Goal: Information Seeking & Learning: Learn about a topic

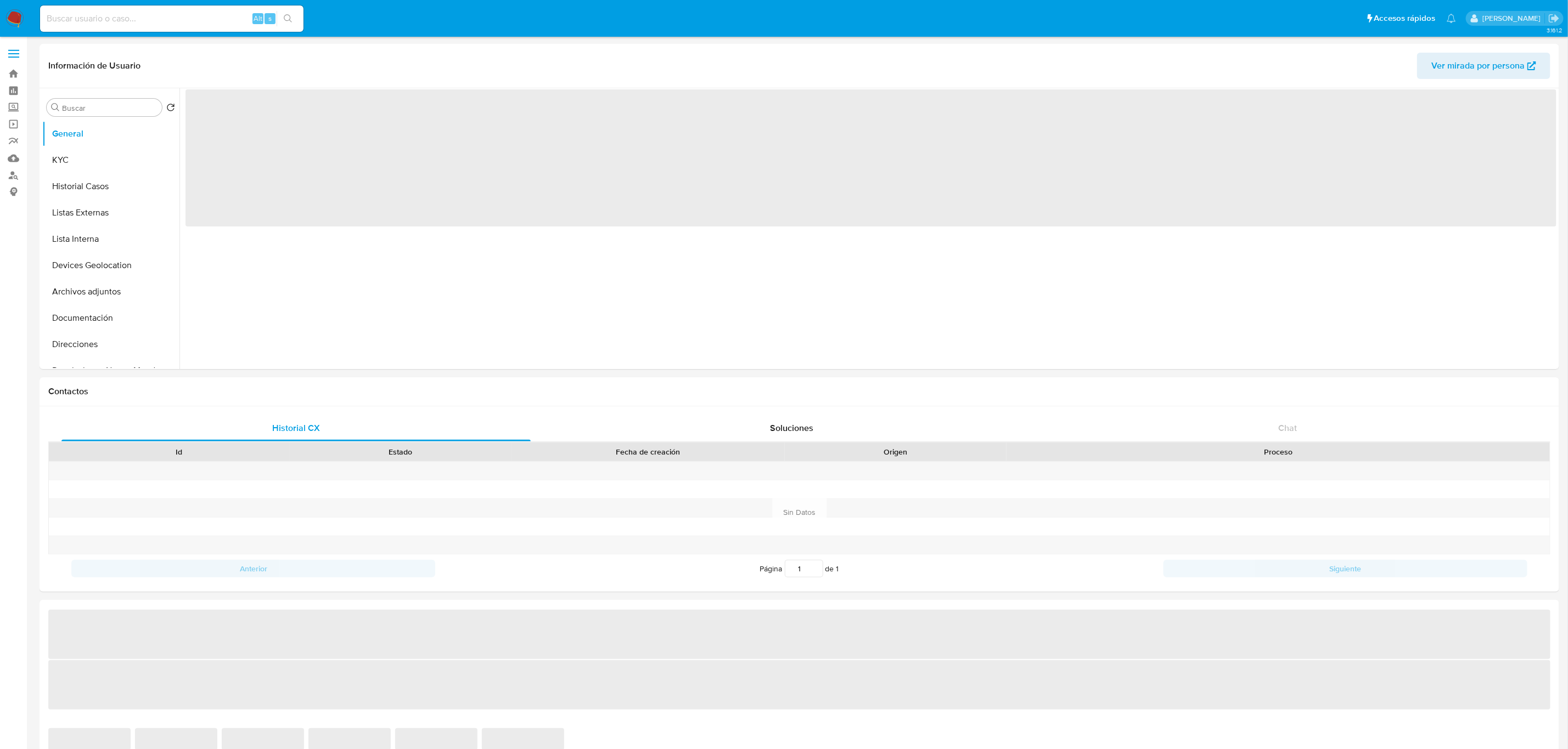
select select "10"
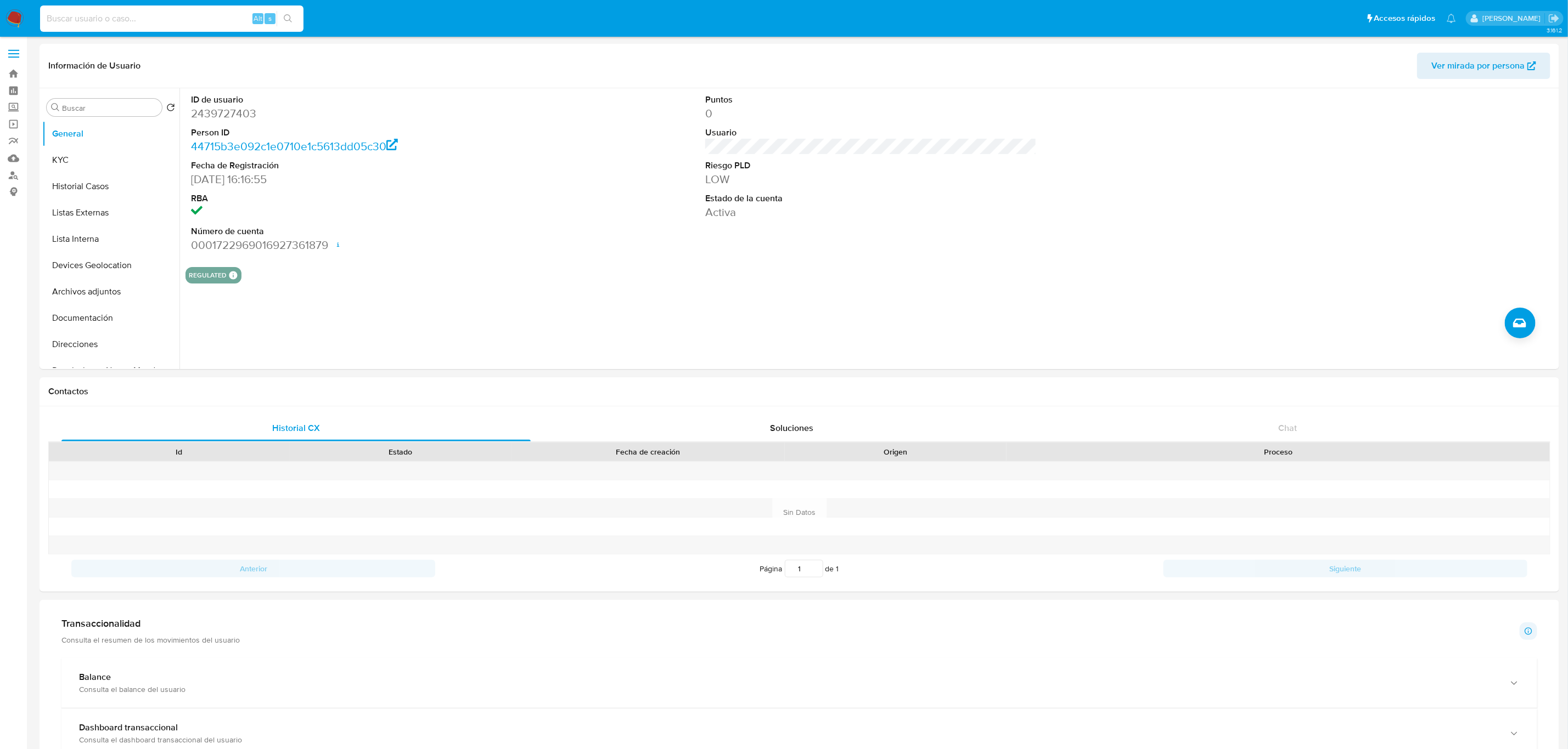
click at [148, 20] on input at bounding box center [171, 19] width 263 height 14
paste input "1340185097"
type input "1340185097"
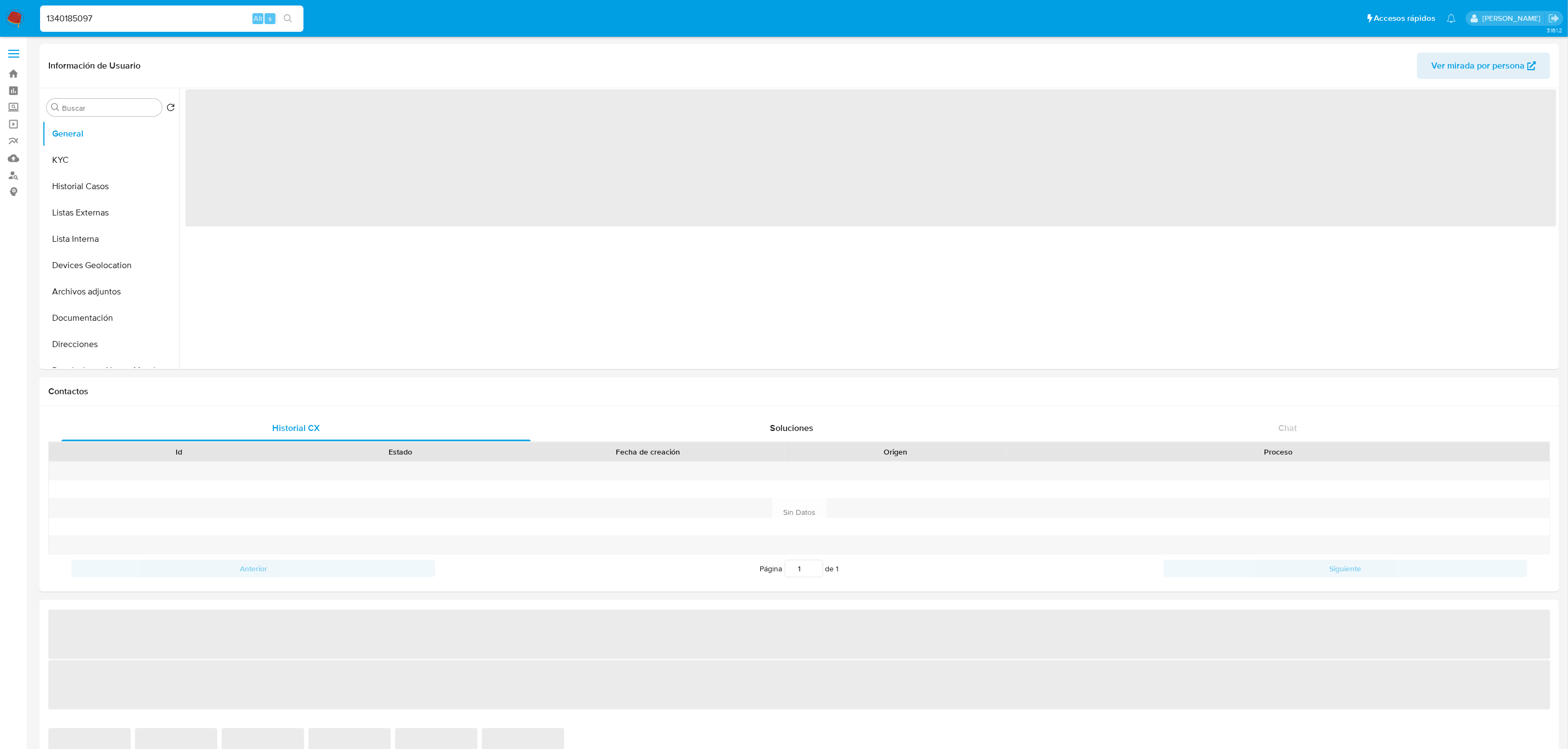
select select "10"
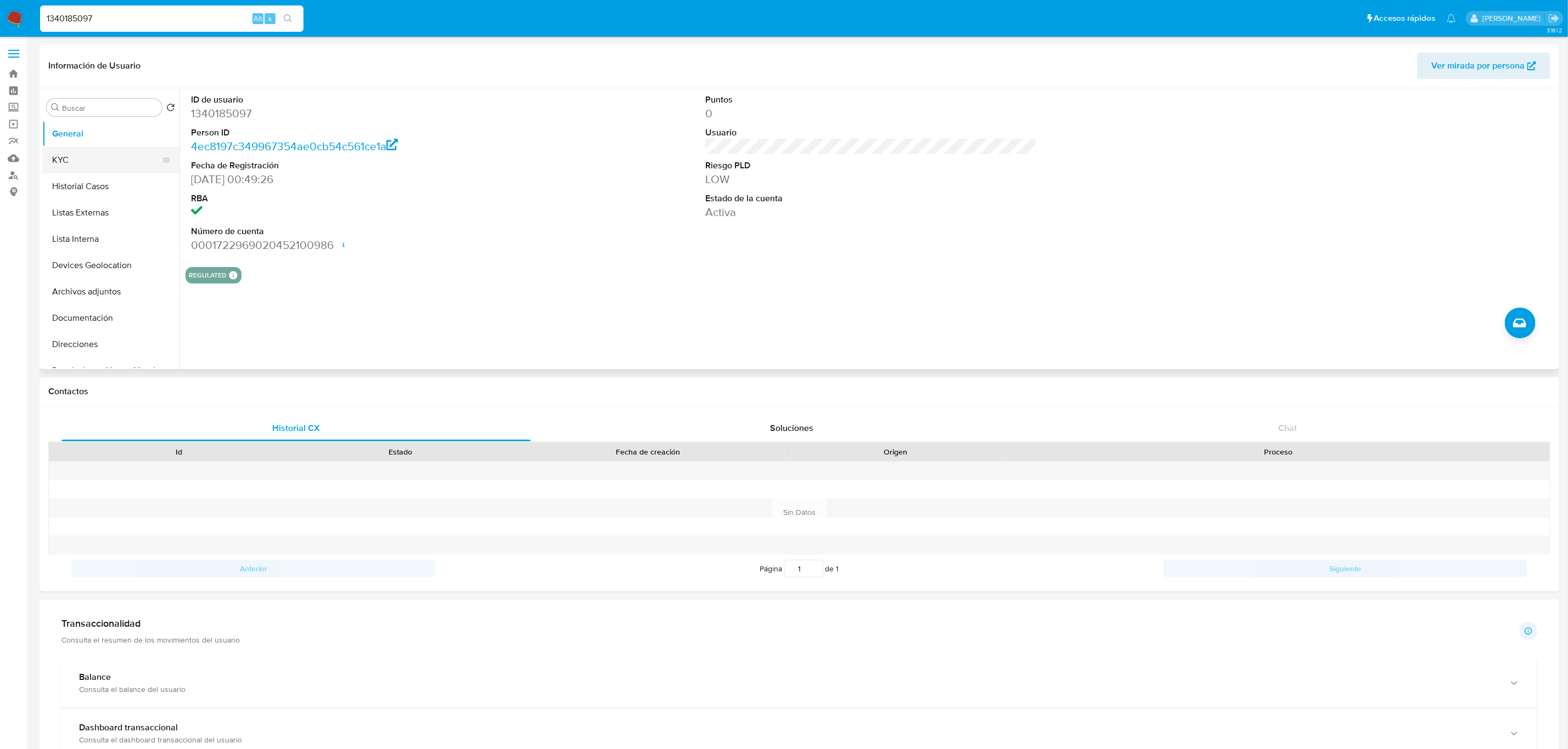
click at [90, 156] on button "KYC" at bounding box center [107, 160] width 128 height 26
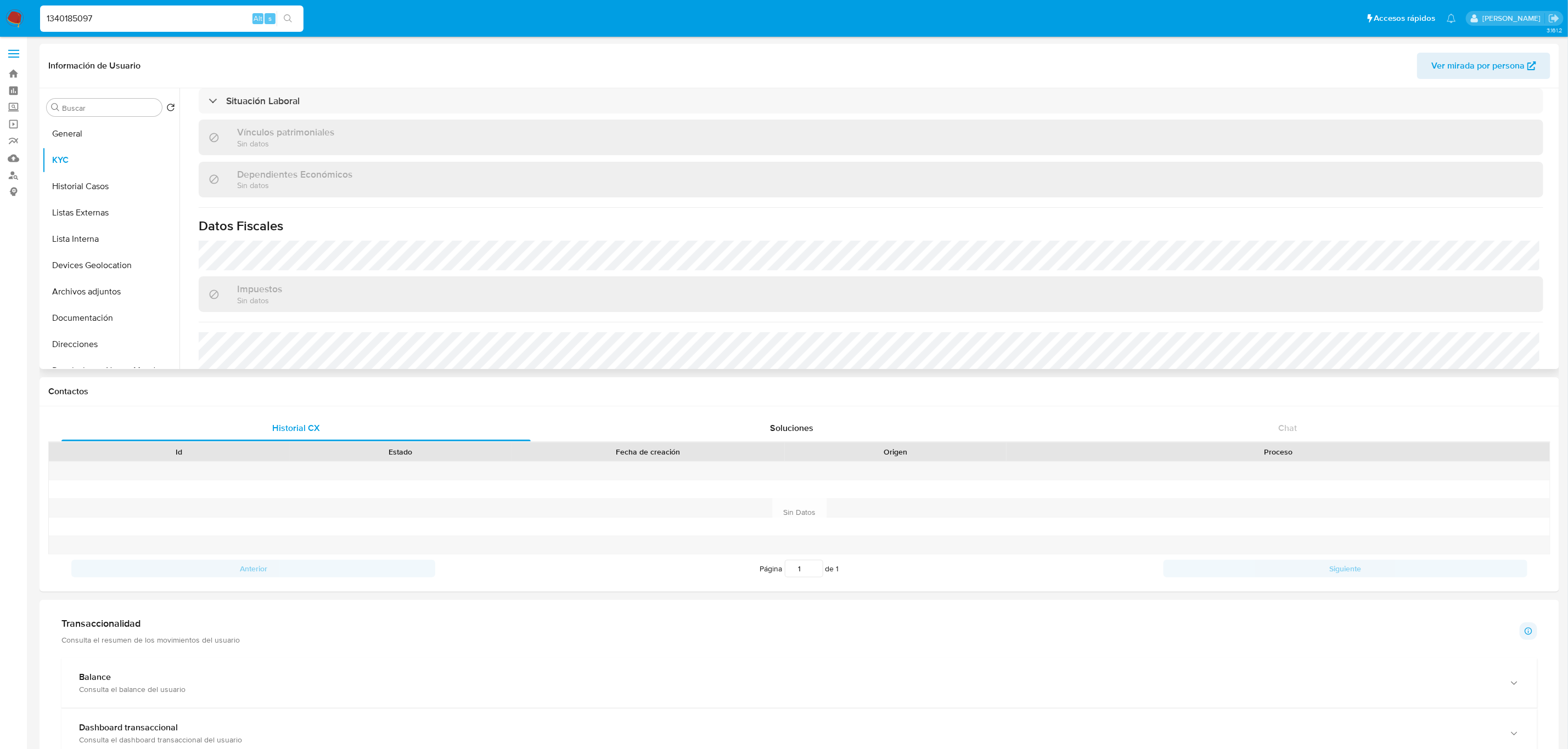
scroll to position [678, 0]
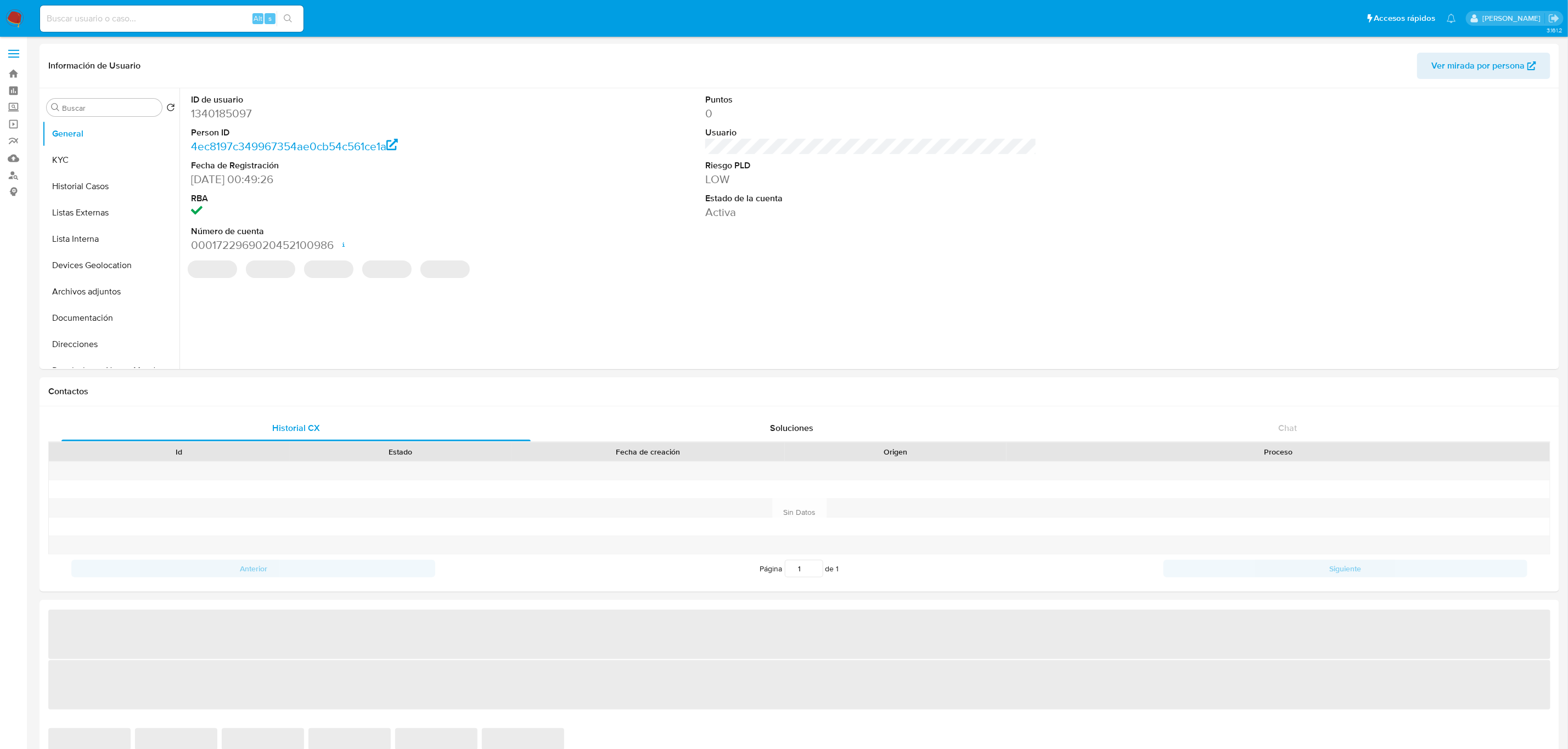
select select "10"
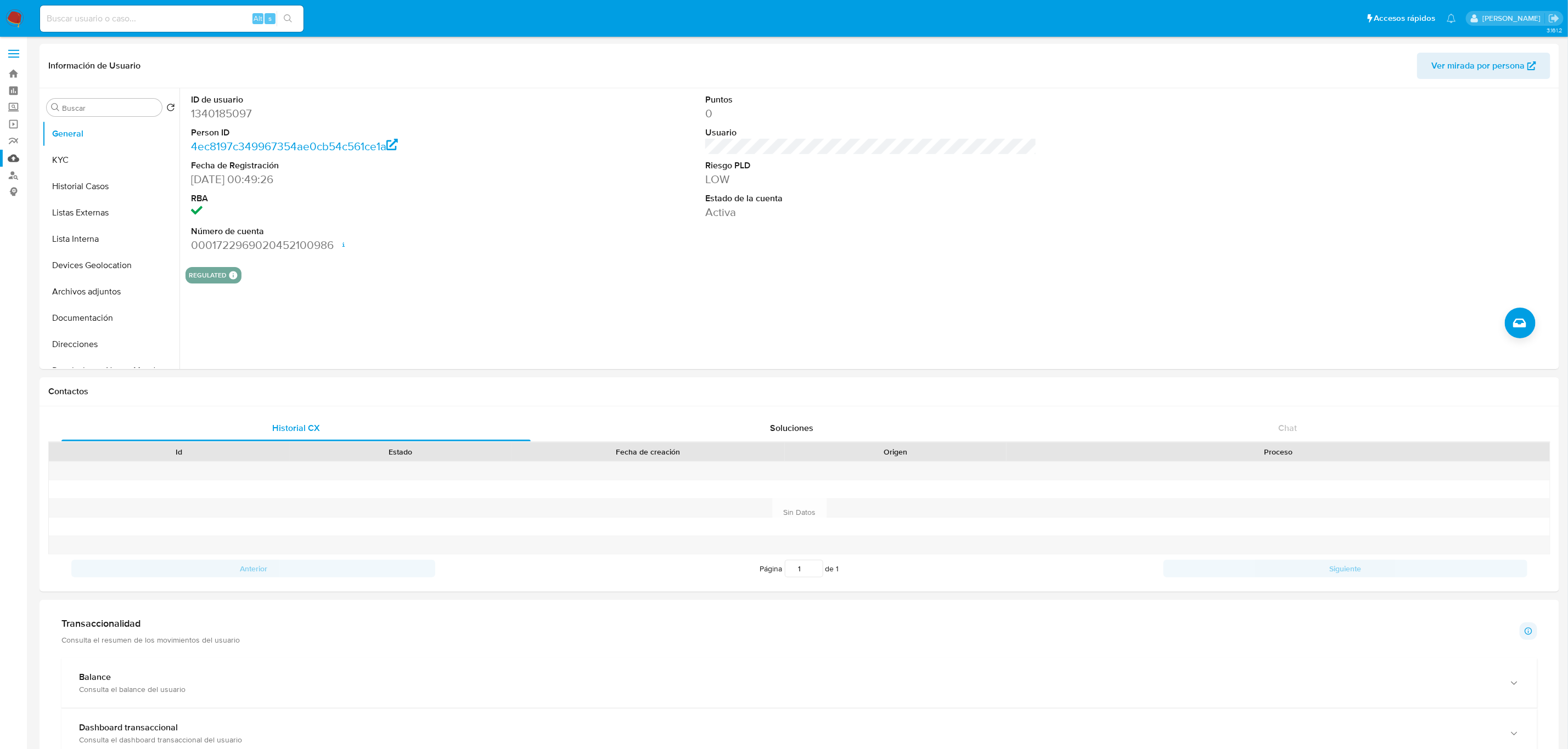
click at [11, 155] on link "Mulan" at bounding box center [65, 158] width 130 height 17
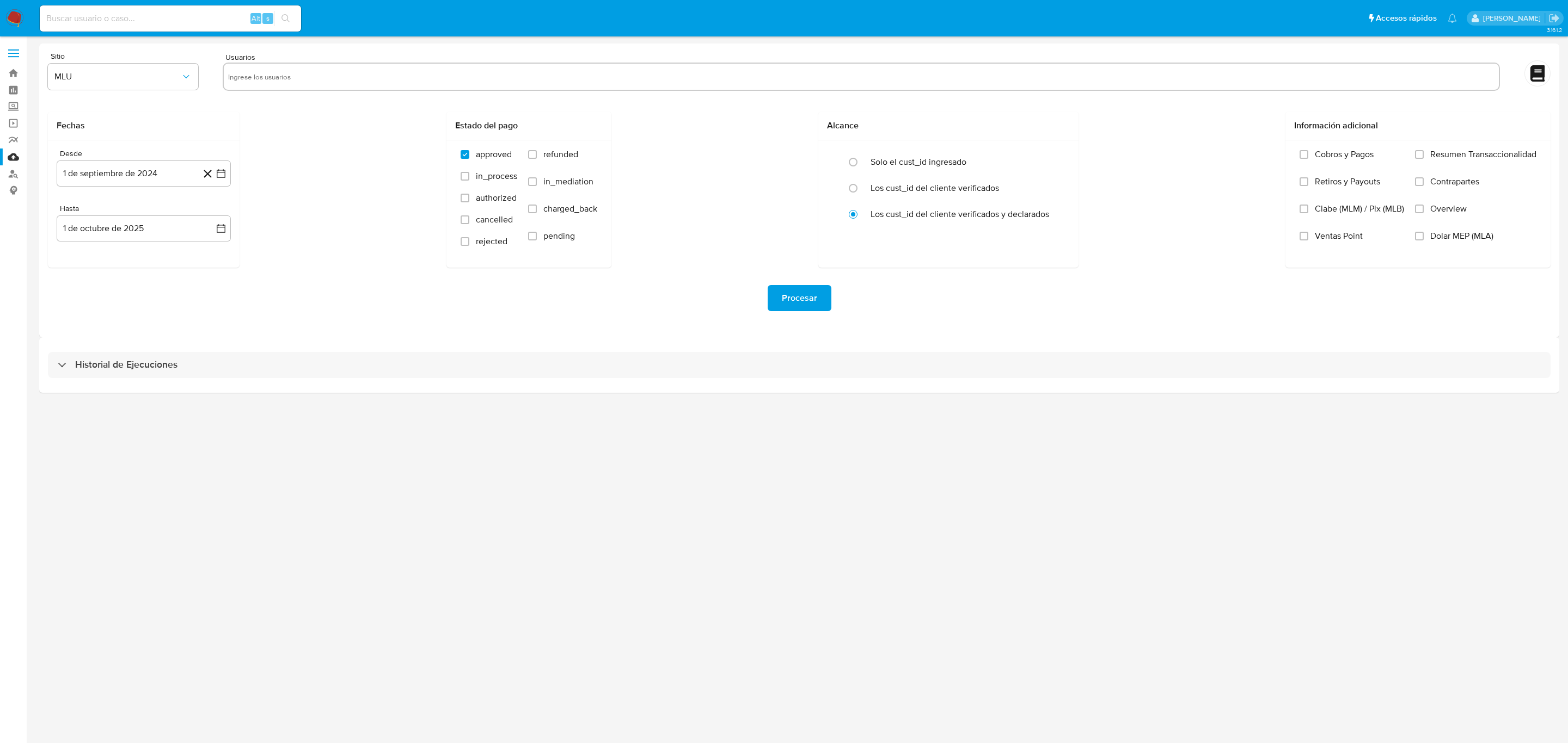
click at [308, 88] on div at bounding box center [861, 77] width 1277 height 29
click at [308, 77] on input "text" at bounding box center [861, 76] width 1266 height 17
paste input "478240851"
type input "478240851"
paste input "1151794970"
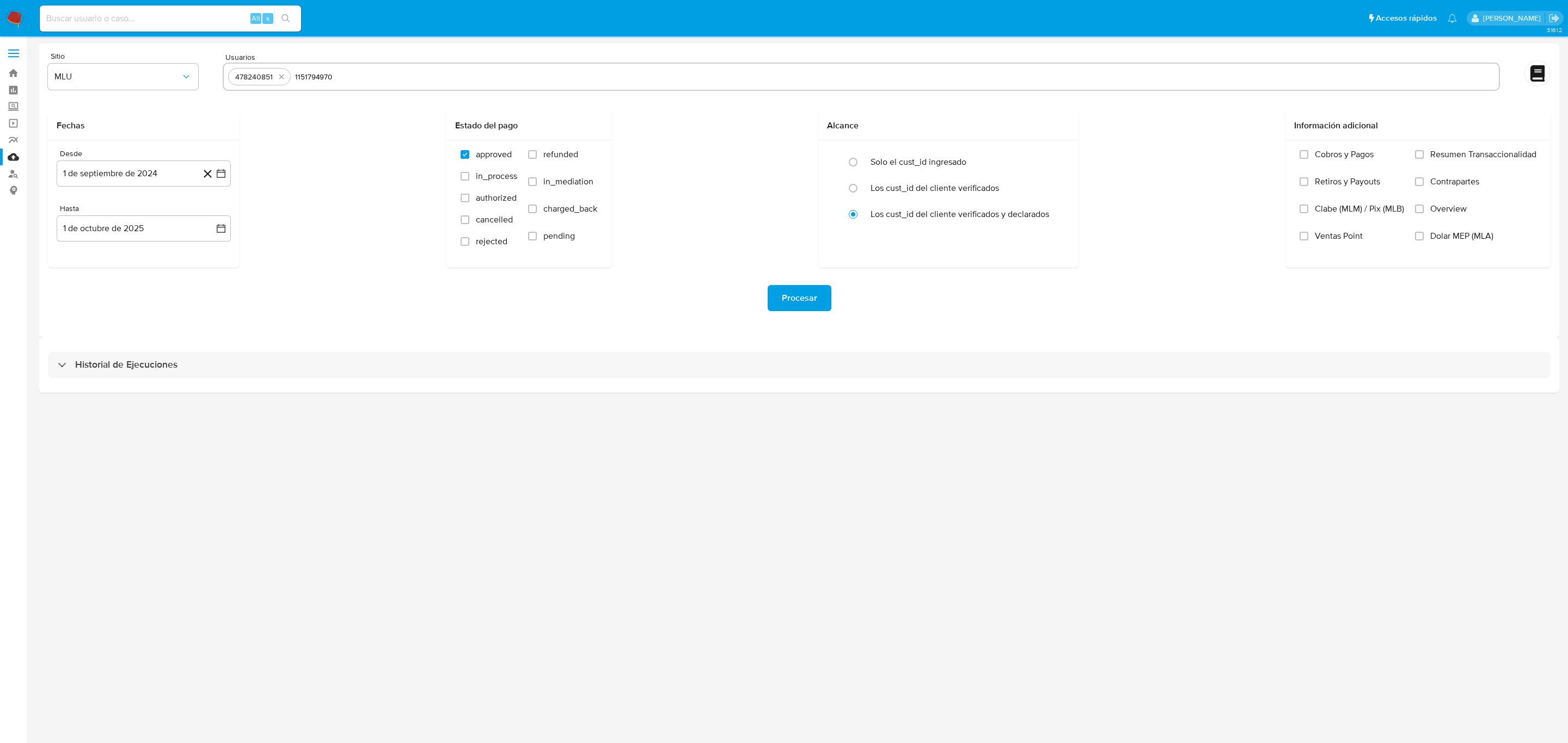
type input "1151794970"
paste input "264449001"
type input "264449001"
paste input "1334901927"
type input "1334901927"
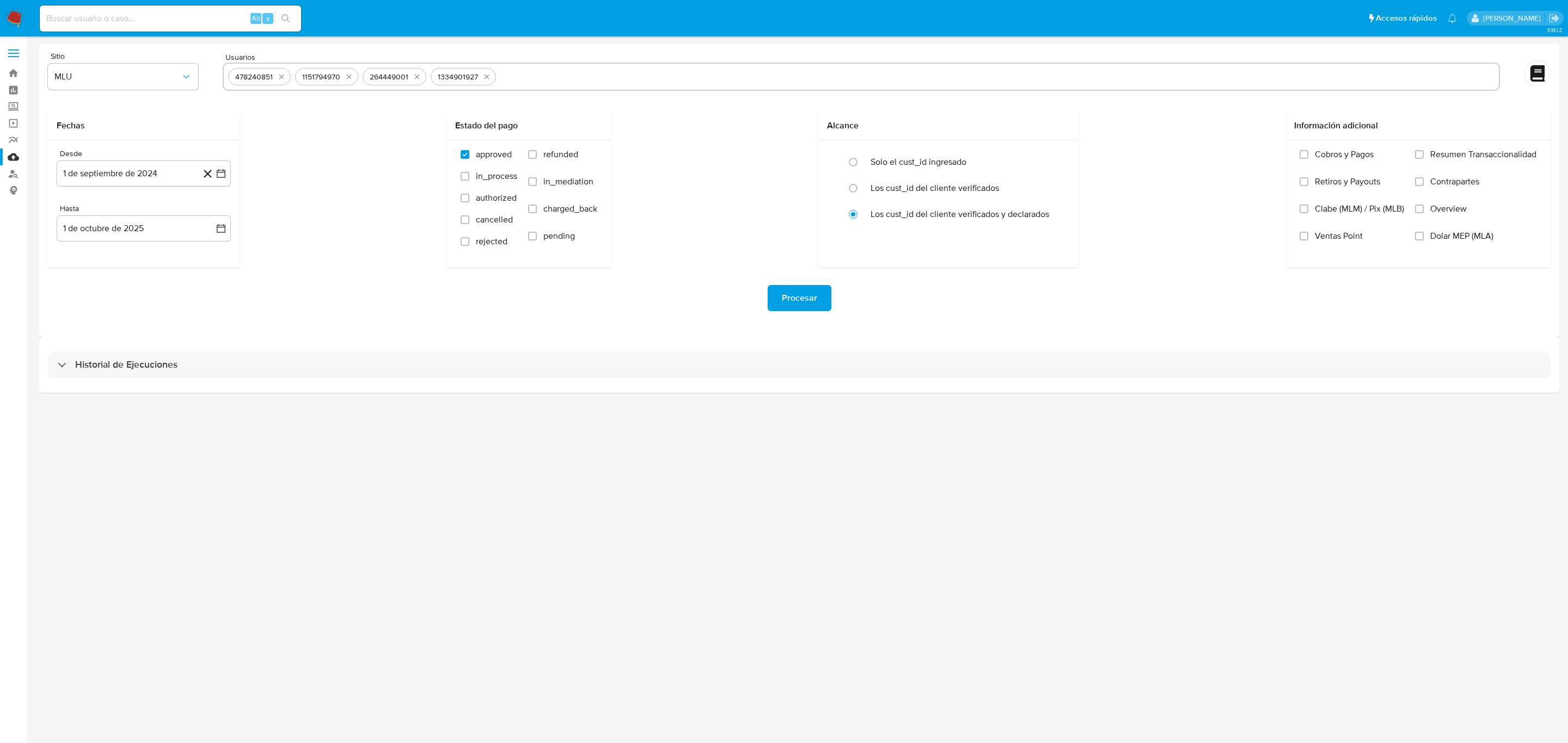
paste input "1650223998"
type input "1650223998"
paste input "753658770"
type input "753658770"
paste input "210674112"
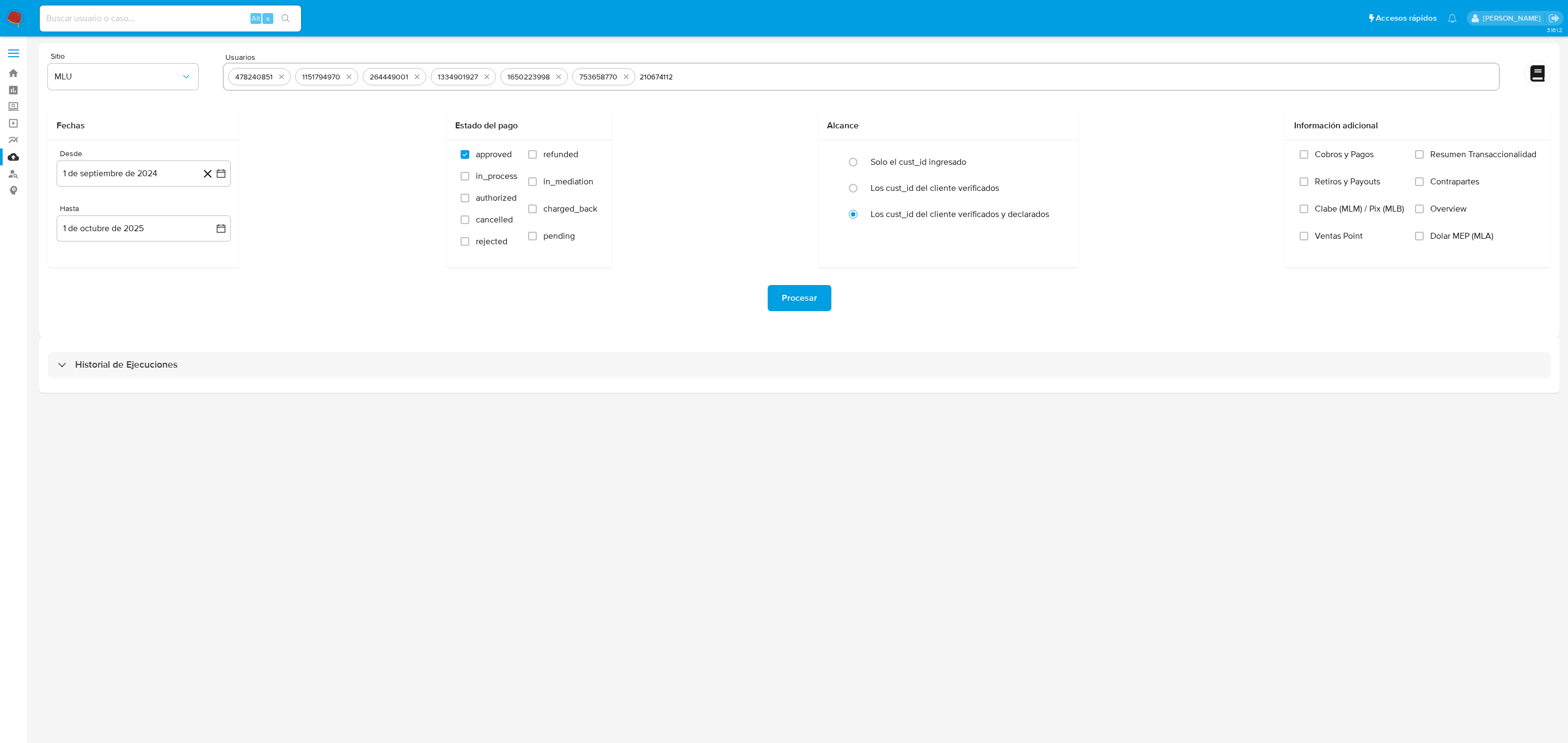
type input "210674112"
paste input "524572154"
type input "524572154"
paste input "2195310905"
type input "2195310905"
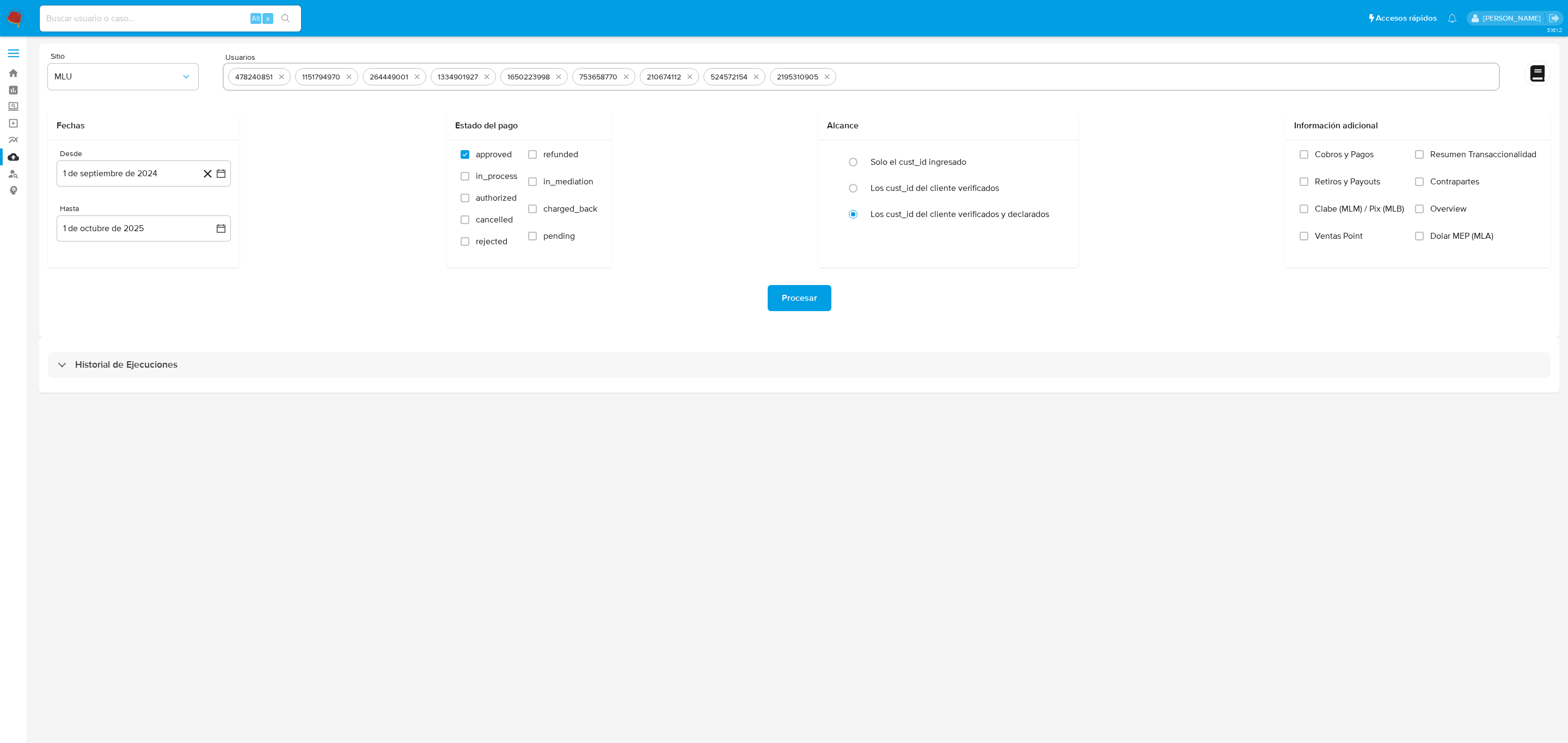
paste input "152267839"
type input "152267839"
click at [219, 173] on icon "button" at bounding box center [221, 173] width 11 height 11
click at [133, 75] on span "MLU" at bounding box center [118, 76] width 127 height 11
click at [74, 239] on div "MLM" at bounding box center [120, 236] width 131 height 26
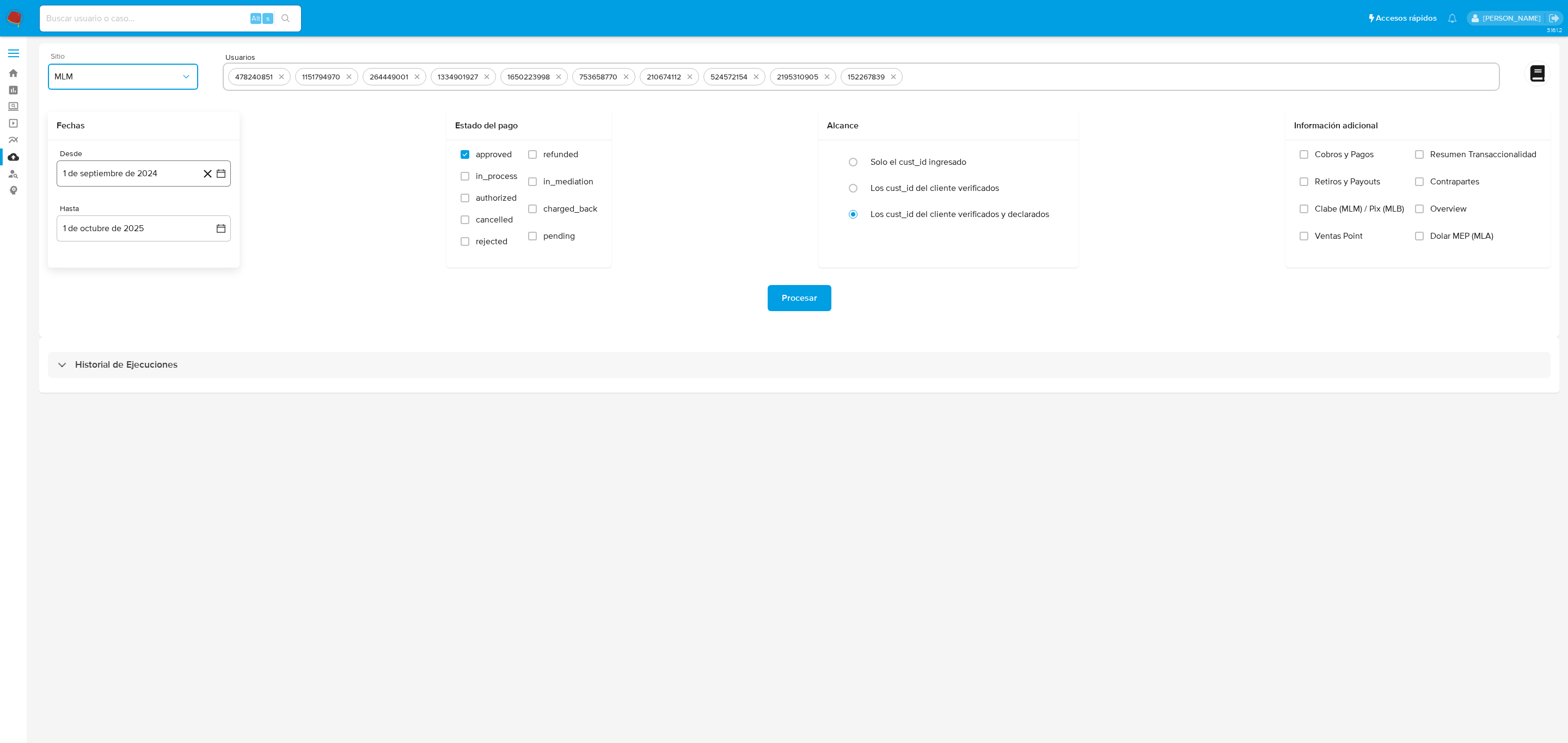
click at [224, 175] on icon "button" at bounding box center [221, 173] width 11 height 11
click at [151, 214] on span "septiembre 2024" at bounding box center [138, 213] width 66 height 11
click at [209, 211] on icon "Año siguiente" at bounding box center [209, 213] width 4 height 7
click at [186, 250] on span "mar" at bounding box center [189, 253] width 13 height 9
click at [186, 252] on button "1" at bounding box center [187, 252] width 17 height 17
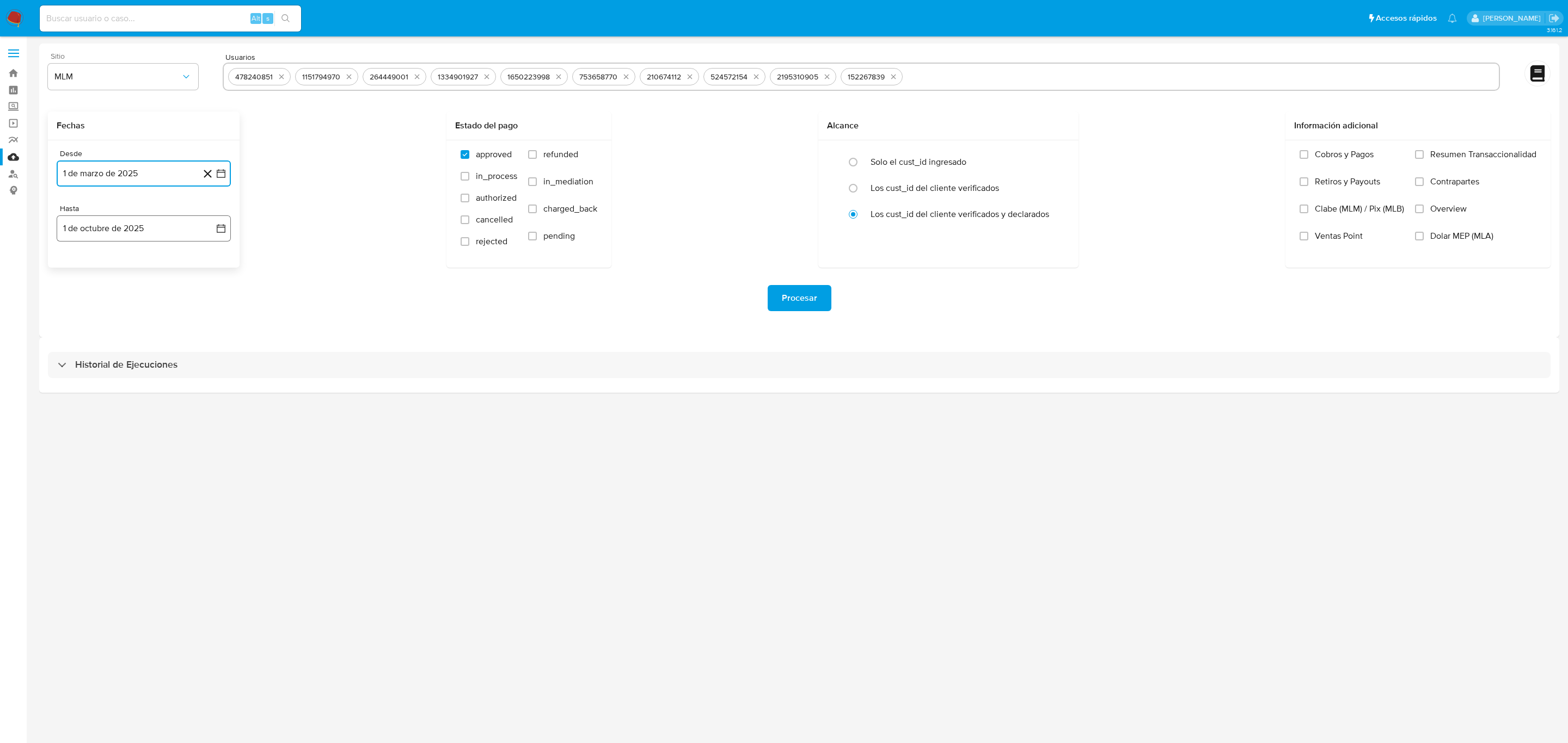
click at [213, 223] on button "1 de octubre de 2025" at bounding box center [144, 228] width 174 height 26
click at [75, 271] on icon "Mes anterior" at bounding box center [76, 267] width 13 height 13
click at [208, 393] on button "31" at bounding box center [208, 395] width 17 height 17
click at [208, 312] on div "Procesar" at bounding box center [799, 298] width 1502 height 61
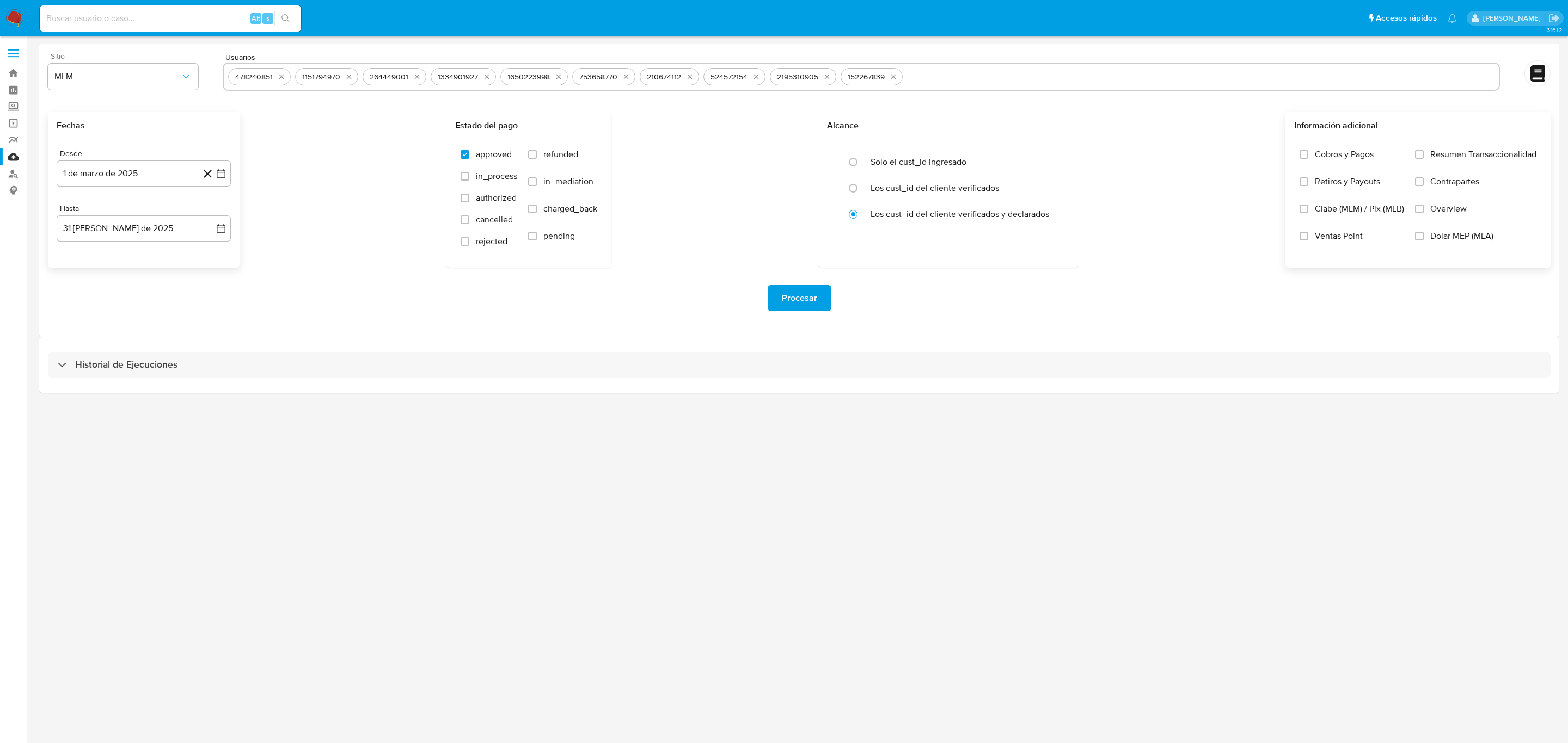
click at [1423, 208] on label "Overview" at bounding box center [1475, 217] width 121 height 27
click at [1423, 208] on input "Overview" at bounding box center [1419, 209] width 9 height 9
click at [817, 299] on button "Procesar" at bounding box center [799, 298] width 64 height 26
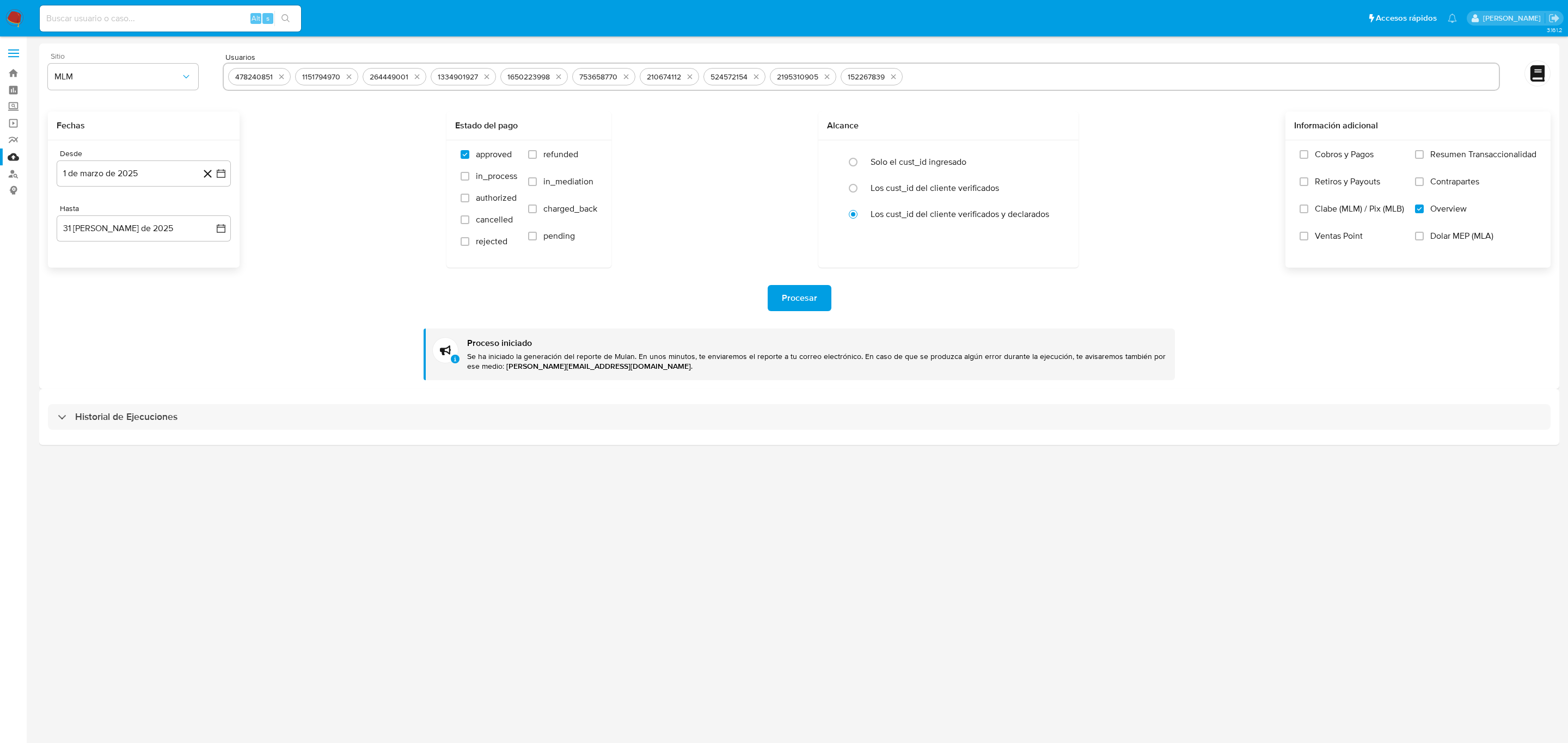
click at [520, 447] on div "3.161.2" at bounding box center [799, 390] width 1520 height 693
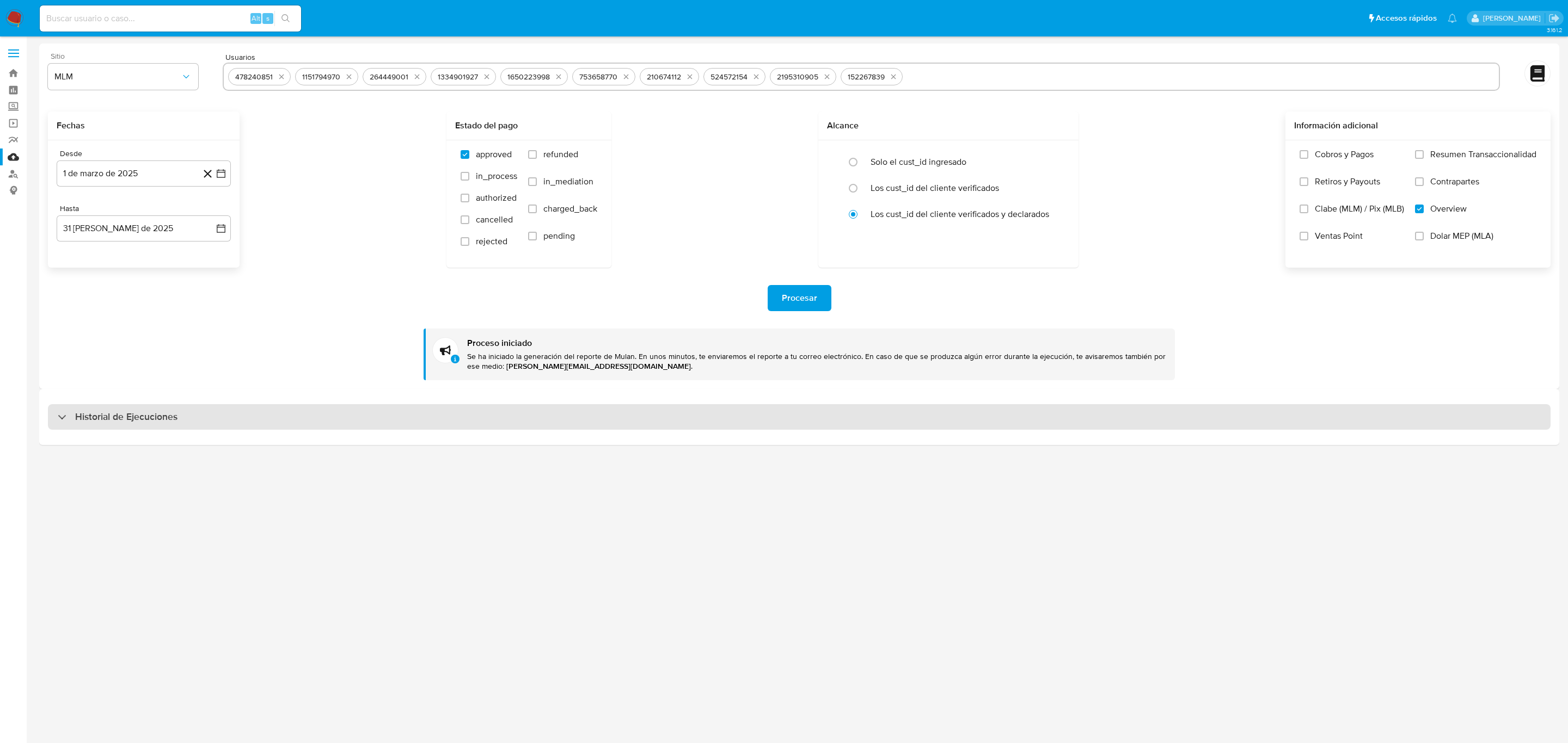
click at [526, 424] on div "Historial de Ejecuciones" at bounding box center [799, 417] width 1502 height 26
select select "10"
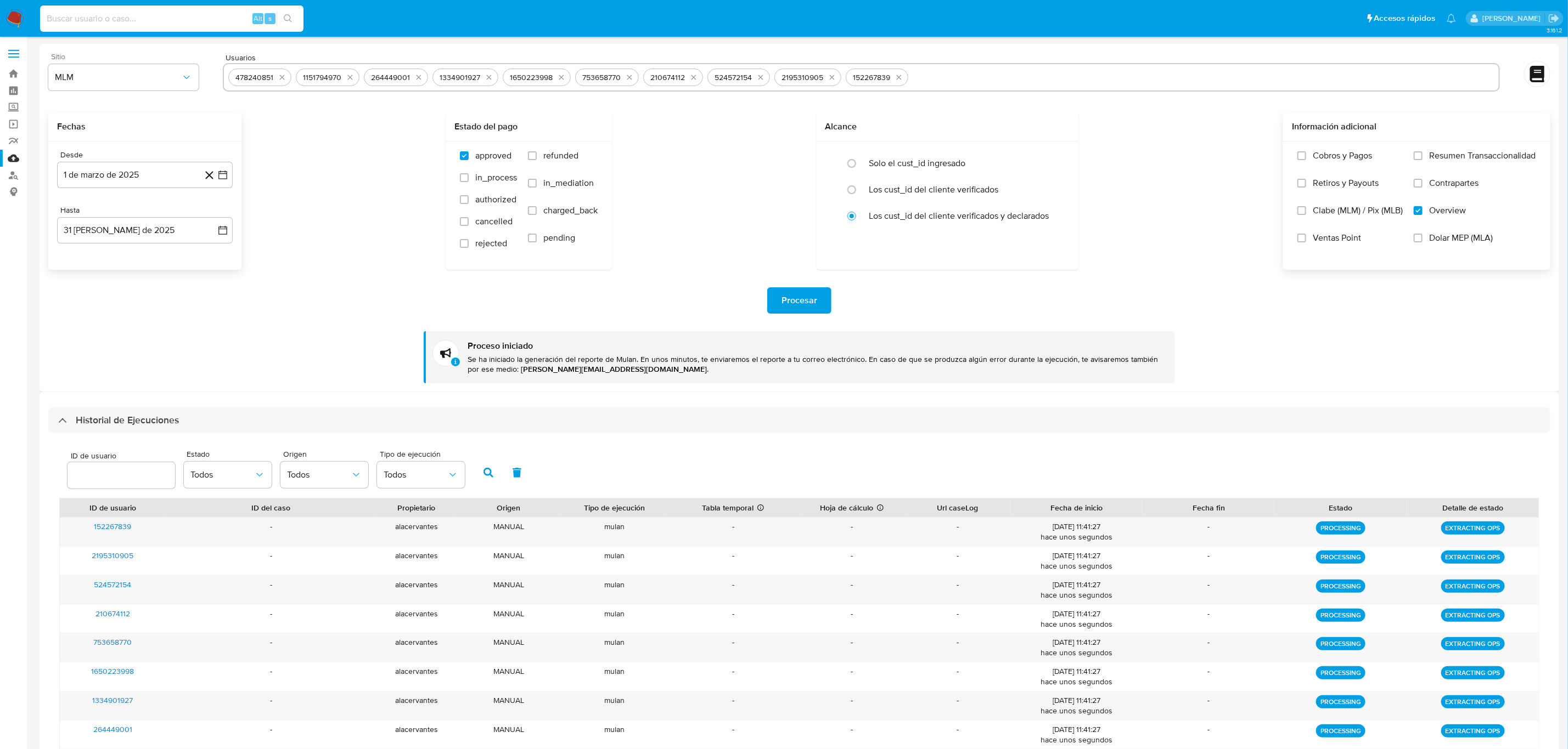
click at [164, 22] on input at bounding box center [171, 19] width 263 height 14
paste input "478240851"
type input "478240851"
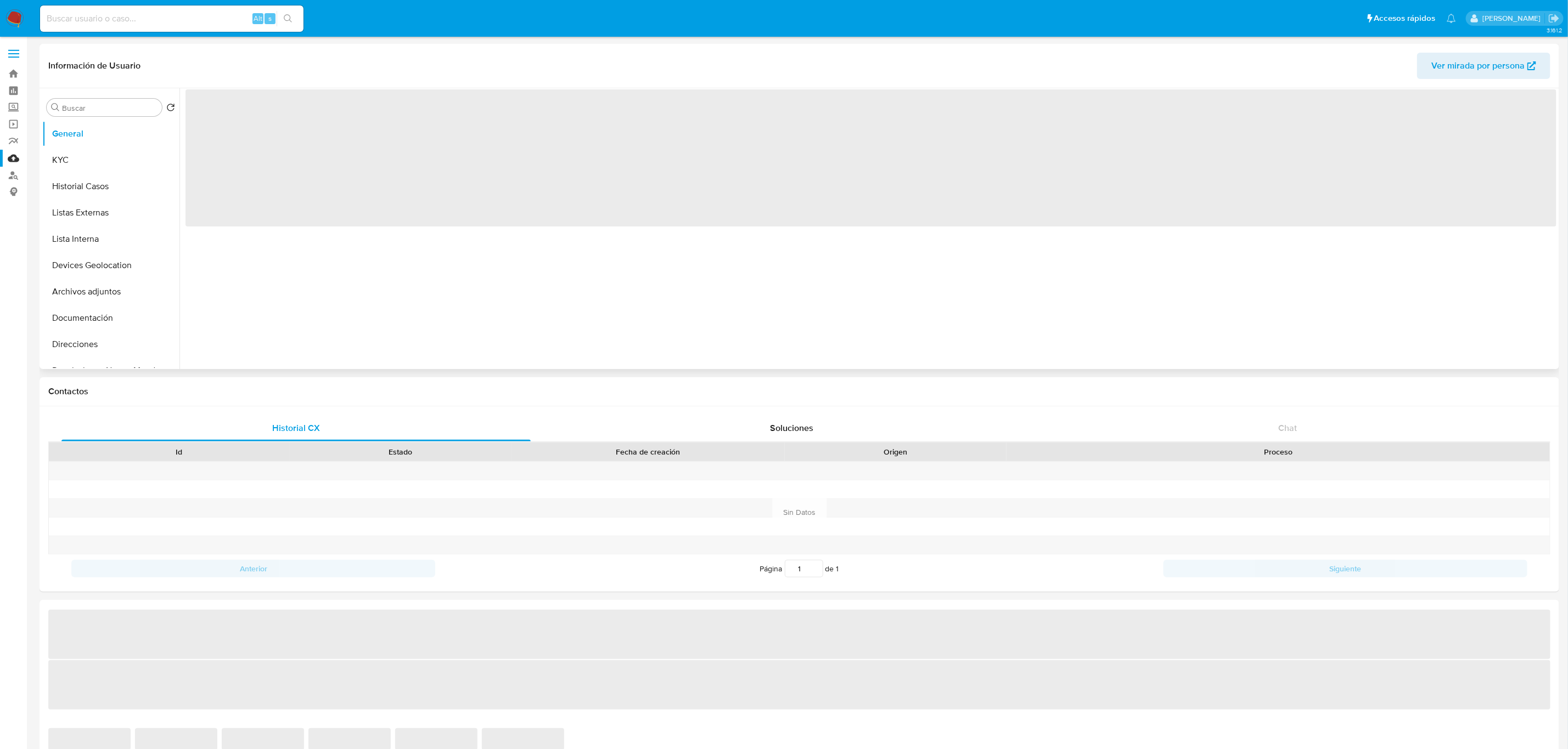
select select "10"
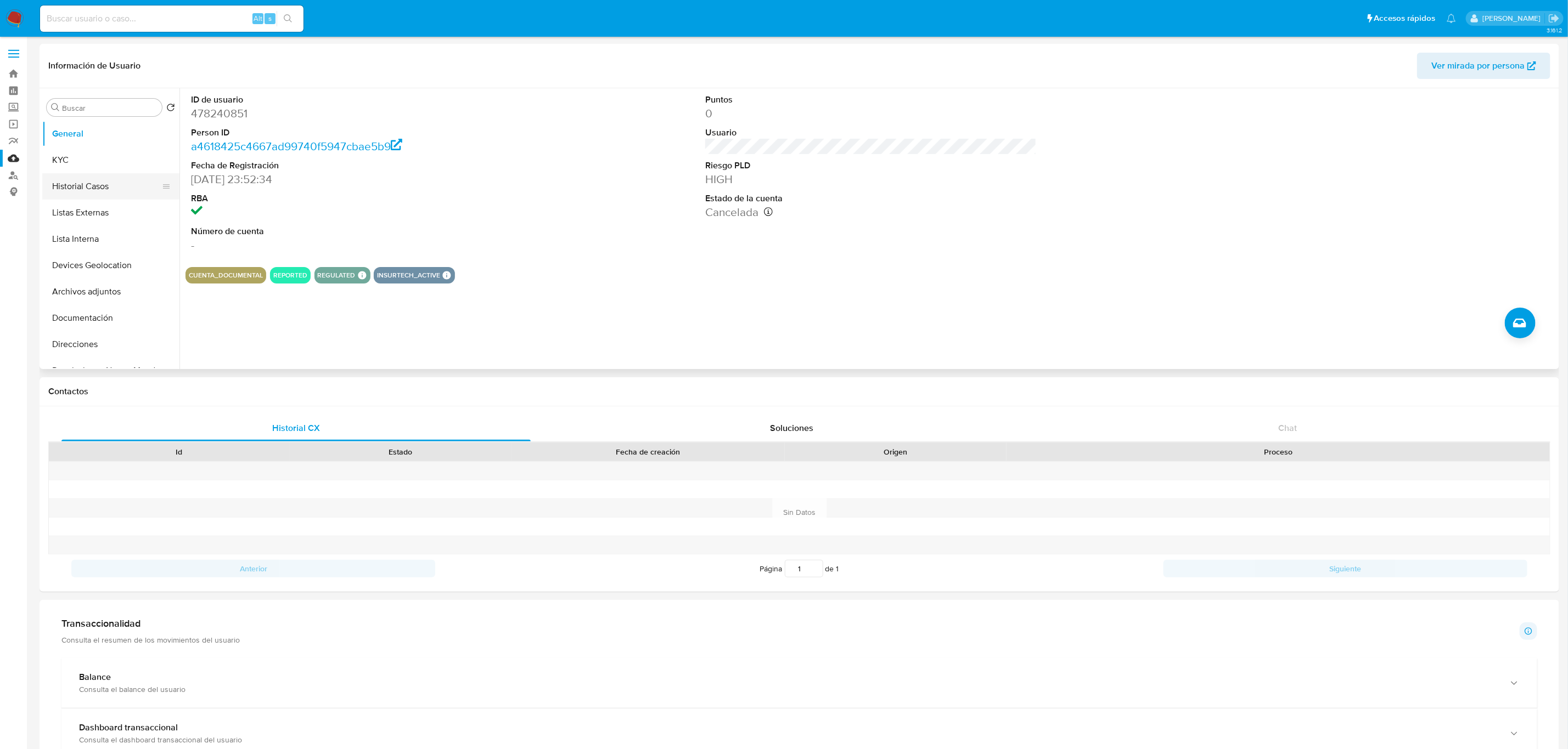
click at [83, 193] on button "Historial Casos" at bounding box center [107, 186] width 128 height 26
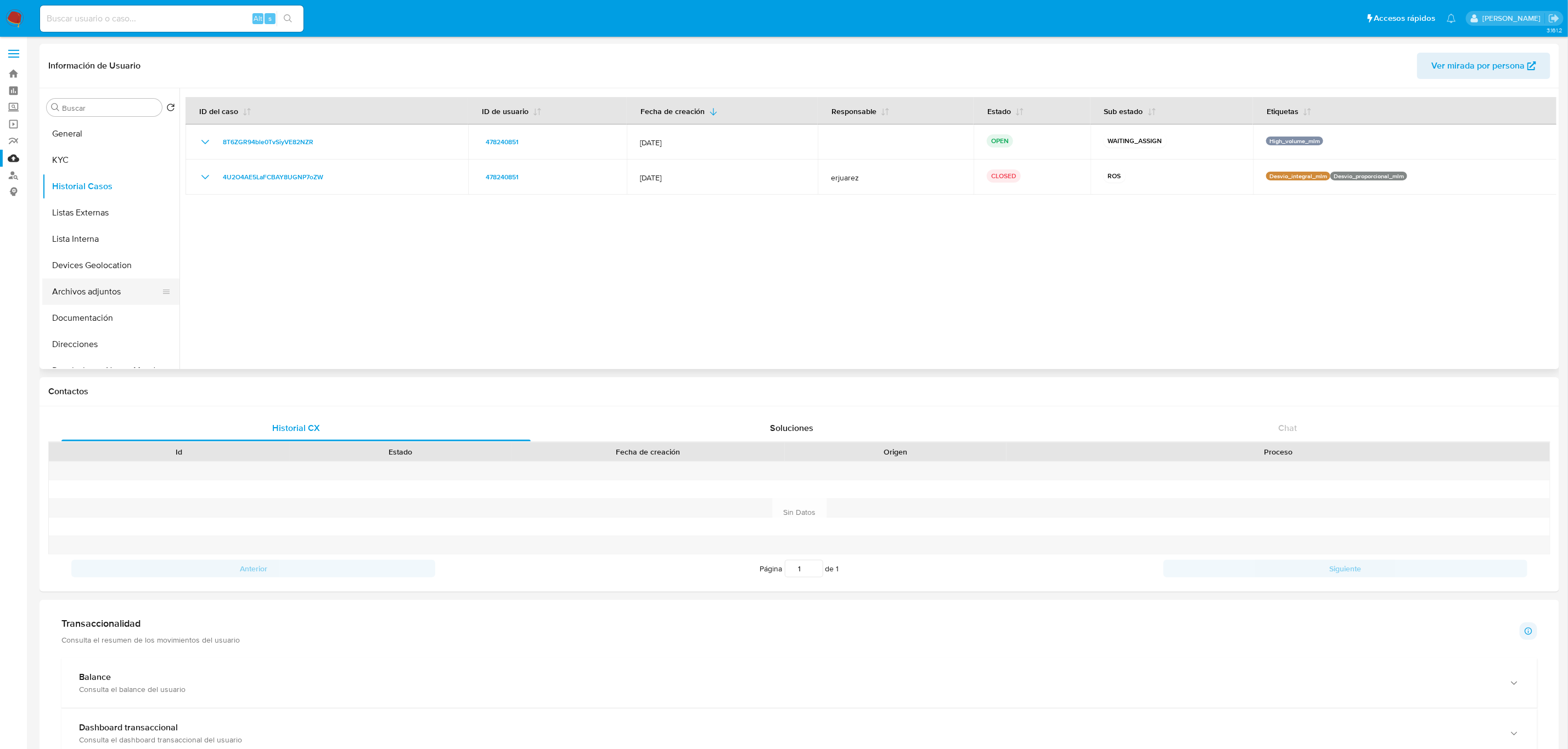
scroll to position [82, 0]
click at [116, 311] on button "Historial de conversaciones" at bounding box center [107, 315] width 128 height 26
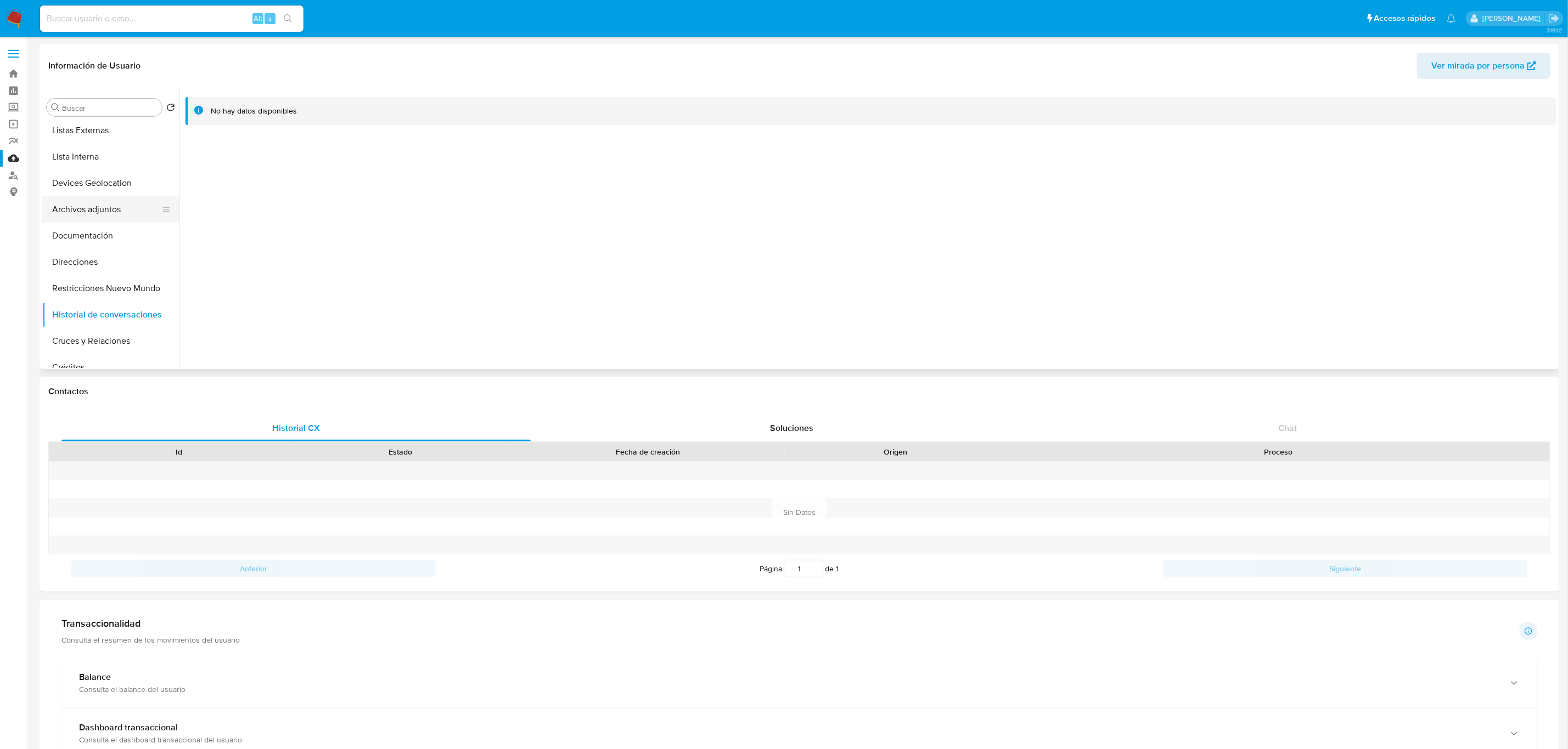
click at [102, 207] on button "Archivos adjuntos" at bounding box center [107, 209] width 128 height 26
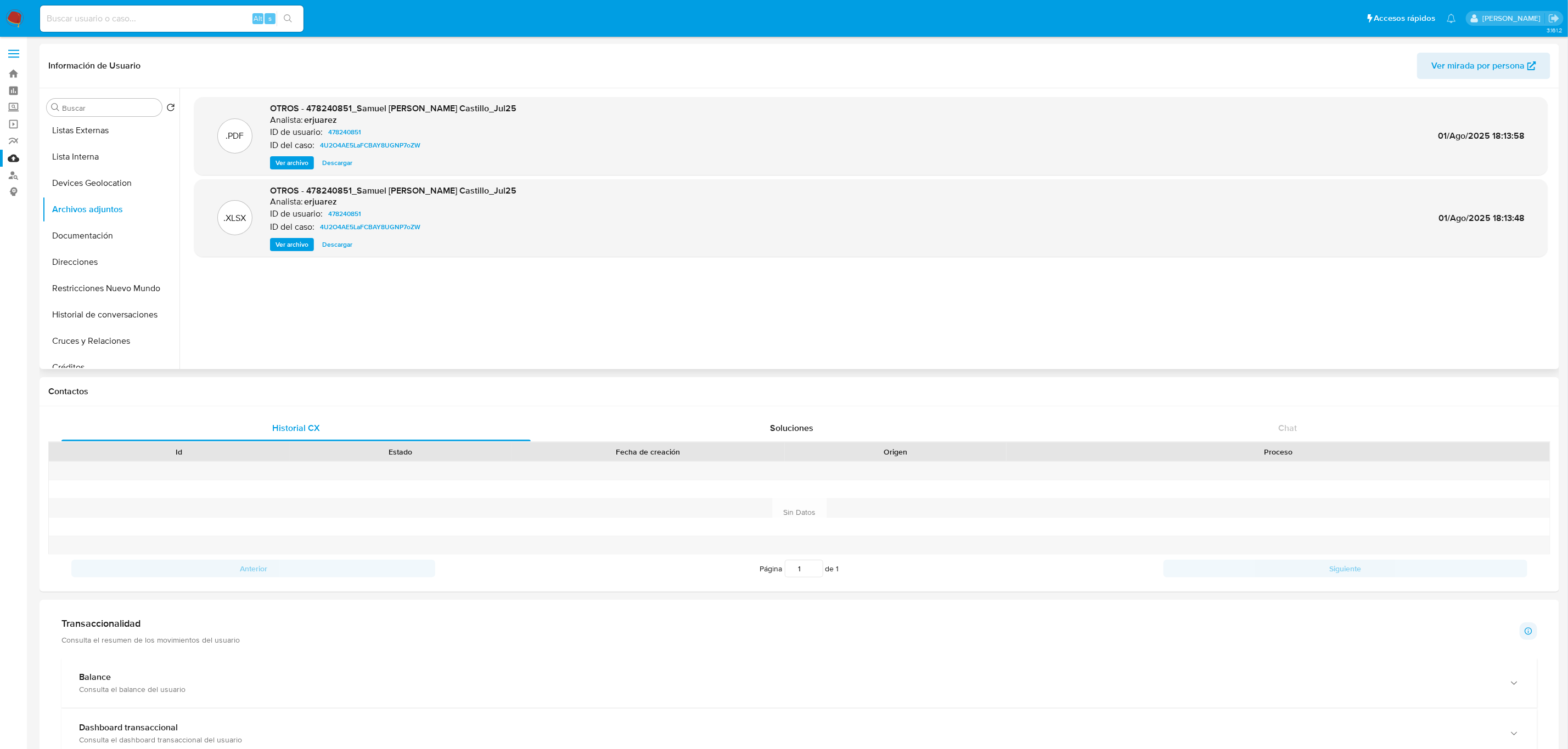
click at [281, 168] on span "Ver archivo" at bounding box center [291, 163] width 33 height 11
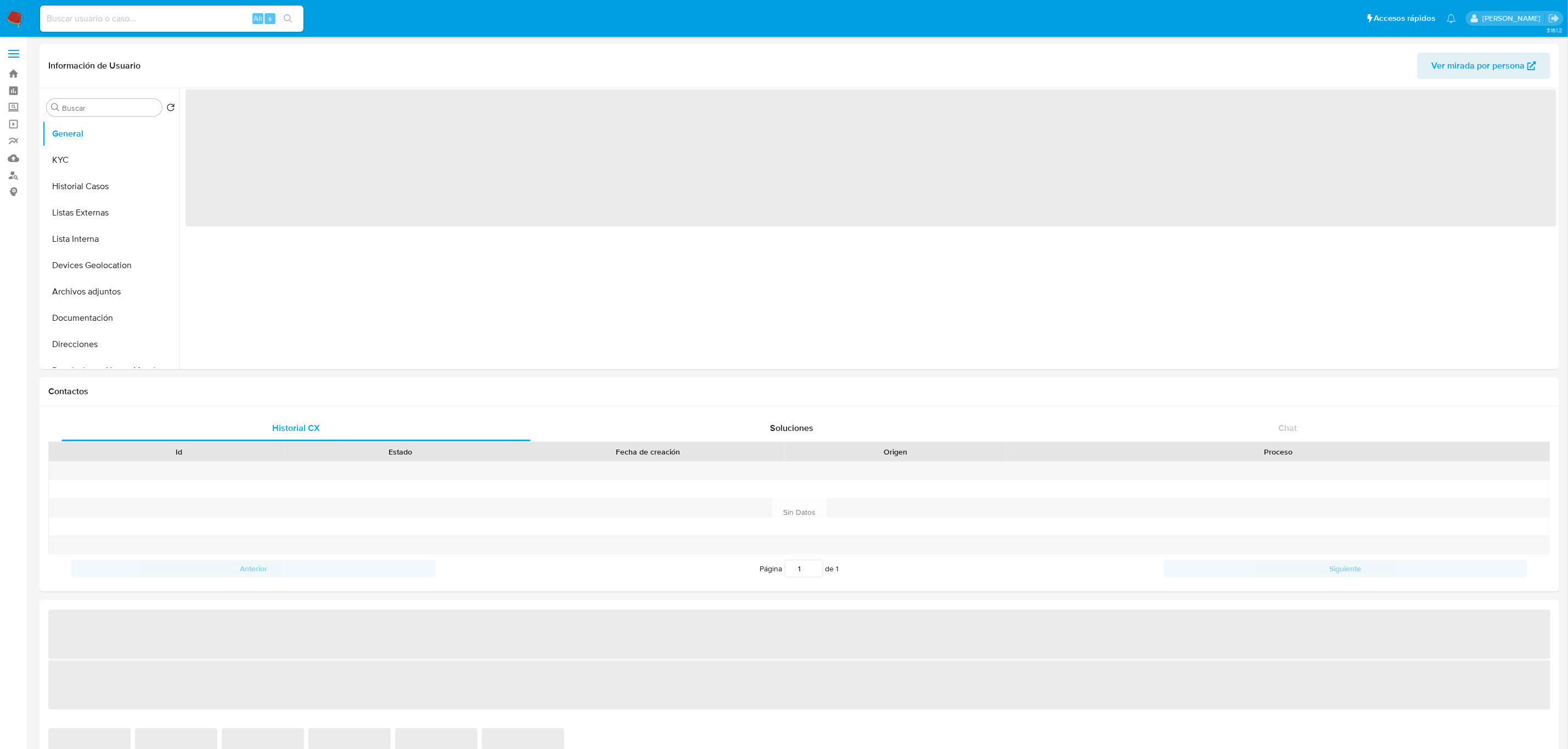
select select "10"
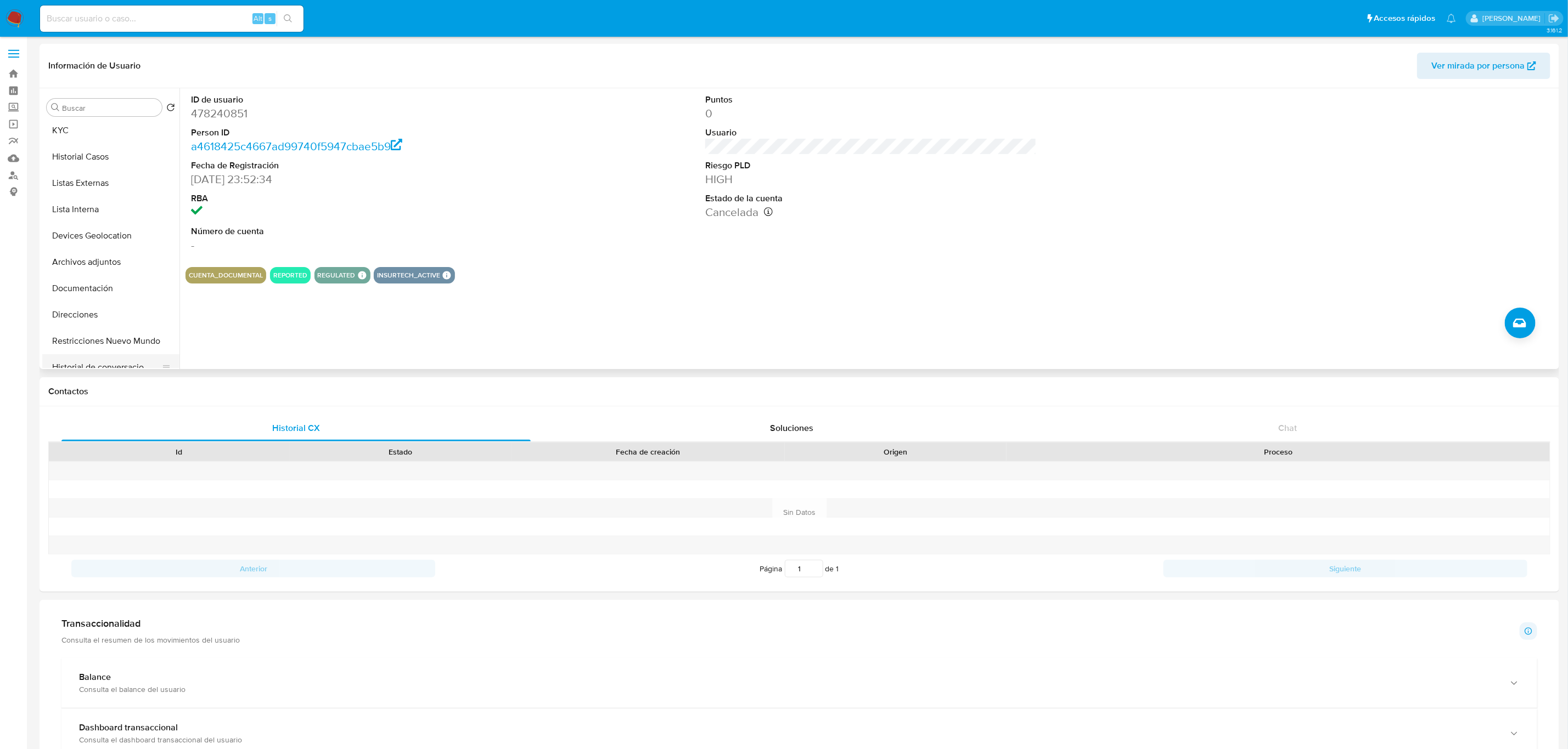
scroll to position [82, 0]
click at [114, 290] on button "Restricciones Nuevo Mundo" at bounding box center [107, 288] width 128 height 26
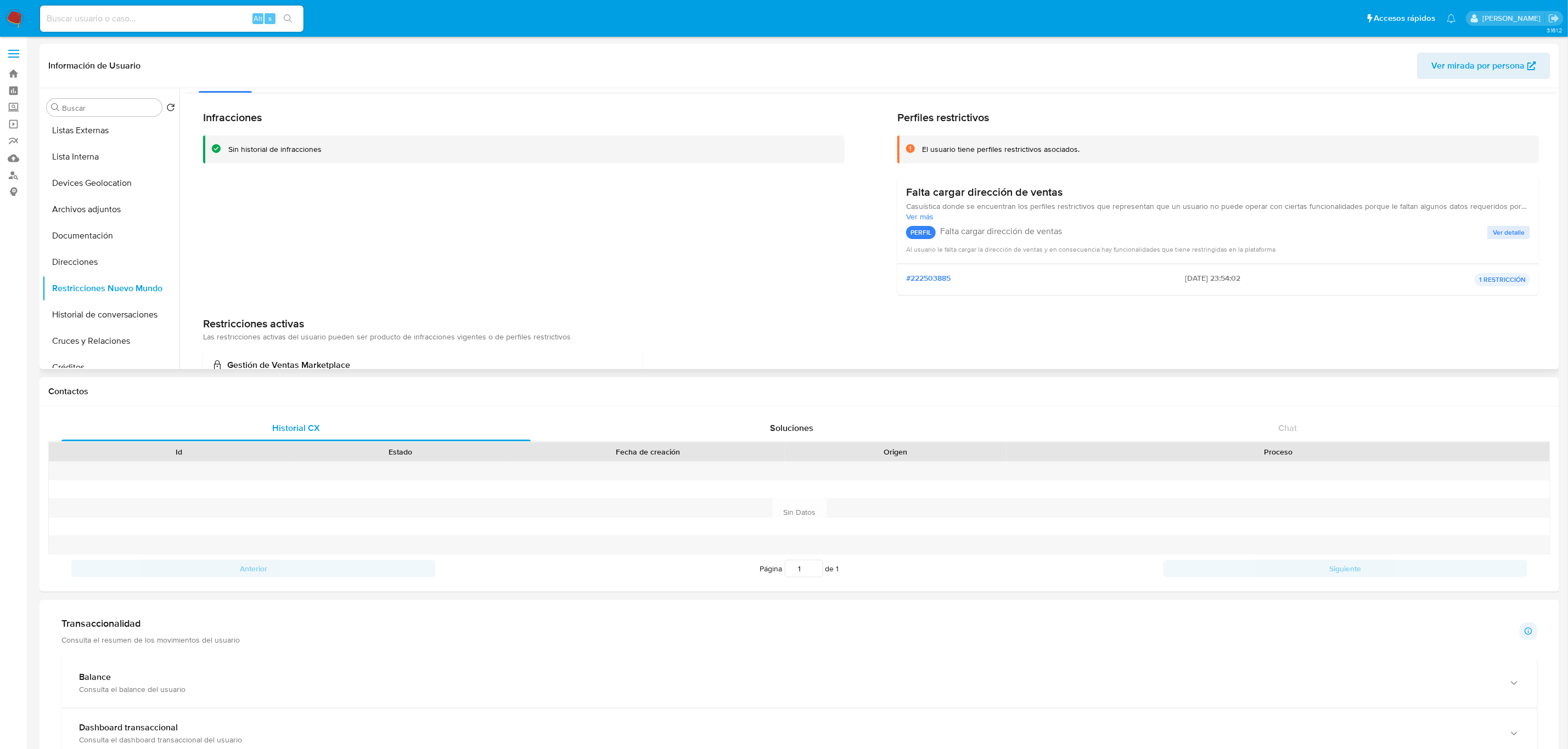
scroll to position [0, 0]
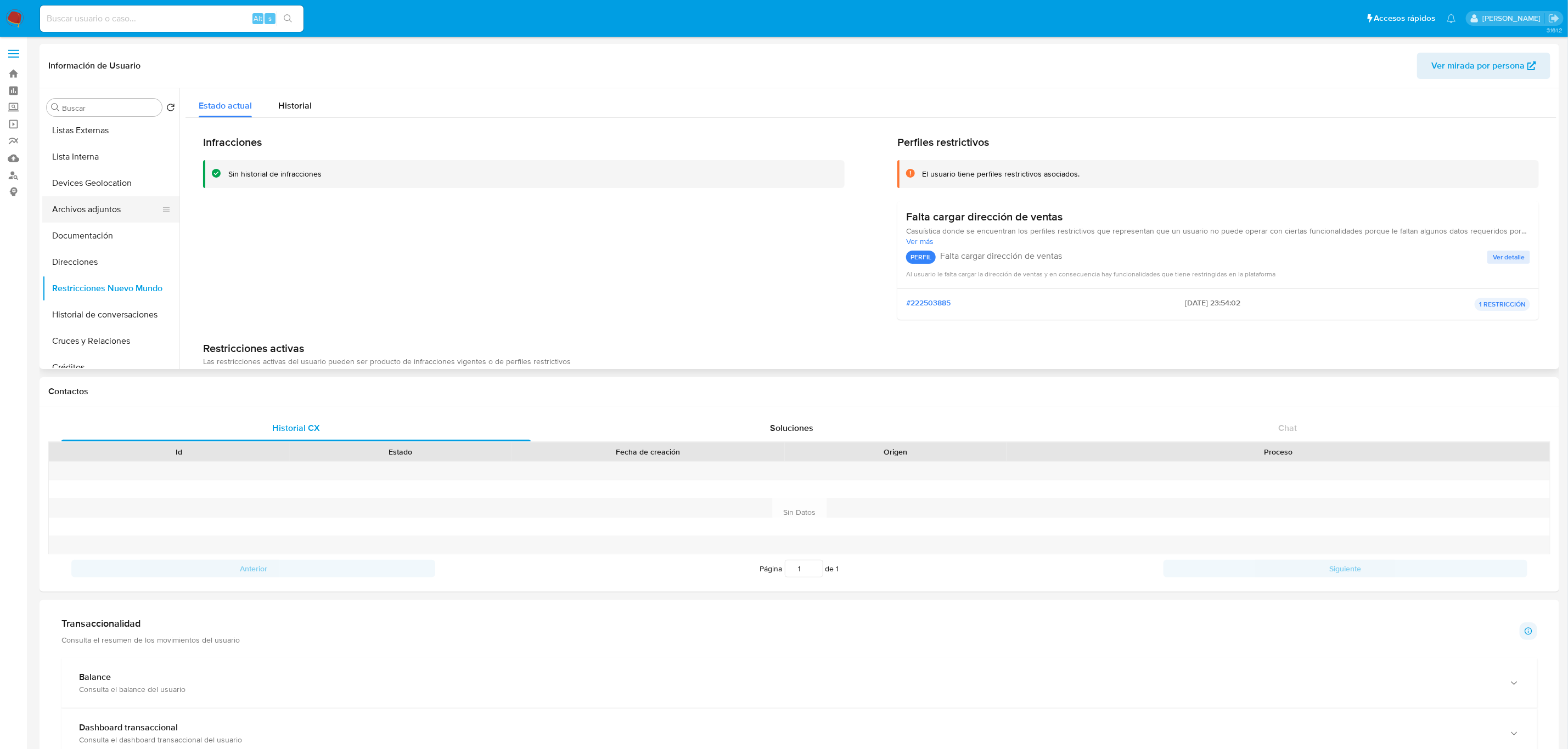
click at [100, 203] on button "Archivos adjuntos" at bounding box center [107, 209] width 128 height 26
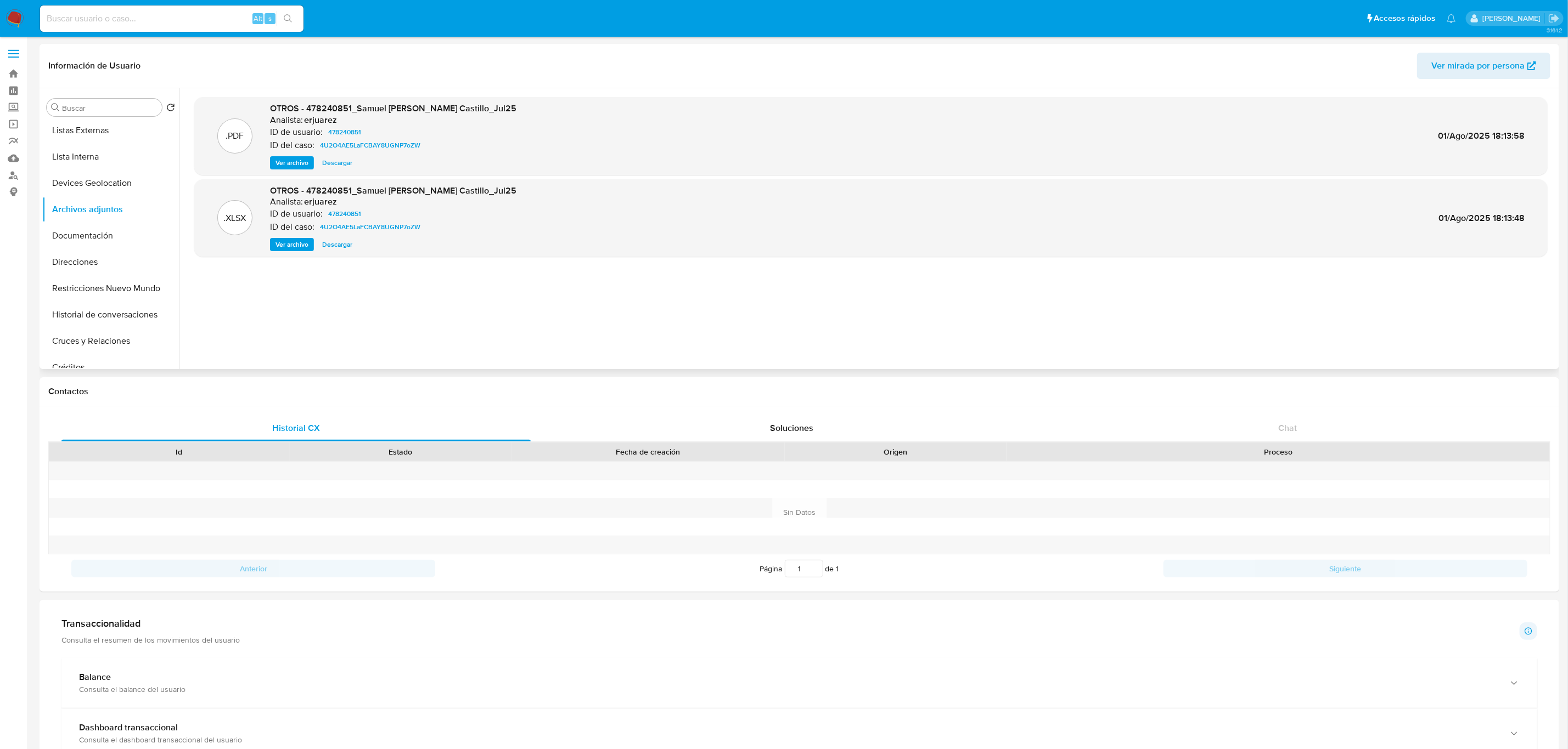
click at [295, 164] on span "Ver archivo" at bounding box center [291, 163] width 33 height 11
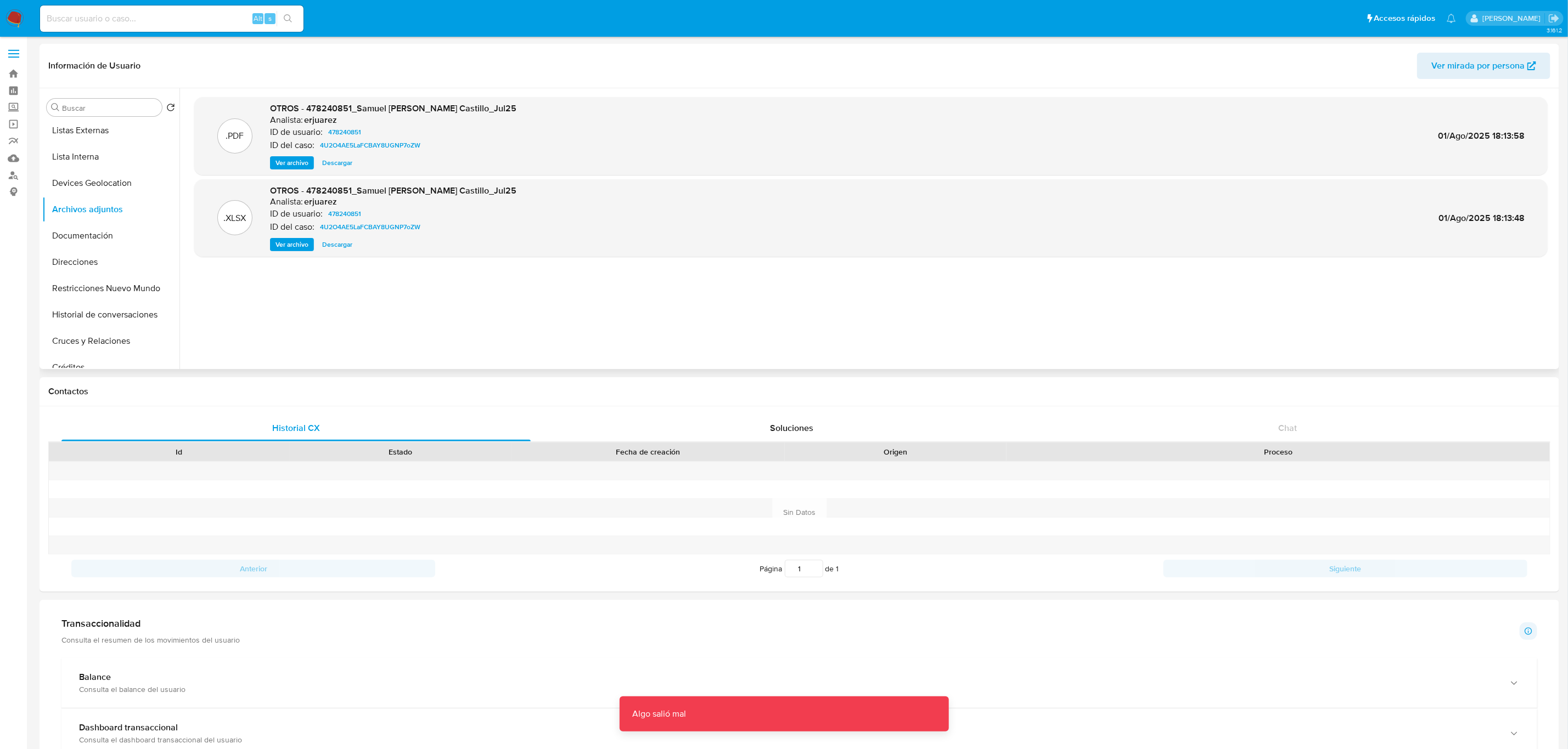
click at [290, 165] on span "Ver archivo" at bounding box center [291, 163] width 33 height 11
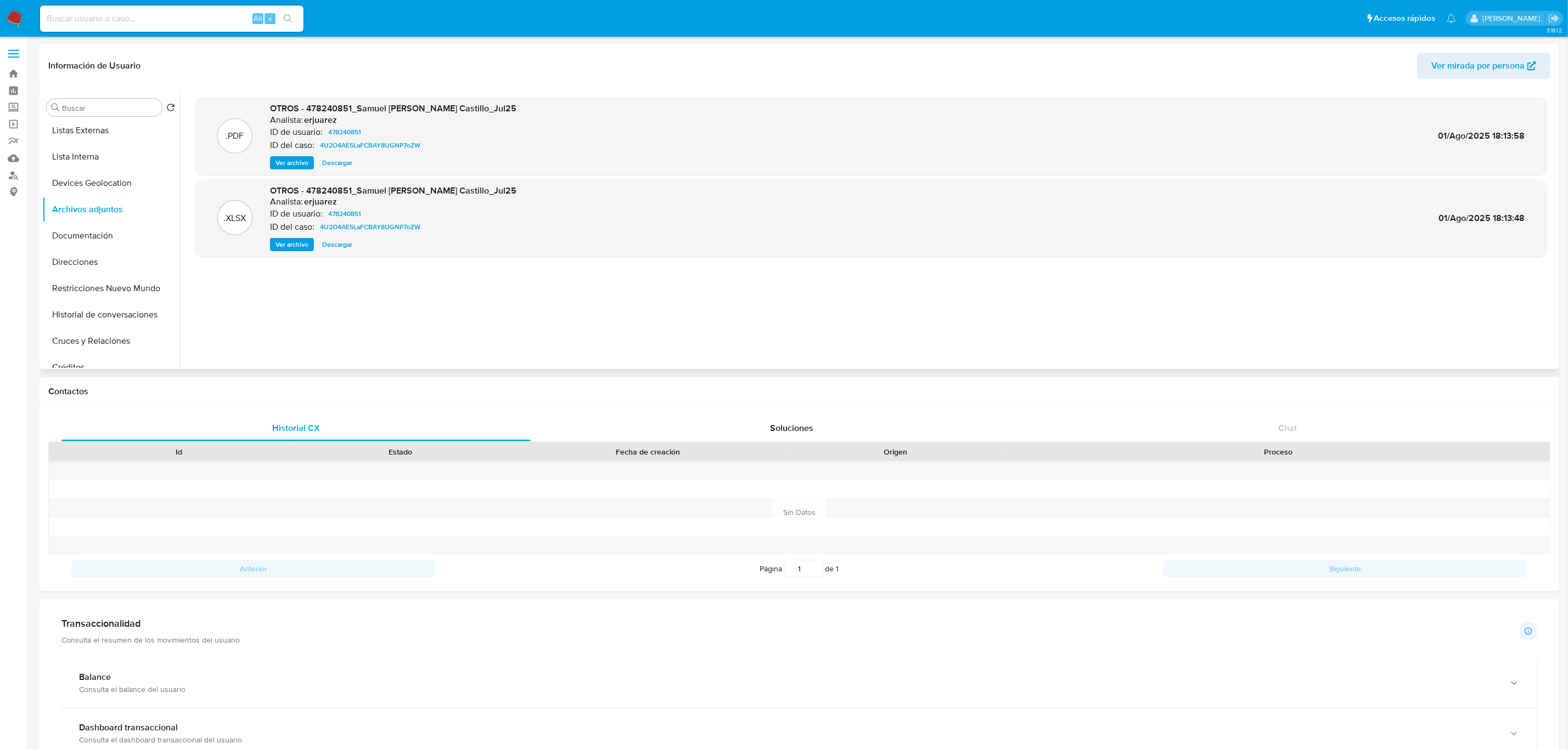
click at [289, 165] on span "Ver archivo" at bounding box center [291, 163] width 33 height 11
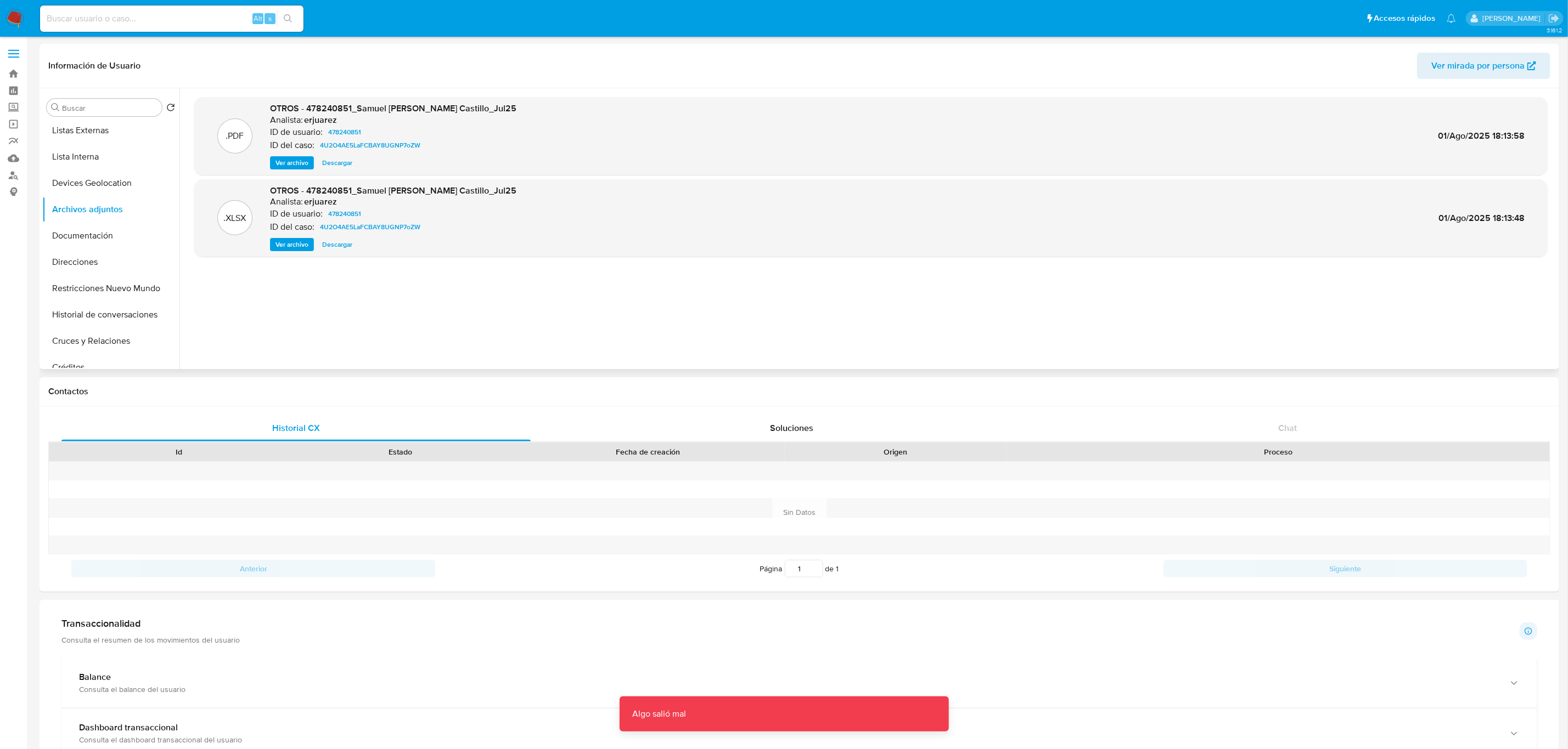
click at [288, 165] on span "Ver archivo" at bounding box center [291, 163] width 33 height 11
click at [361, 143] on span "4U2O4AE5LaFCBAY8UGNP7oZW" at bounding box center [370, 145] width 100 height 14
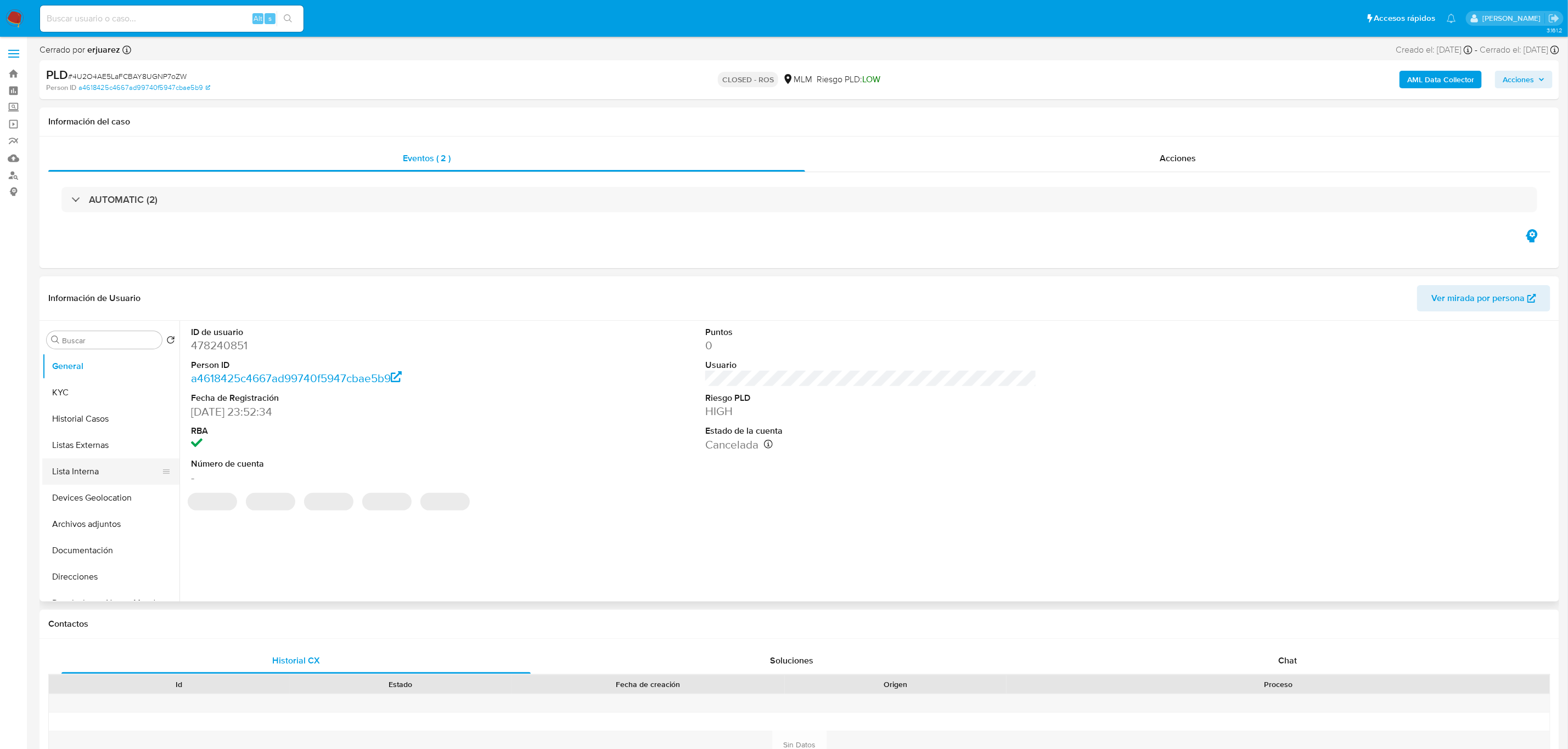
select select "10"
click at [1144, 153] on div "Acciones" at bounding box center [1178, 158] width 746 height 26
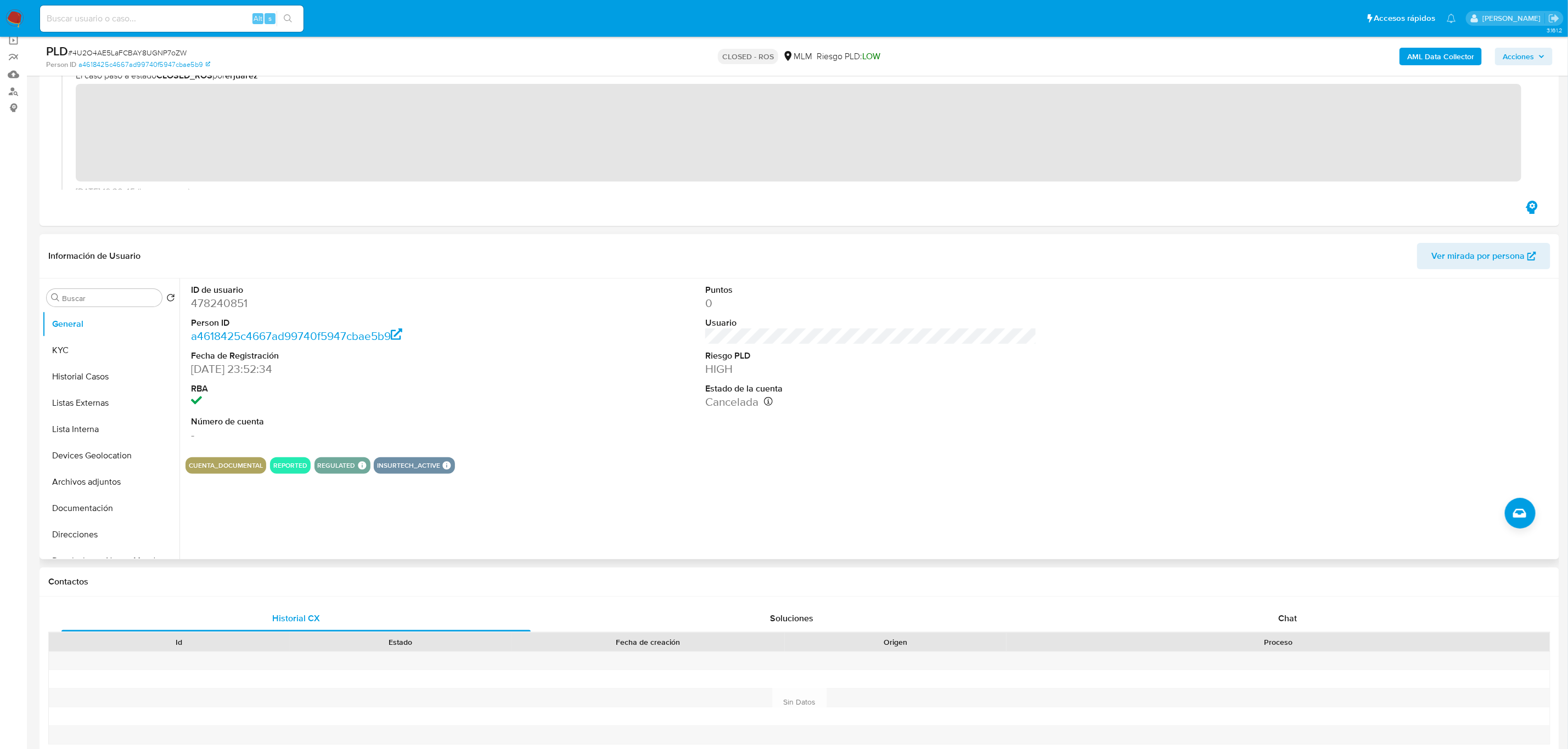
scroll to position [82, 0]
click at [104, 393] on button "Listas Externas" at bounding box center [107, 404] width 128 height 26
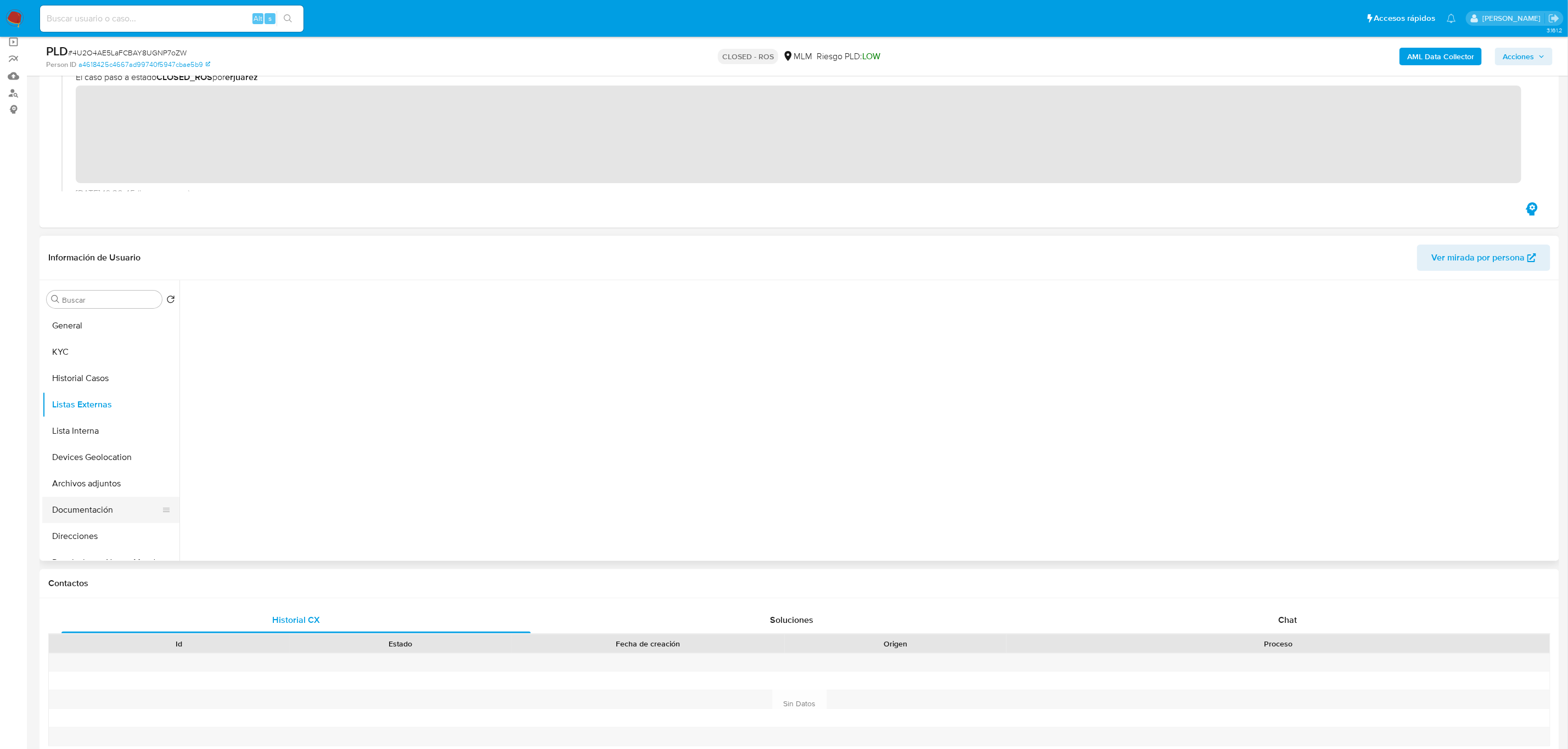
click at [109, 499] on button "Documentación" at bounding box center [107, 509] width 128 height 26
click at [303, 343] on button "Prueba de vida" at bounding box center [348, 334] width 326 height 28
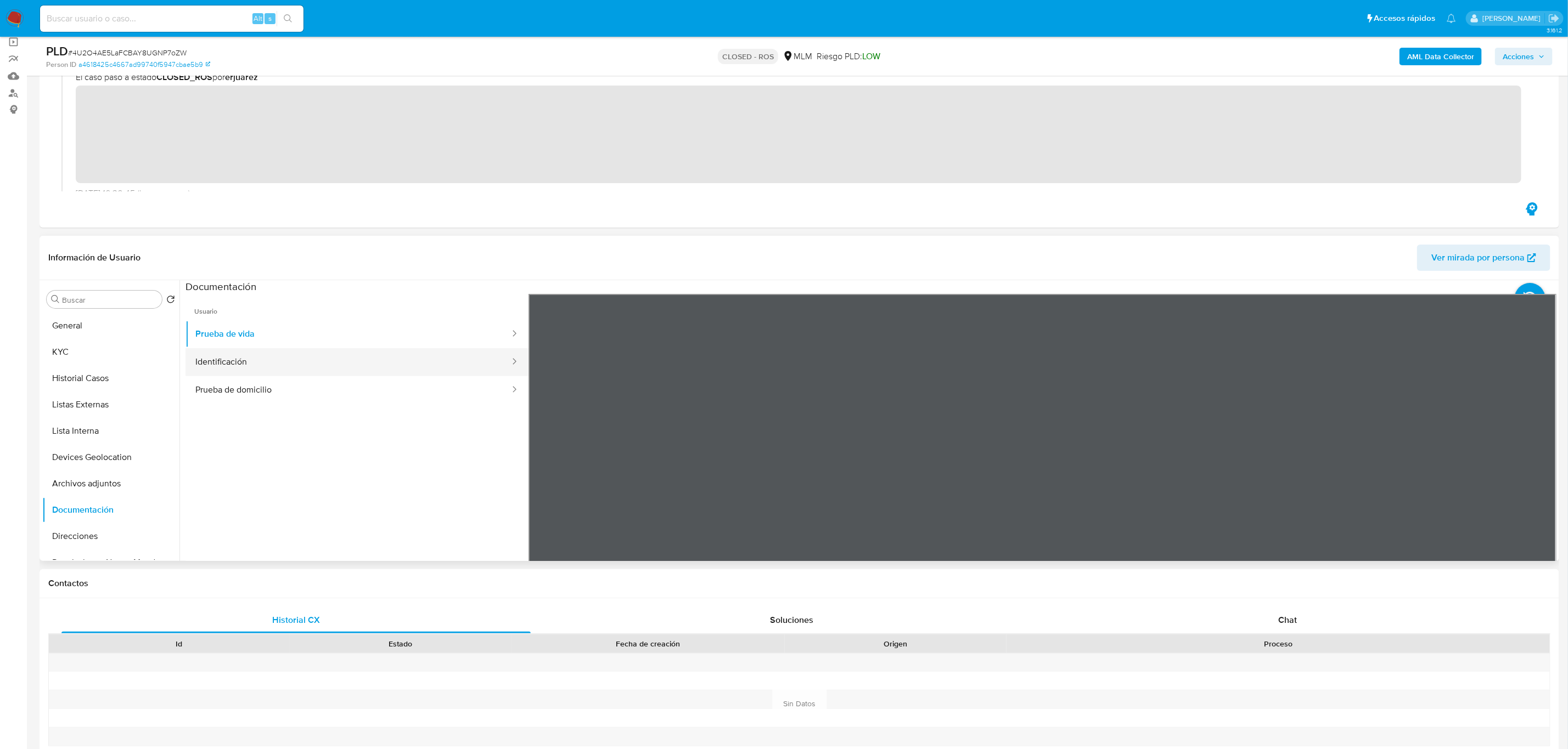
click at [404, 359] on button "Identificación" at bounding box center [348, 362] width 326 height 28
click at [412, 385] on button "Prueba de domicilio" at bounding box center [348, 390] width 326 height 28
click at [15, 20] on img at bounding box center [14, 18] width 19 height 19
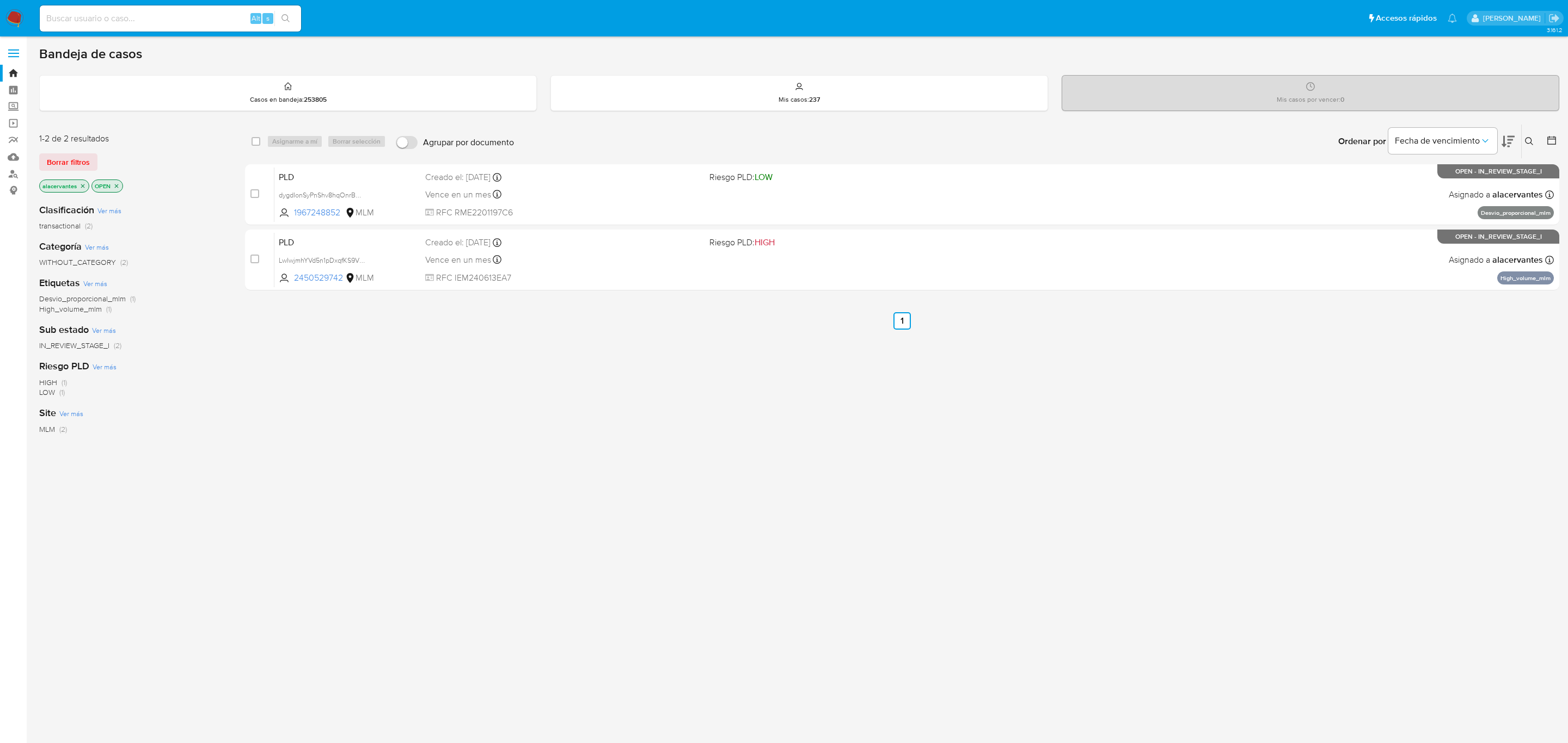
click at [83, 185] on icon "close-filter" at bounding box center [83, 186] width 6 height 6
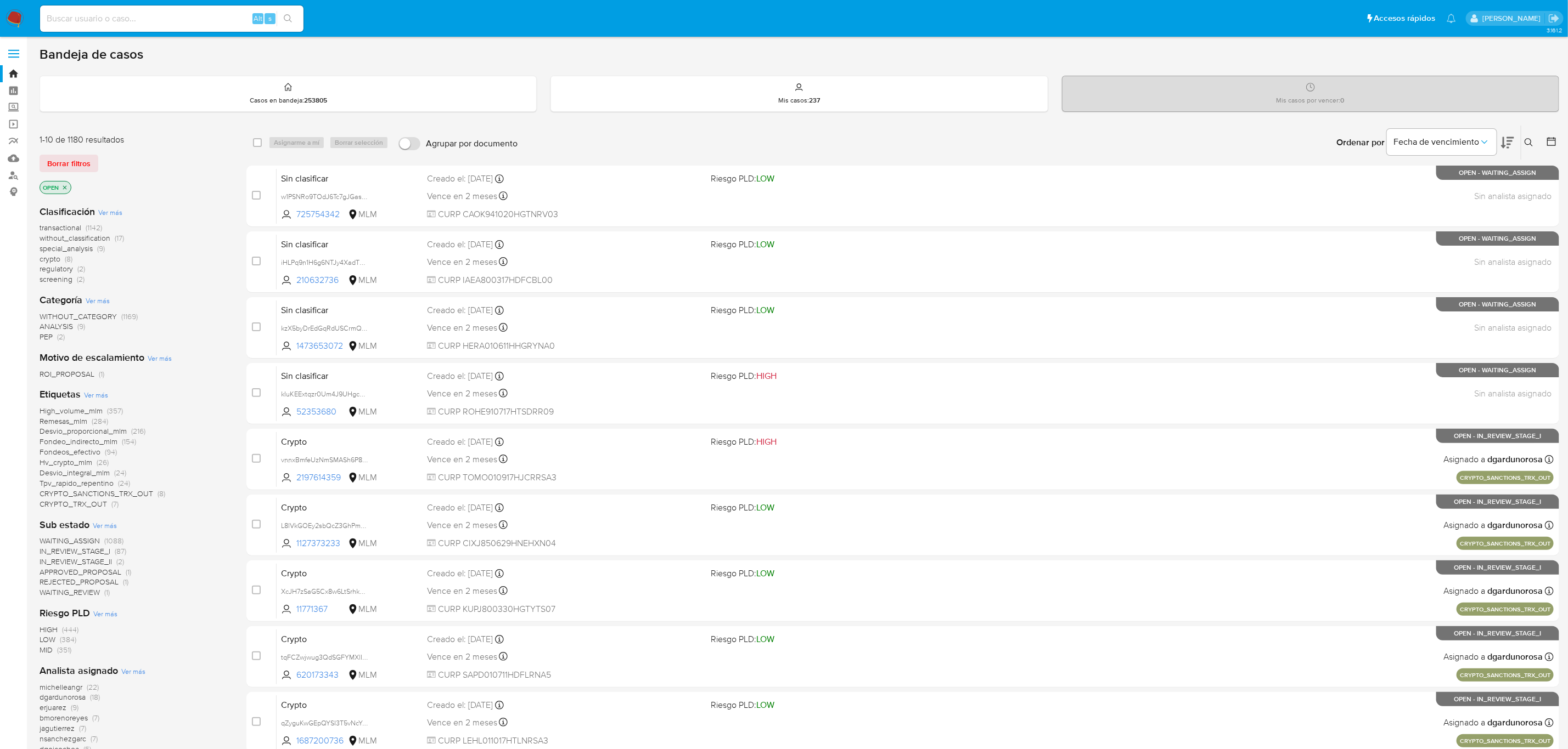
click at [1535, 144] on button at bounding box center [1530, 142] width 18 height 14
click at [1430, 186] on input at bounding box center [1437, 185] width 185 height 14
type input "478240851"
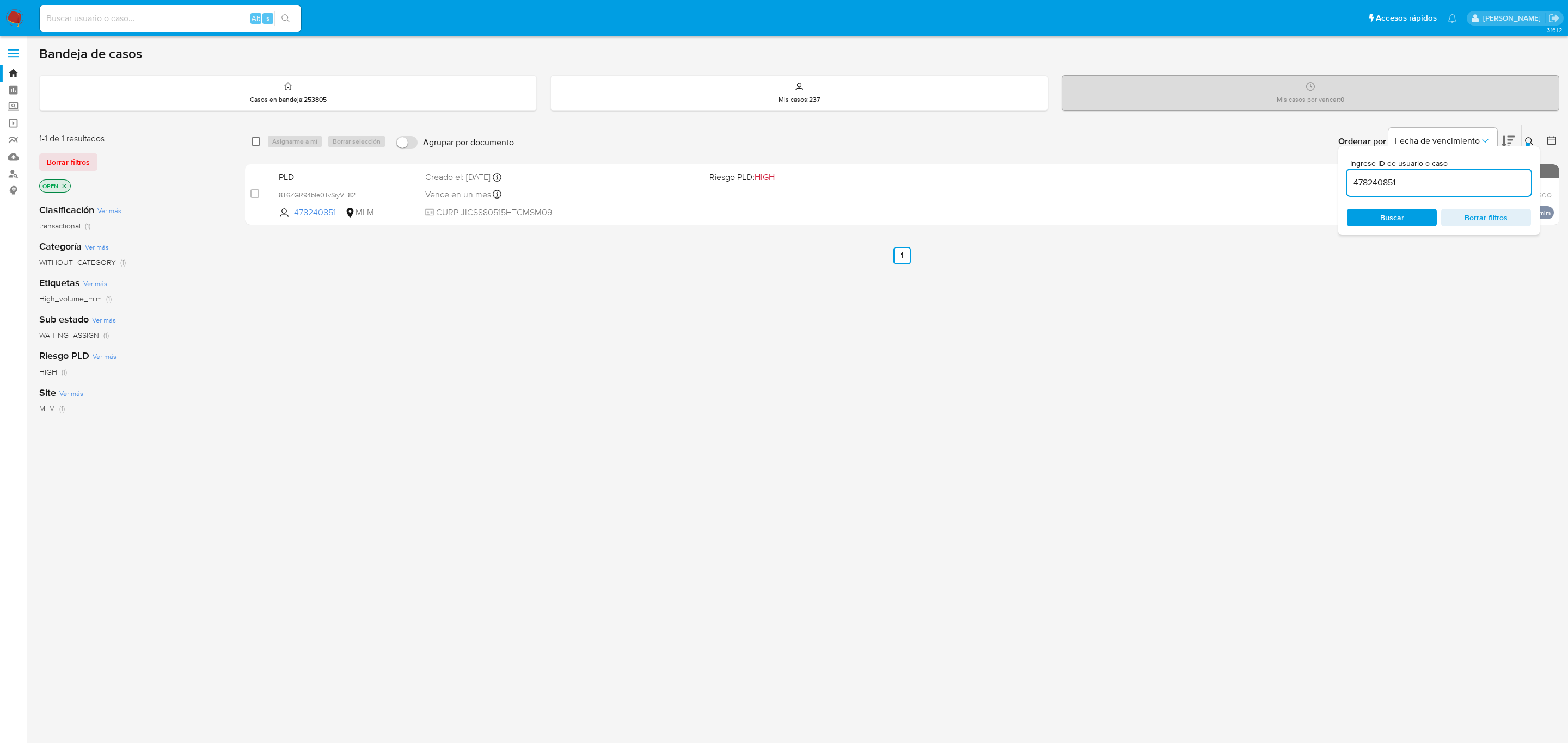
click at [257, 140] on input "checkbox" at bounding box center [256, 142] width 9 height 9
checkbox input "true"
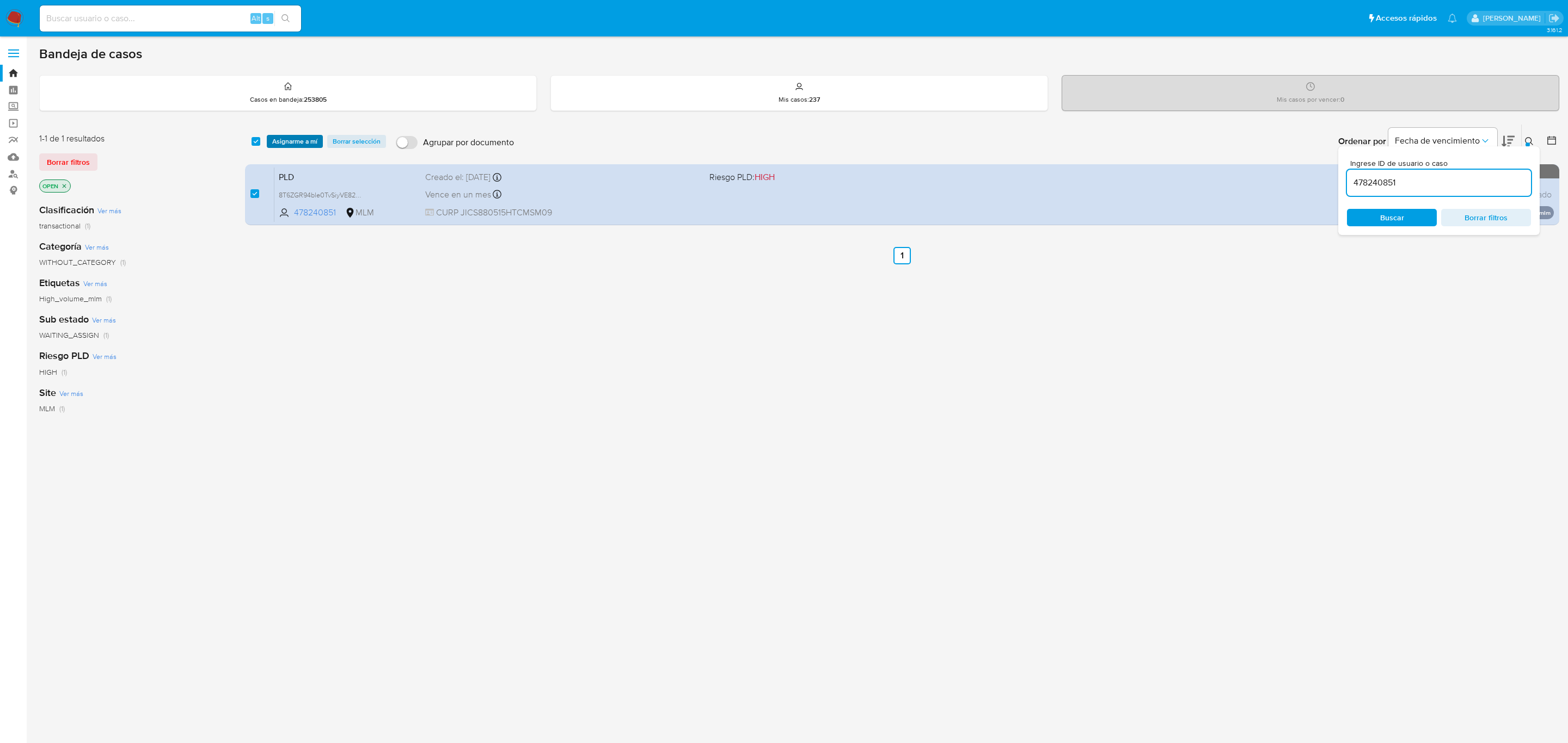
click at [285, 142] on span "Asignarme a mí" at bounding box center [294, 142] width 45 height 11
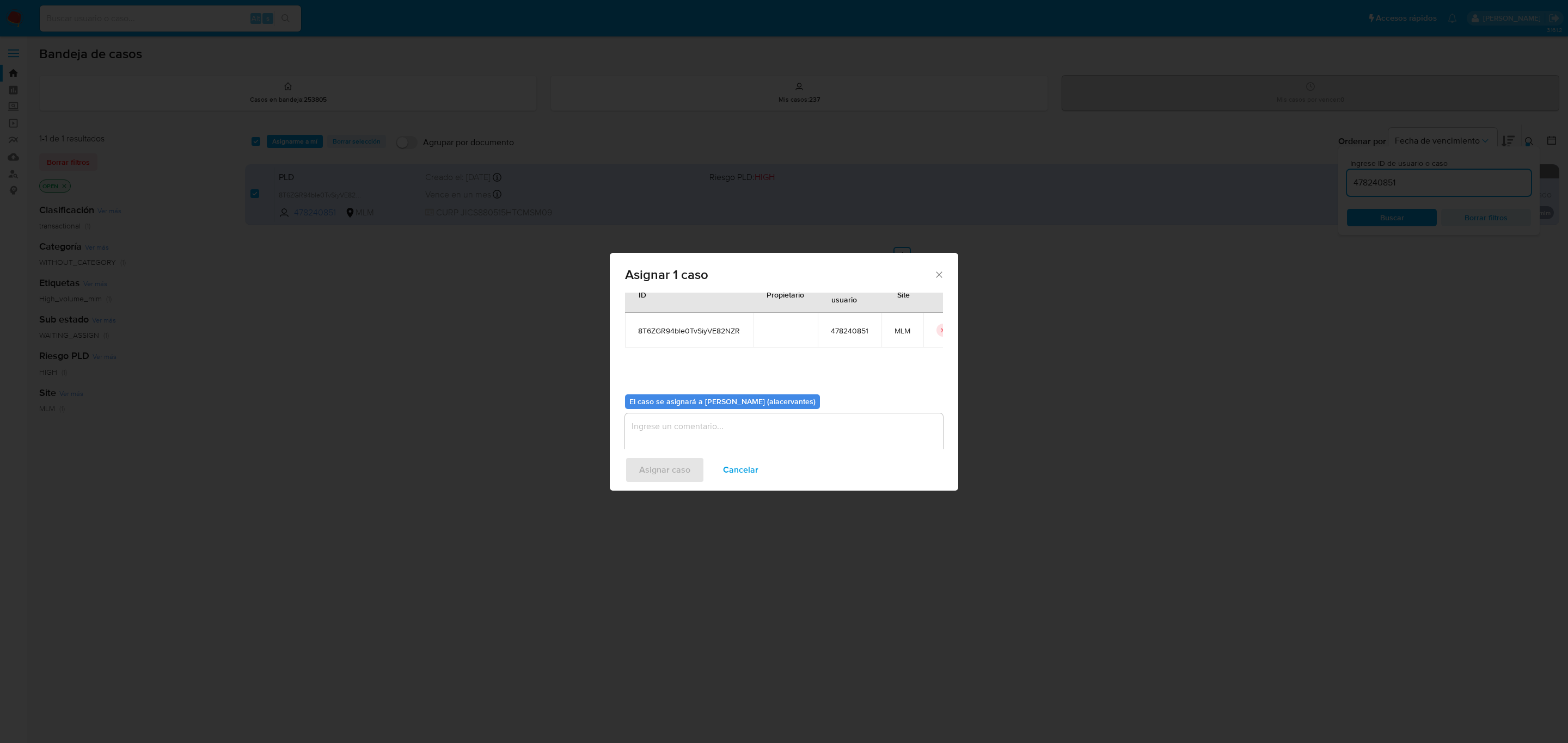
scroll to position [56, 0]
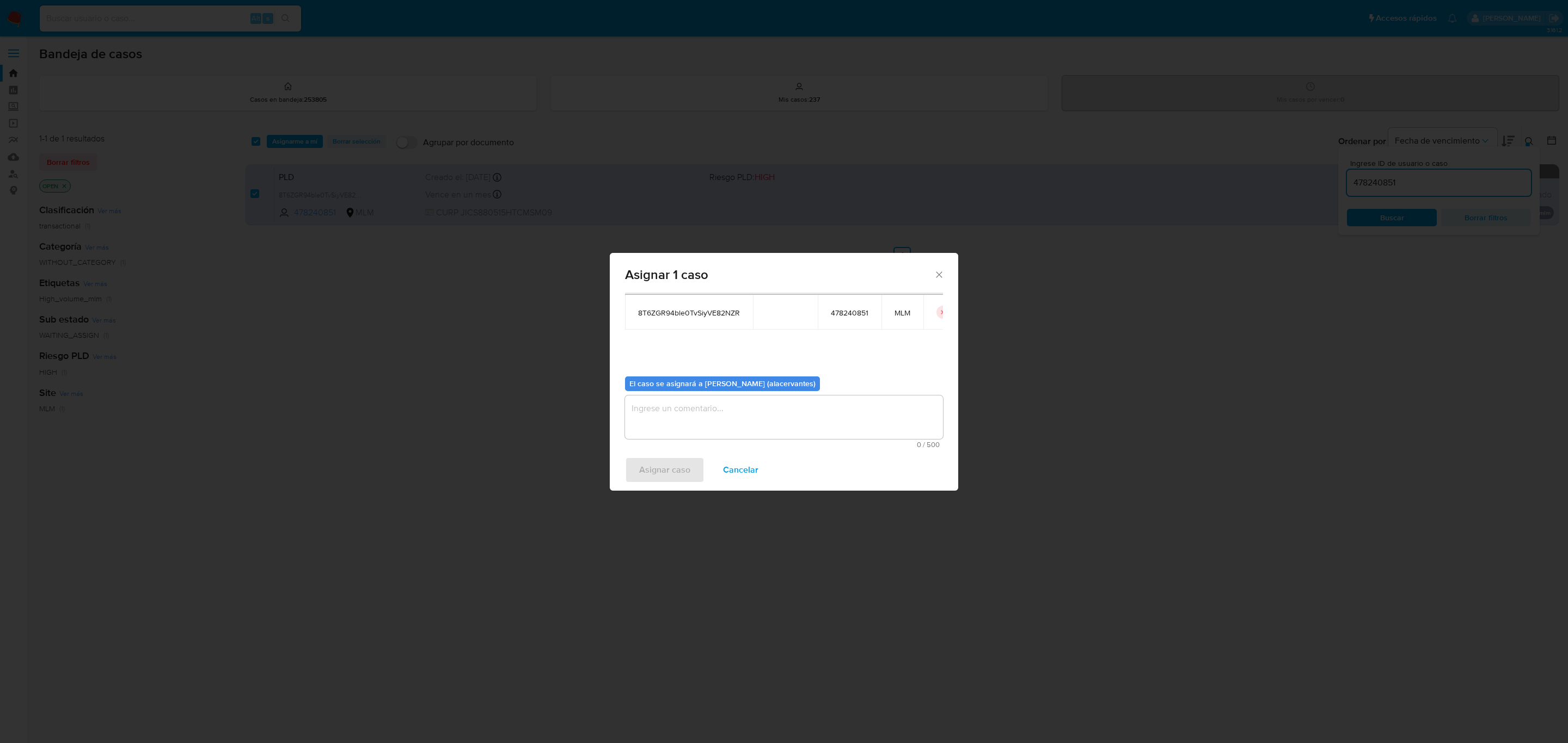
click at [731, 407] on textarea "assign-modal" at bounding box center [784, 417] width 318 height 44
type textarea "AC"
click at [683, 471] on span "Asignar caso" at bounding box center [664, 470] width 51 height 24
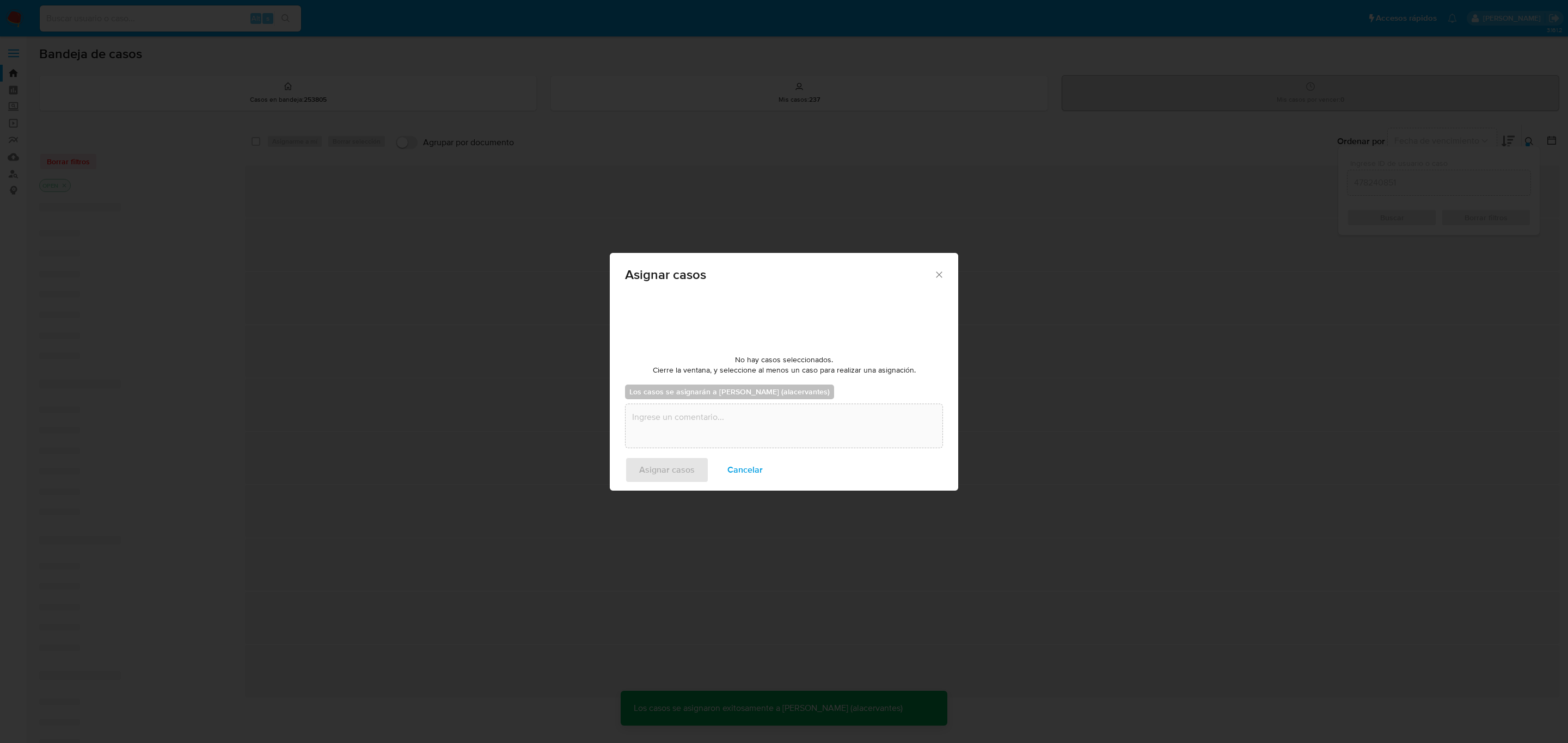
checkbox input "false"
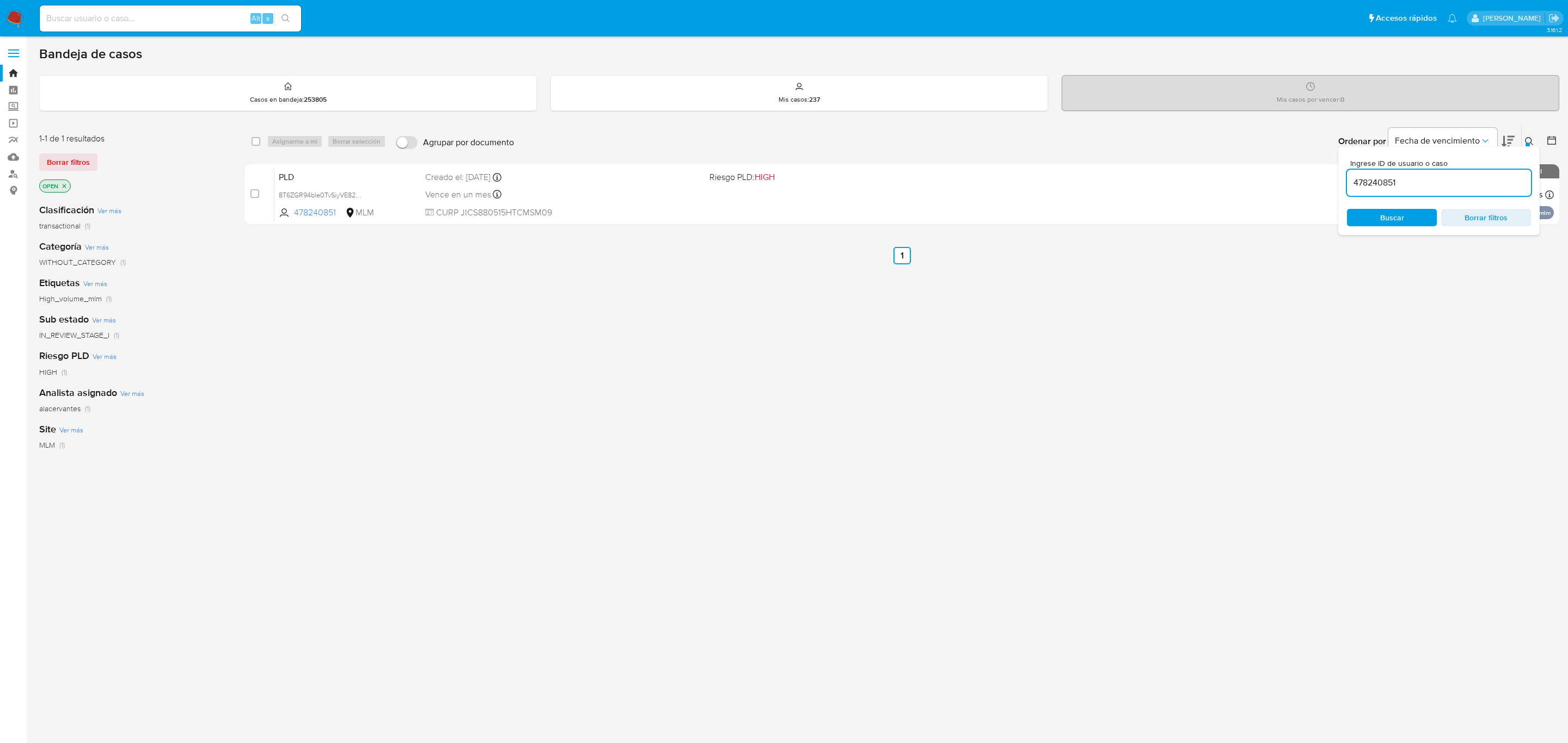
click at [1382, 183] on input "478240851" at bounding box center [1438, 183] width 184 height 14
paste input "1151794970"
type input "1151794970"
click at [253, 139] on input "checkbox" at bounding box center [256, 142] width 9 height 9
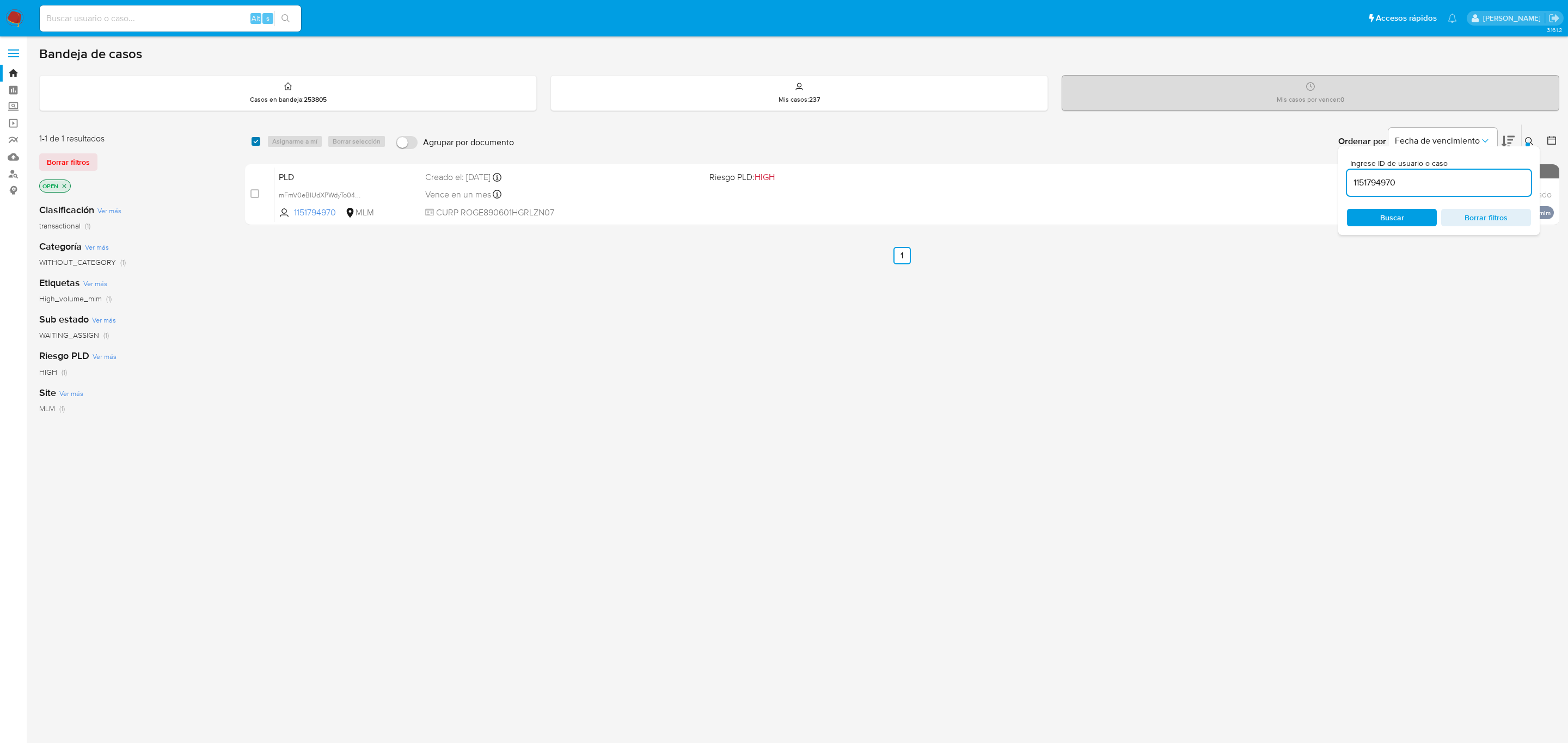
checkbox input "true"
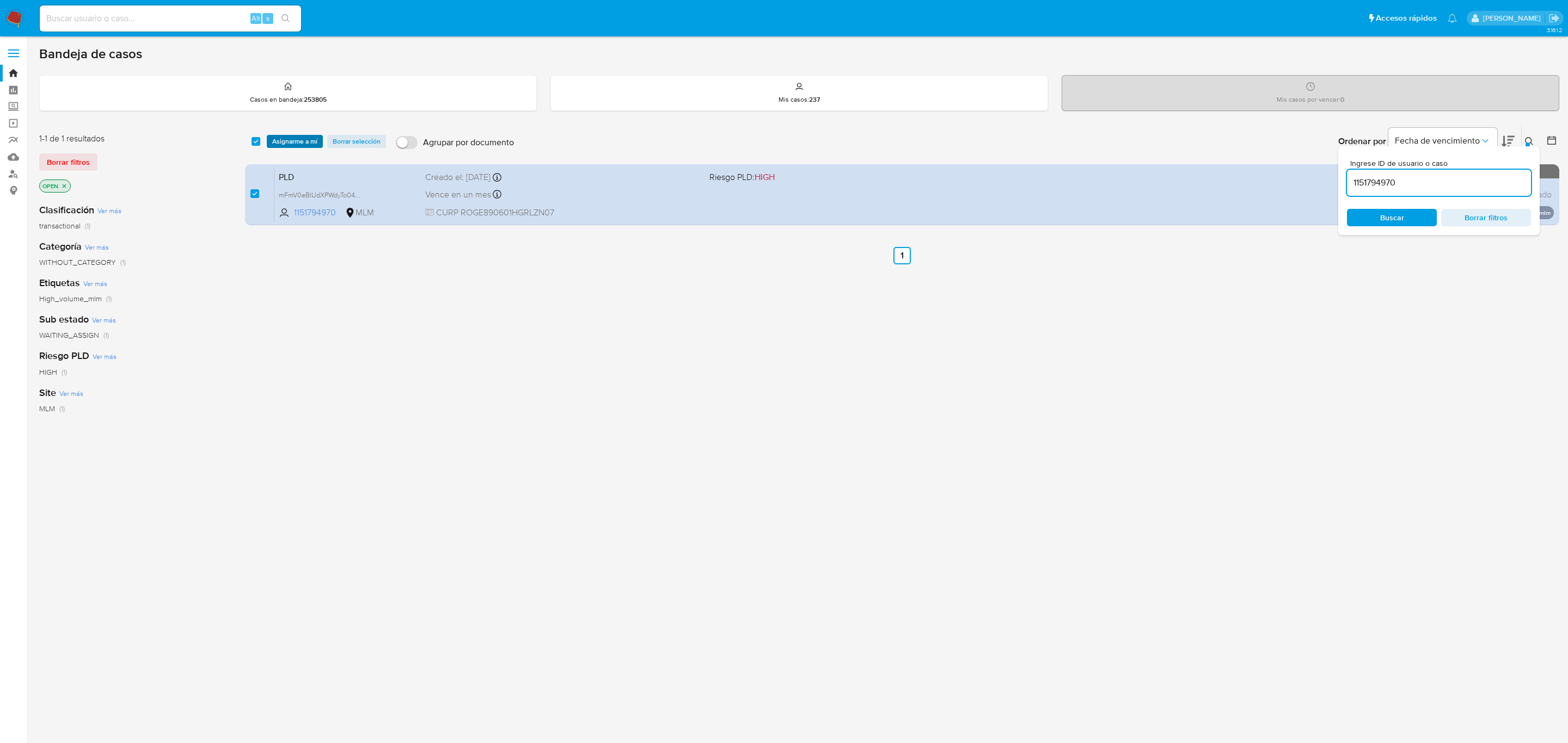
click at [276, 139] on span "Asignarme a mí" at bounding box center [294, 142] width 45 height 11
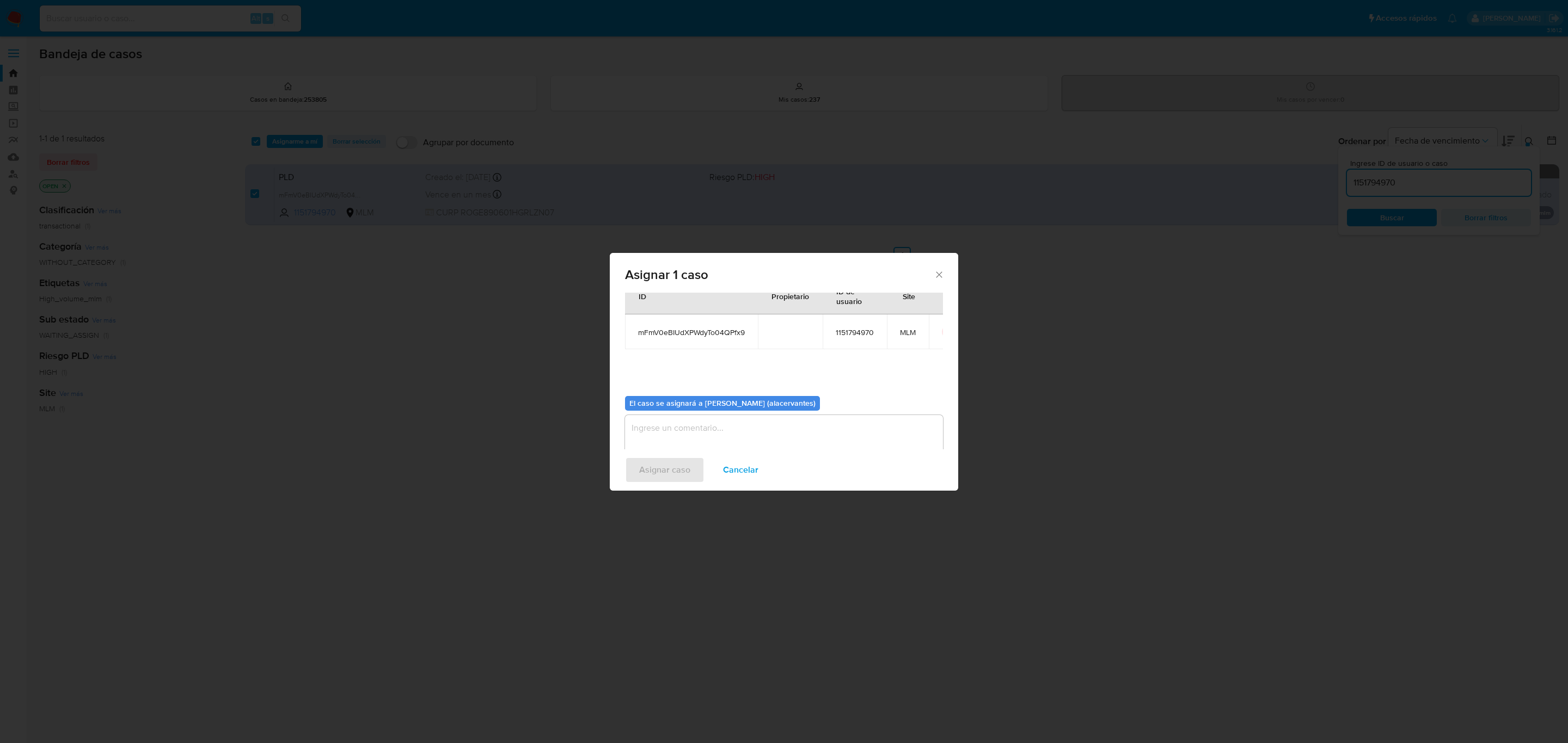
scroll to position [56, 0]
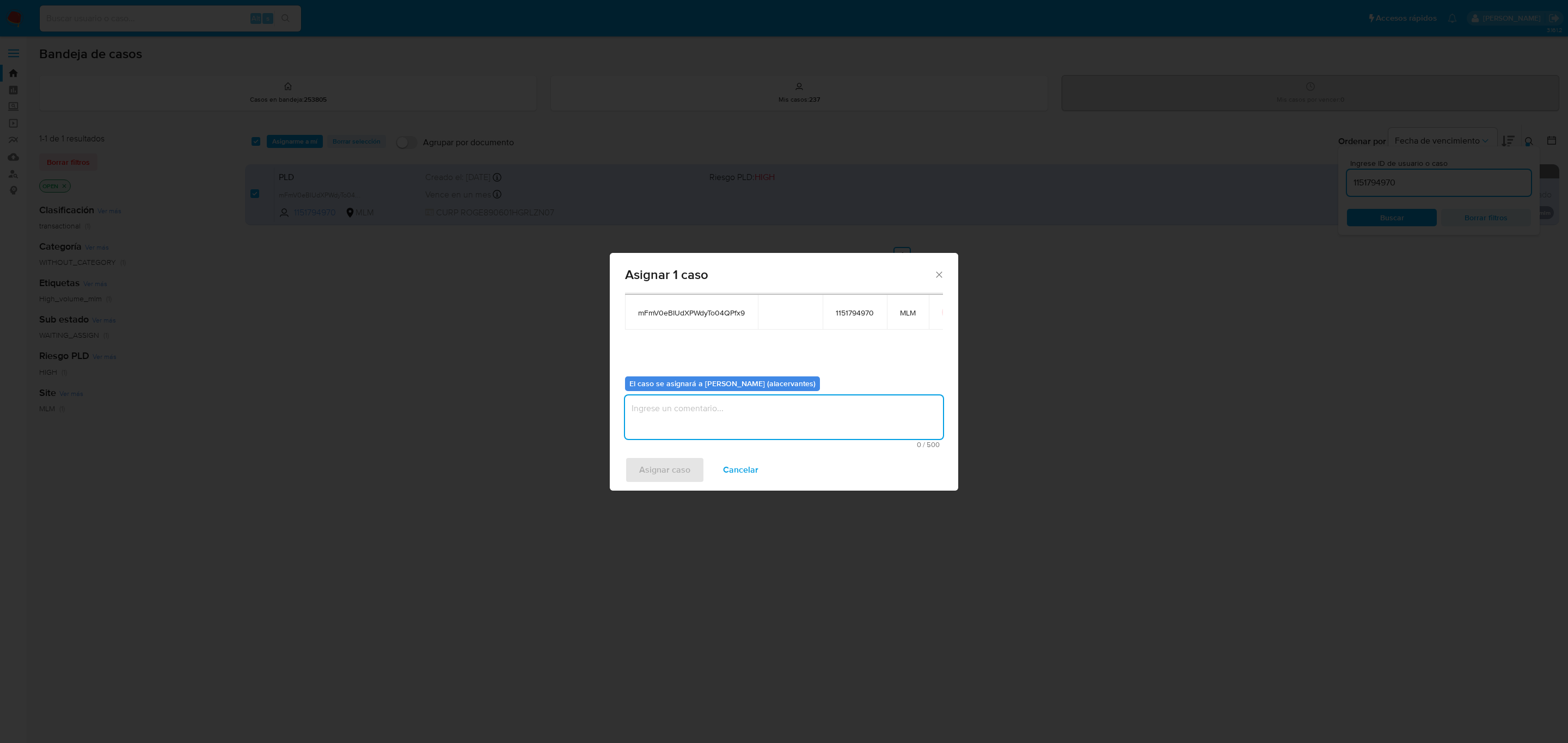
click at [689, 423] on textarea "assign-modal" at bounding box center [784, 417] width 318 height 44
type textarea "AC"
click at [640, 472] on span "Asignar caso" at bounding box center [664, 470] width 51 height 24
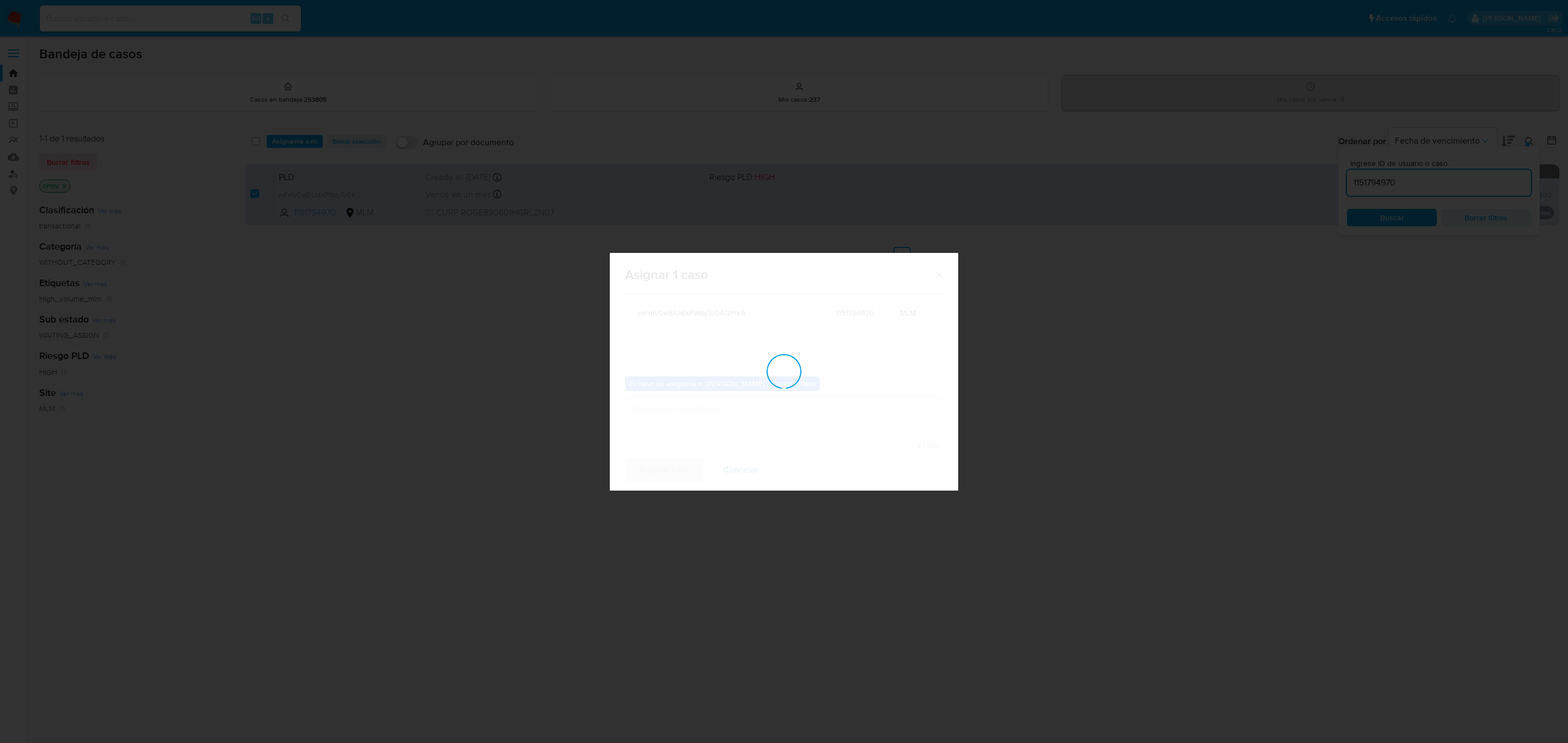
checkbox input "false"
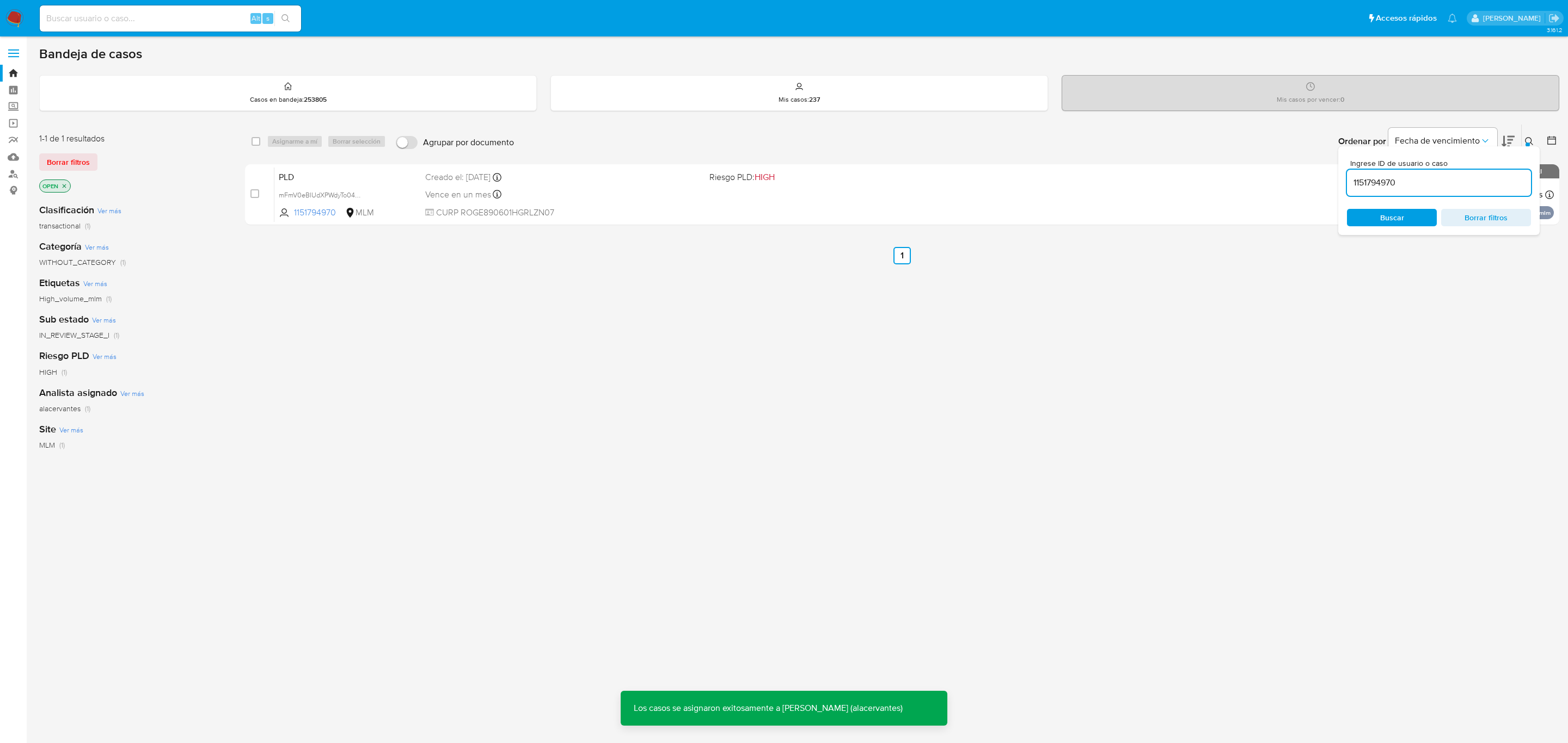
click at [1393, 190] on div "1151794970" at bounding box center [1438, 182] width 184 height 26
click at [1393, 183] on input "1151794970" at bounding box center [1438, 183] width 184 height 14
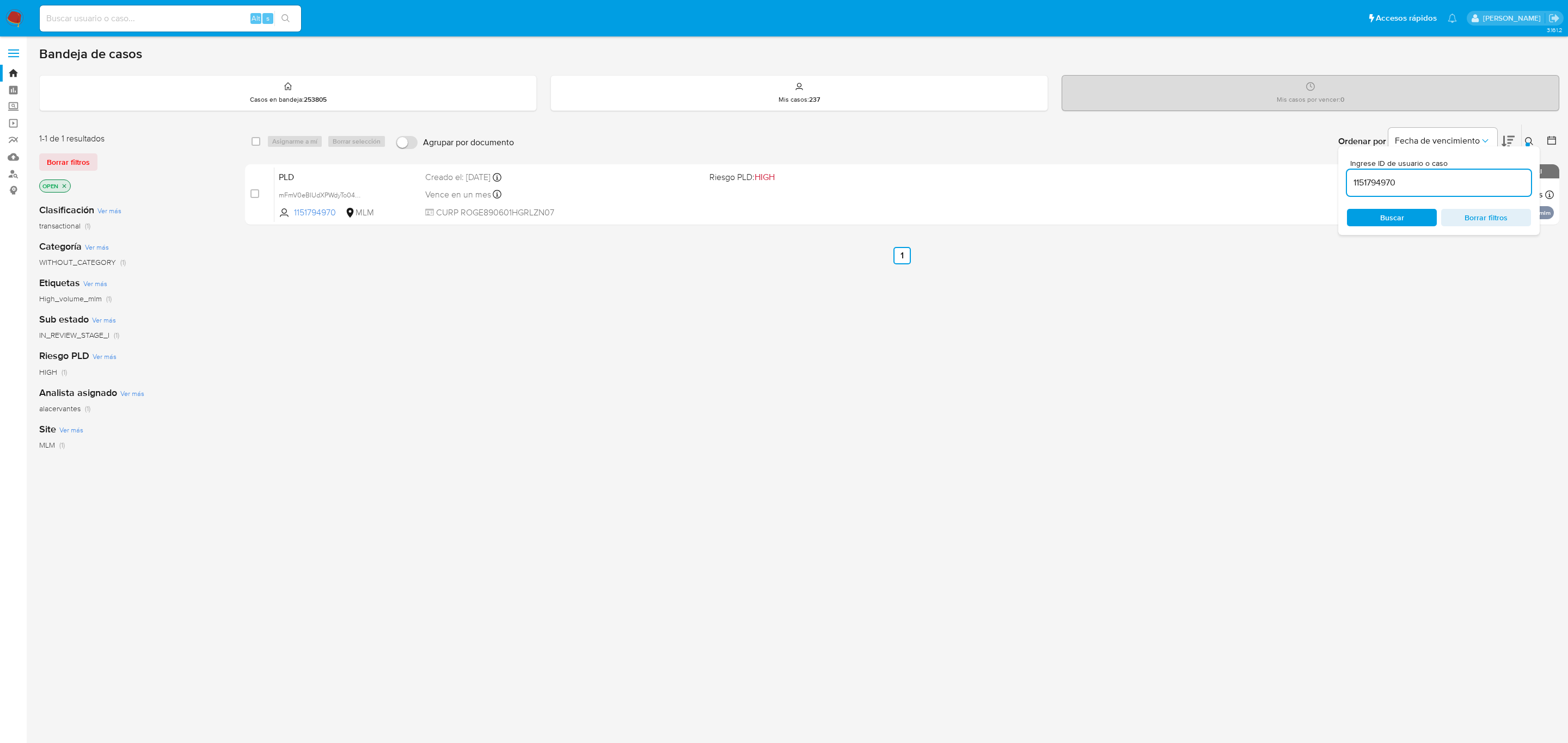
paste input "264449001"
type input "264449001"
click at [257, 137] on input "checkbox" at bounding box center [256, 142] width 9 height 9
checkbox input "true"
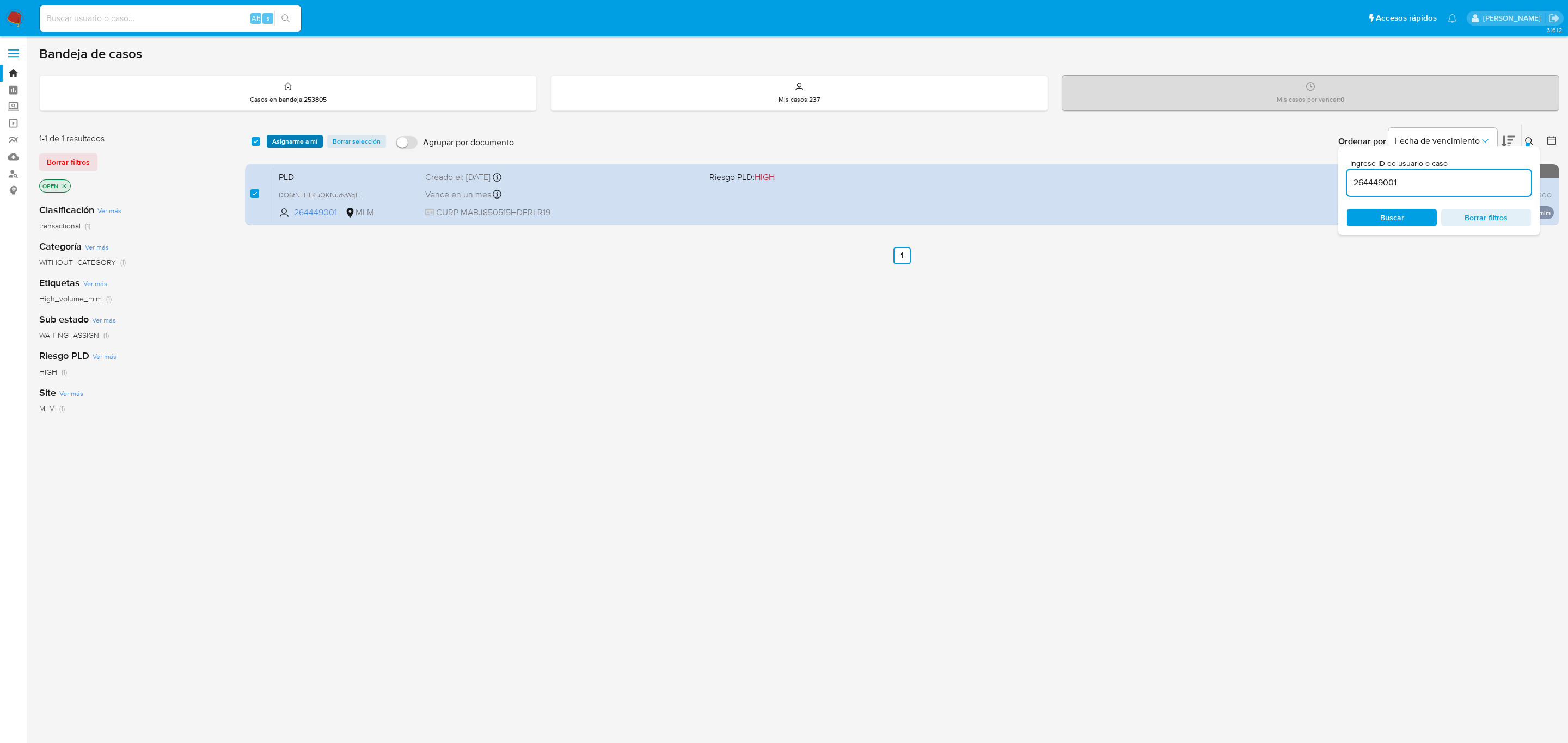
click at [289, 137] on span "Asignarme a mí" at bounding box center [294, 142] width 45 height 11
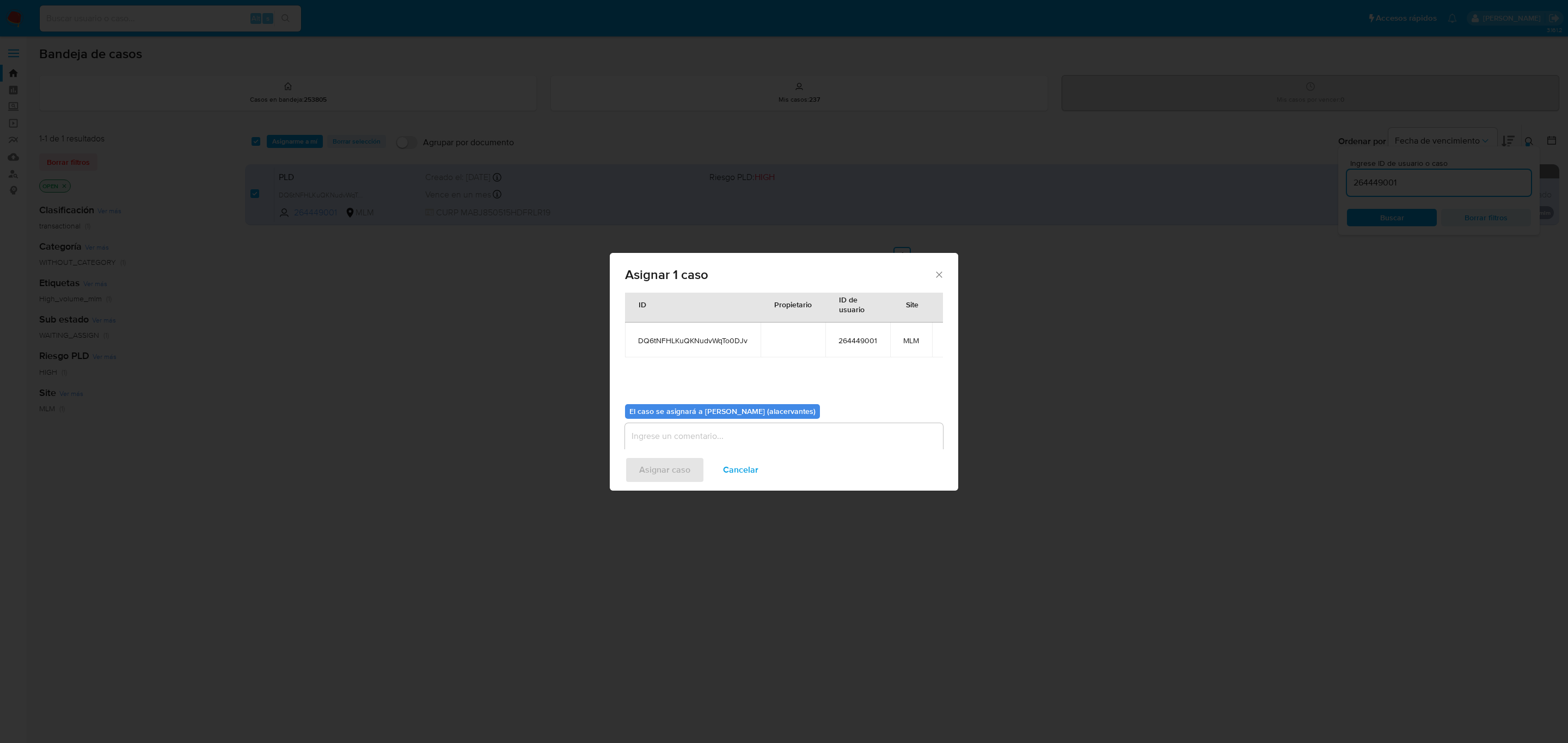
scroll to position [56, 0]
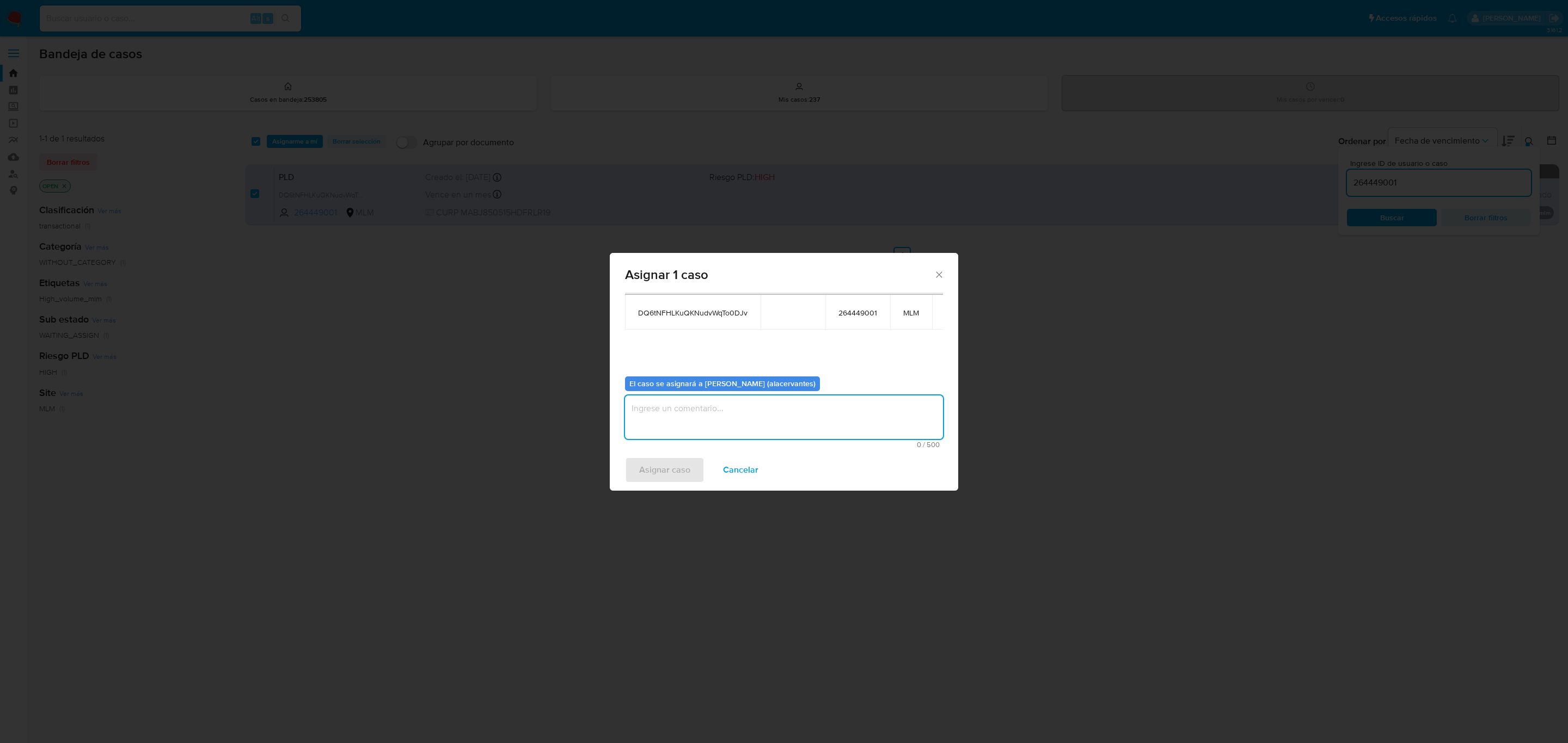
click at [715, 412] on textarea "assign-modal" at bounding box center [784, 417] width 318 height 44
type textarea "AC"
click at [669, 464] on span "Asignar caso" at bounding box center [664, 470] width 51 height 24
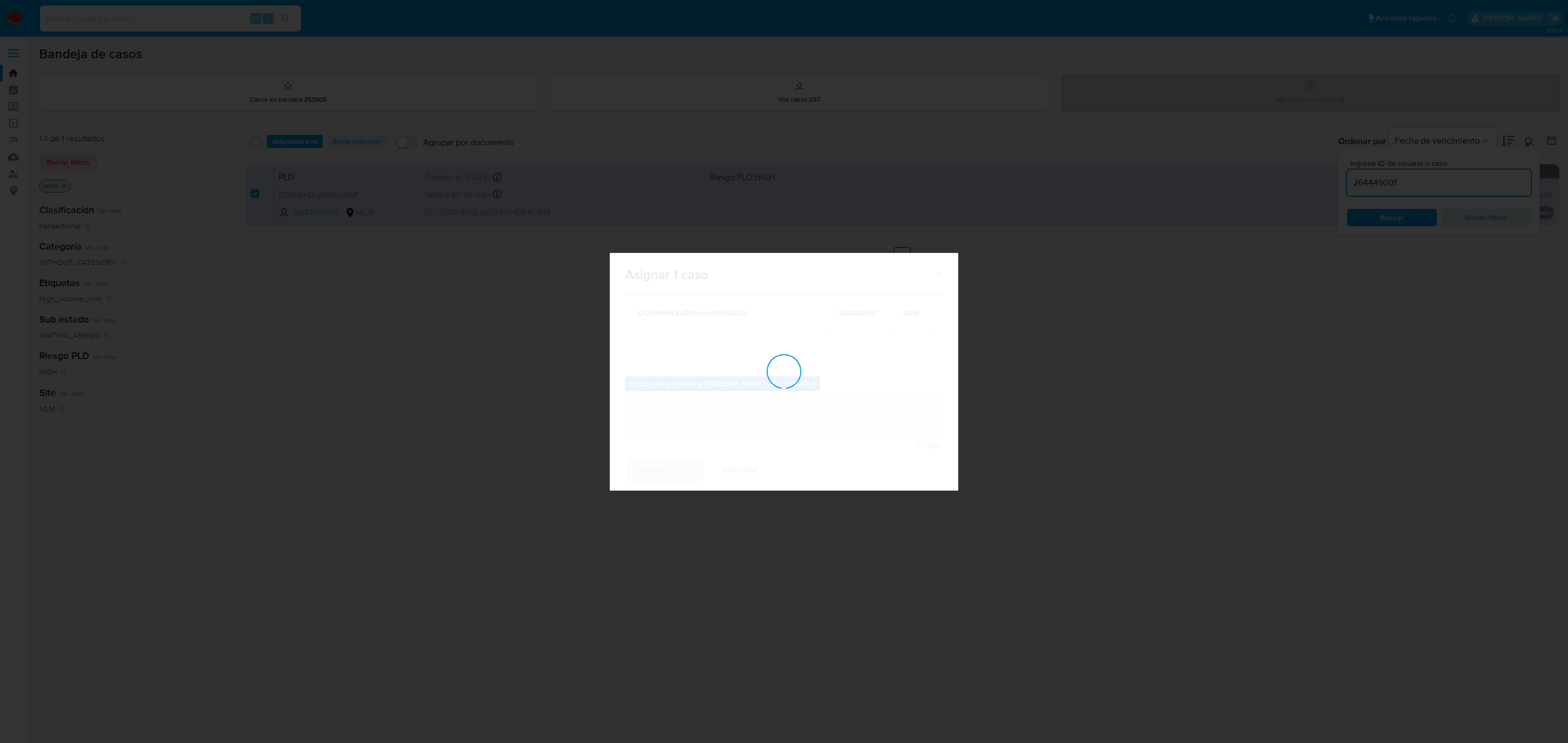
checkbox input "false"
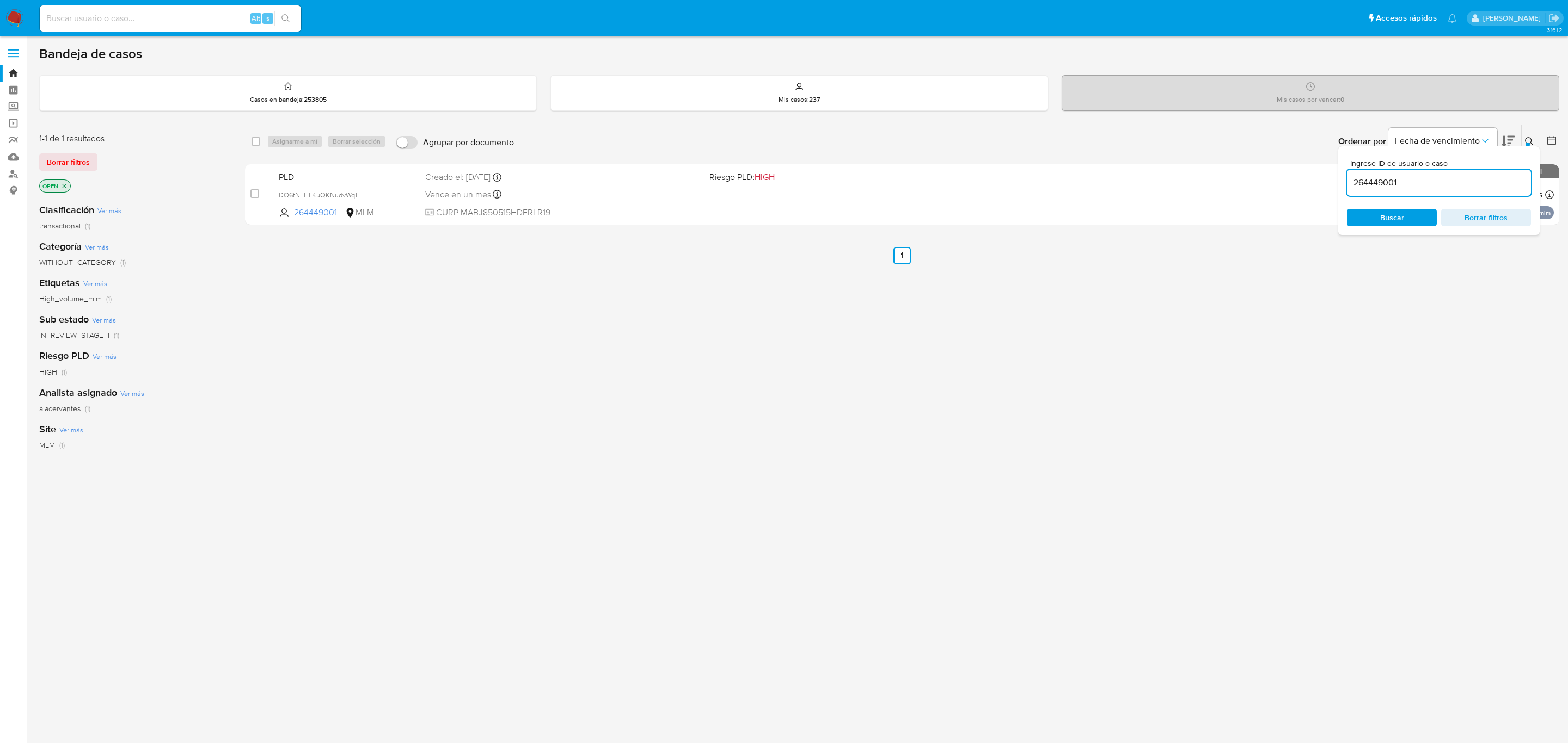
click at [1385, 179] on input "264449001" at bounding box center [1438, 183] width 184 height 14
paste input "1334901927"
type input "1334901927"
click at [255, 140] on input "checkbox" at bounding box center [256, 142] width 9 height 9
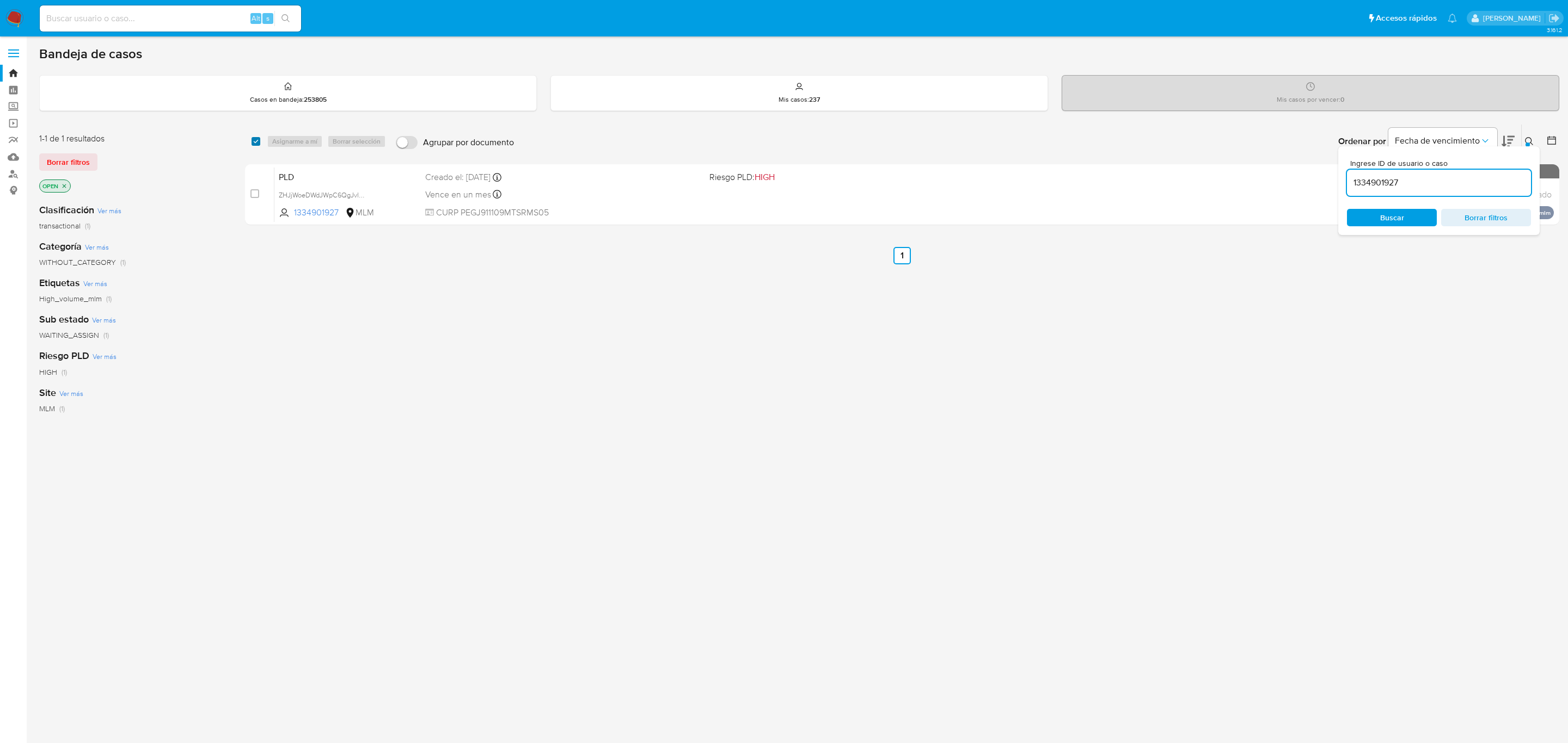
checkbox input "true"
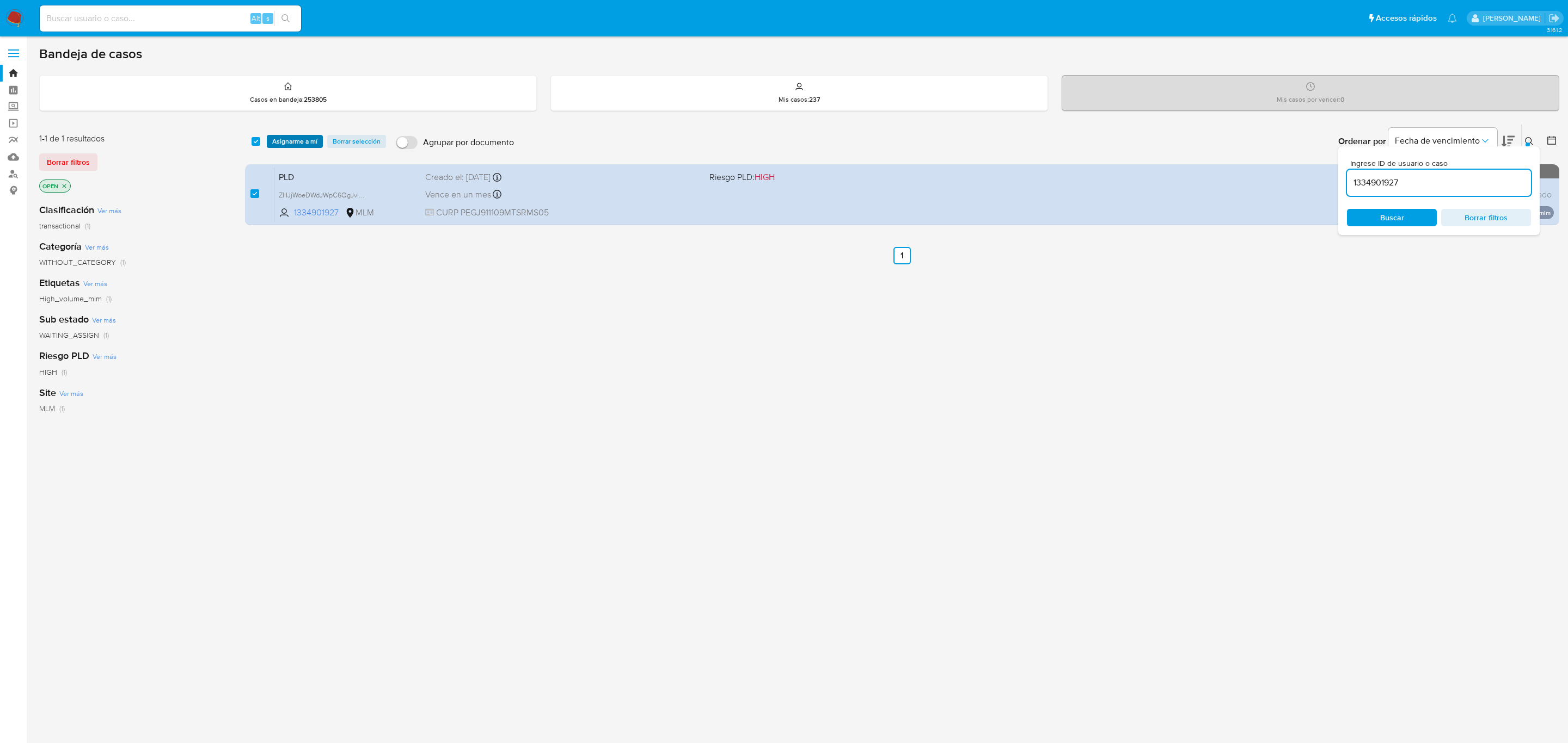
click at [285, 139] on span "Asignarme a mí" at bounding box center [294, 142] width 45 height 11
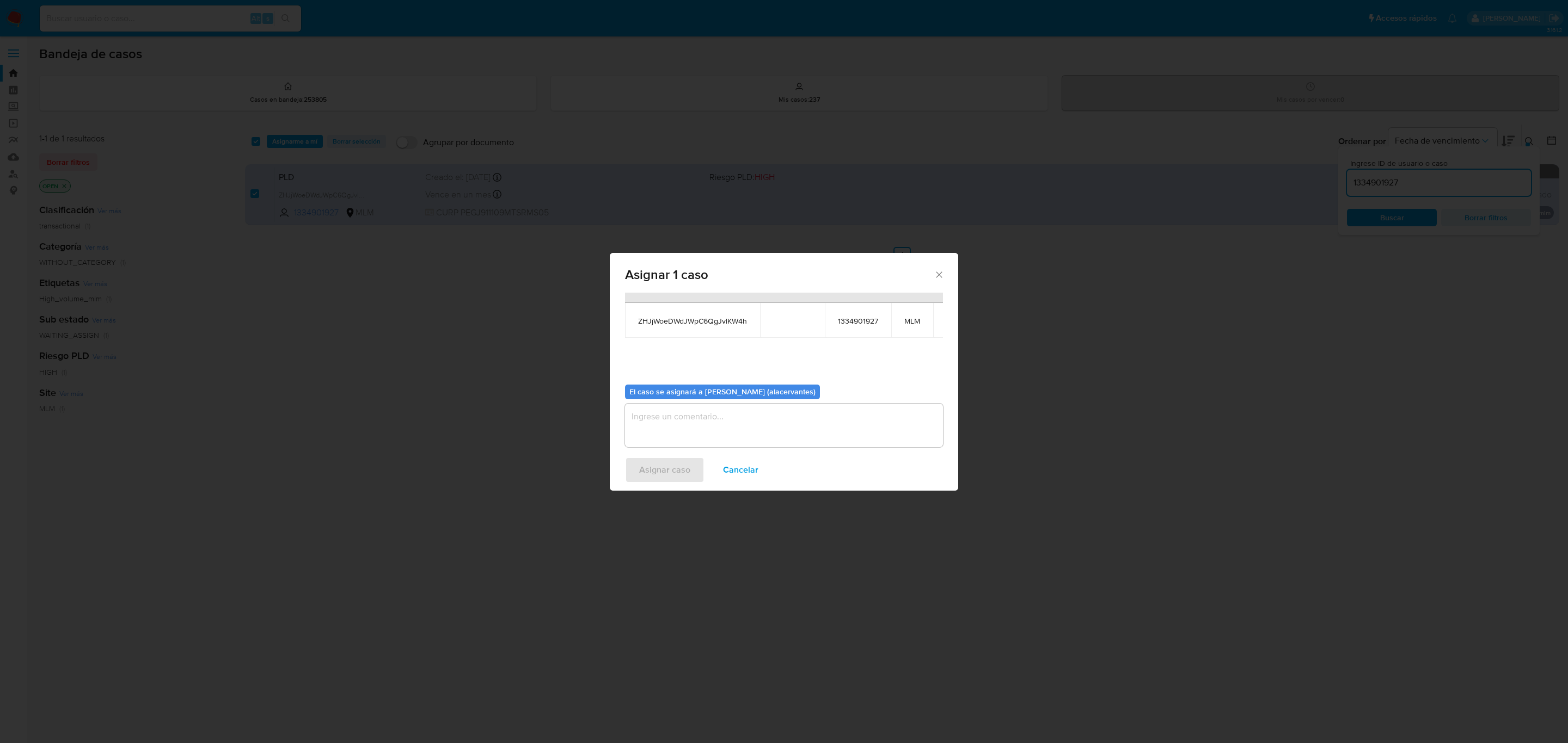
scroll to position [67, 0]
click at [697, 399] on textarea "assign-modal" at bounding box center [784, 416] width 318 height 44
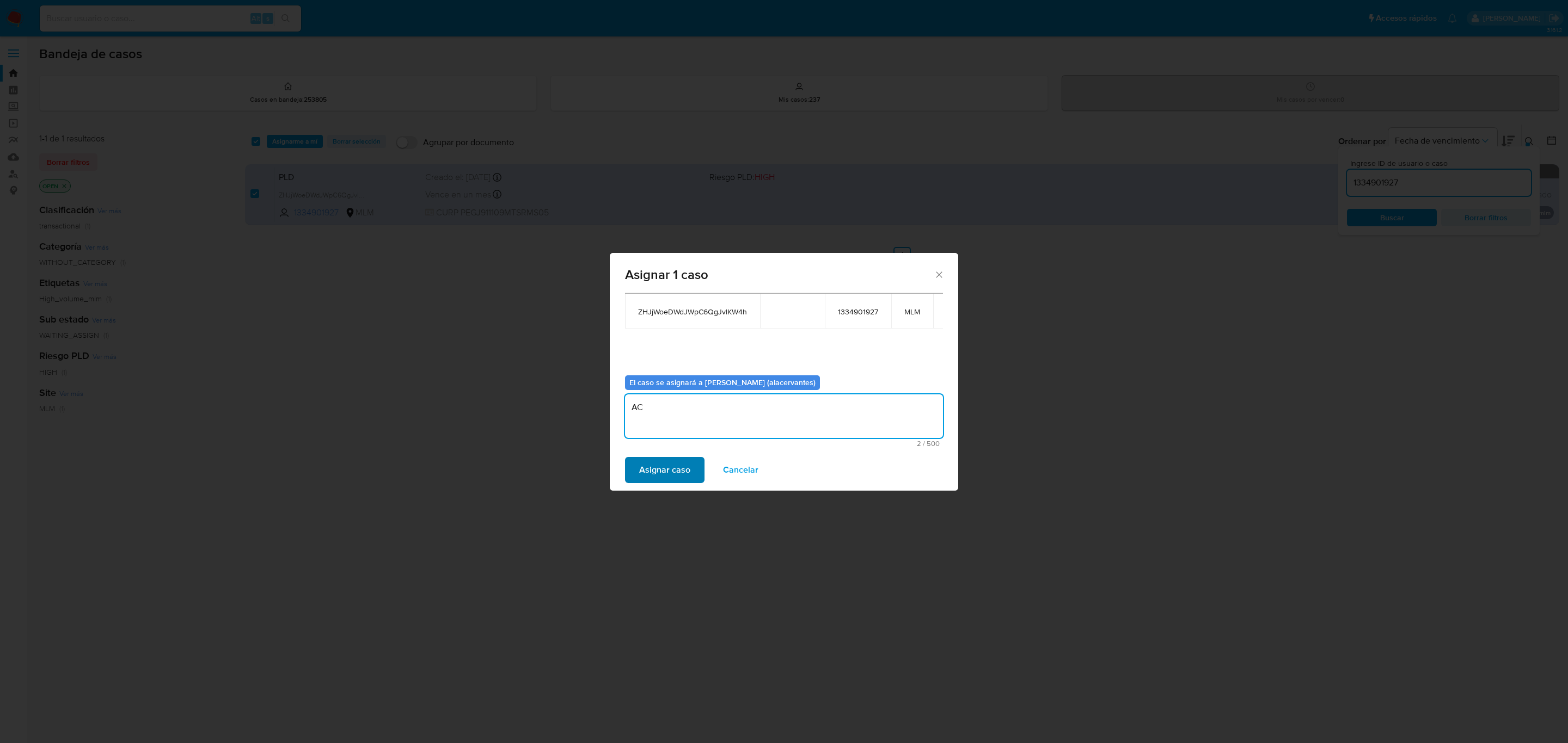
type textarea "AC"
click at [670, 474] on span "Asignar caso" at bounding box center [664, 470] width 51 height 24
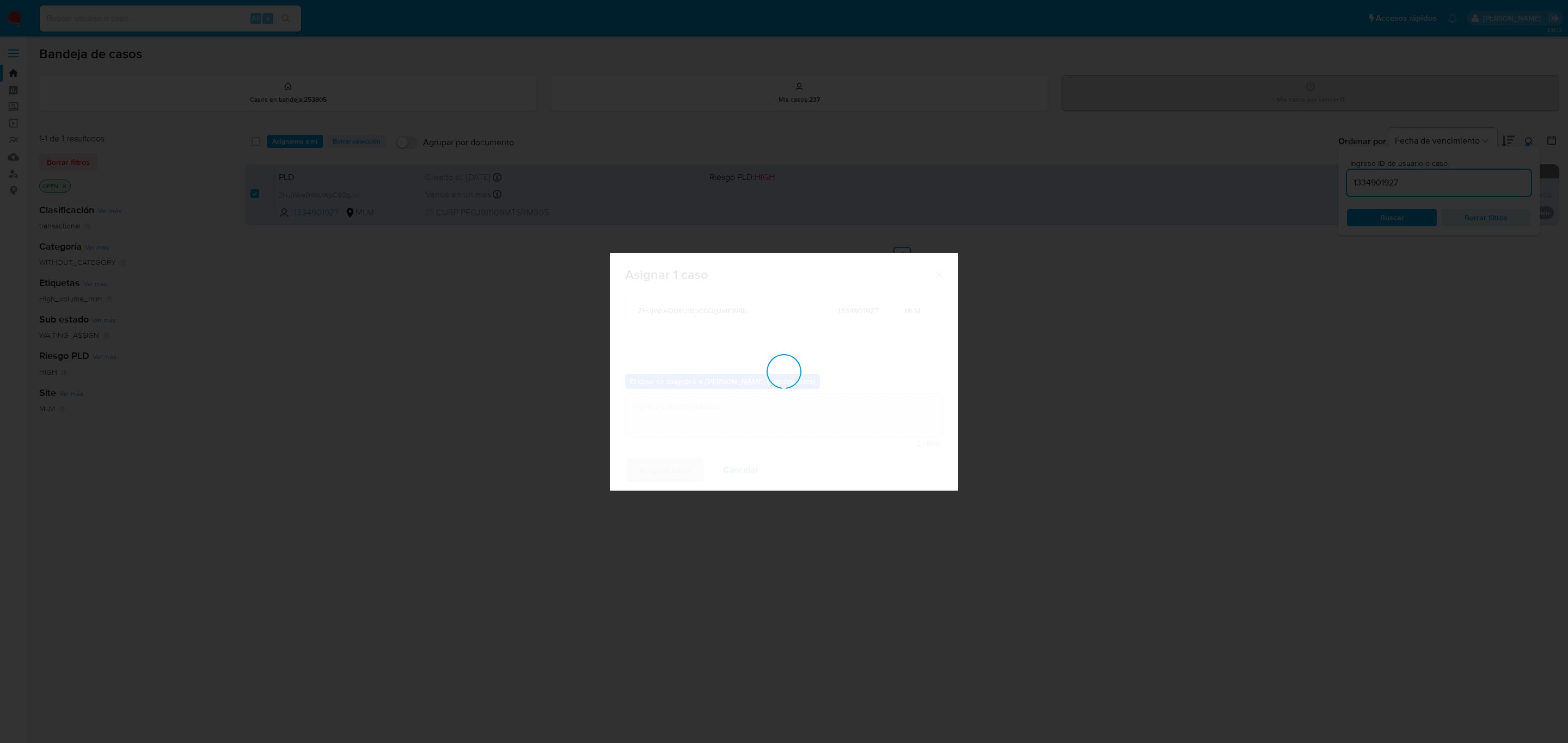
checkbox input "false"
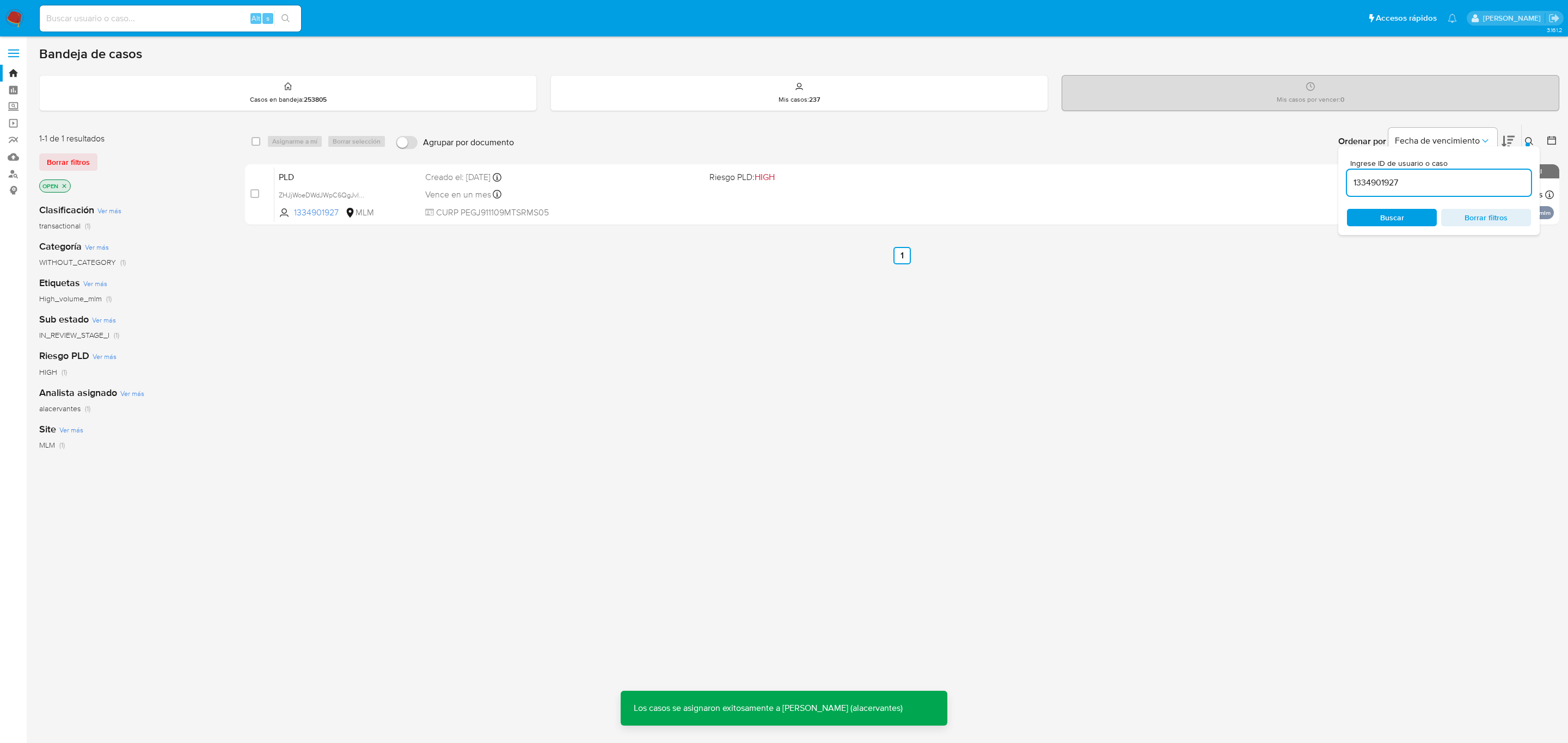
click at [1431, 179] on input "1334901927" at bounding box center [1438, 183] width 184 height 14
paste input "650223998"
type input "1650223998"
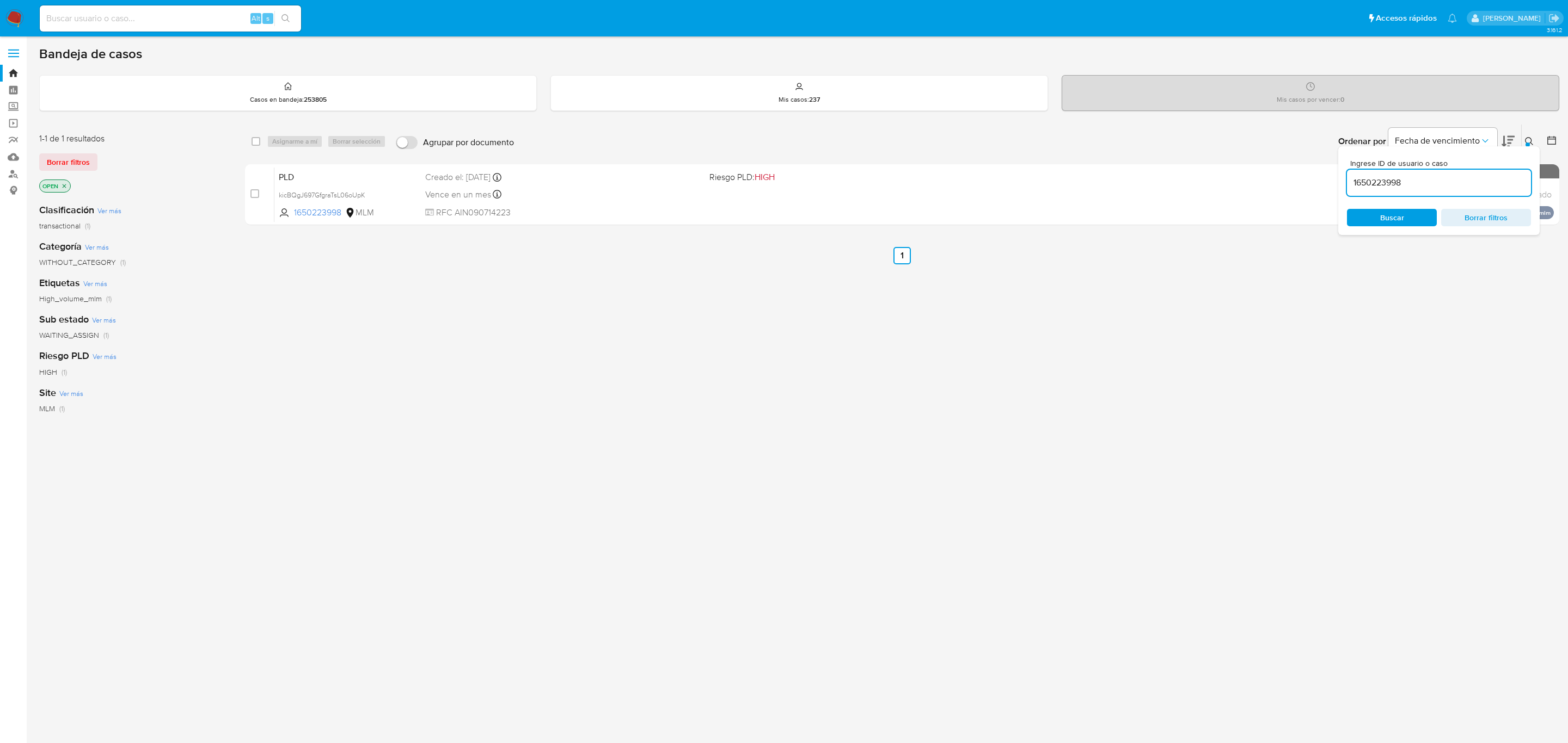
drag, startPoint x: 253, startPoint y: 139, endPoint x: 260, endPoint y: 139, distance: 7.0
click at [251, 139] on input "checkbox" at bounding box center [256, 142] width 9 height 9
checkbox input "true"
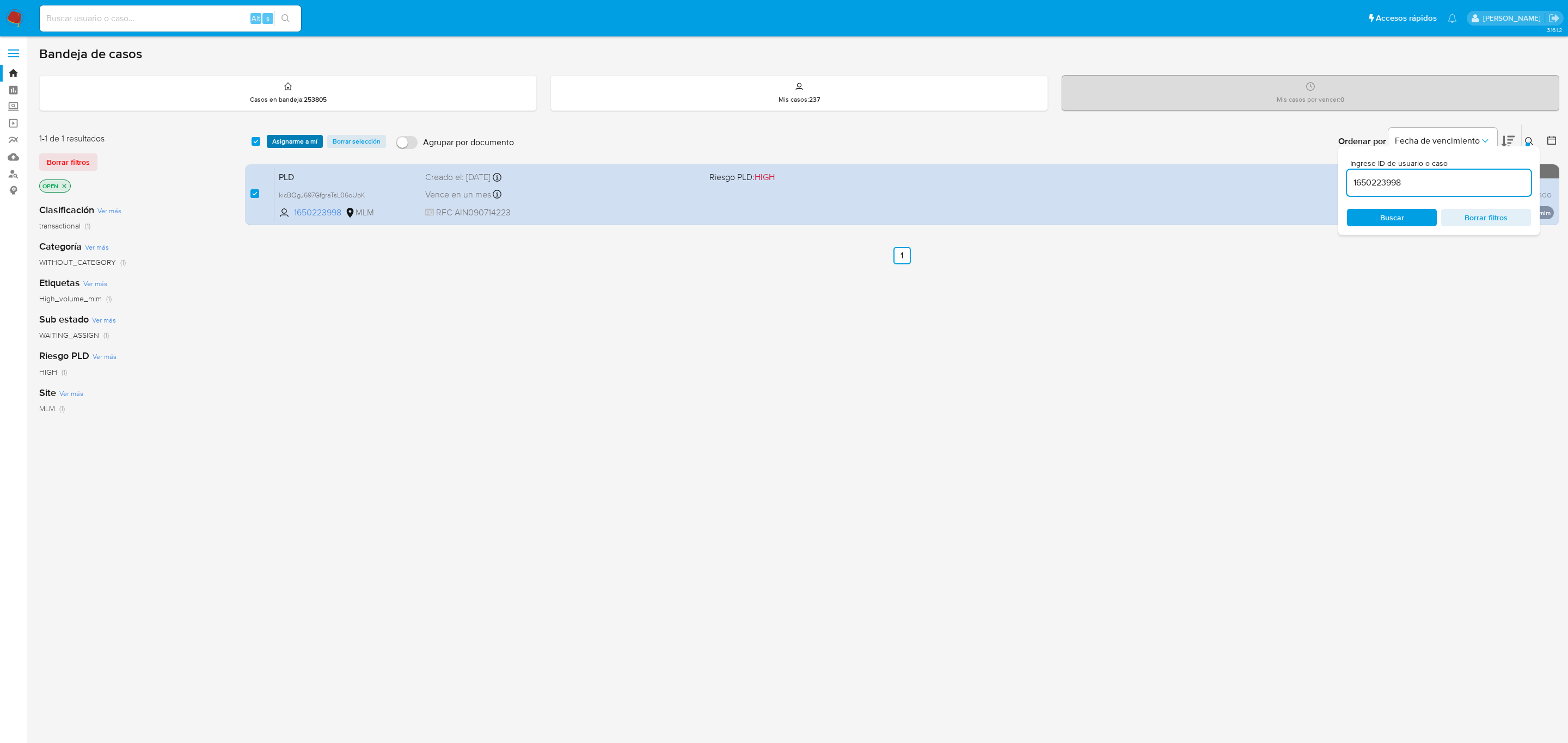
click at [283, 140] on span "Asignarme a mí" at bounding box center [294, 142] width 45 height 11
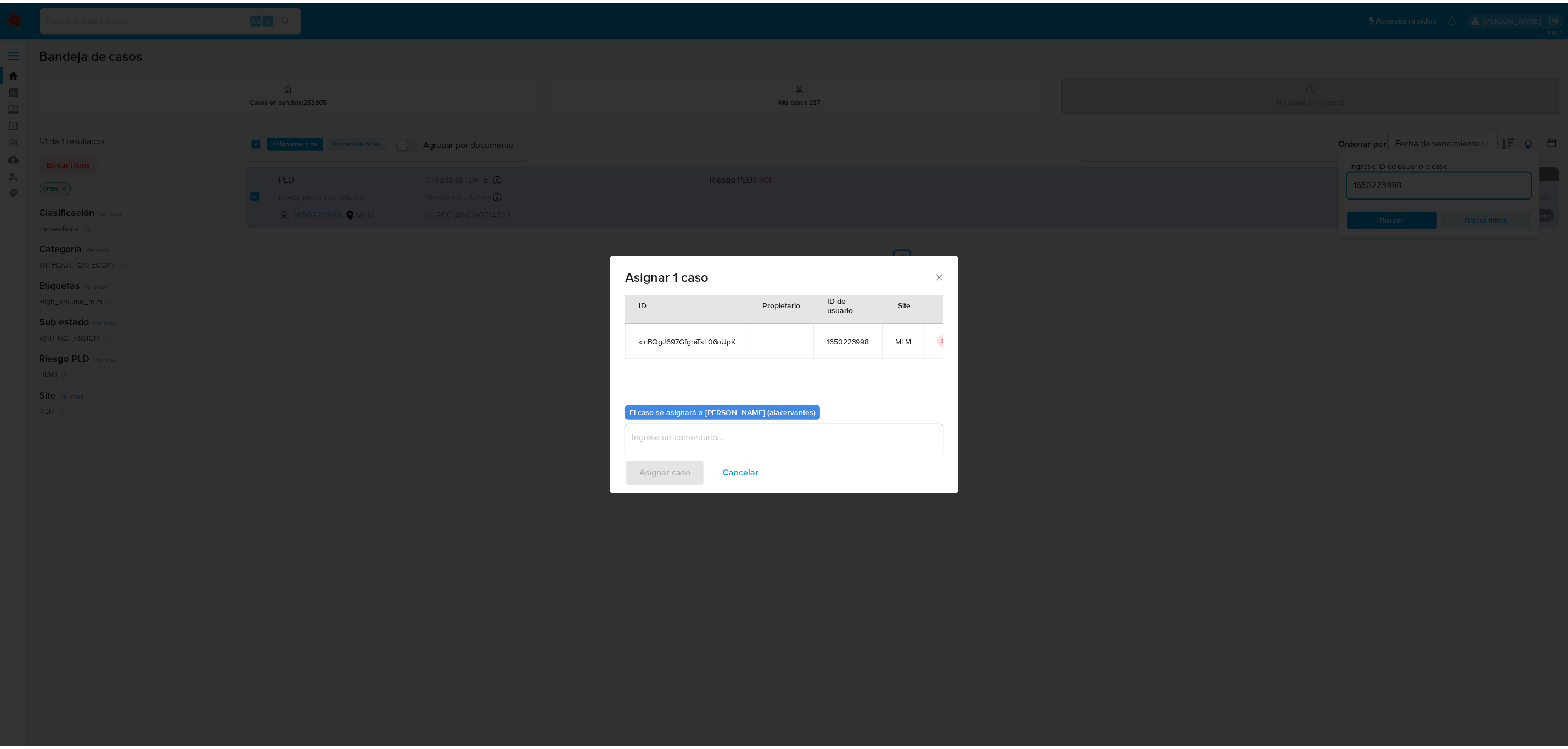
scroll to position [56, 0]
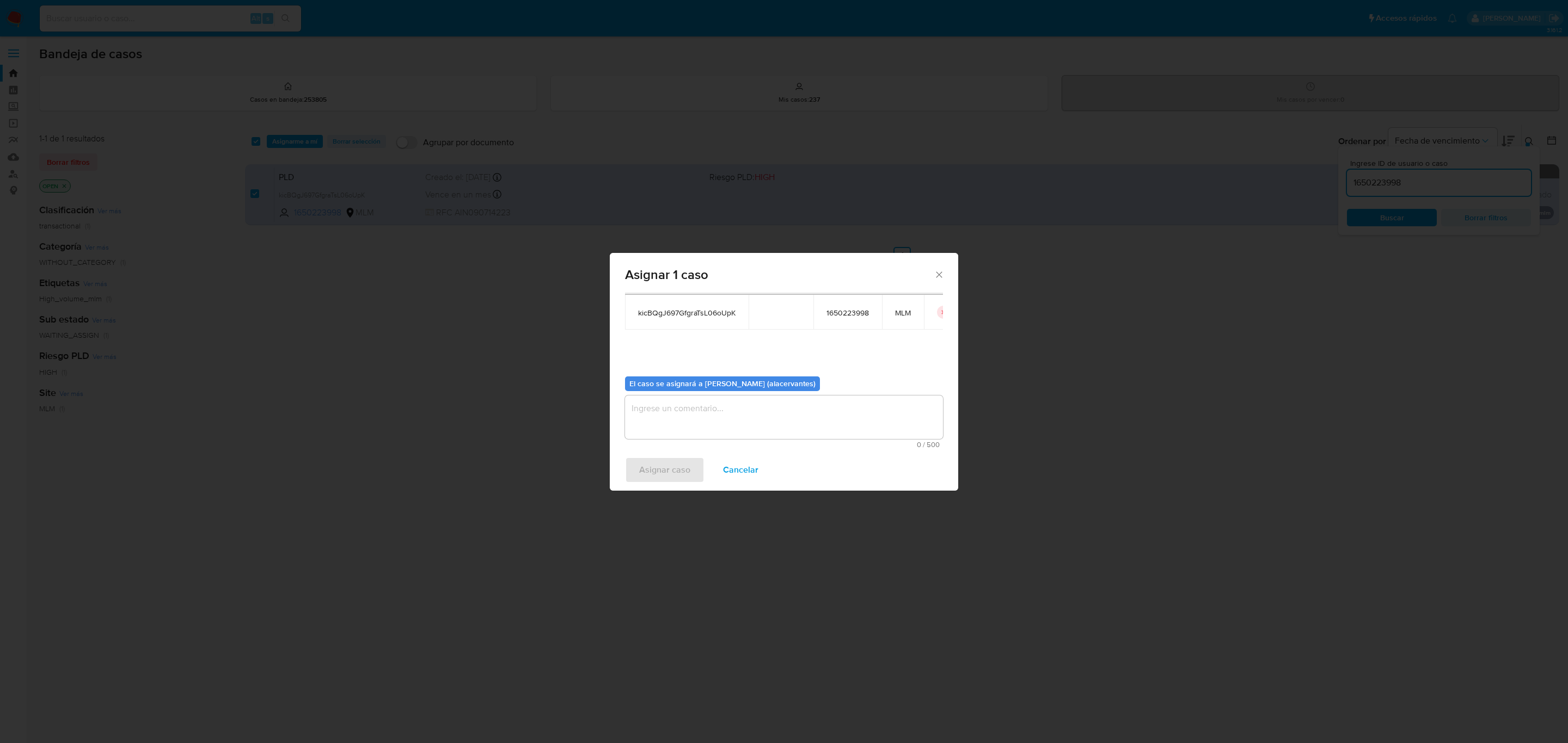
click at [709, 420] on textarea "assign-modal" at bounding box center [784, 417] width 318 height 44
type textarea "AC"
click at [661, 476] on span "Asignar caso" at bounding box center [664, 470] width 51 height 24
checkbox input "false"
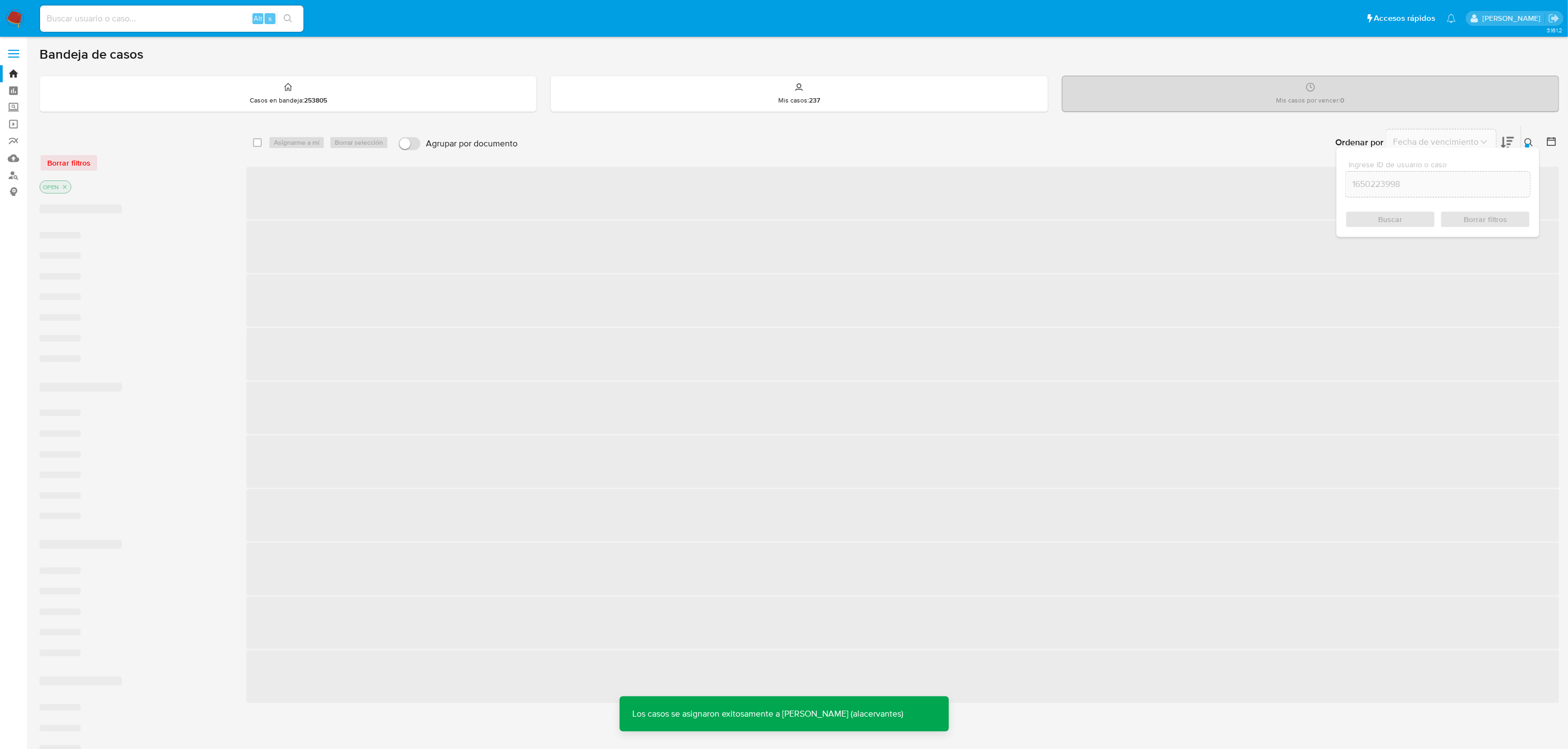
click at [19, 20] on img at bounding box center [14, 18] width 19 height 19
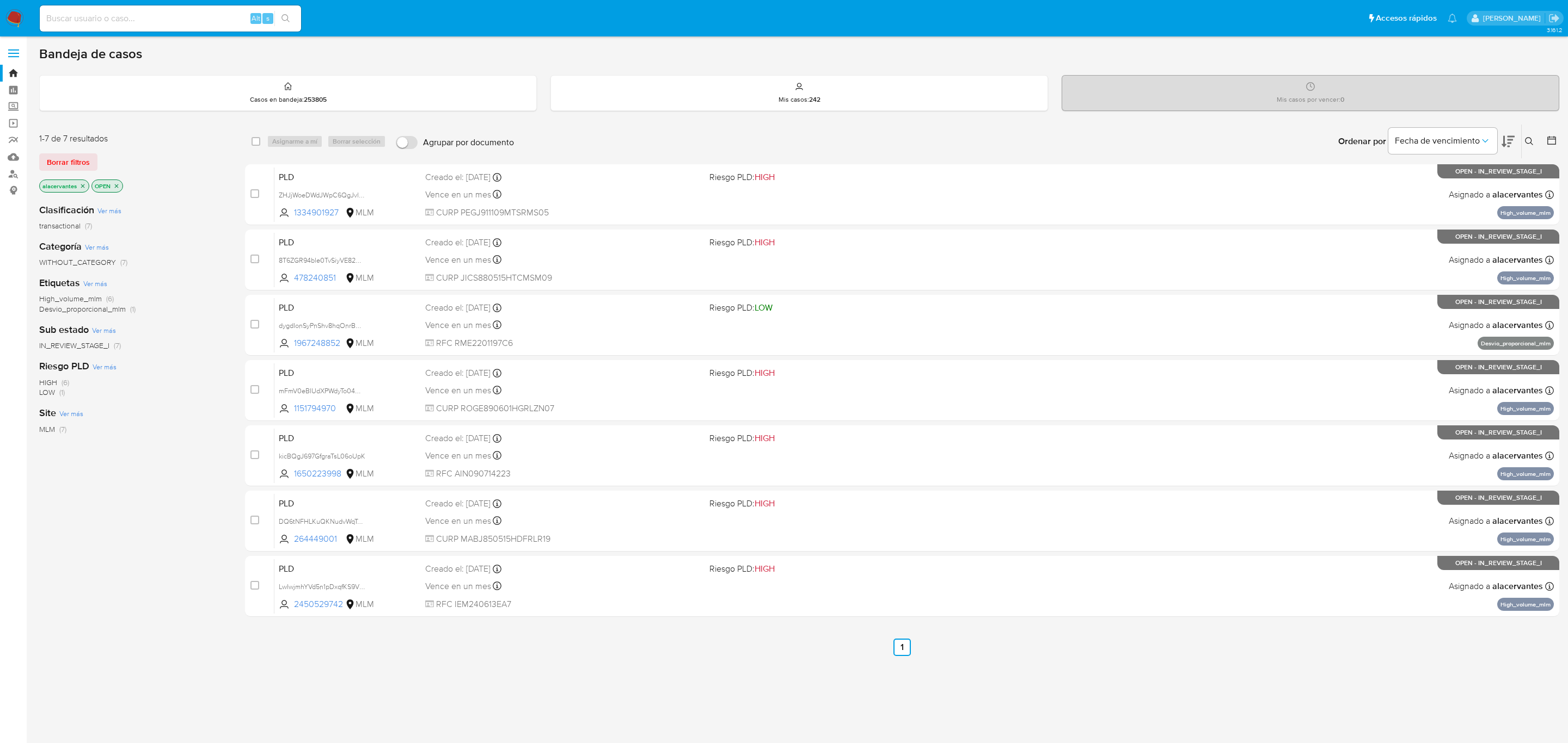
click at [160, 12] on input at bounding box center [170, 19] width 261 height 14
paste input "1334901927"
type input "1334901927"
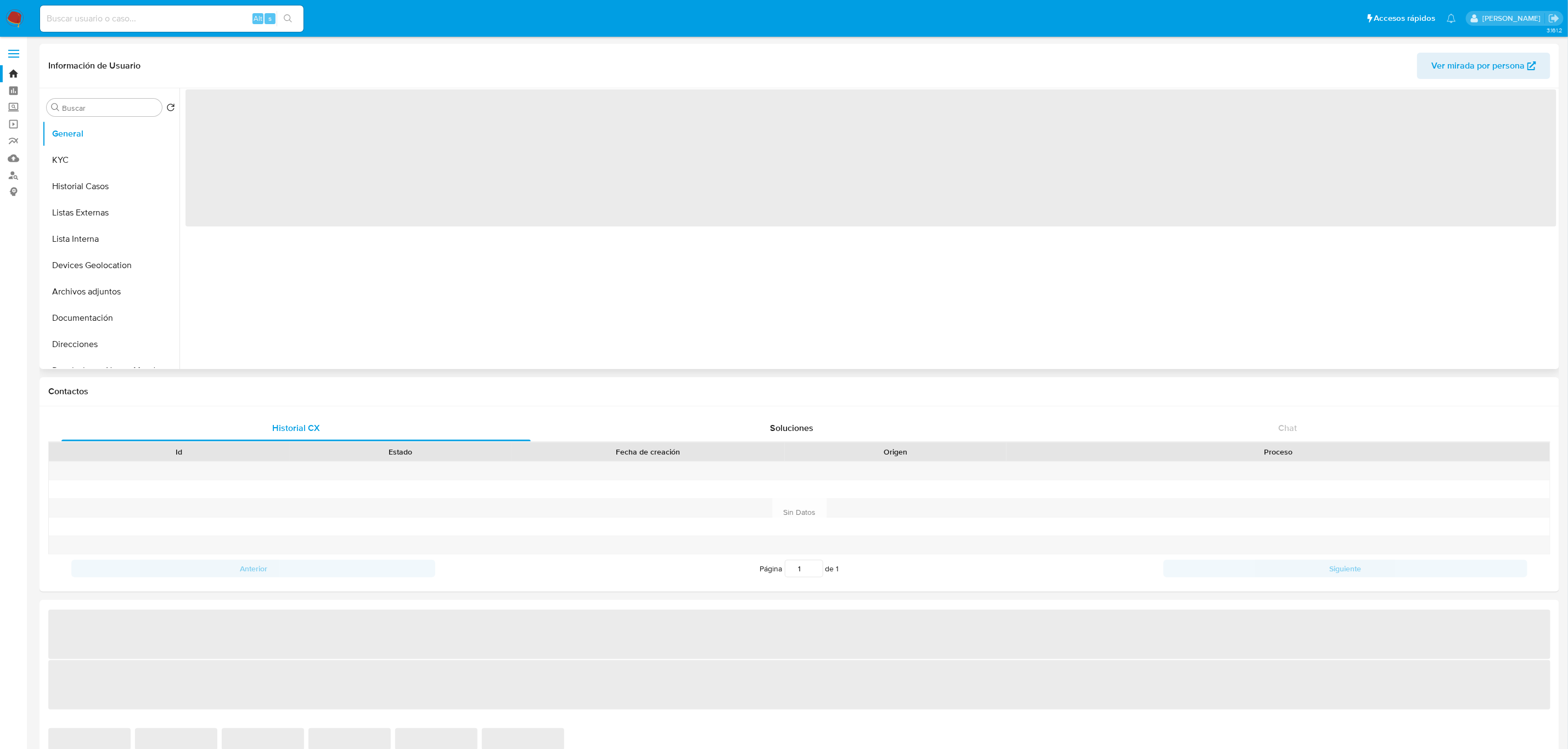
select select "10"
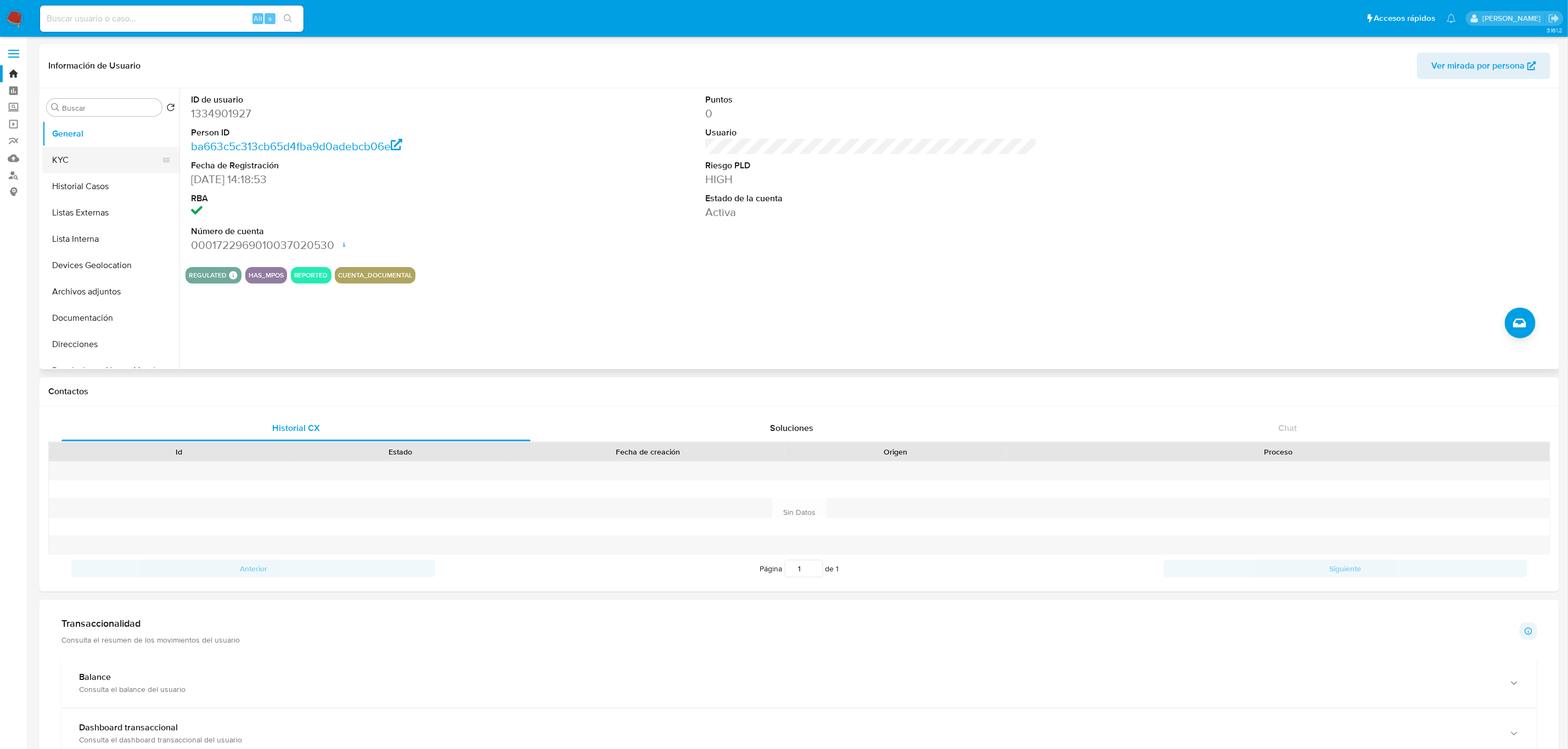
click at [120, 166] on button "KYC" at bounding box center [107, 160] width 128 height 26
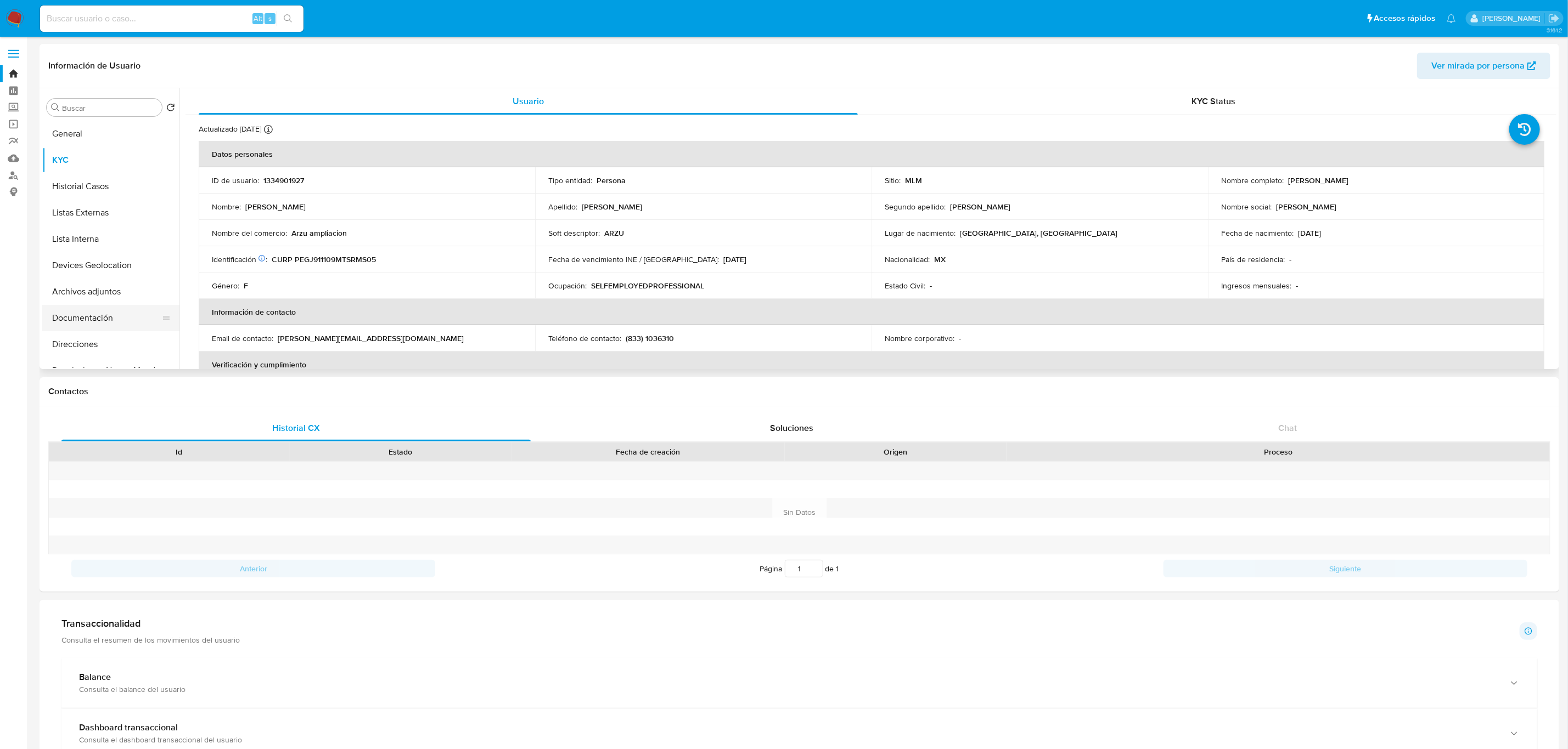
click at [100, 317] on button "Documentación" at bounding box center [107, 318] width 128 height 26
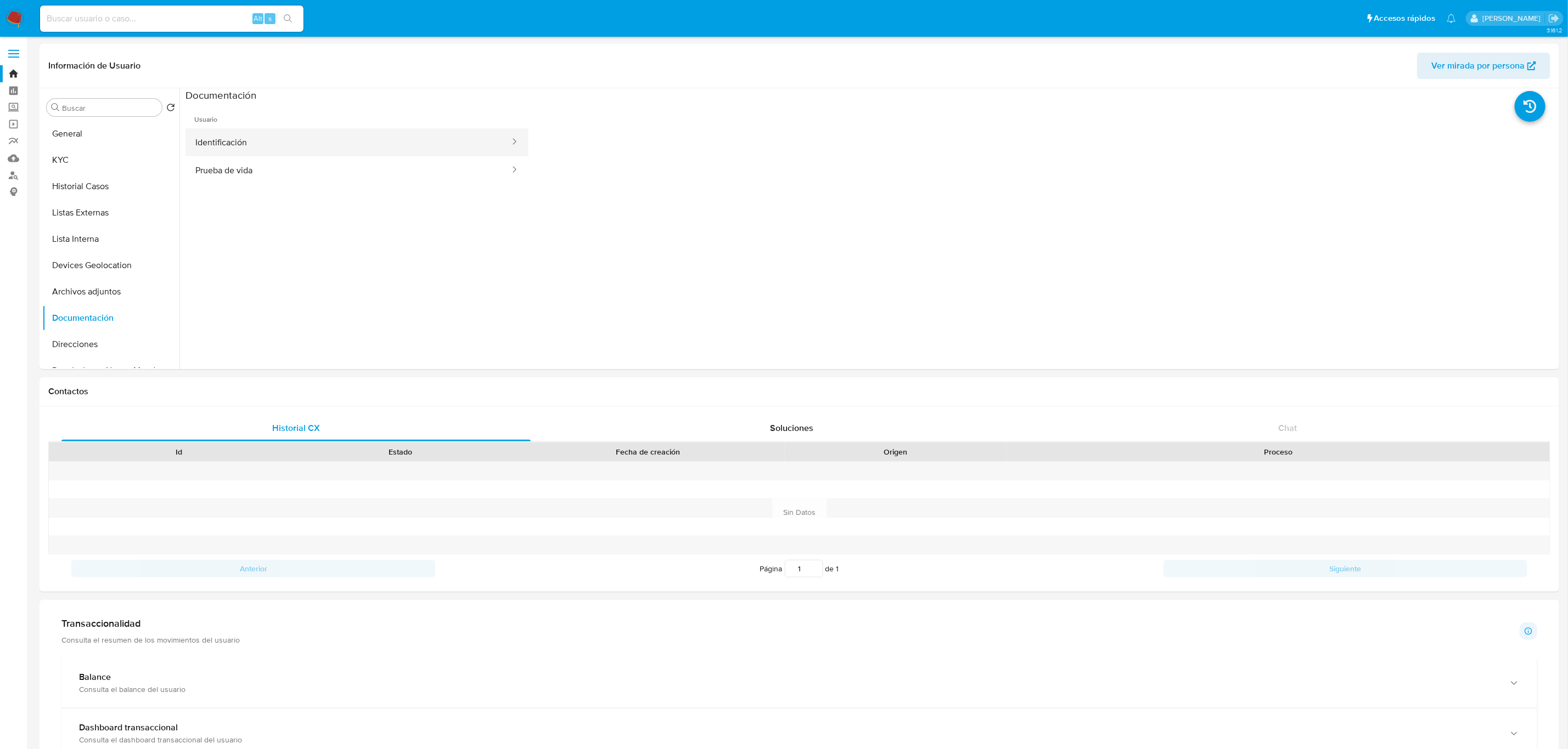
click at [318, 148] on button "Identificación" at bounding box center [348, 142] width 326 height 28
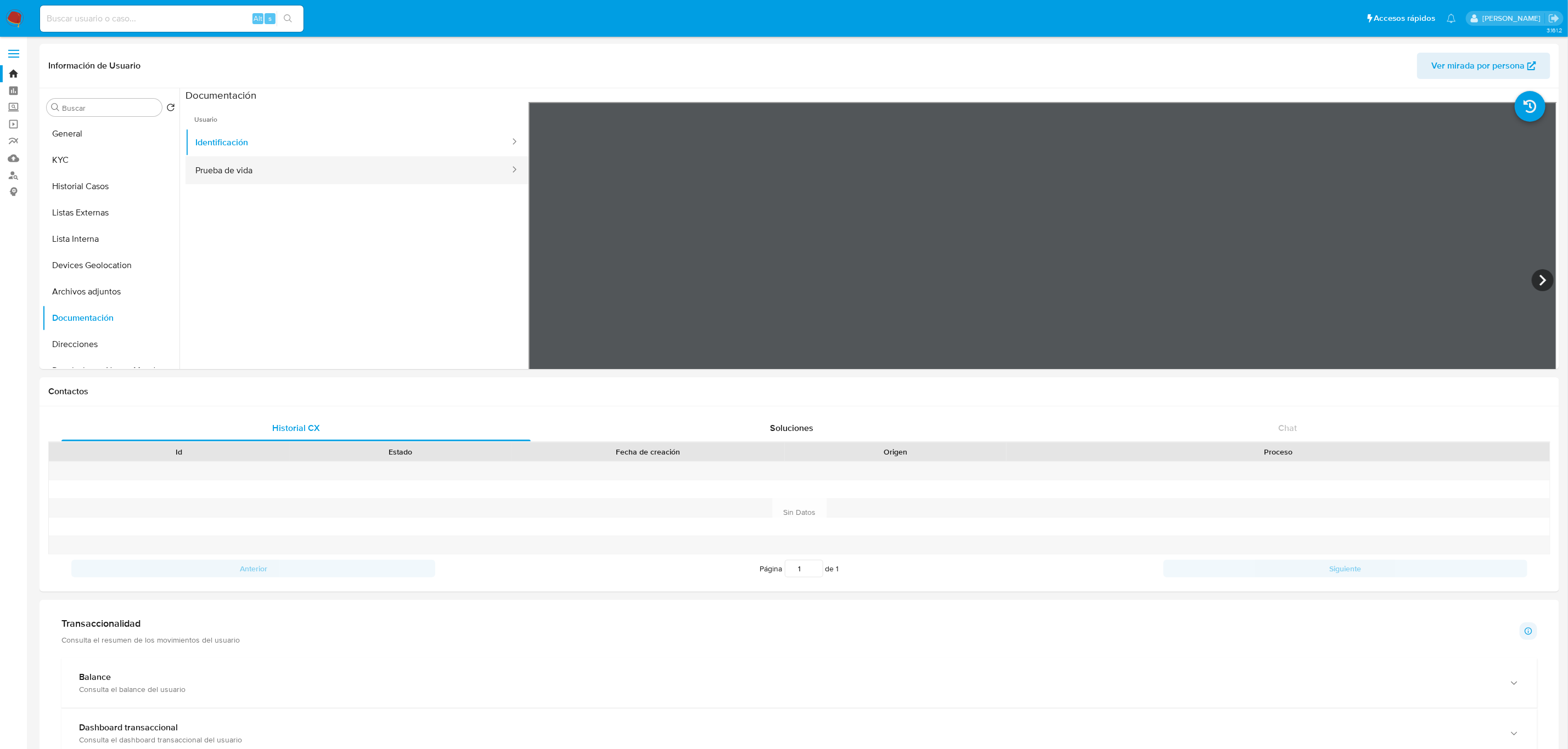
click at [367, 164] on button "Prueba de vida" at bounding box center [348, 170] width 326 height 28
click at [120, 285] on button "Restricciones Nuevo Mundo" at bounding box center [107, 288] width 128 height 26
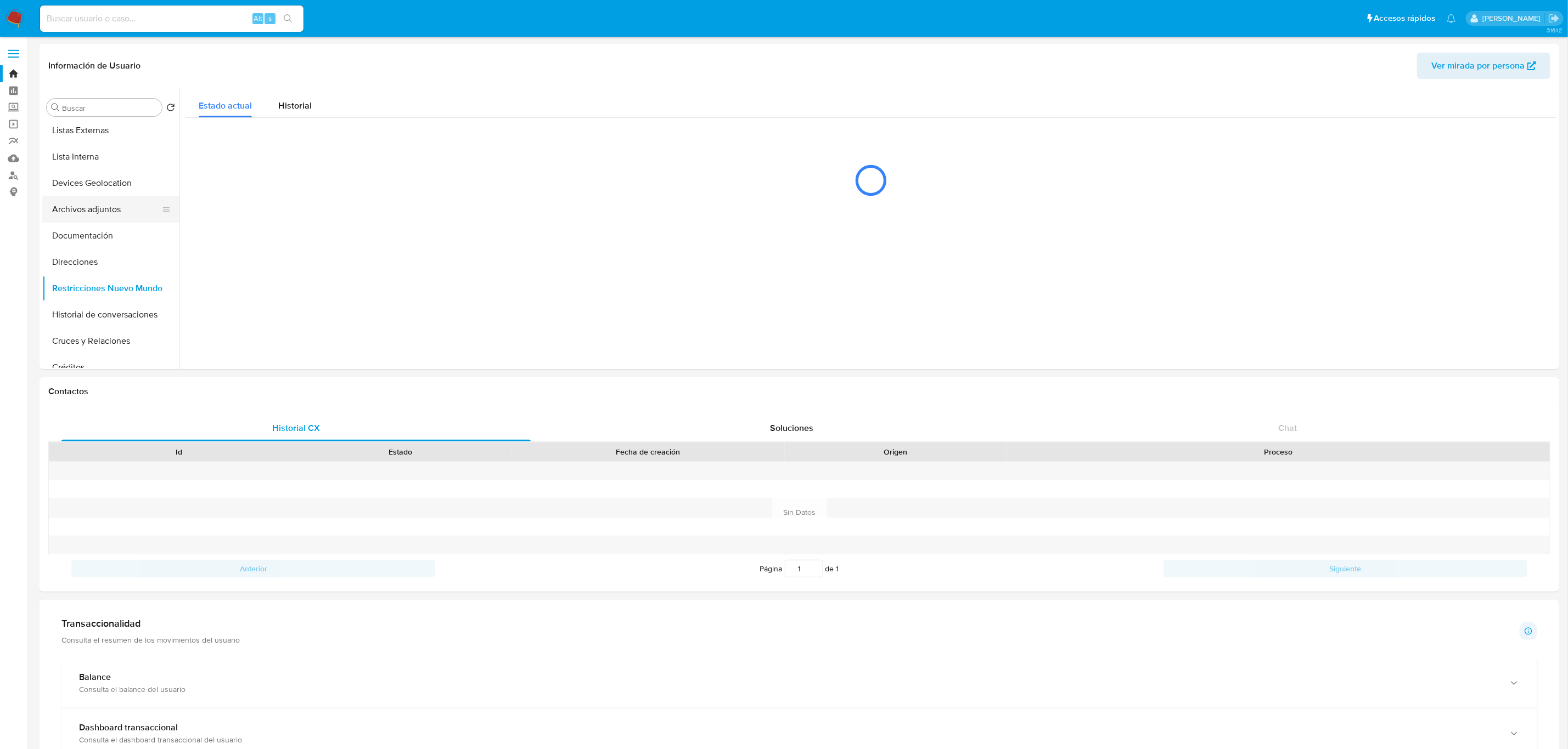
click at [114, 204] on button "Archivos adjuntos" at bounding box center [107, 209] width 128 height 26
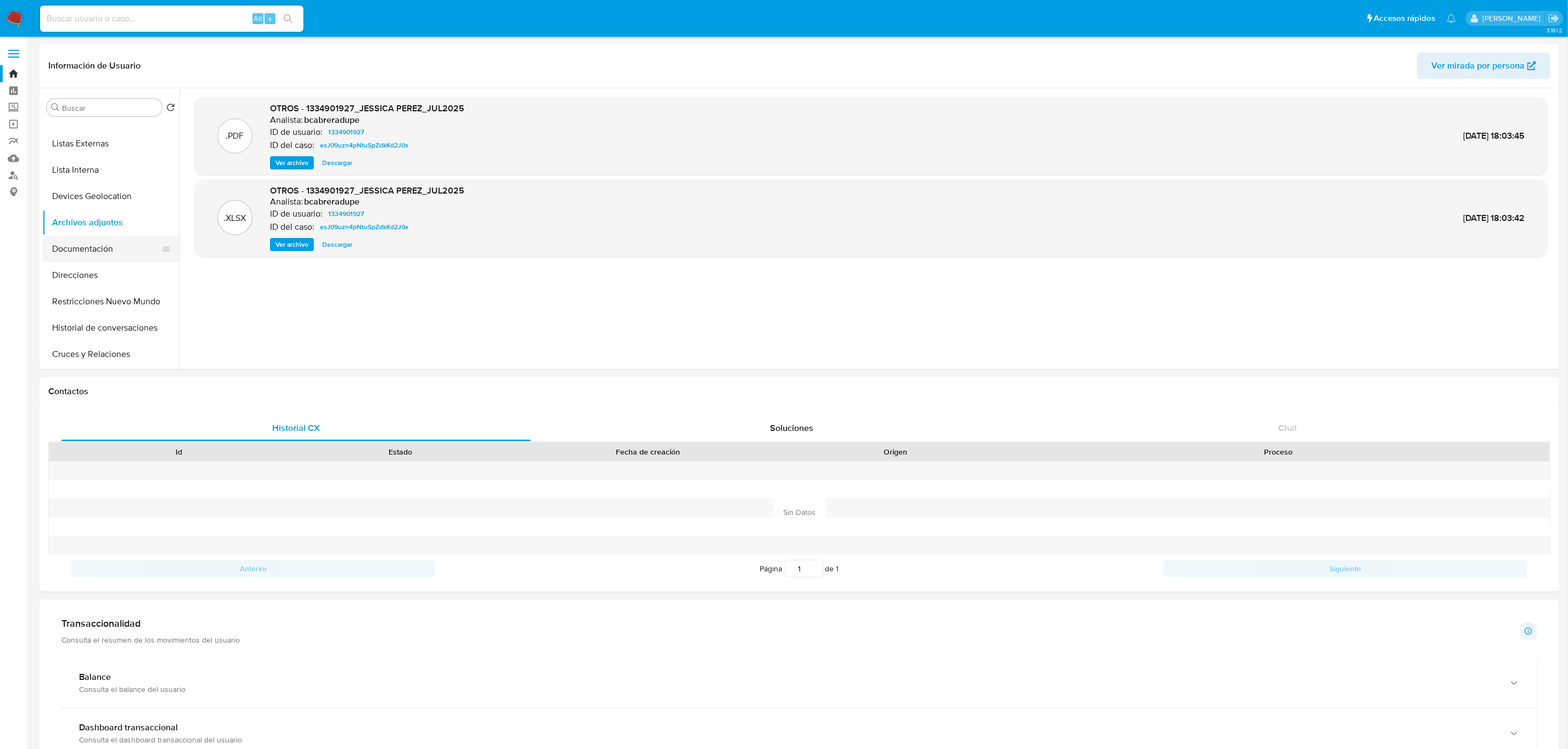
scroll to position [165, 0]
click at [119, 239] on button "Historial de conversaciones" at bounding box center [107, 232] width 128 height 26
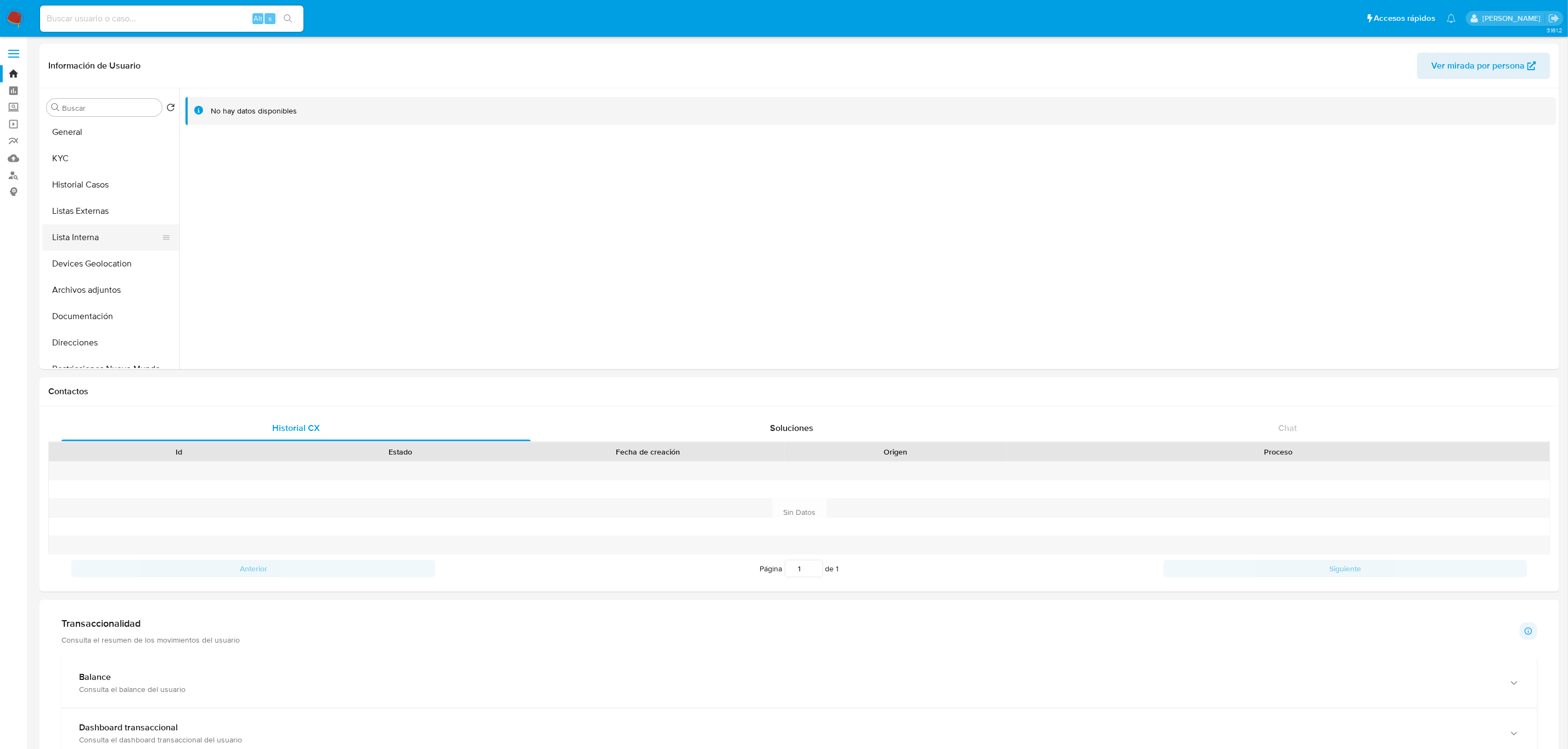
scroll to position [0, 0]
click at [102, 158] on button "KYC" at bounding box center [107, 160] width 128 height 26
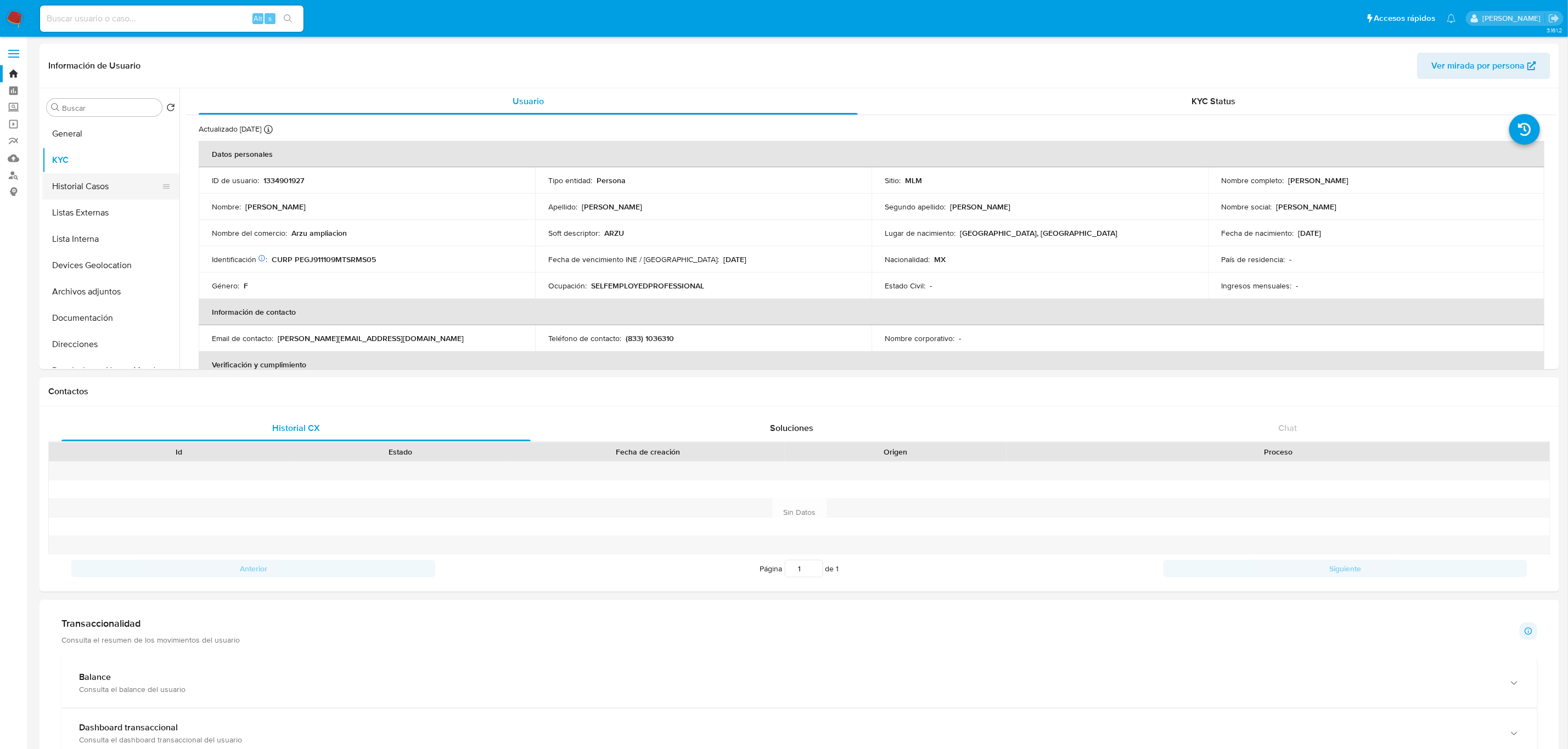
click at [96, 191] on button "Historial Casos" at bounding box center [107, 186] width 128 height 26
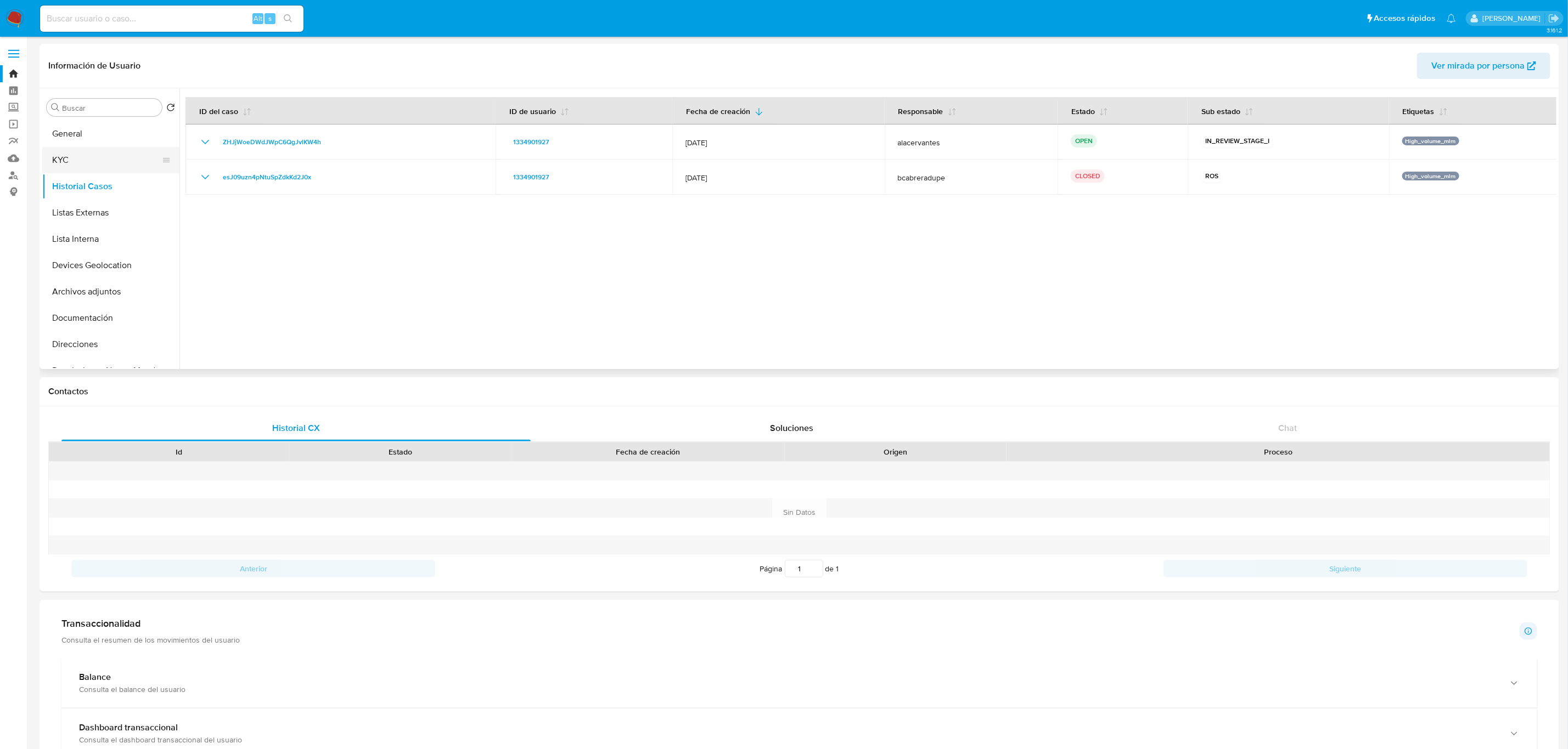
click at [109, 154] on button "KYC" at bounding box center [107, 160] width 128 height 26
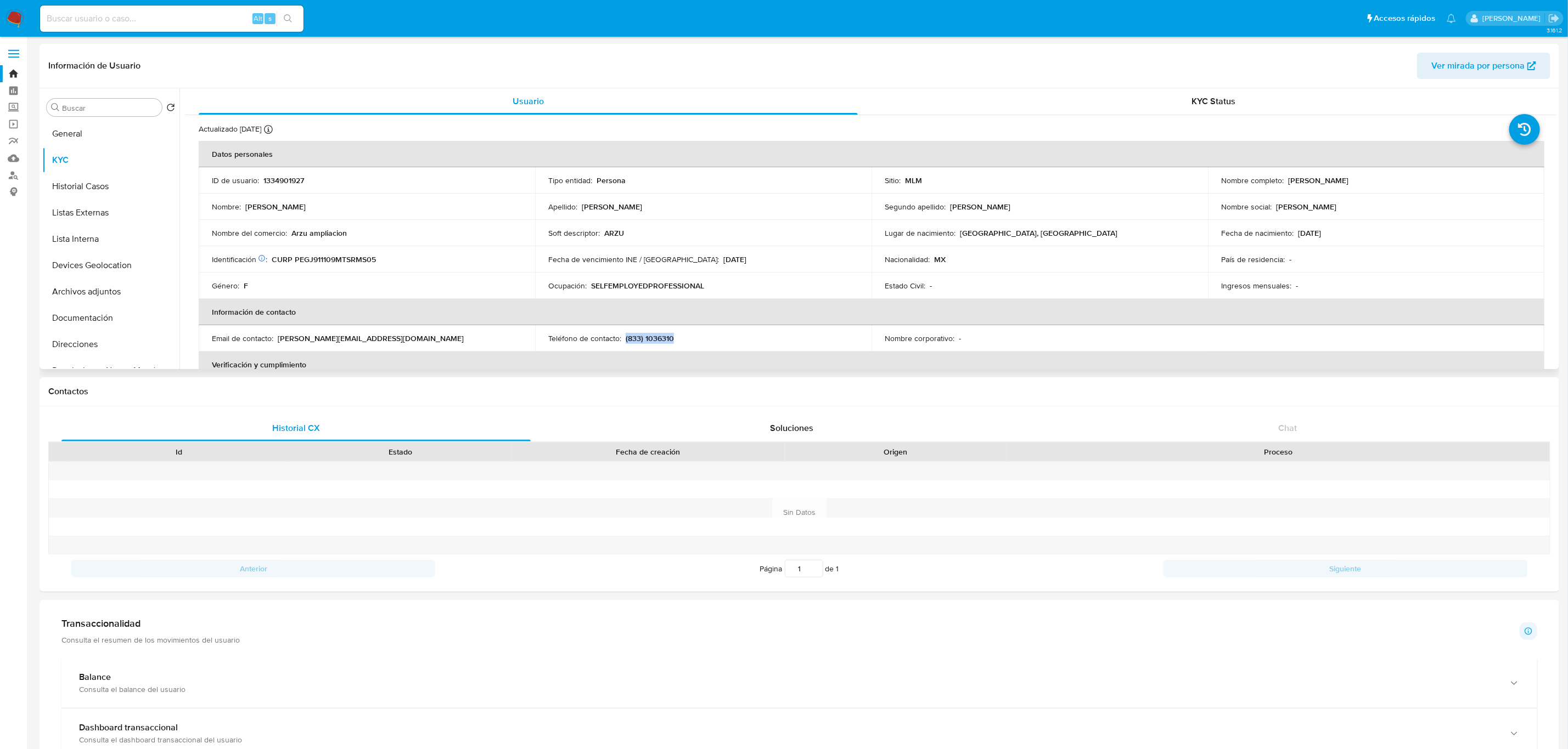
drag, startPoint x: 624, startPoint y: 337, endPoint x: 677, endPoint y: 335, distance: 53.0
click at [677, 335] on div "Teléfono de contacto : (833) 1036310" at bounding box center [703, 338] width 310 height 10
copy p "(833) 1036310"
drag, startPoint x: 277, startPoint y: 339, endPoint x: 379, endPoint y: 339, distance: 102.0
click at [379, 339] on div "Email de contacto : arzu.ampliacion@gmail.com" at bounding box center [366, 338] width 310 height 10
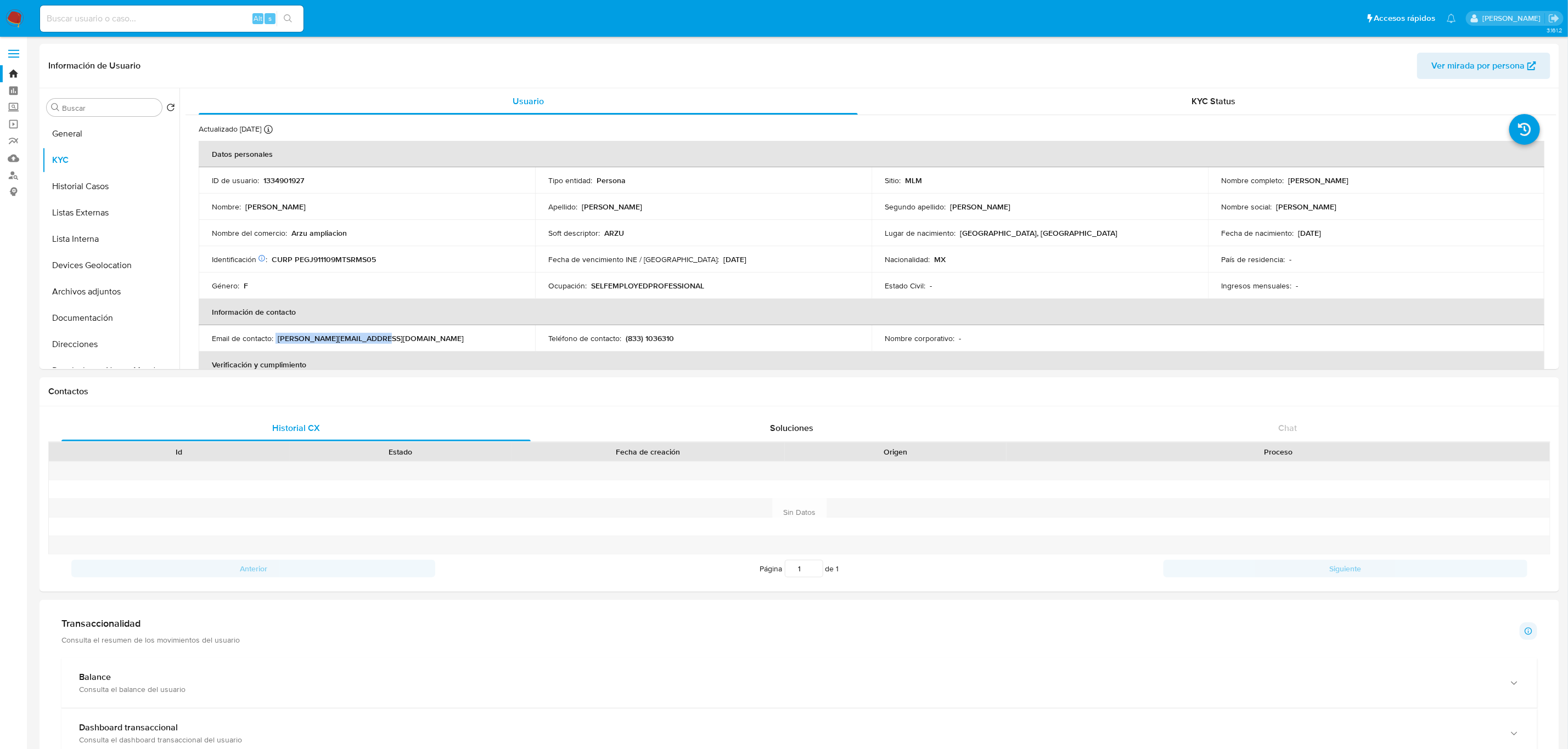
copy div "arzu.ampliacion@gmail.com"
click at [87, 137] on button "General" at bounding box center [107, 133] width 128 height 26
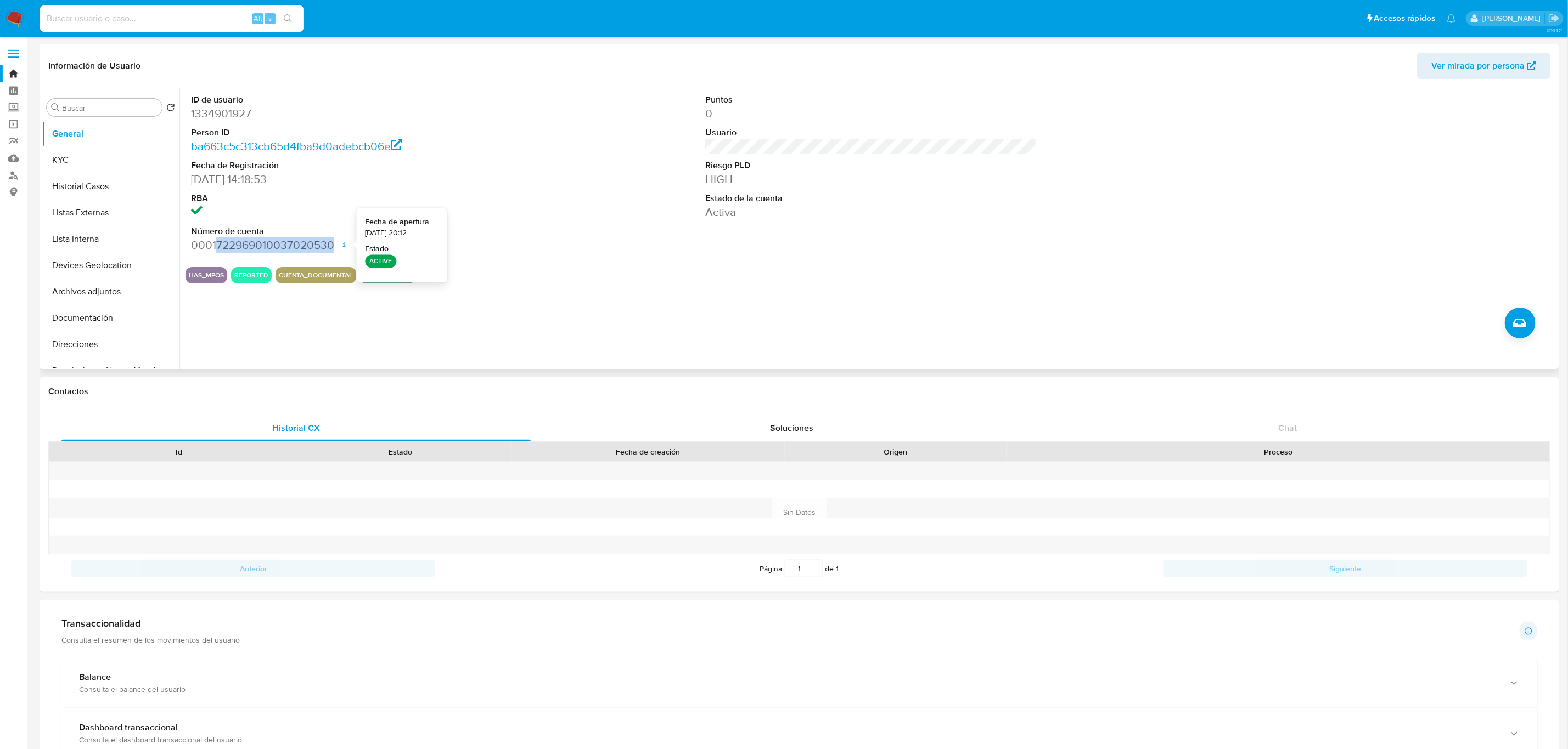
drag, startPoint x: 215, startPoint y: 243, endPoint x: 331, endPoint y: 243, distance: 116.0
click at [331, 243] on dd "0001722969010037020530 Fecha de apertura 18/03/2024 20:12 Estado ACTIVE" at bounding box center [356, 245] width 332 height 15
copy dd "722969010037020530"
click at [101, 214] on button "Listas Externas" at bounding box center [107, 213] width 128 height 26
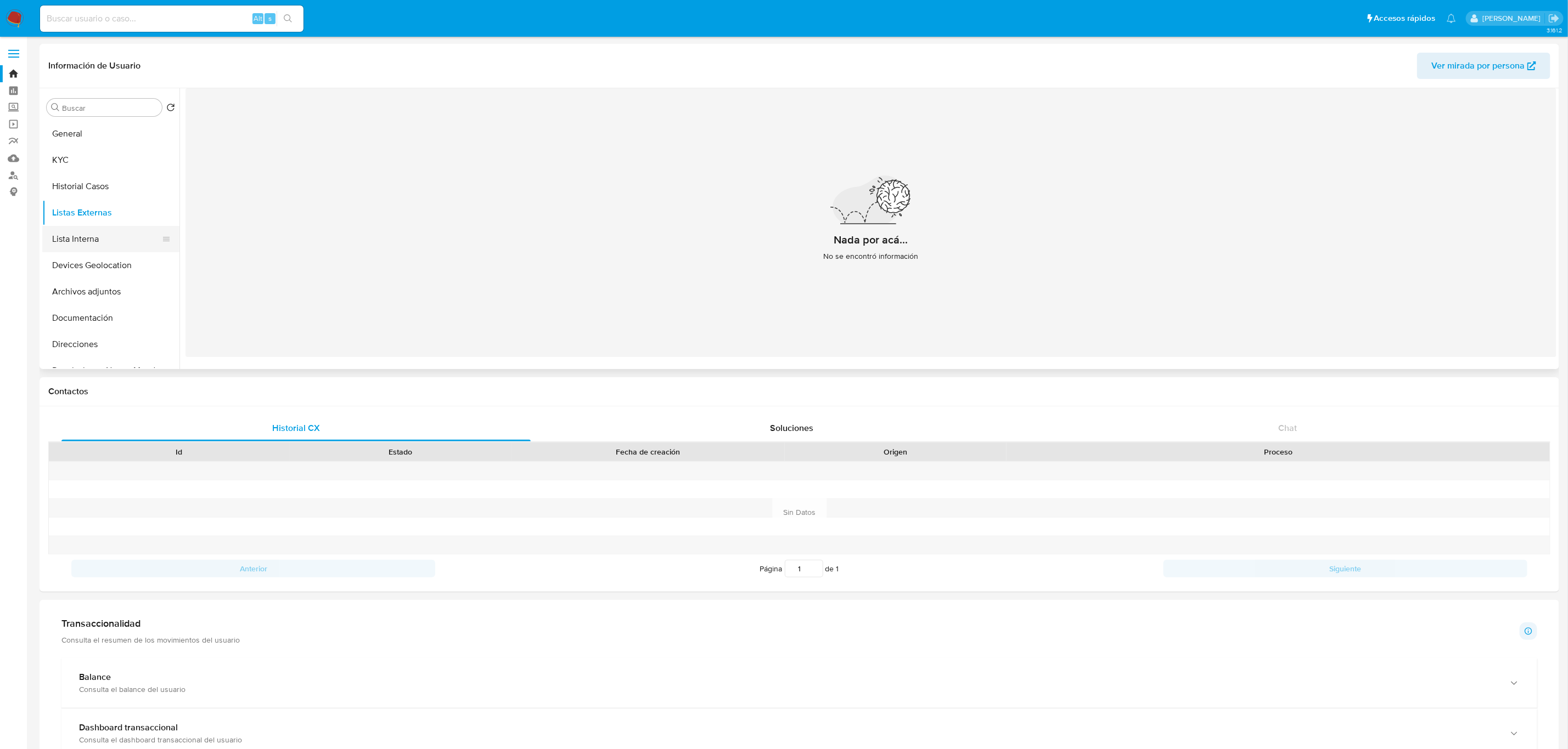
click at [101, 232] on button "Lista Interna" at bounding box center [107, 239] width 128 height 26
click at [114, 204] on button "Archivos adjuntos" at bounding box center [107, 209] width 128 height 26
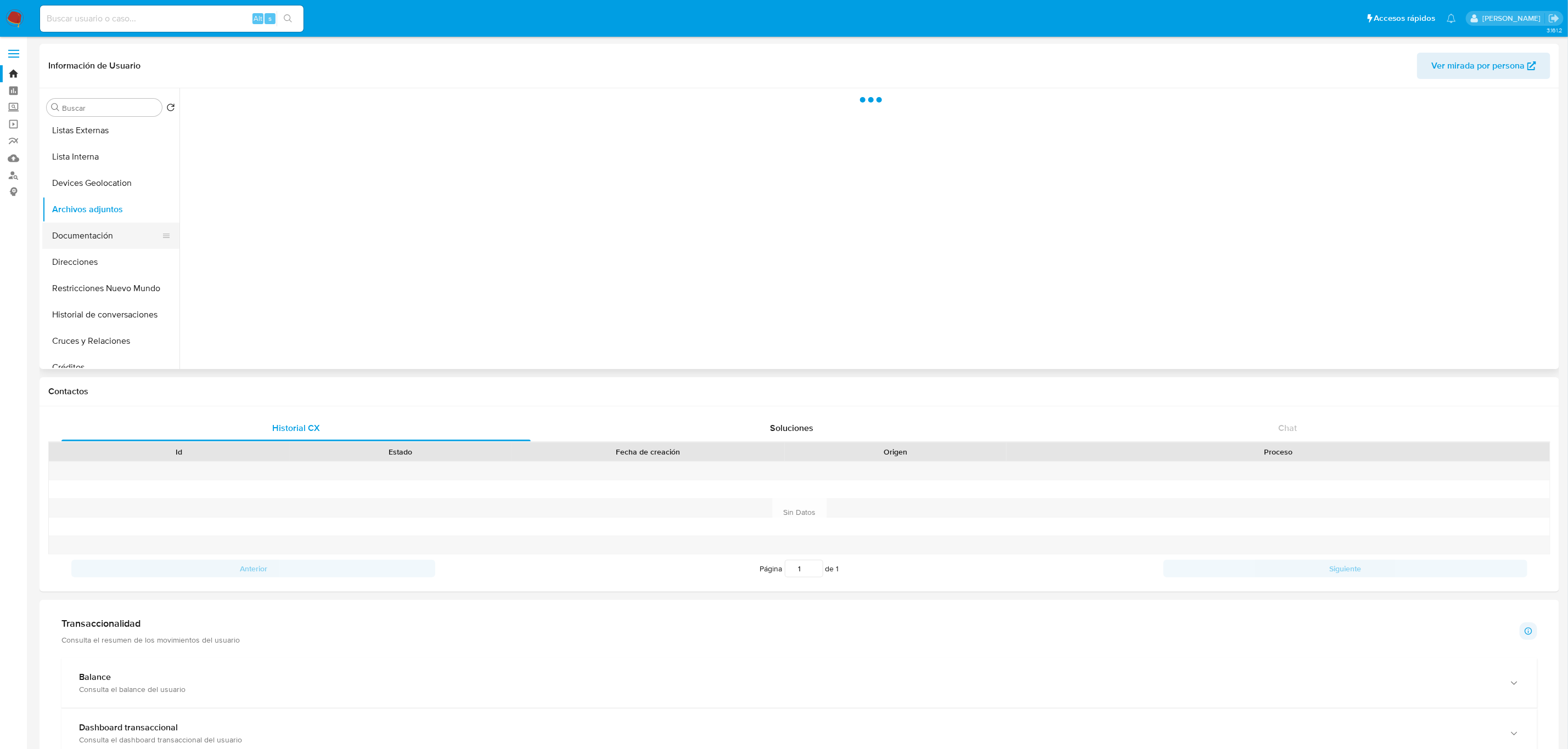
click at [110, 233] on button "Documentación" at bounding box center [107, 235] width 128 height 26
click at [110, 150] on button "Lista Interna" at bounding box center [107, 156] width 128 height 26
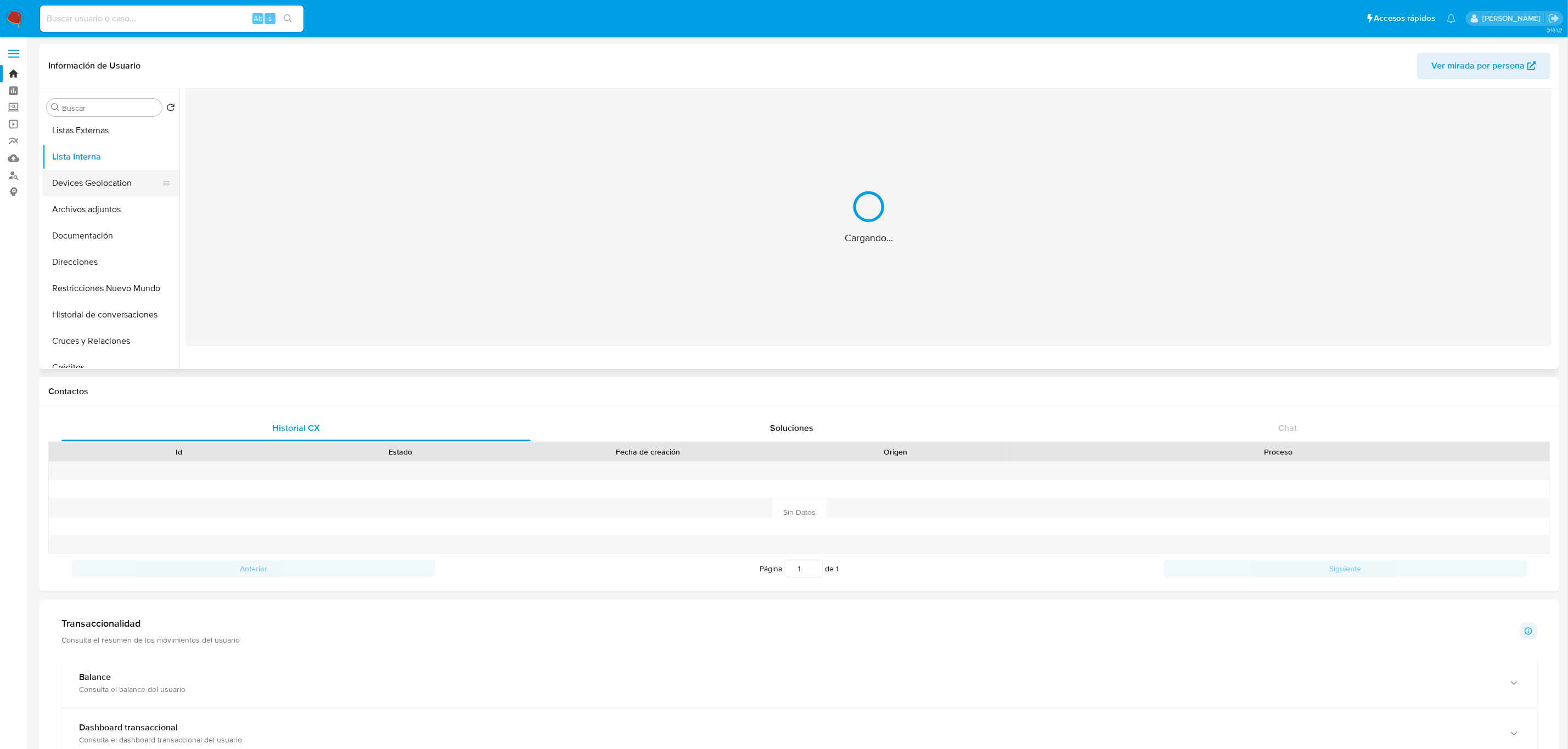
click at [104, 186] on button "Devices Geolocation" at bounding box center [107, 183] width 128 height 26
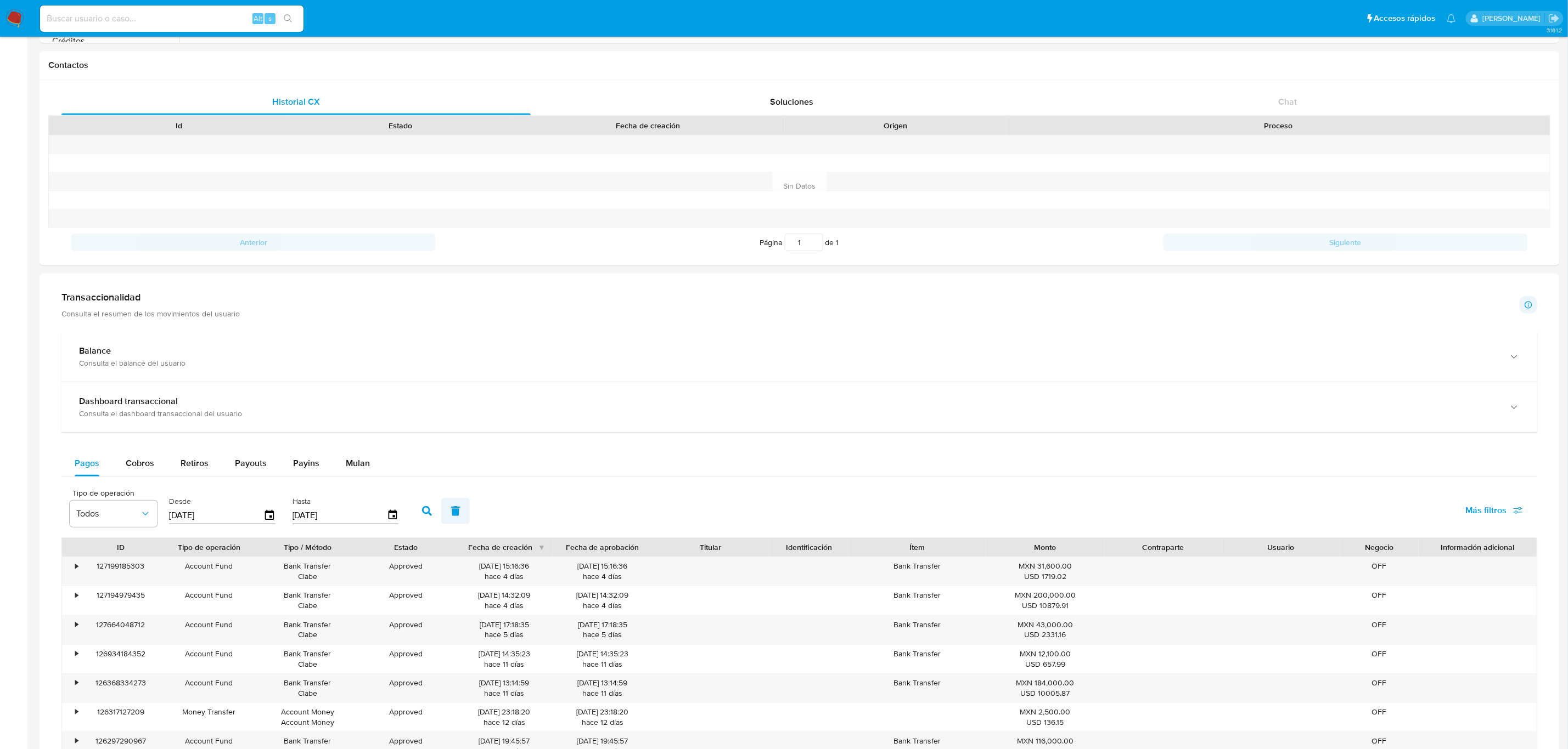
scroll to position [329, 0]
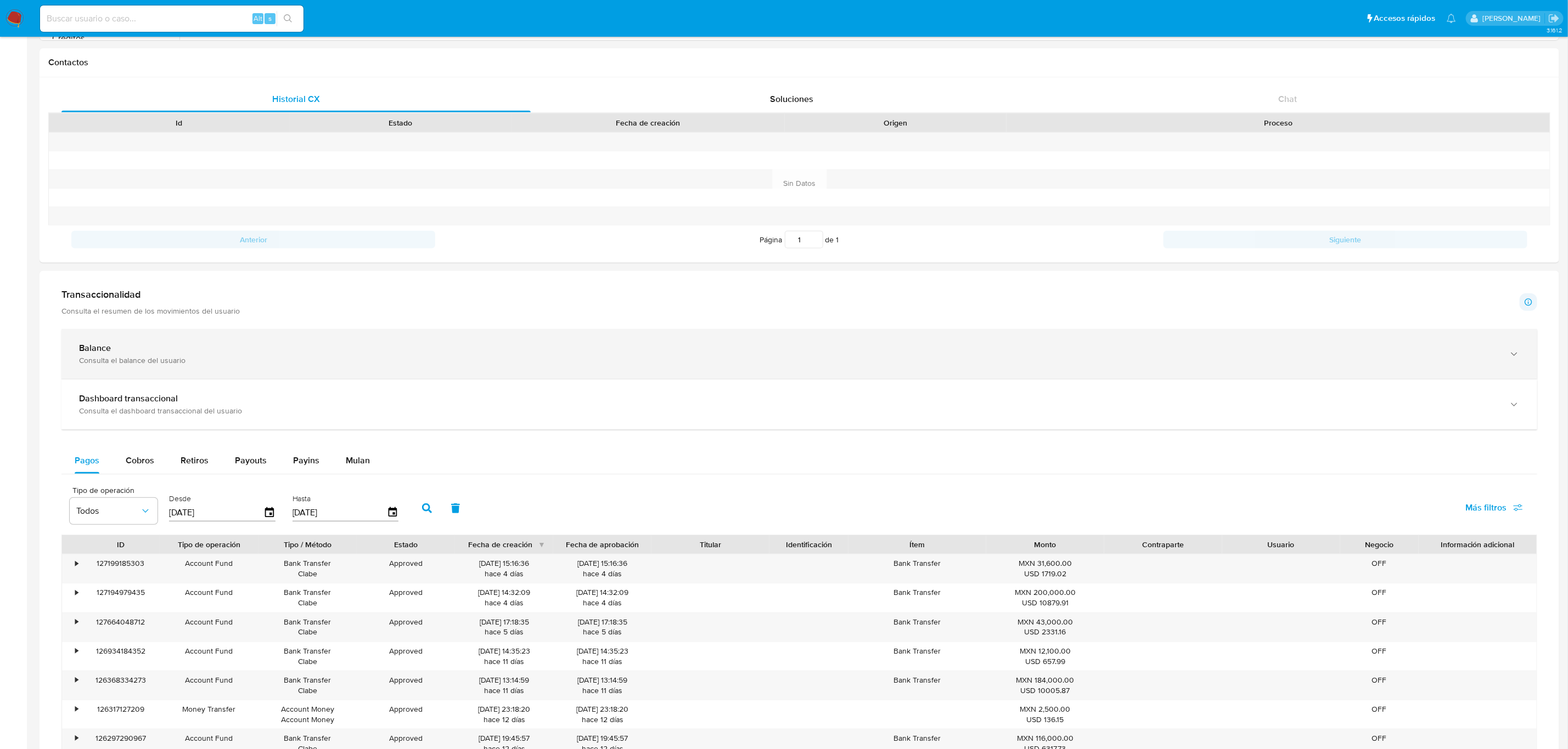
click at [335, 373] on div "Balance Consulta el balance del usuario" at bounding box center [799, 354] width 1476 height 50
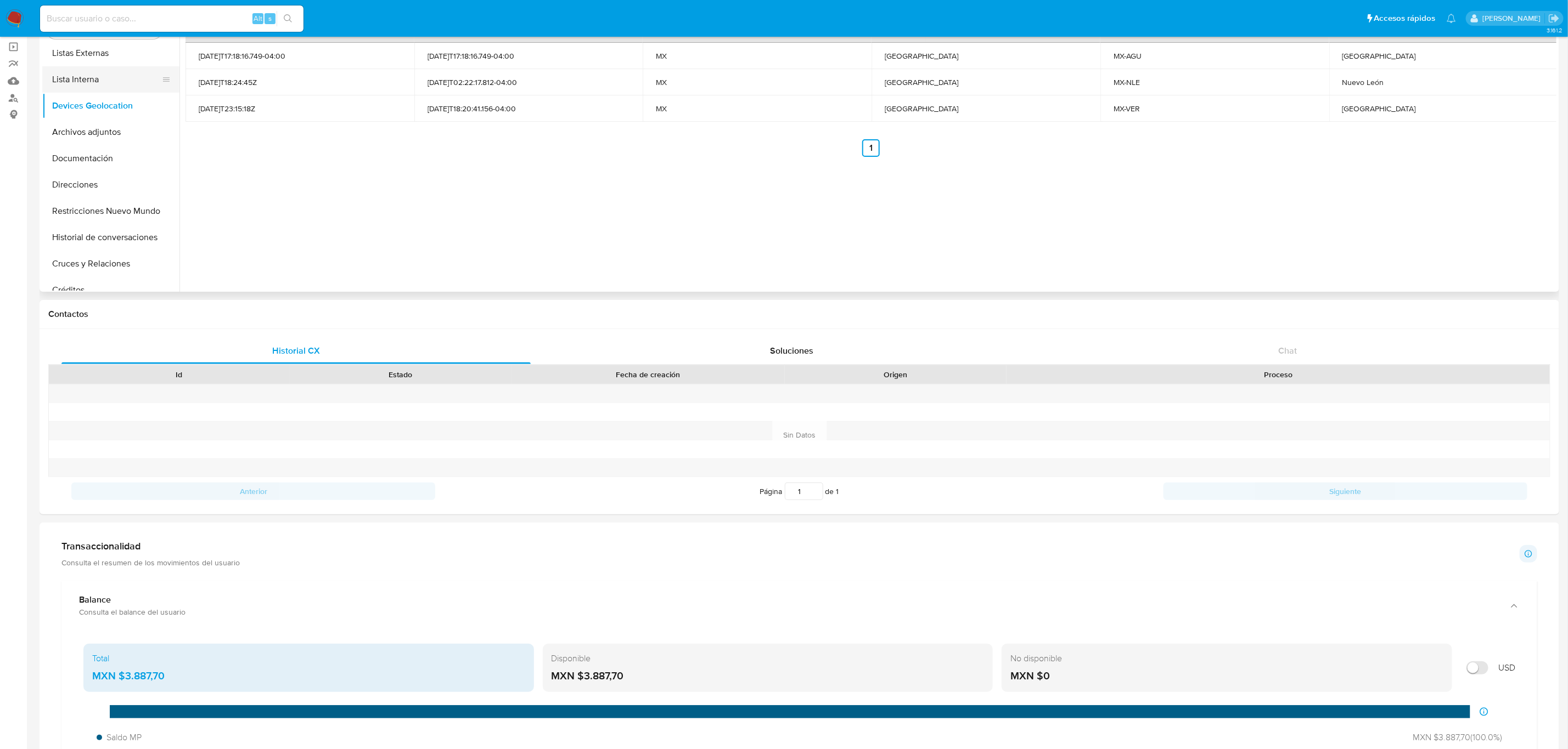
scroll to position [0, 0]
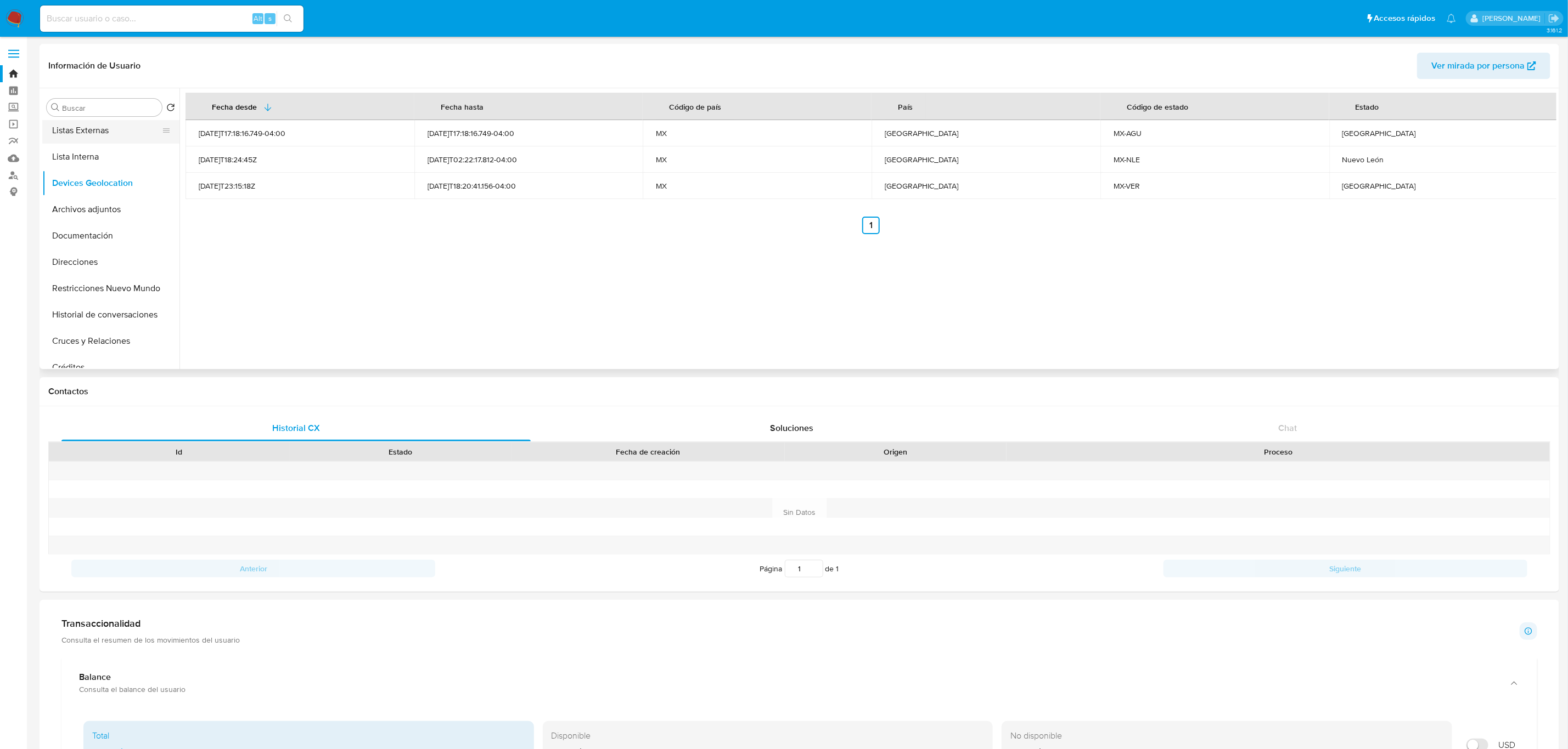
click at [94, 134] on button "Listas Externas" at bounding box center [107, 130] width 128 height 26
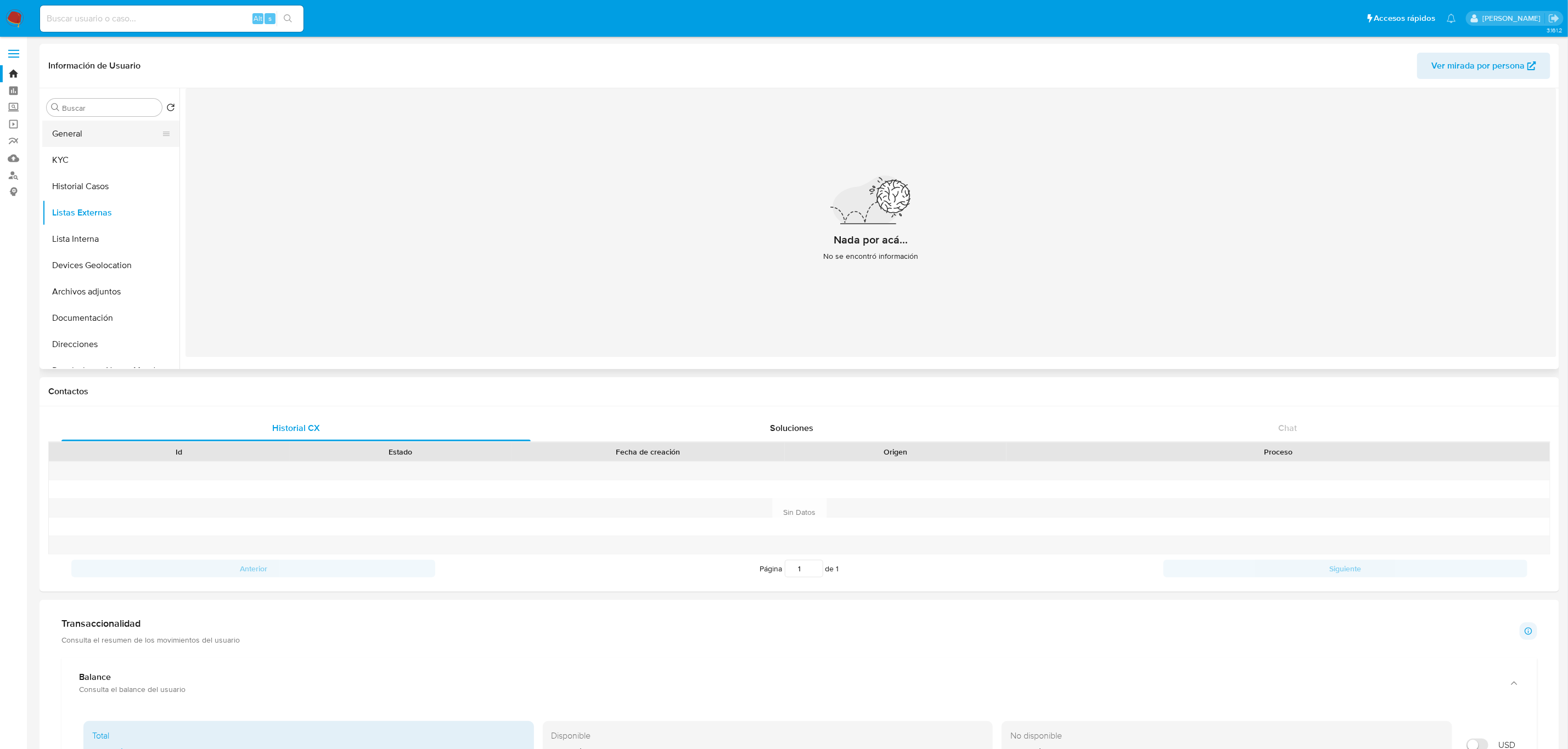
click at [102, 137] on button "General" at bounding box center [107, 133] width 128 height 26
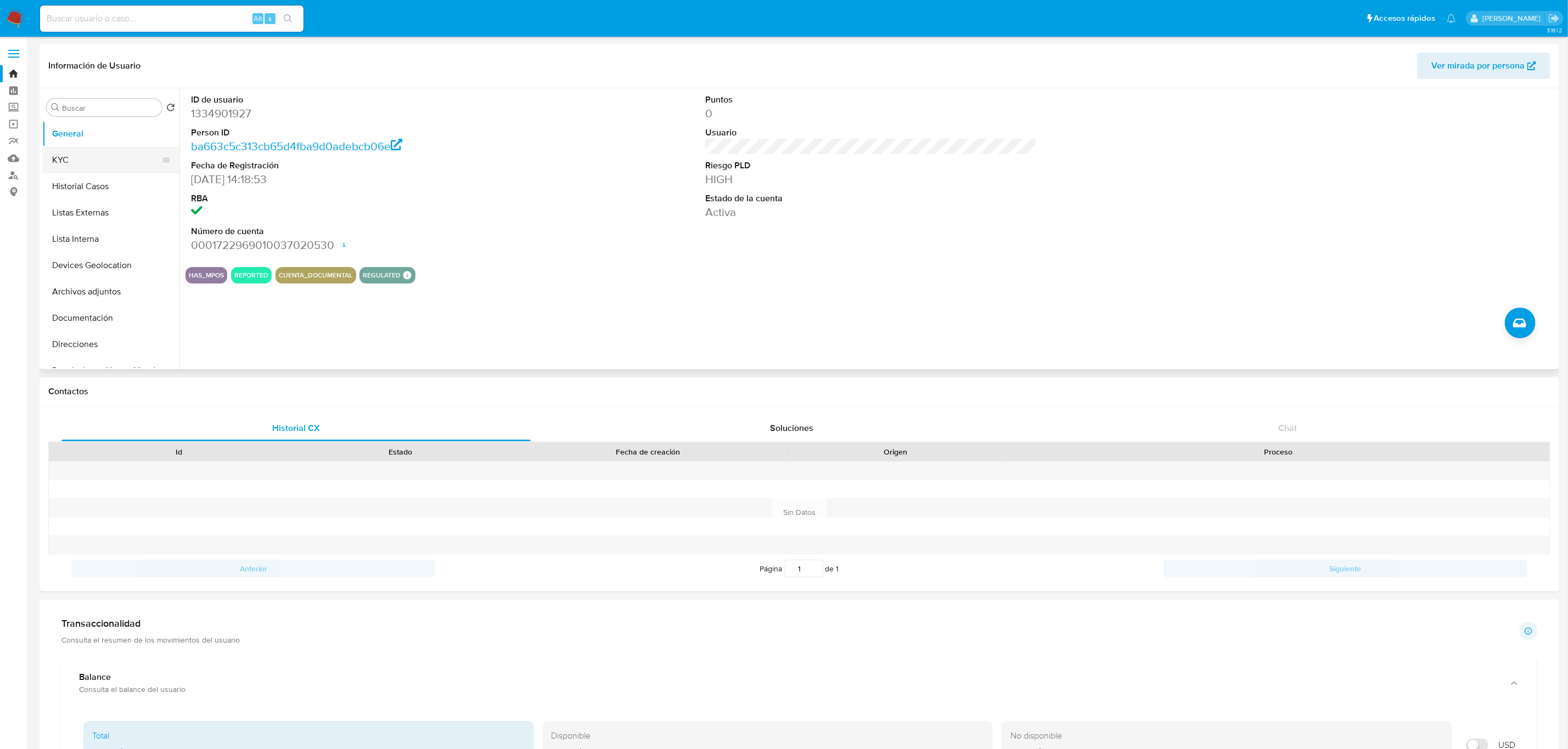
click at [90, 163] on button "KYC" at bounding box center [107, 160] width 128 height 26
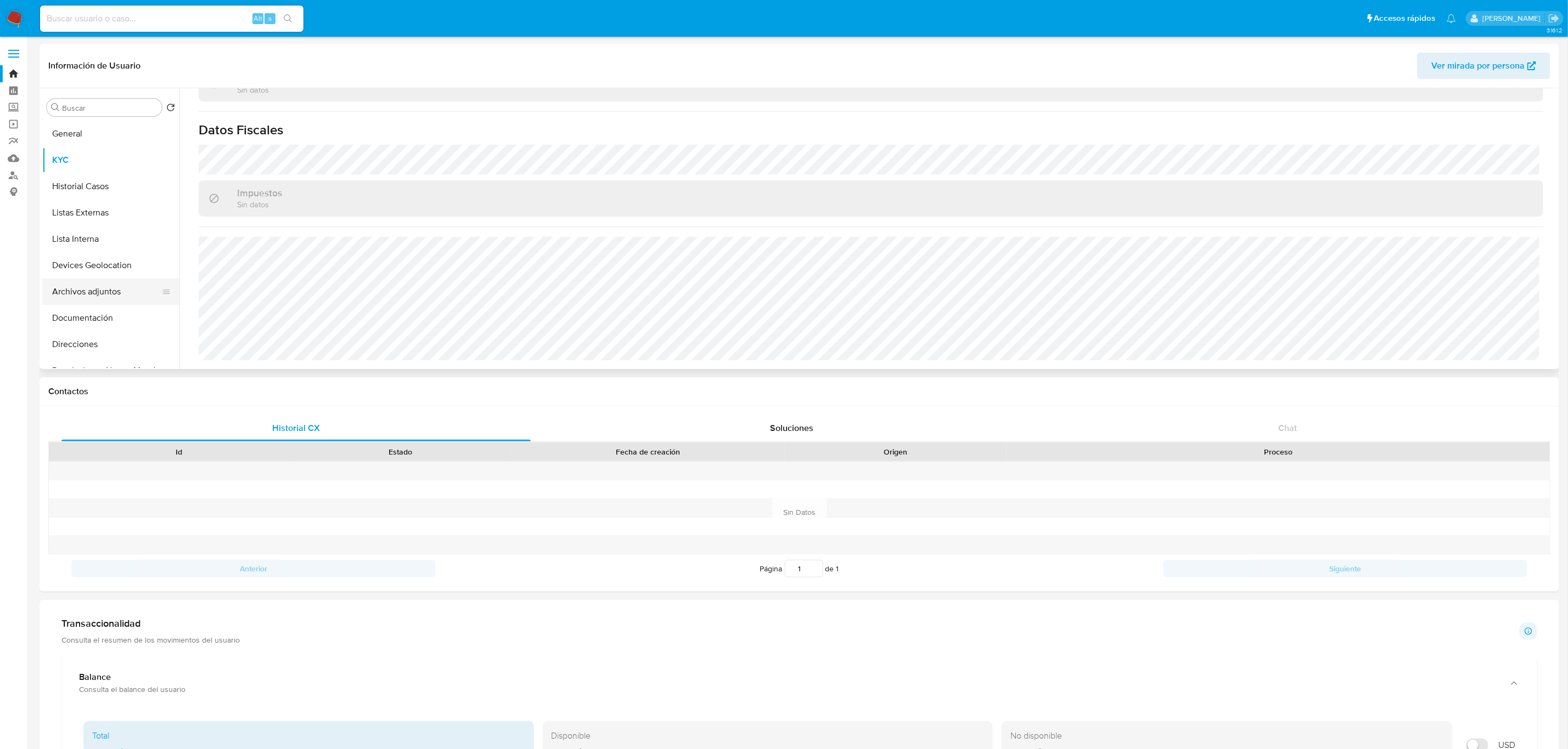
click at [100, 299] on button "Archivos adjuntos" at bounding box center [107, 291] width 128 height 26
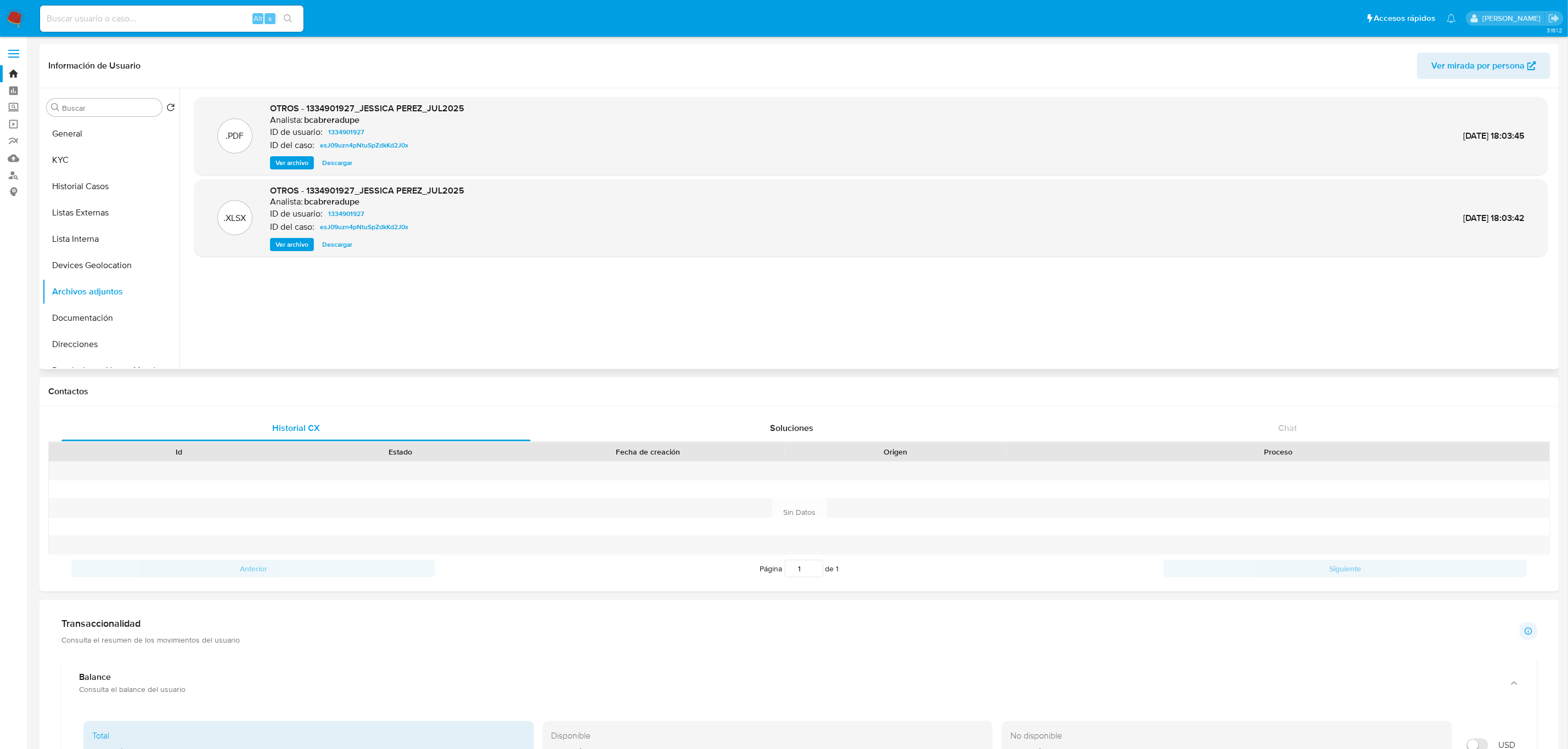
click at [293, 166] on span "Ver archivo" at bounding box center [291, 163] width 33 height 11
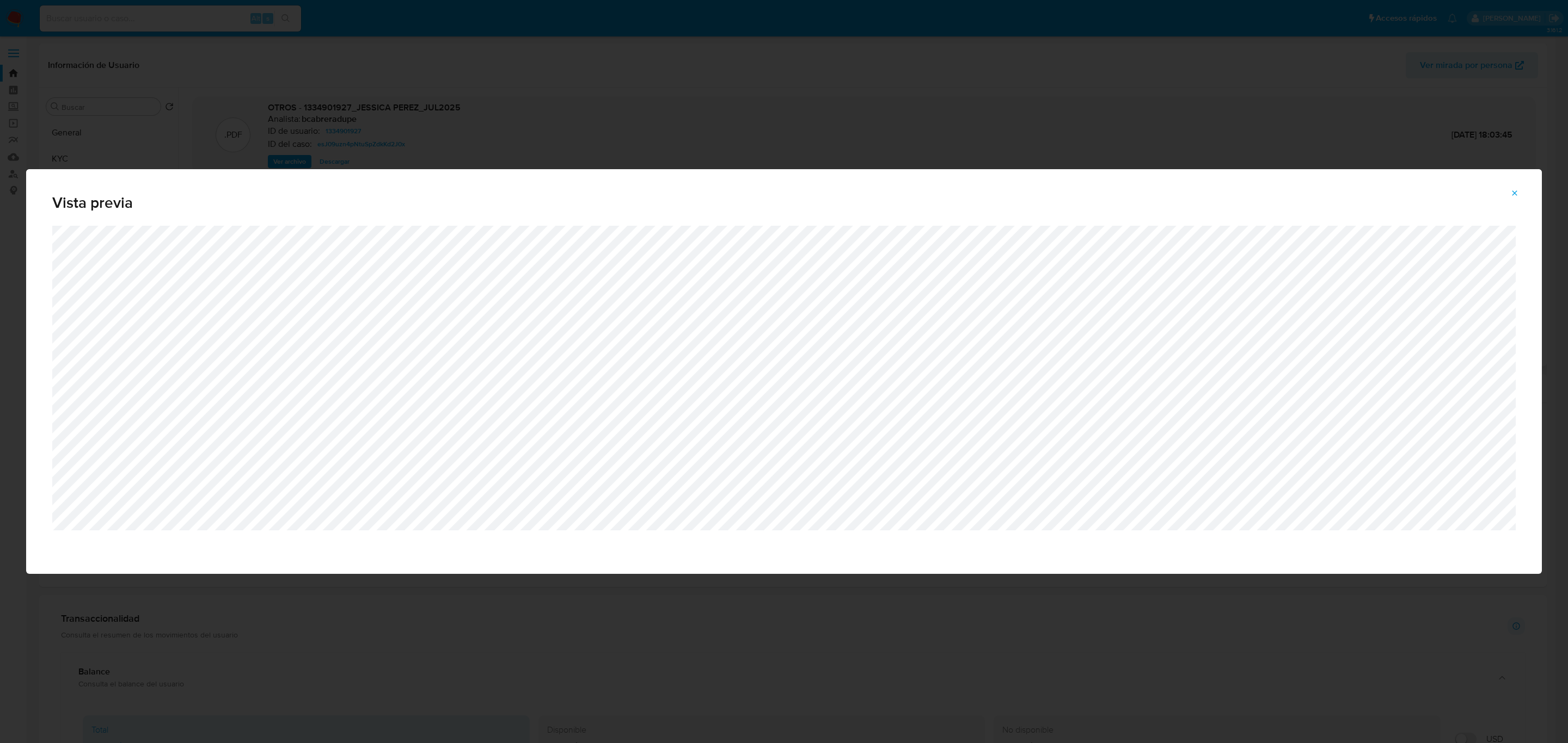
click at [1508, 193] on button "Attachment preview" at bounding box center [1514, 193] width 24 height 17
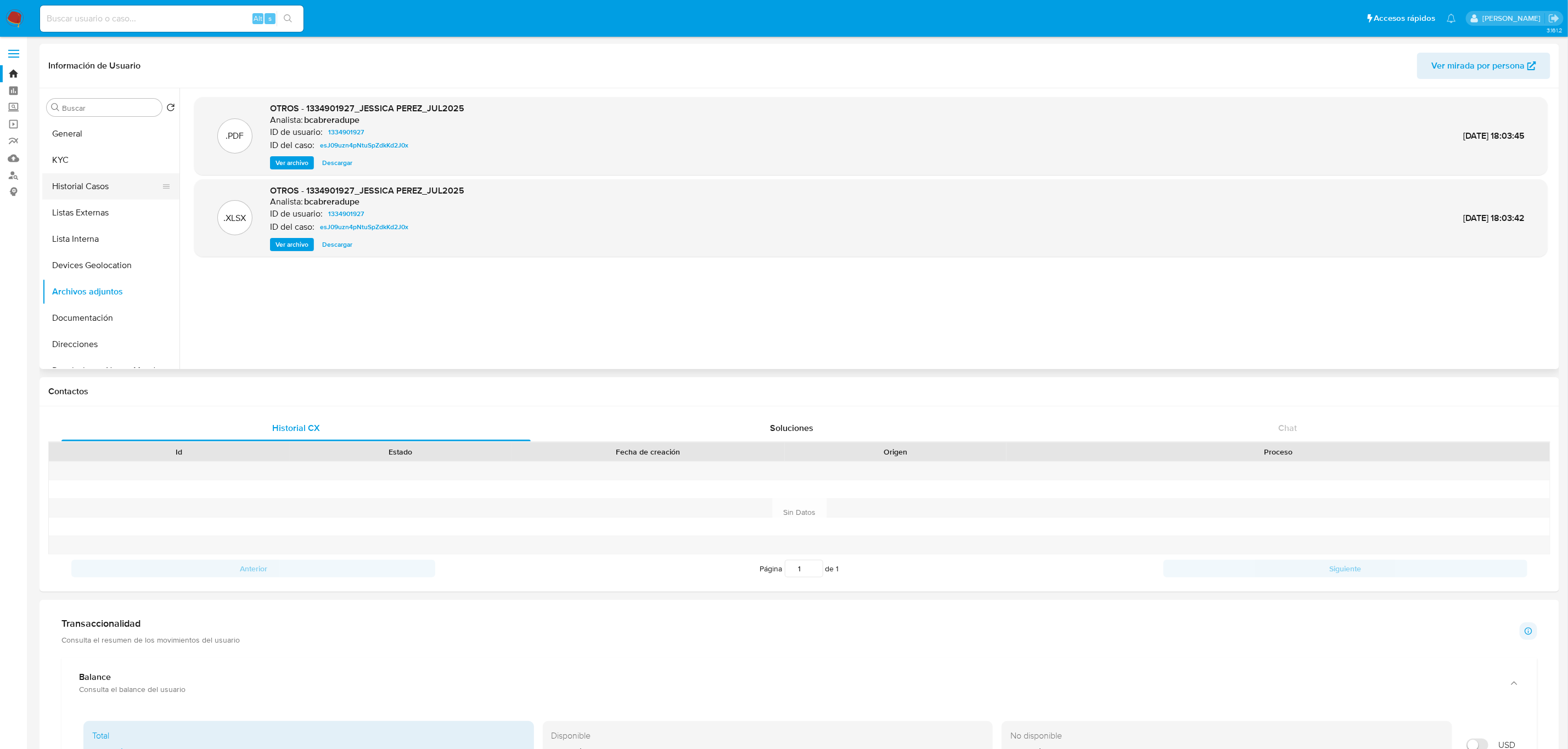
click at [96, 185] on button "Historial Casos" at bounding box center [107, 186] width 128 height 26
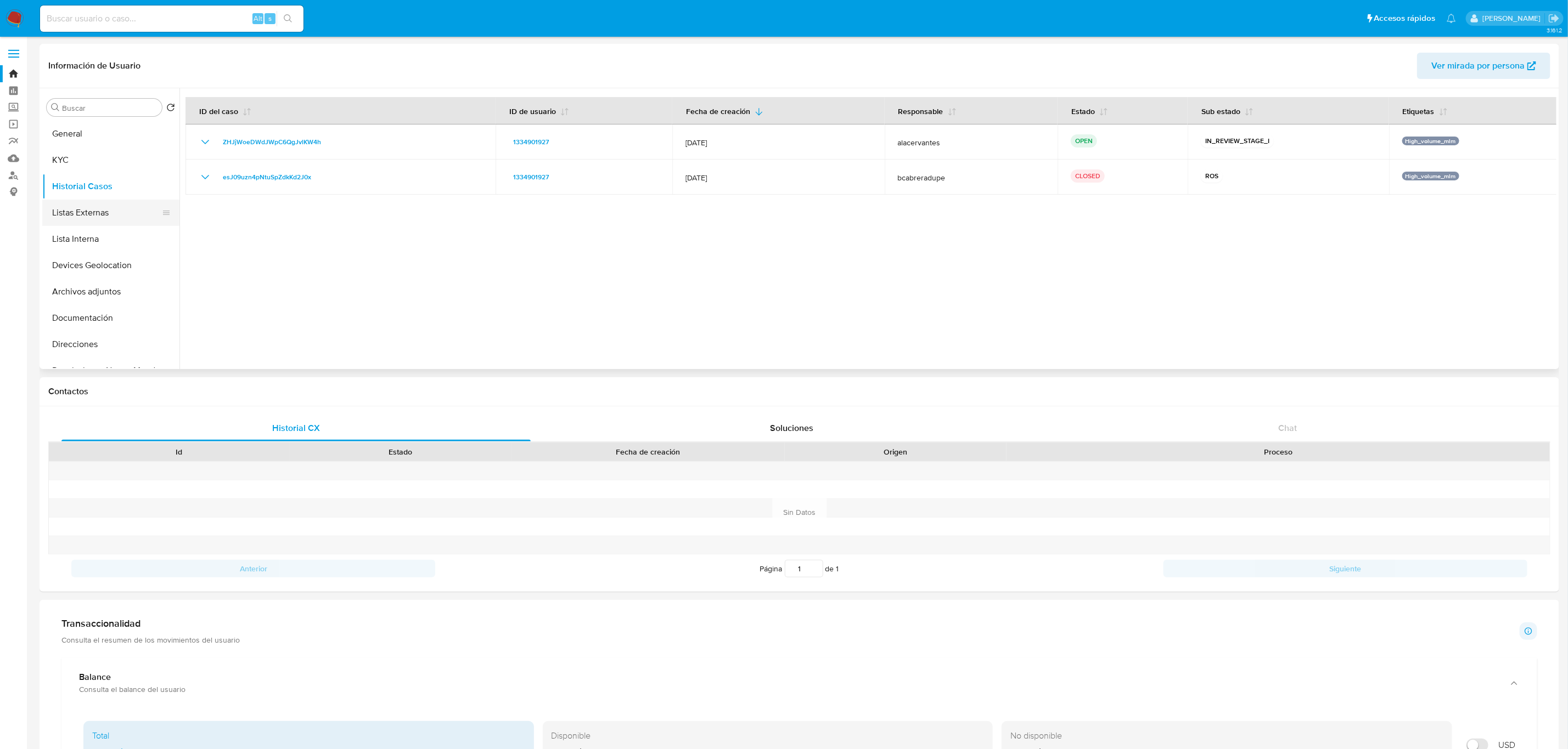
click at [100, 203] on button "Listas Externas" at bounding box center [107, 213] width 128 height 26
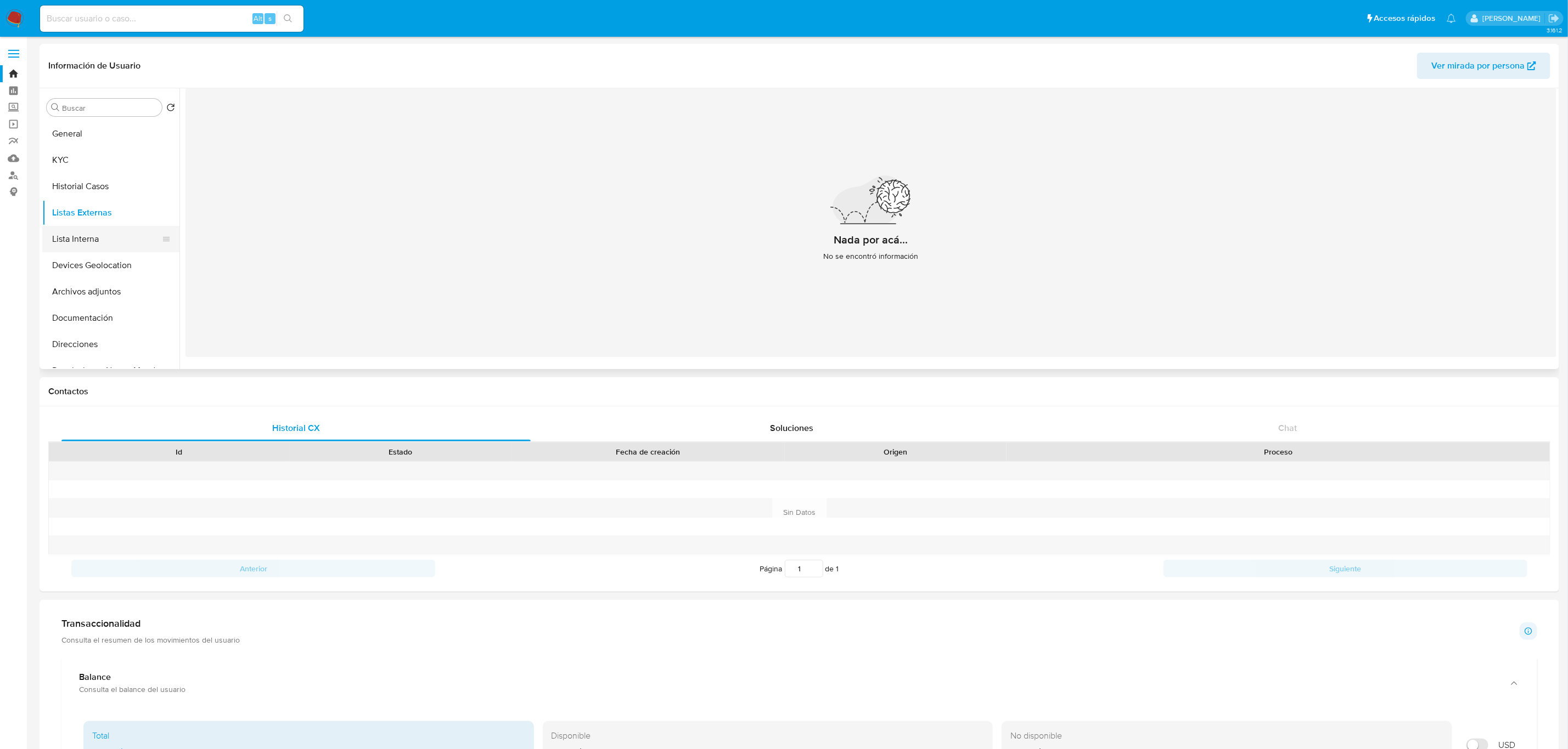
click at [122, 247] on button "Lista Interna" at bounding box center [107, 239] width 128 height 26
click at [116, 269] on button "Devices Geolocation" at bounding box center [107, 265] width 128 height 26
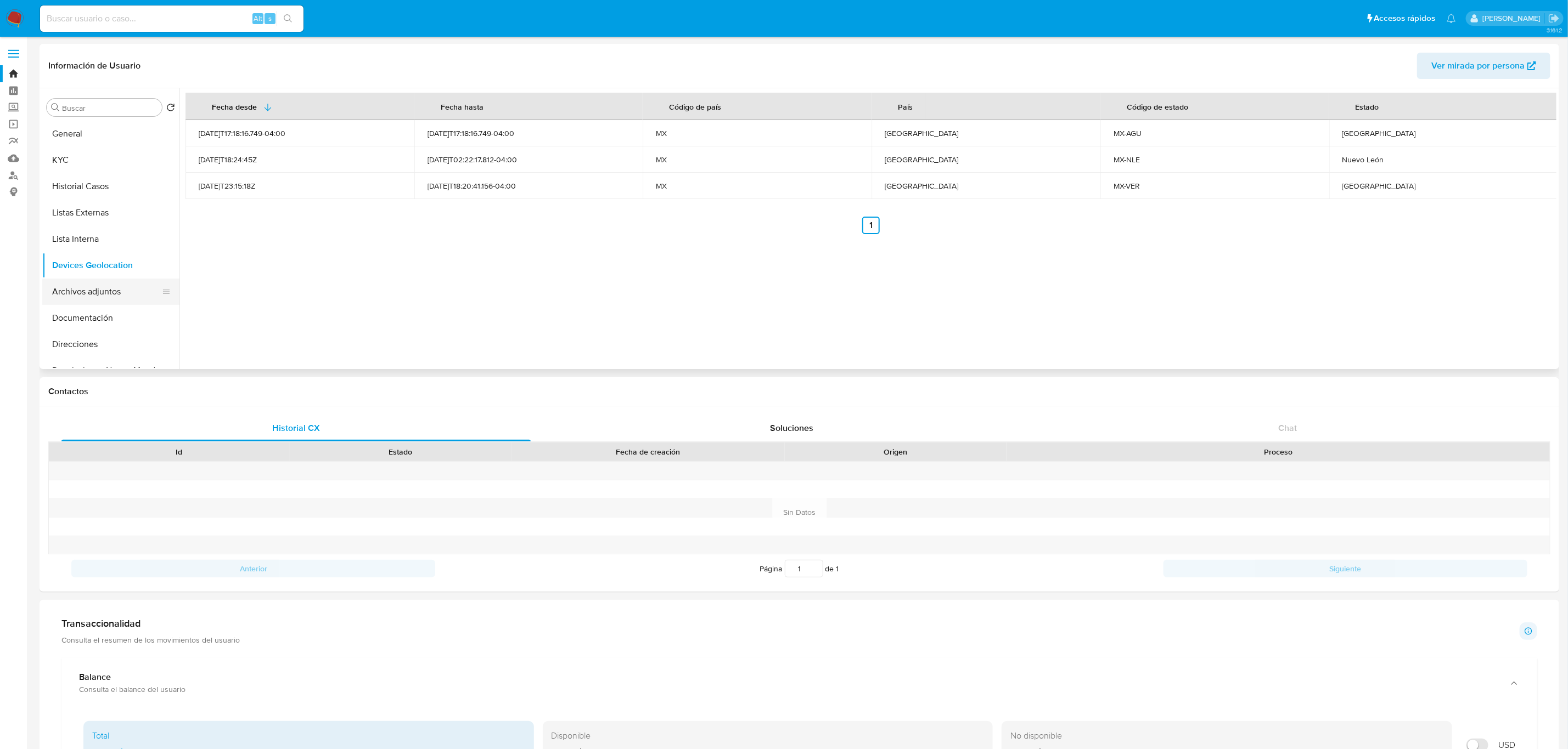
click at [84, 289] on button "Archivos adjuntos" at bounding box center [107, 291] width 128 height 26
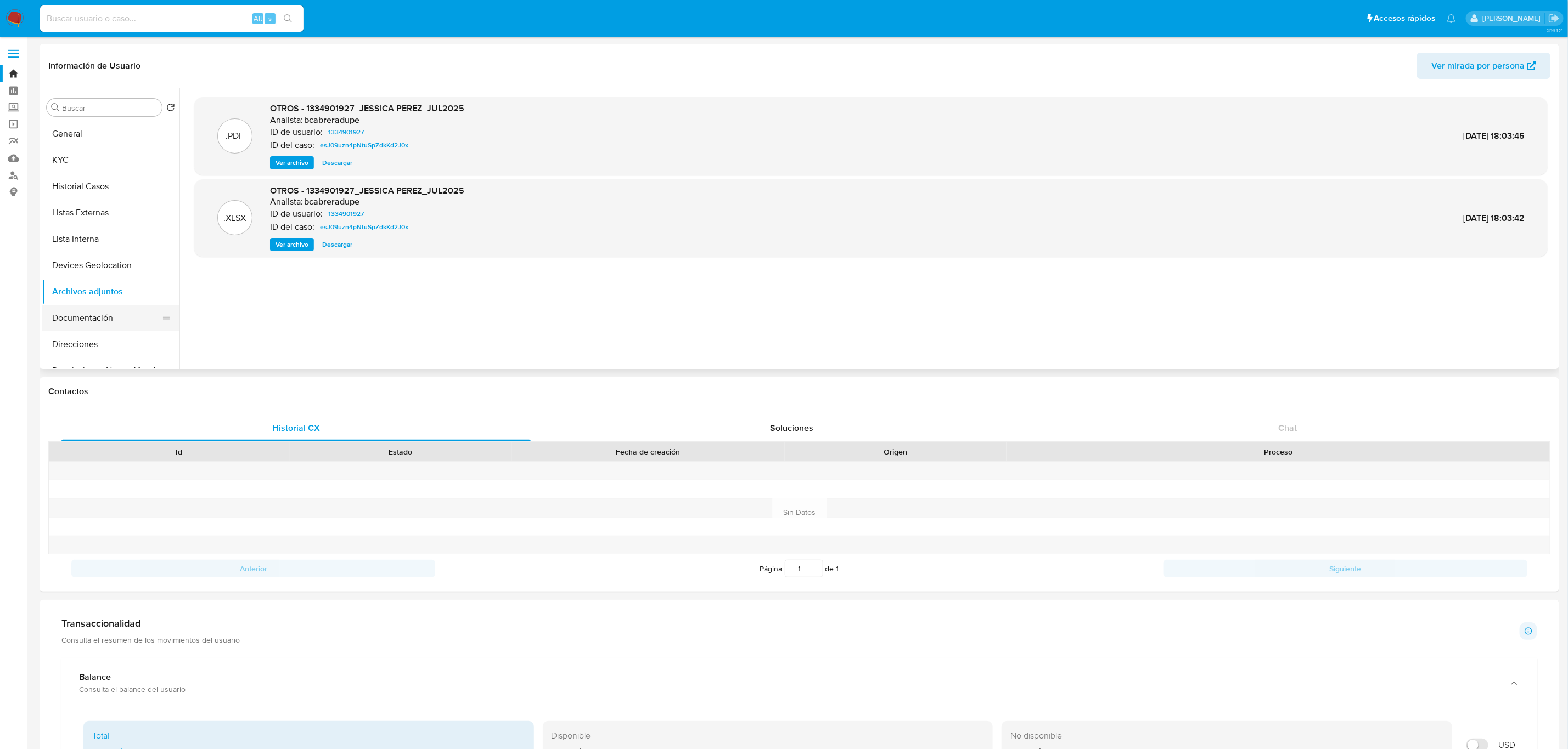
click at [78, 313] on button "Documentación" at bounding box center [107, 318] width 128 height 26
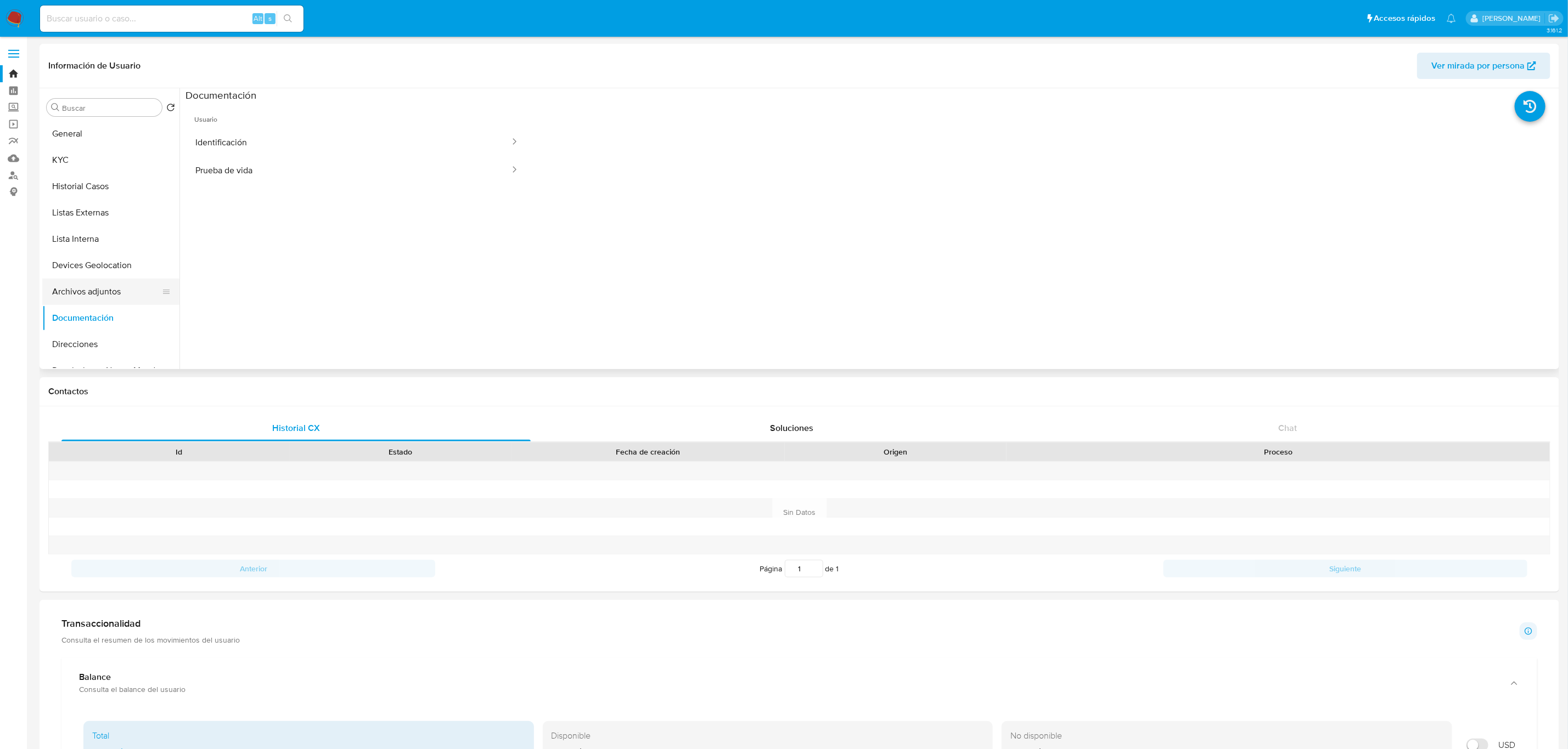
scroll to position [82, 0]
click at [123, 317] on button "Historial de conversaciones" at bounding box center [107, 315] width 128 height 26
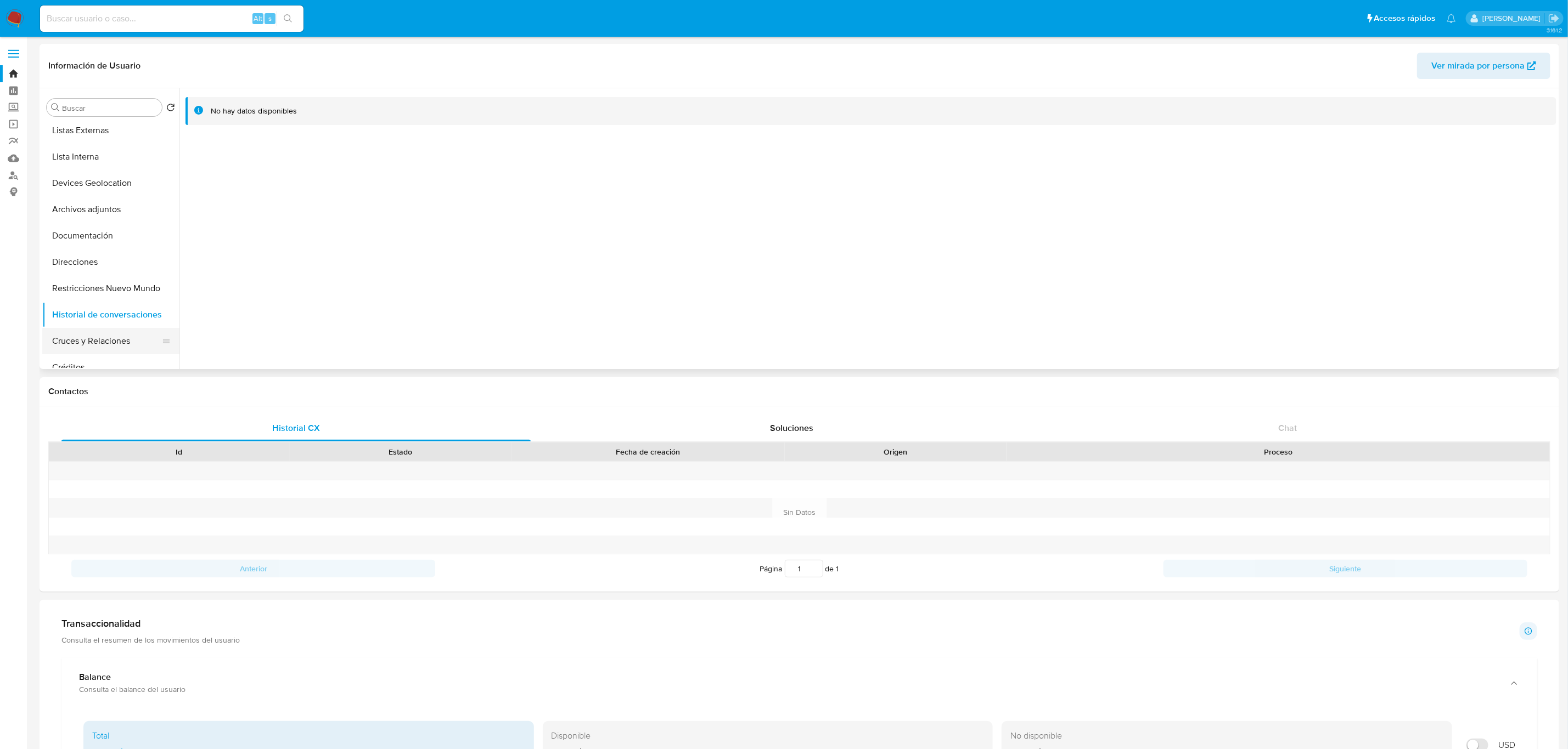
click at [120, 335] on button "Cruces y Relaciones" at bounding box center [107, 341] width 128 height 26
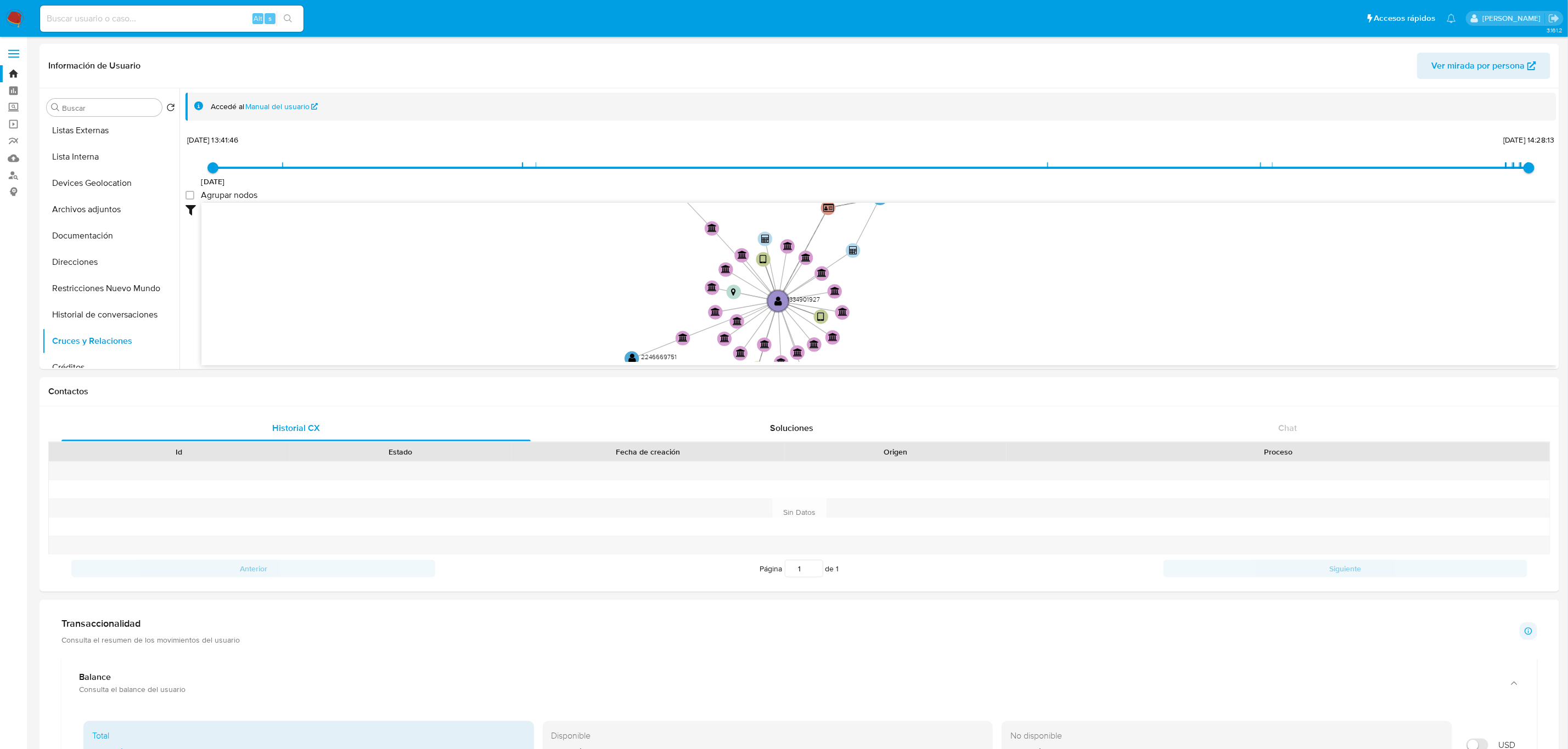
drag, startPoint x: 1123, startPoint y: 267, endPoint x: 935, endPoint y: 329, distance: 198.0
click at [935, 329] on icon "device-64288f6708813b0018a7cc73  user-1334901927  1334901927 device-6418a38d0…" at bounding box center [879, 282] width 1354 height 159
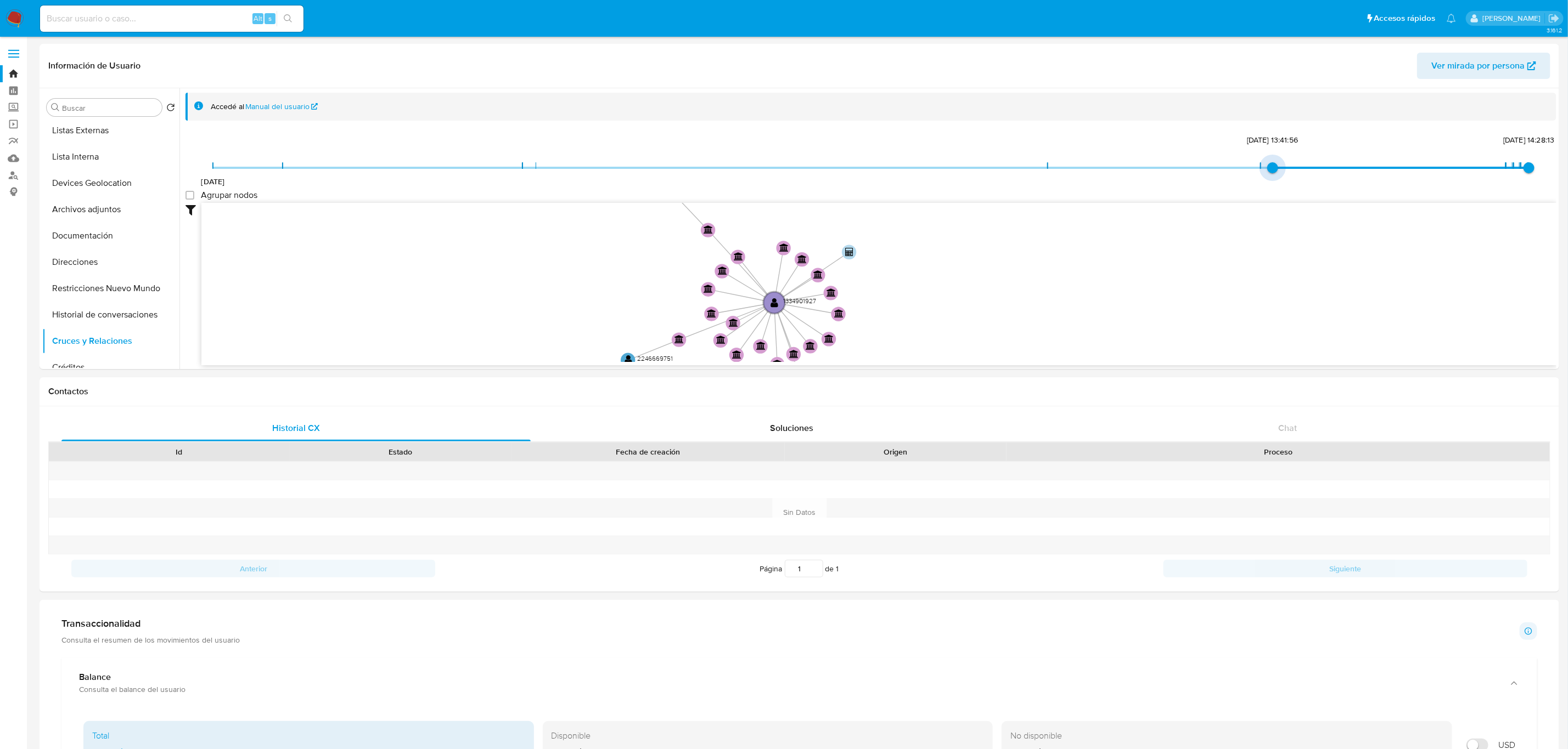
type input "1757178329000"
drag, startPoint x: 213, startPoint y: 170, endPoint x: 1410, endPoint y: 169, distance: 1197.0
click at [1410, 169] on span "9/6/2022 6/9/2025, 11:05:29 27/9/2025, 14:28:13" at bounding box center [870, 167] width 1316 height 16
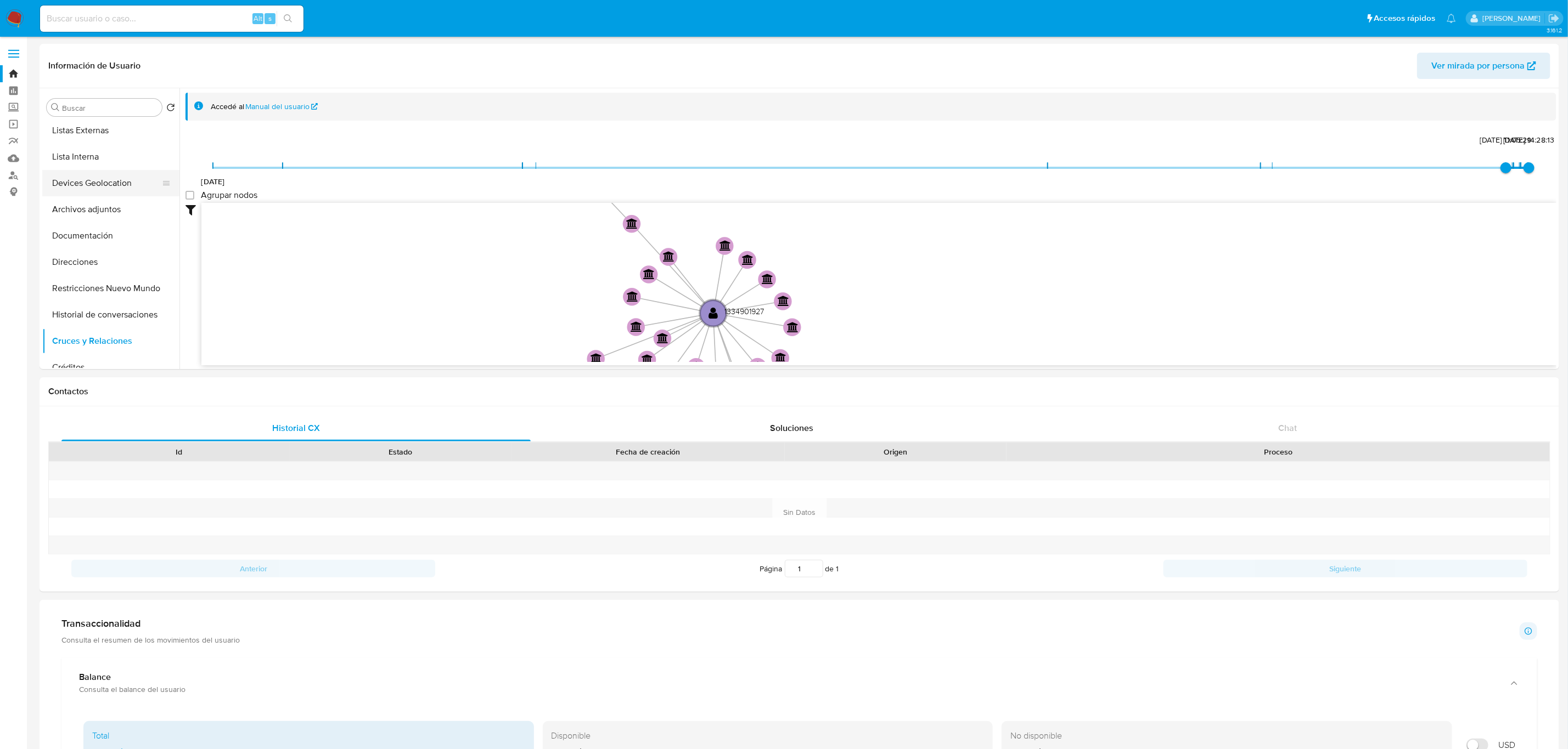
scroll to position [0, 0]
click at [112, 132] on button "General" at bounding box center [107, 133] width 128 height 26
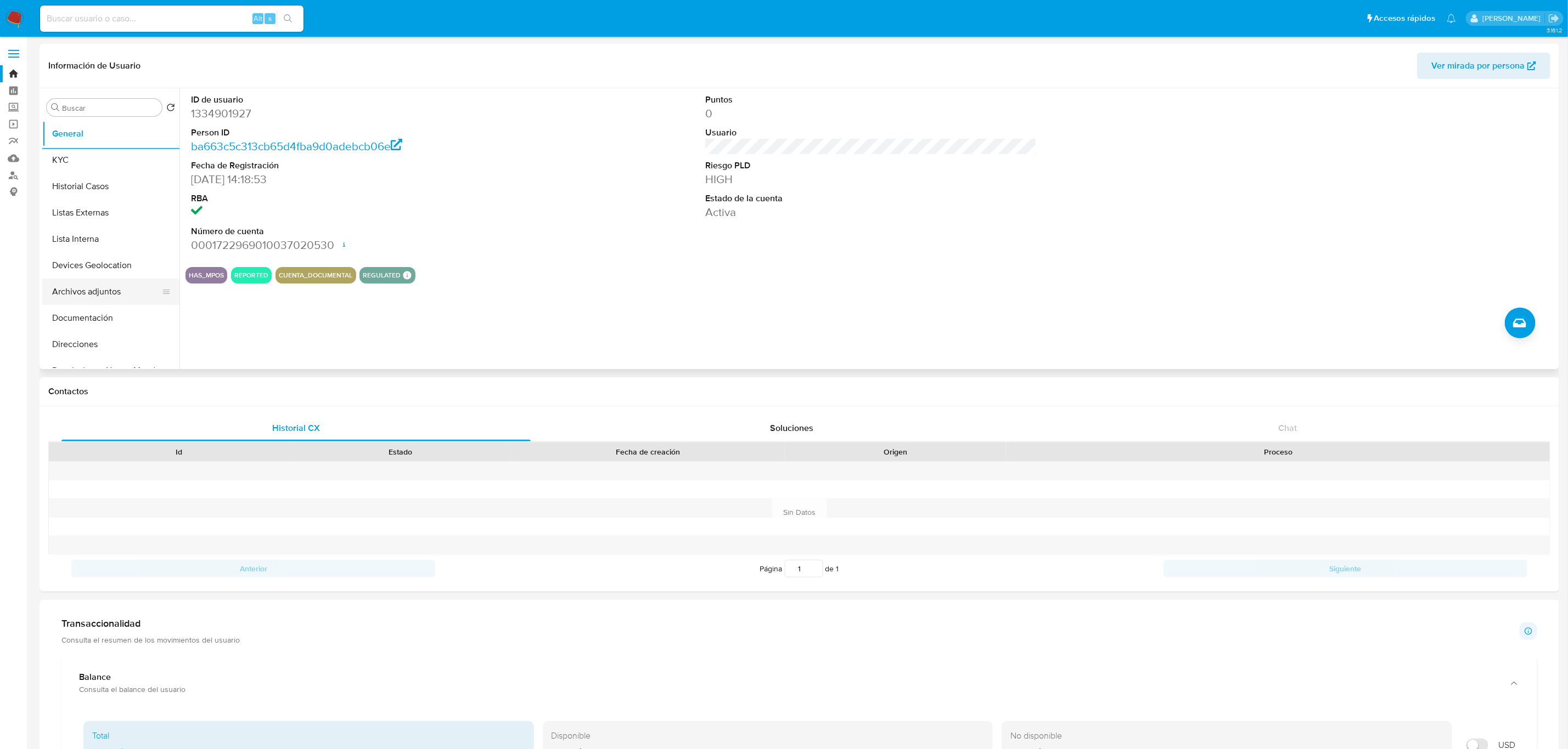
click at [105, 297] on button "Archivos adjuntos" at bounding box center [107, 291] width 128 height 26
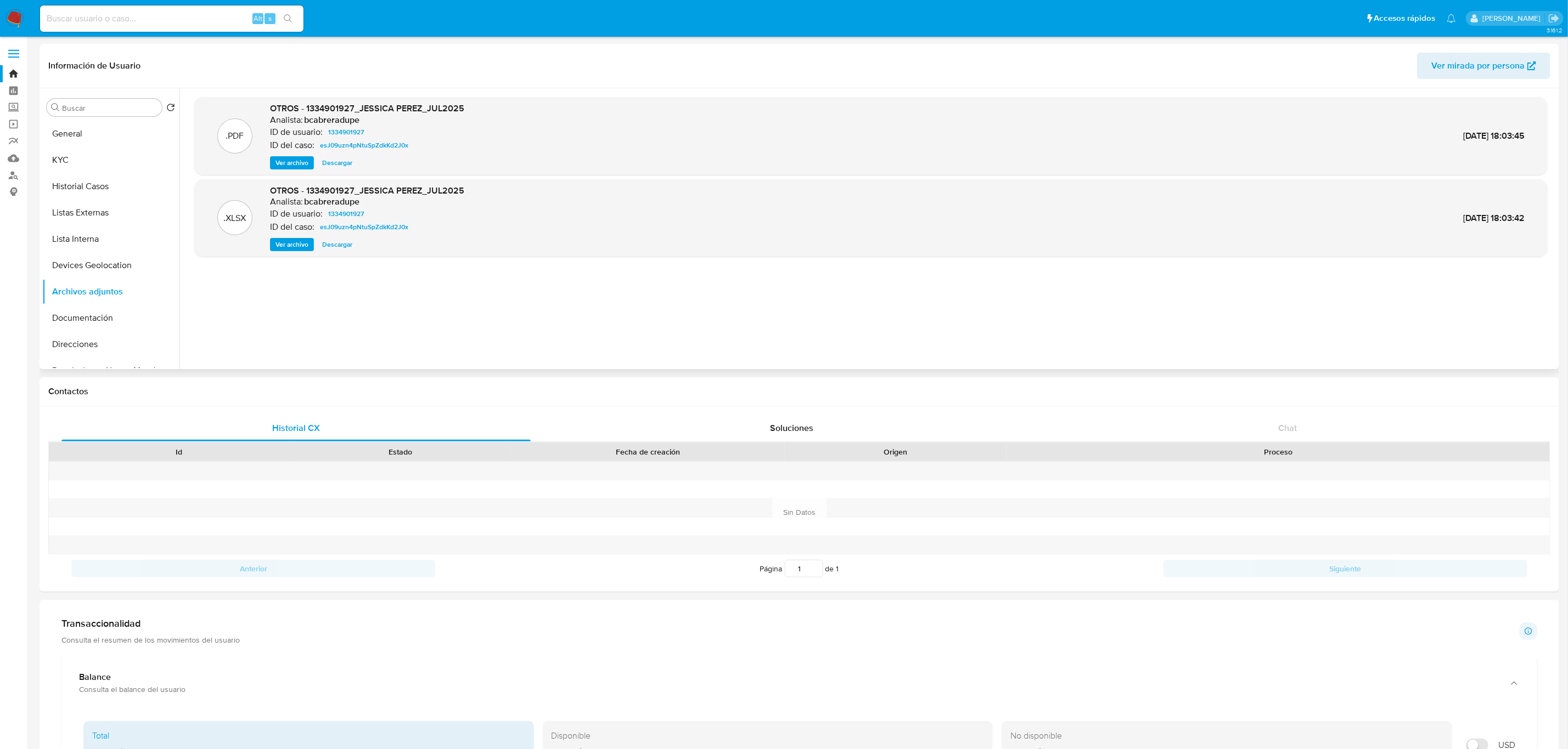
click at [295, 162] on span "Ver archivo" at bounding box center [291, 163] width 33 height 11
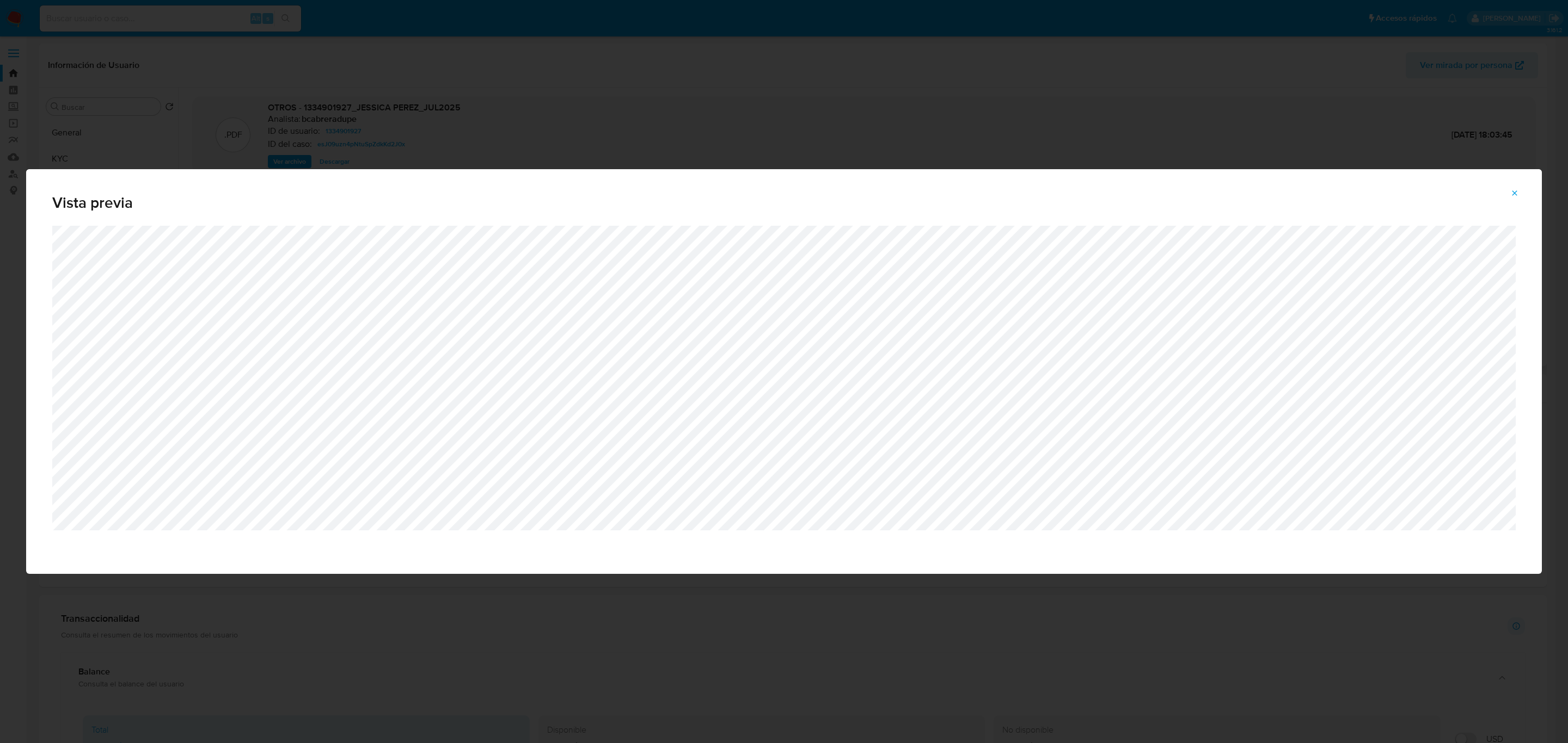
click at [1512, 196] on icon "Attachment preview" at bounding box center [1514, 193] width 9 height 9
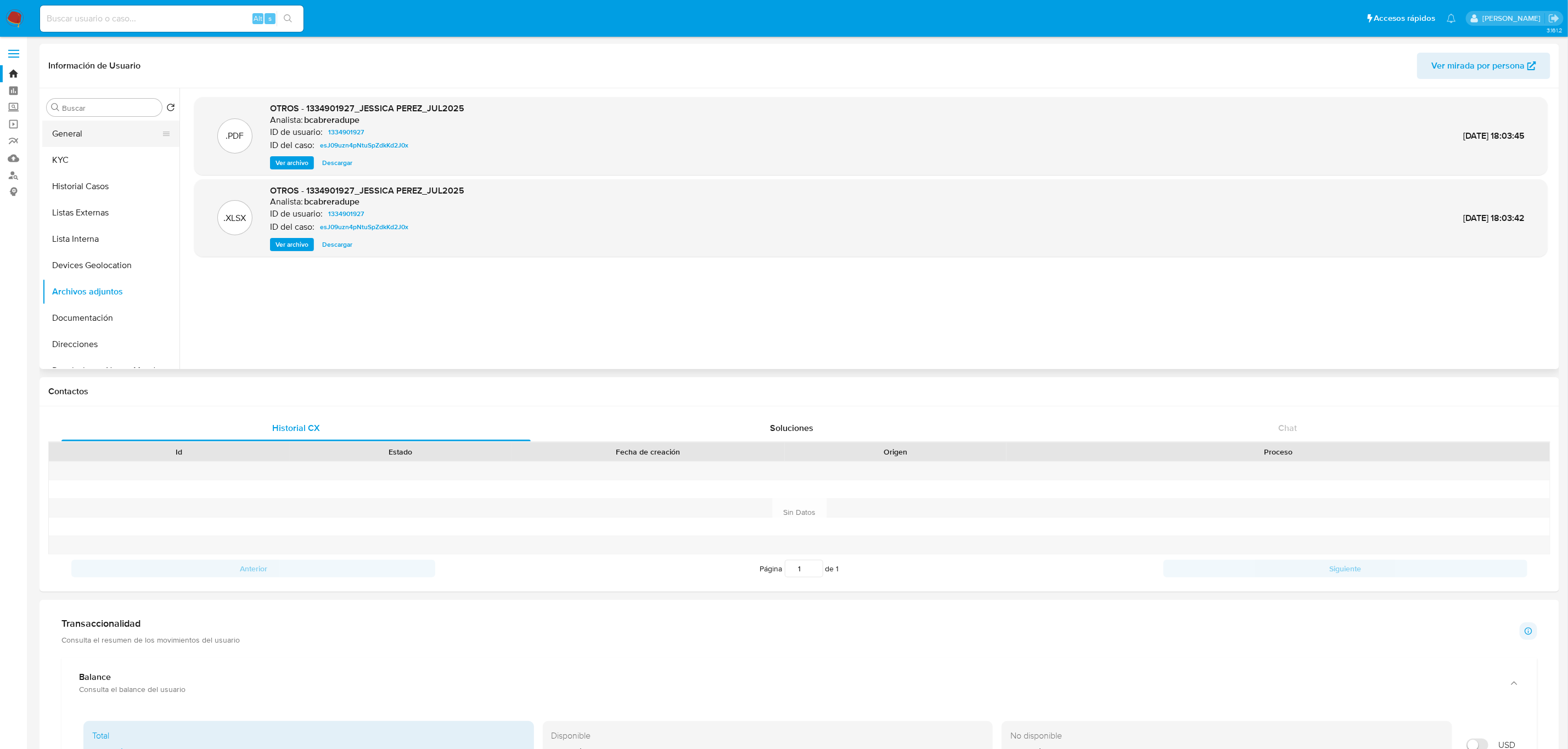
click at [118, 140] on button "General" at bounding box center [107, 133] width 128 height 26
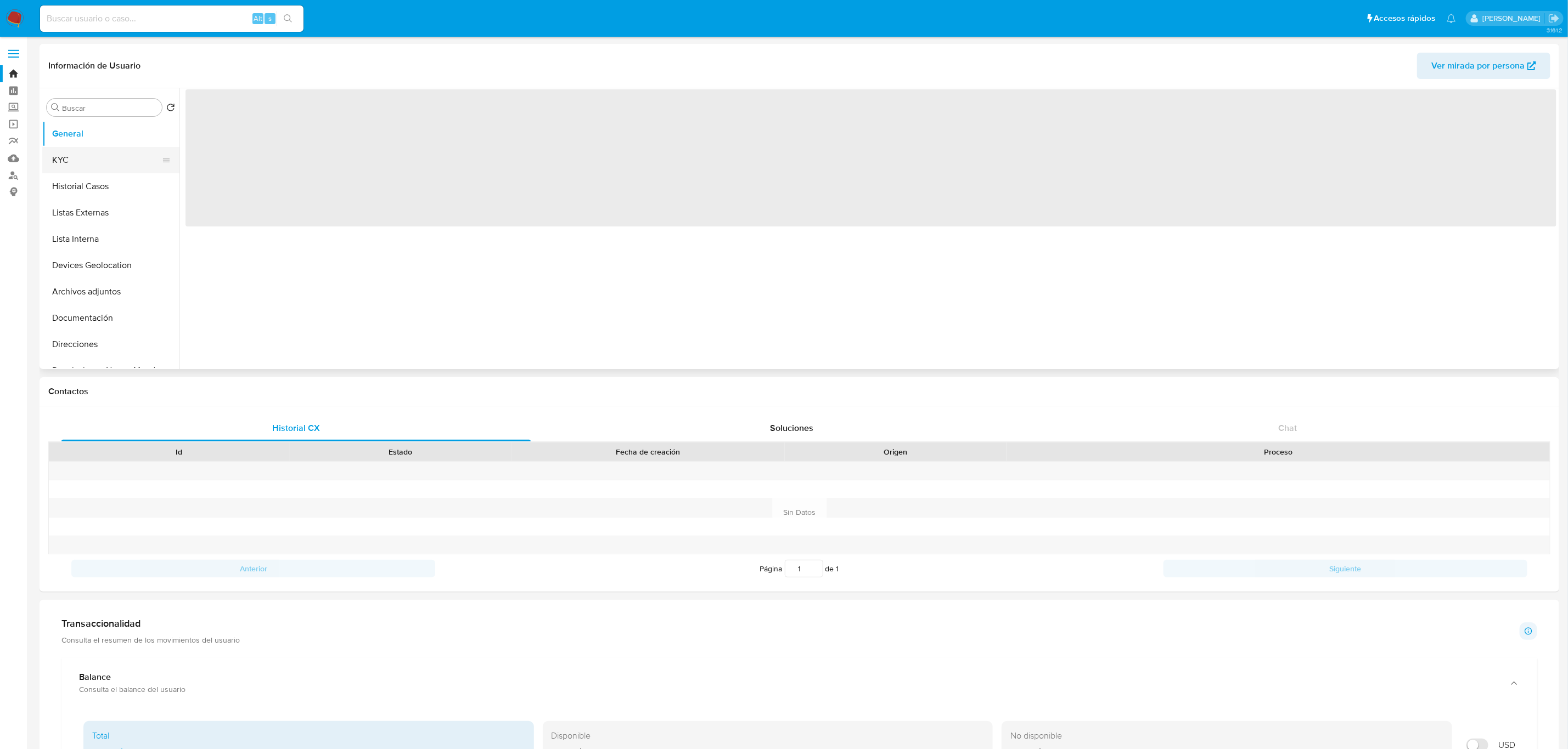
click at [94, 155] on button "KYC" at bounding box center [107, 160] width 128 height 26
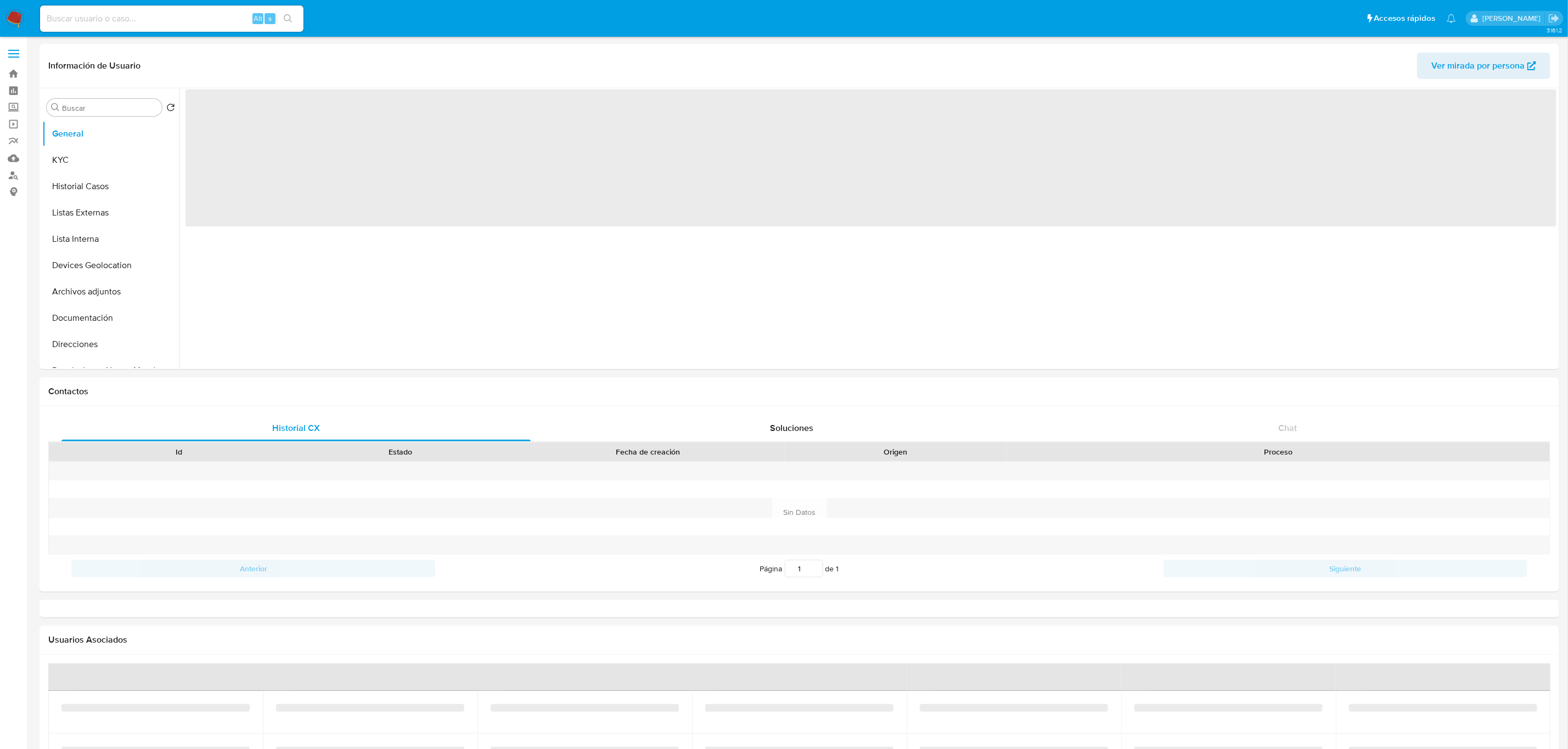
select select "10"
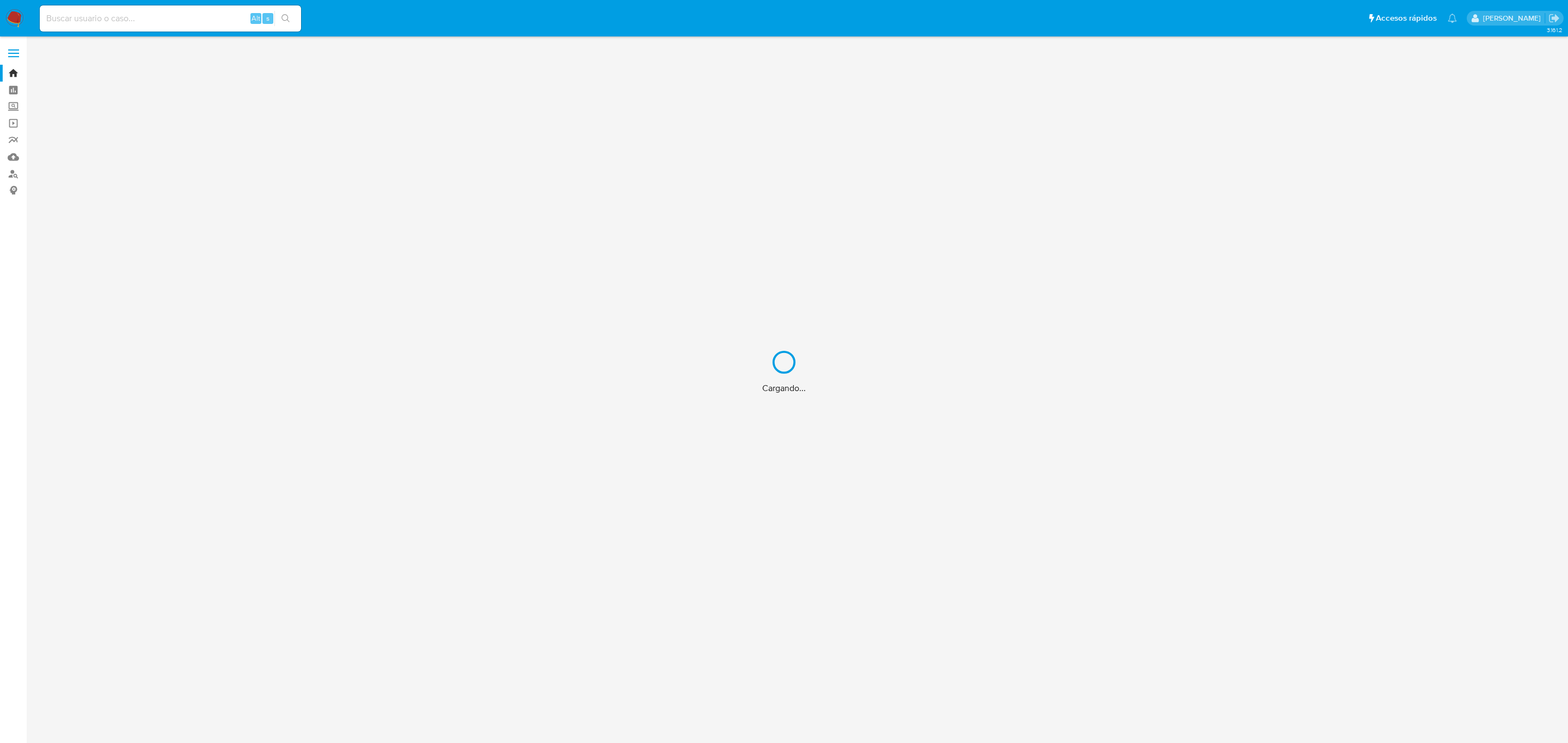
click at [15, 107] on div "Cargando..." at bounding box center [784, 372] width 1568 height 743
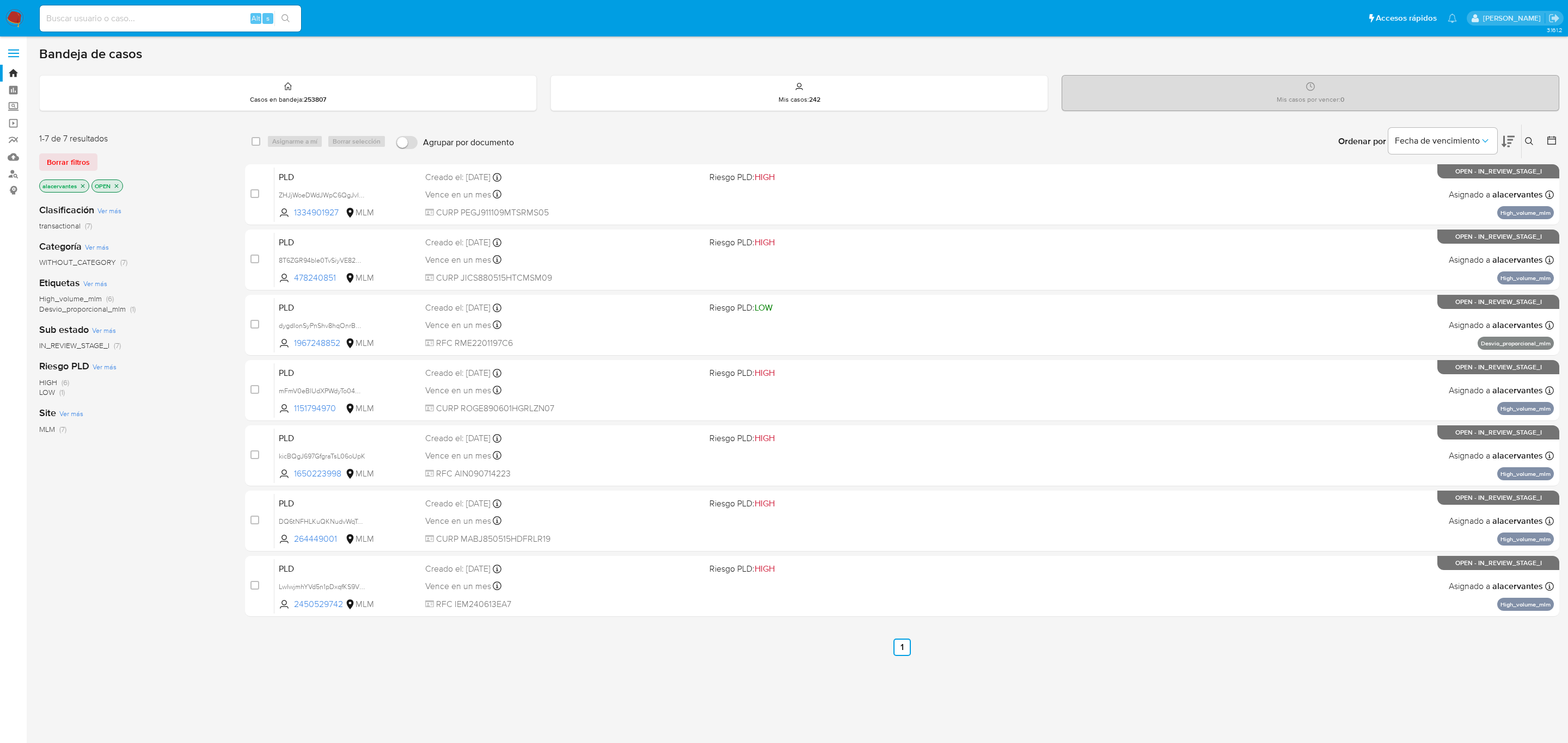
click at [14, 106] on label "Screening" at bounding box center [65, 107] width 129 height 17
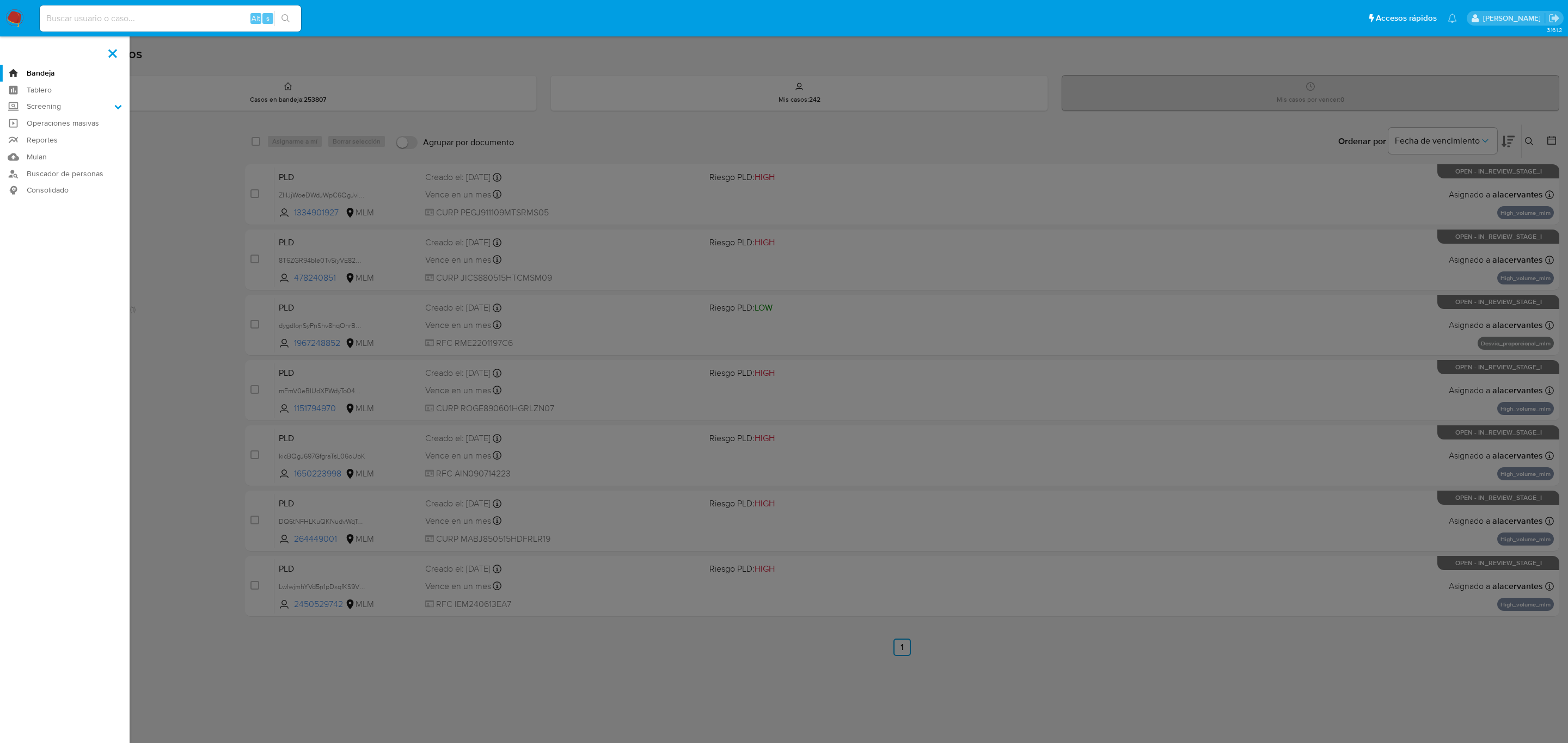
click at [0, 0] on input "Screening" at bounding box center [0, 0] width 0 height 0
click at [40, 149] on link "Herramientas" at bounding box center [65, 149] width 129 height 13
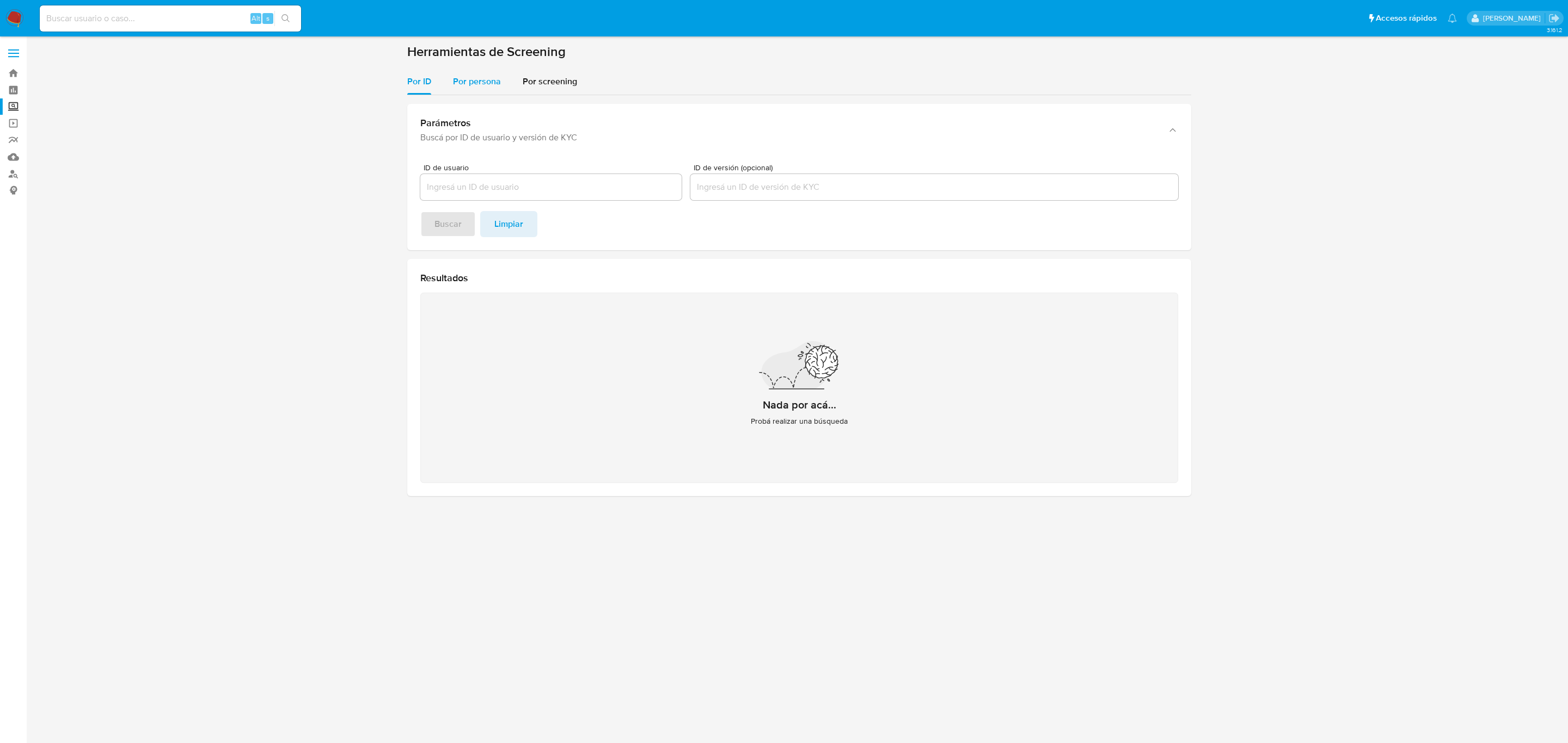
click at [456, 79] on span "Por persona" at bounding box center [477, 82] width 48 height 13
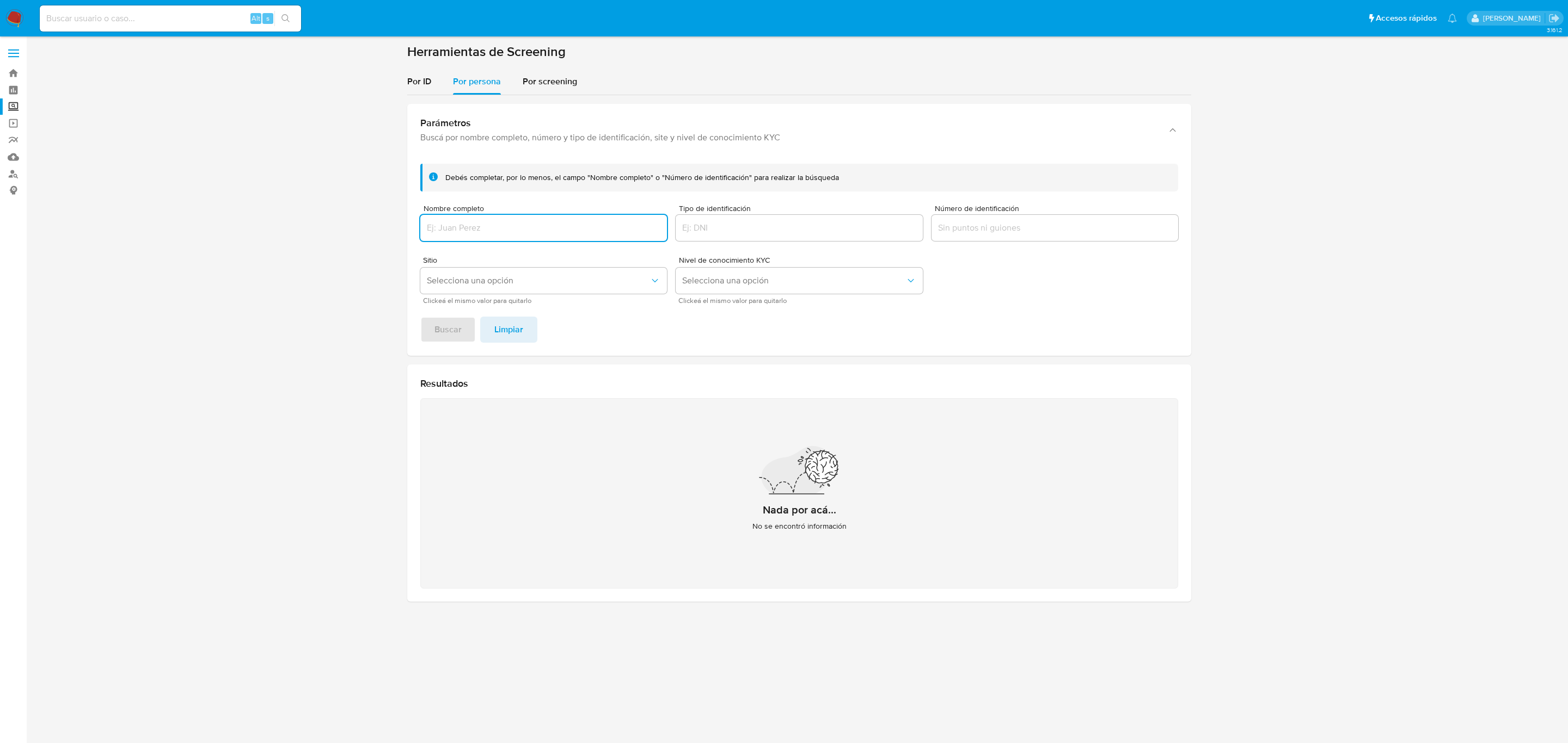
click at [515, 231] on input "Nombre completo" at bounding box center [543, 228] width 247 height 14
click at [444, 337] on span "Buscar" at bounding box center [448, 329] width 27 height 24
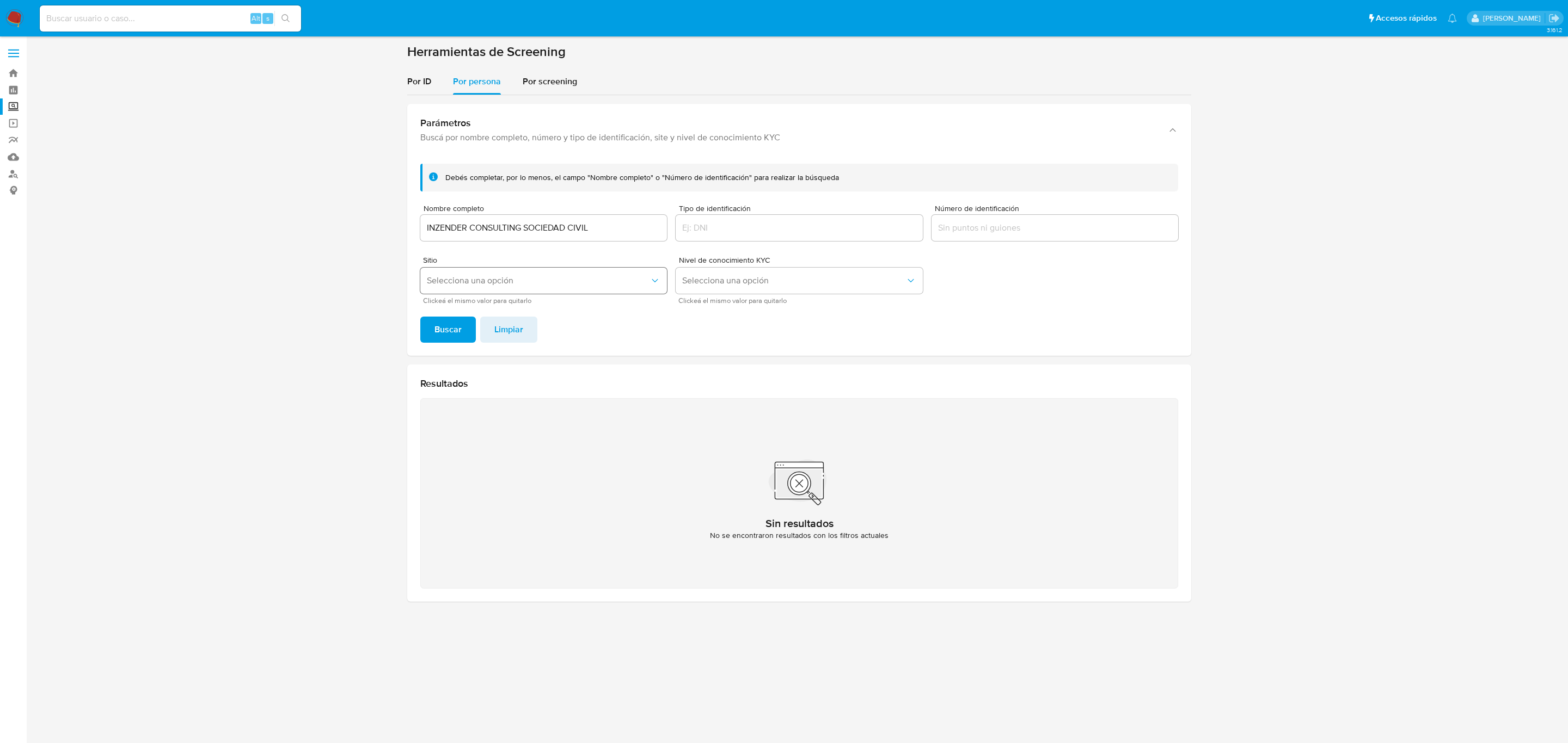
click at [479, 291] on button "Selecciona una opción" at bounding box center [543, 280] width 247 height 26
click at [462, 283] on div "MLM" at bounding box center [539, 283] width 227 height 26
click at [438, 320] on span "Buscar" at bounding box center [448, 329] width 27 height 24
click at [523, 227] on input "INZENDER CONSULTING SOCIEDAD CIVIL" at bounding box center [543, 228] width 247 height 14
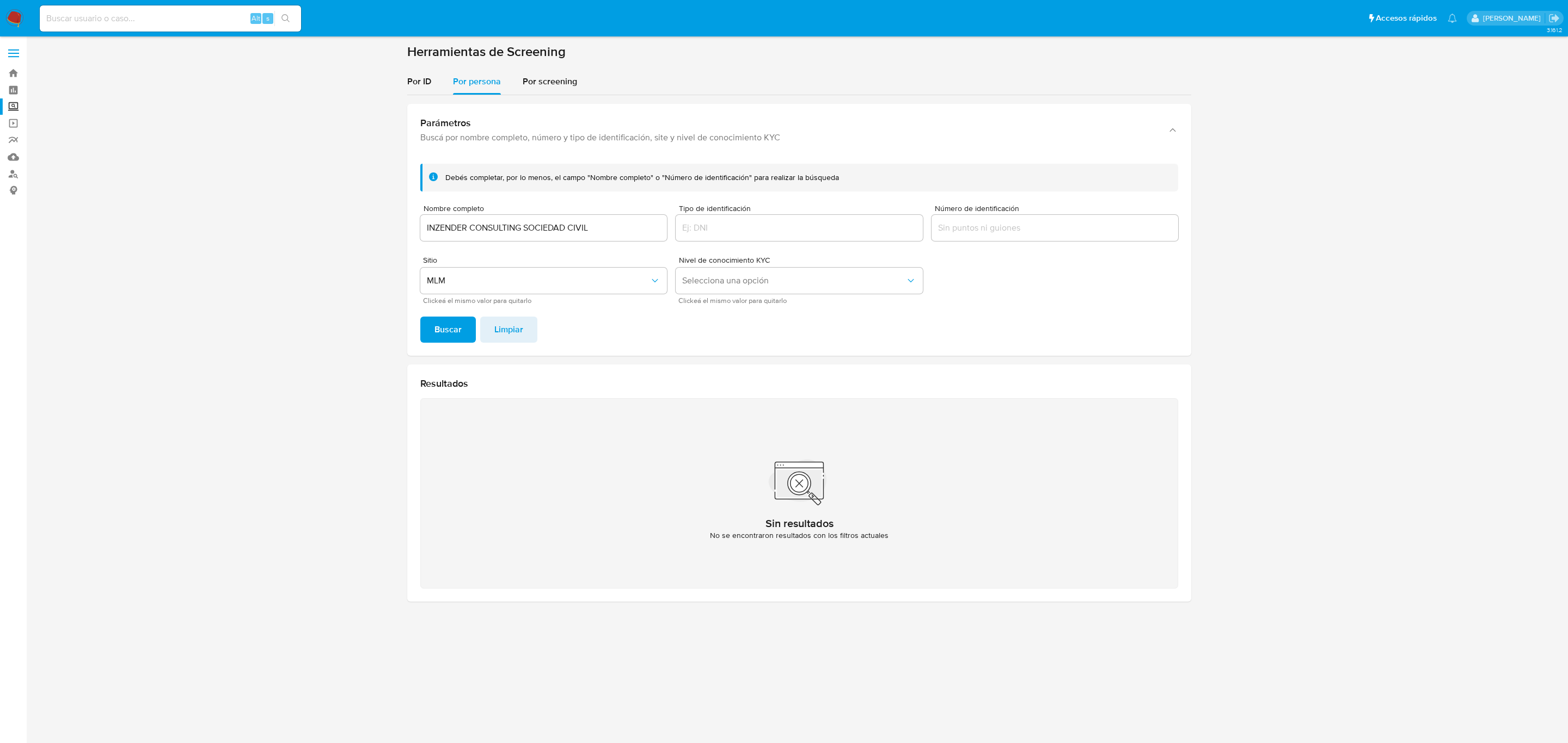
click at [523, 227] on input "INZENDER CONSULTING SOCIEDAD CIVIL" at bounding box center [543, 228] width 247 height 14
type input "[PERSON_NAME]"
click at [444, 325] on span "Buscar" at bounding box center [448, 329] width 27 height 24
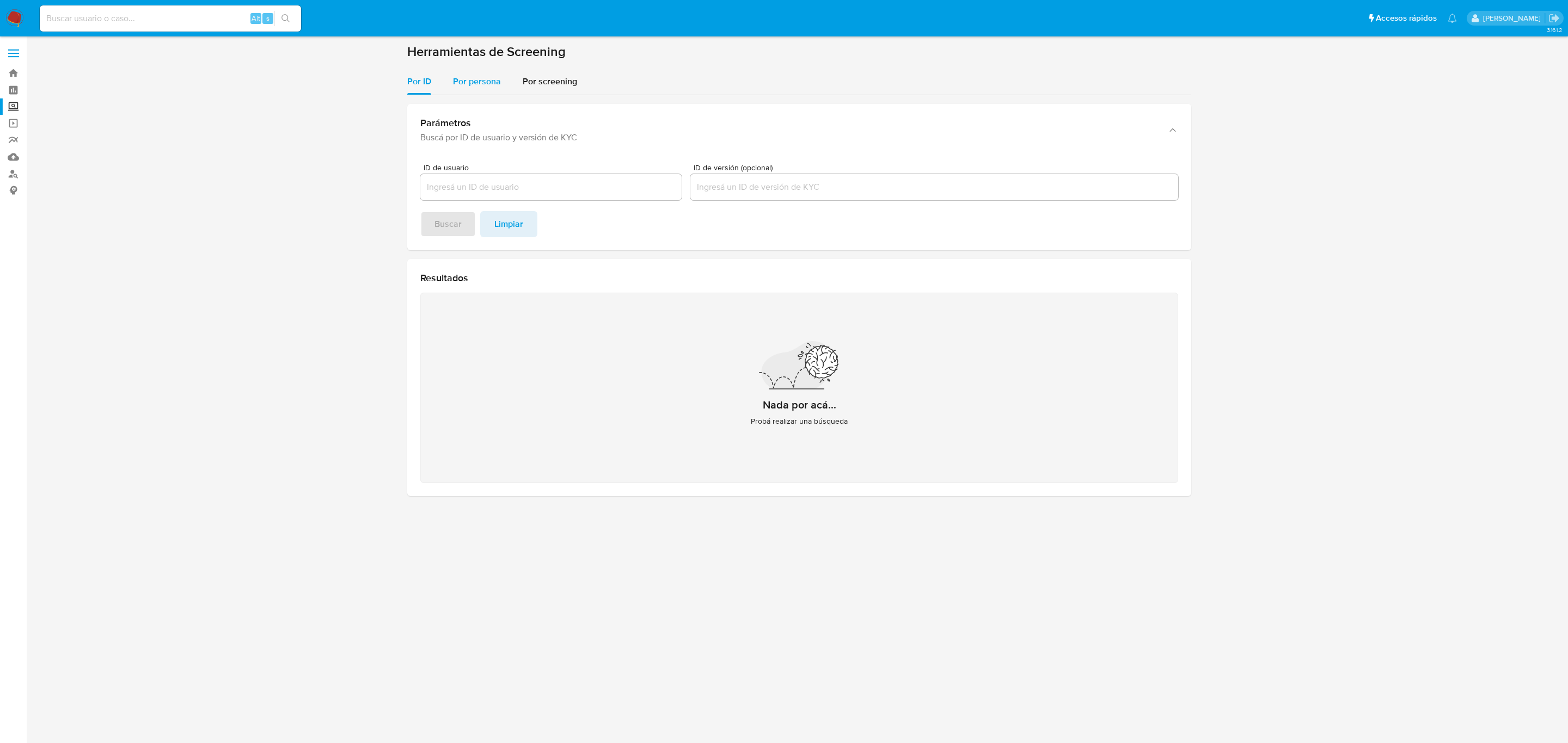
click at [464, 82] on span "Por persona" at bounding box center [477, 82] width 48 height 13
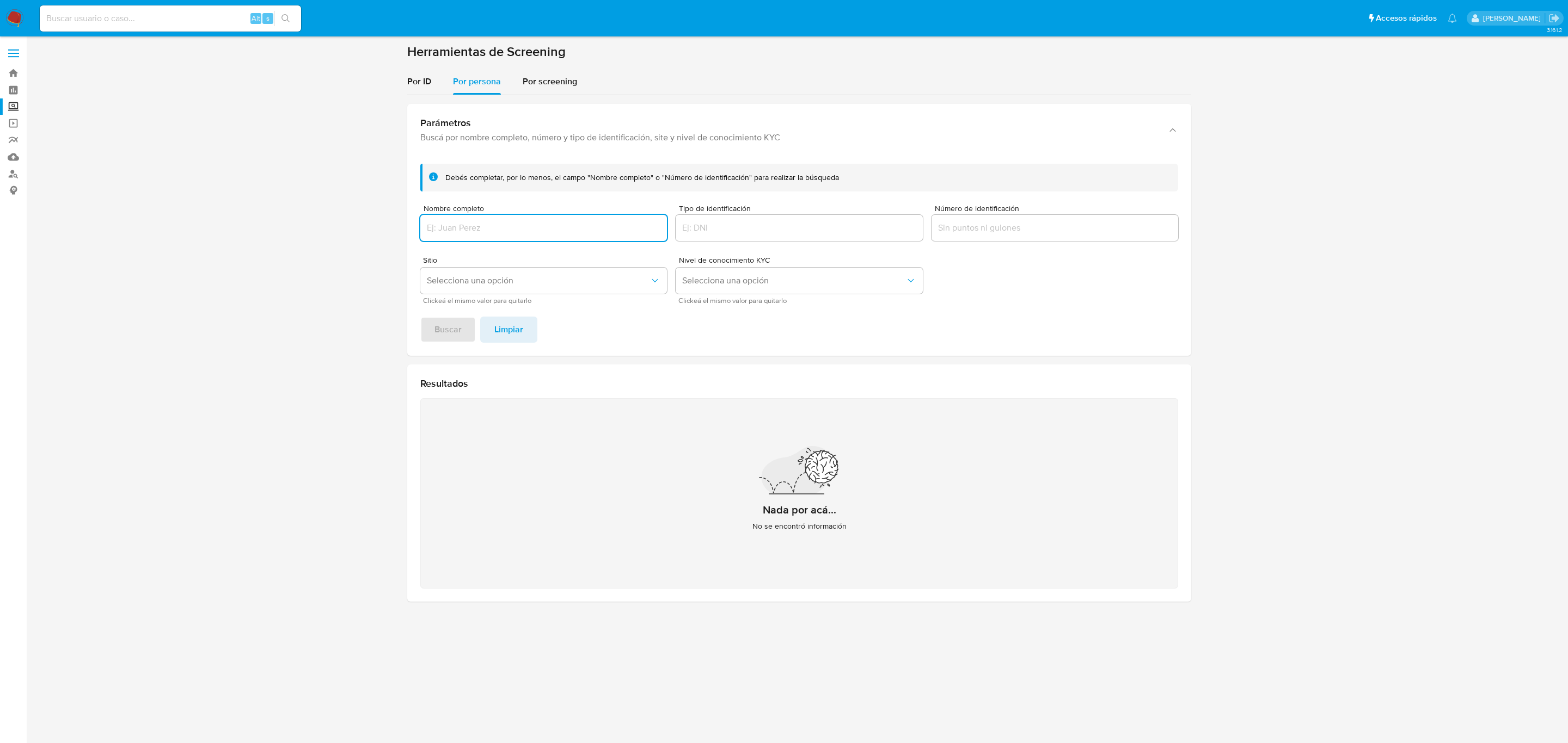
click at [458, 226] on input "Nombre completo" at bounding box center [543, 228] width 247 height 14
paste input "[PERSON_NAME] [PERSON_NAME]"
type input "[PERSON_NAME] [PERSON_NAME]"
drag, startPoint x: 444, startPoint y: 323, endPoint x: 457, endPoint y: 354, distance: 33.6
click at [444, 324] on span "Buscar" at bounding box center [448, 329] width 27 height 24
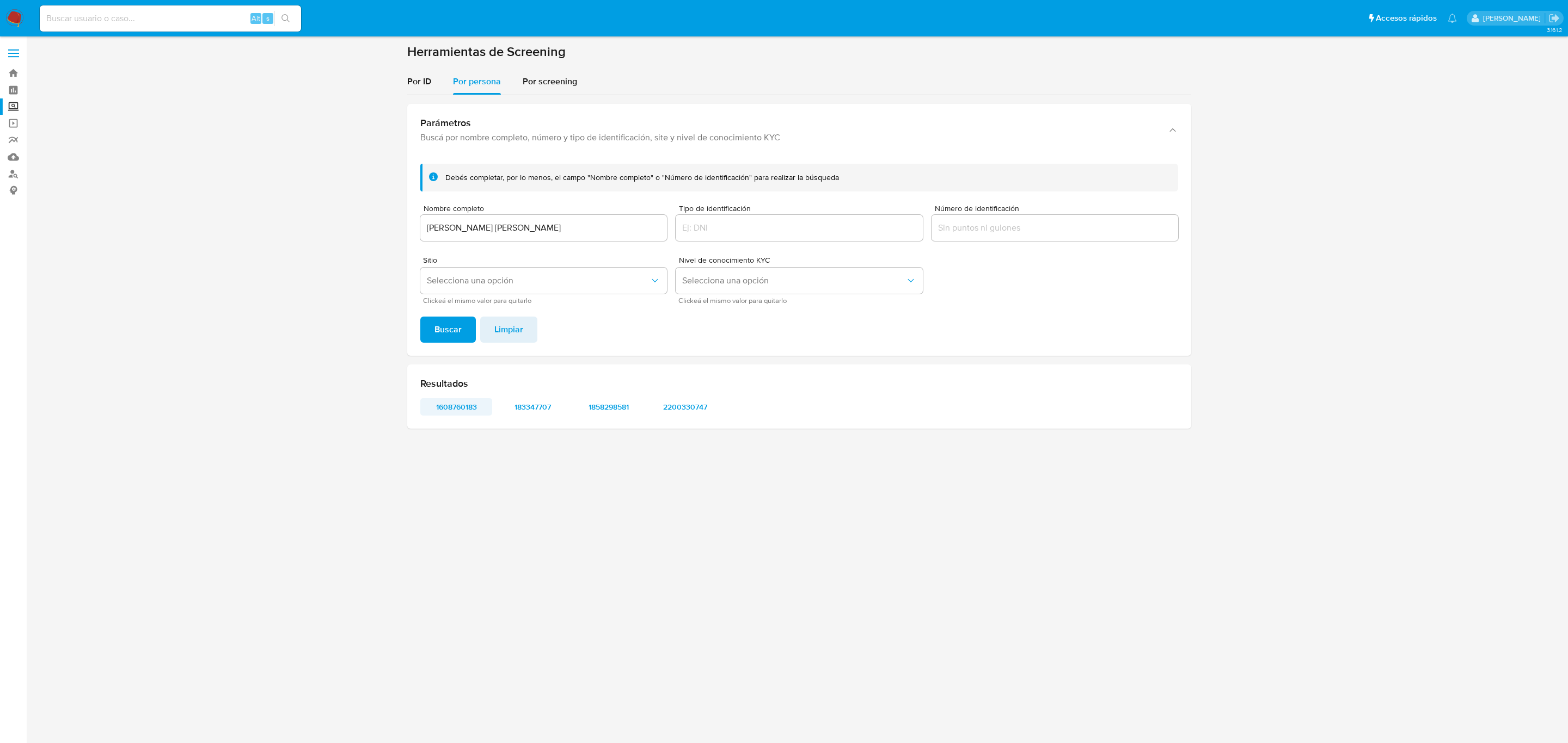
click at [472, 408] on span "1608760183" at bounding box center [456, 406] width 57 height 15
click at [531, 393] on div "Resultados 1608760183 183347707 1858298581 2200330747" at bounding box center [799, 397] width 784 height 65
click at [531, 399] on span "183347707" at bounding box center [532, 406] width 57 height 15
click at [601, 411] on span "1858298581" at bounding box center [608, 406] width 57 height 15
click at [691, 408] on span "2200330747" at bounding box center [684, 406] width 57 height 15
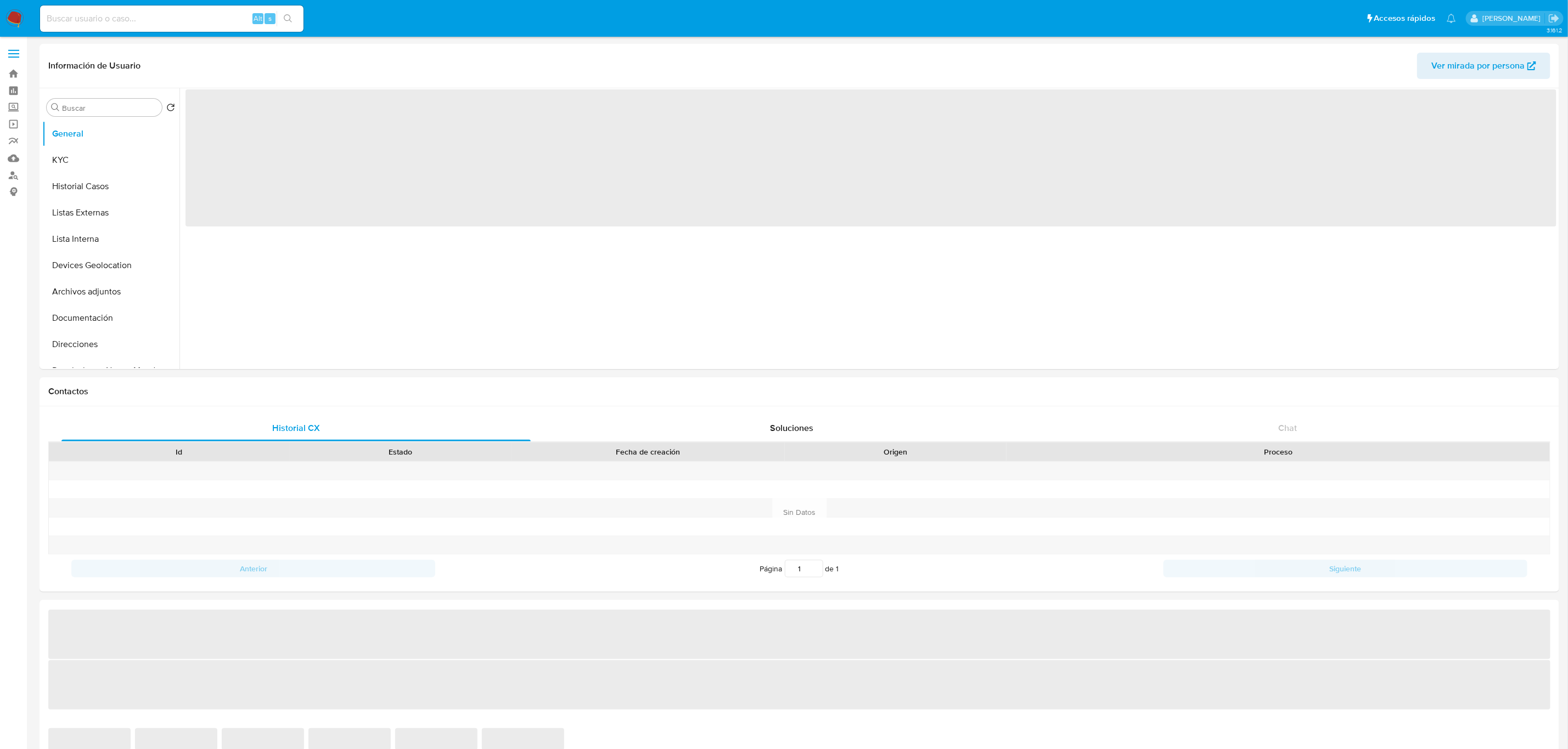
select select "10"
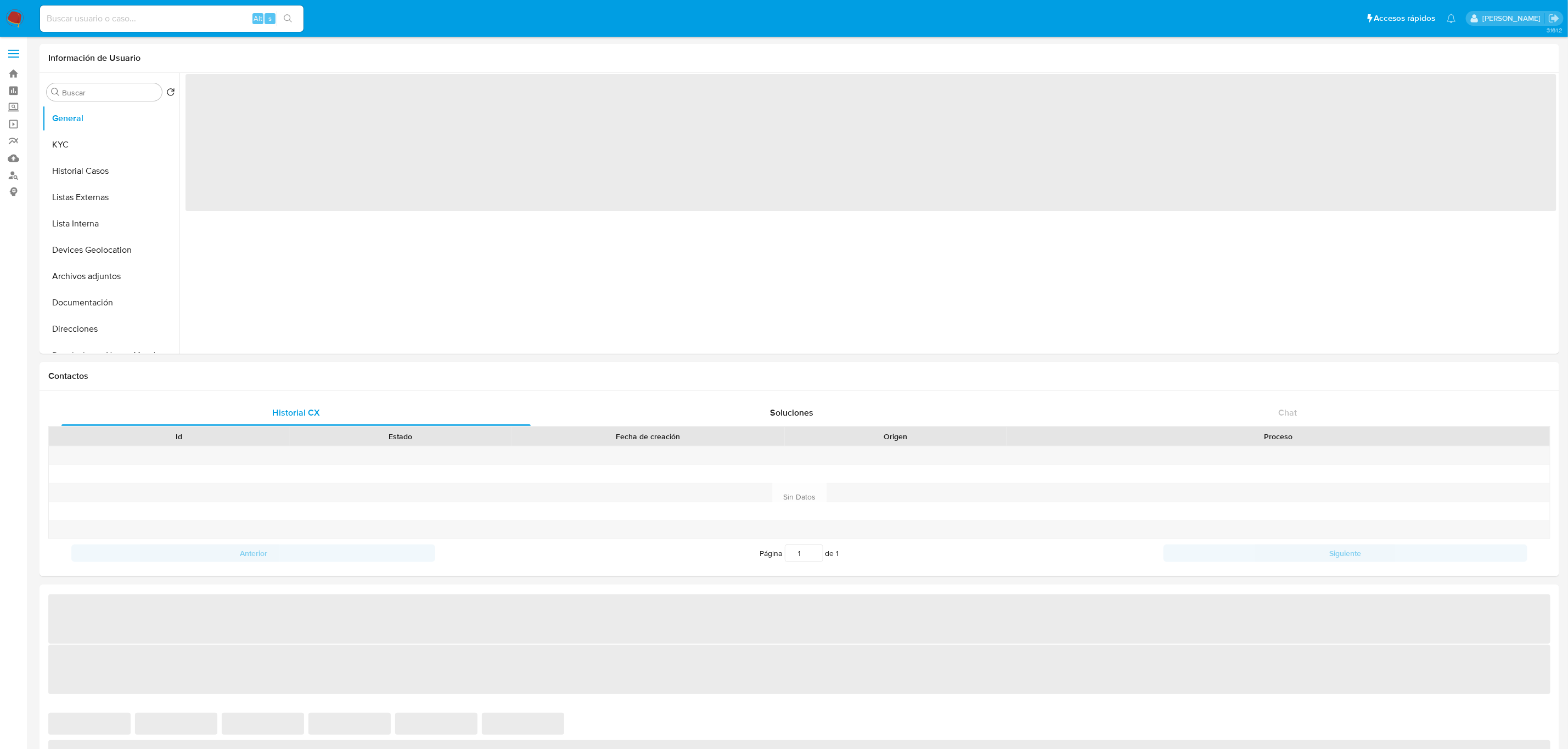
select select "10"
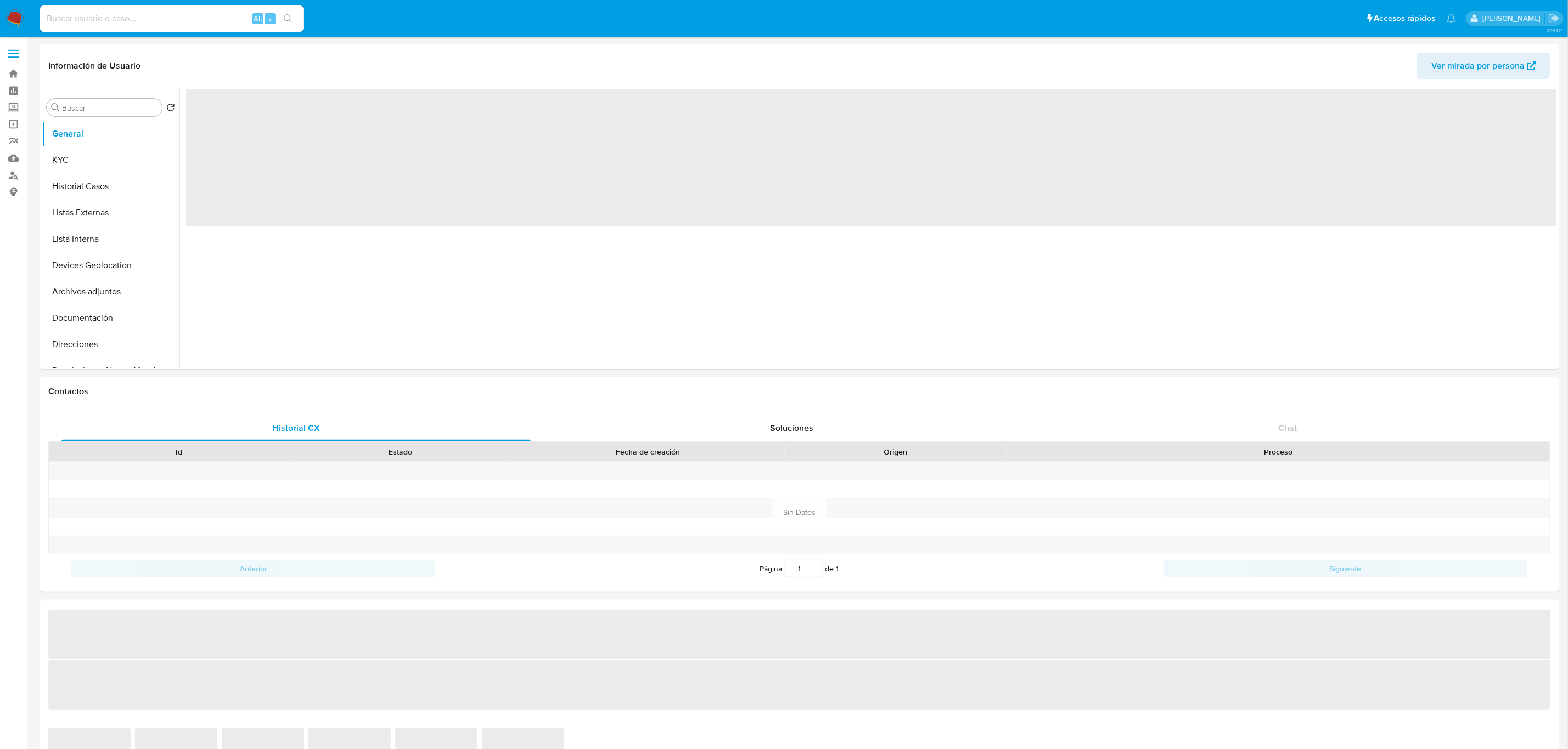
select select "10"
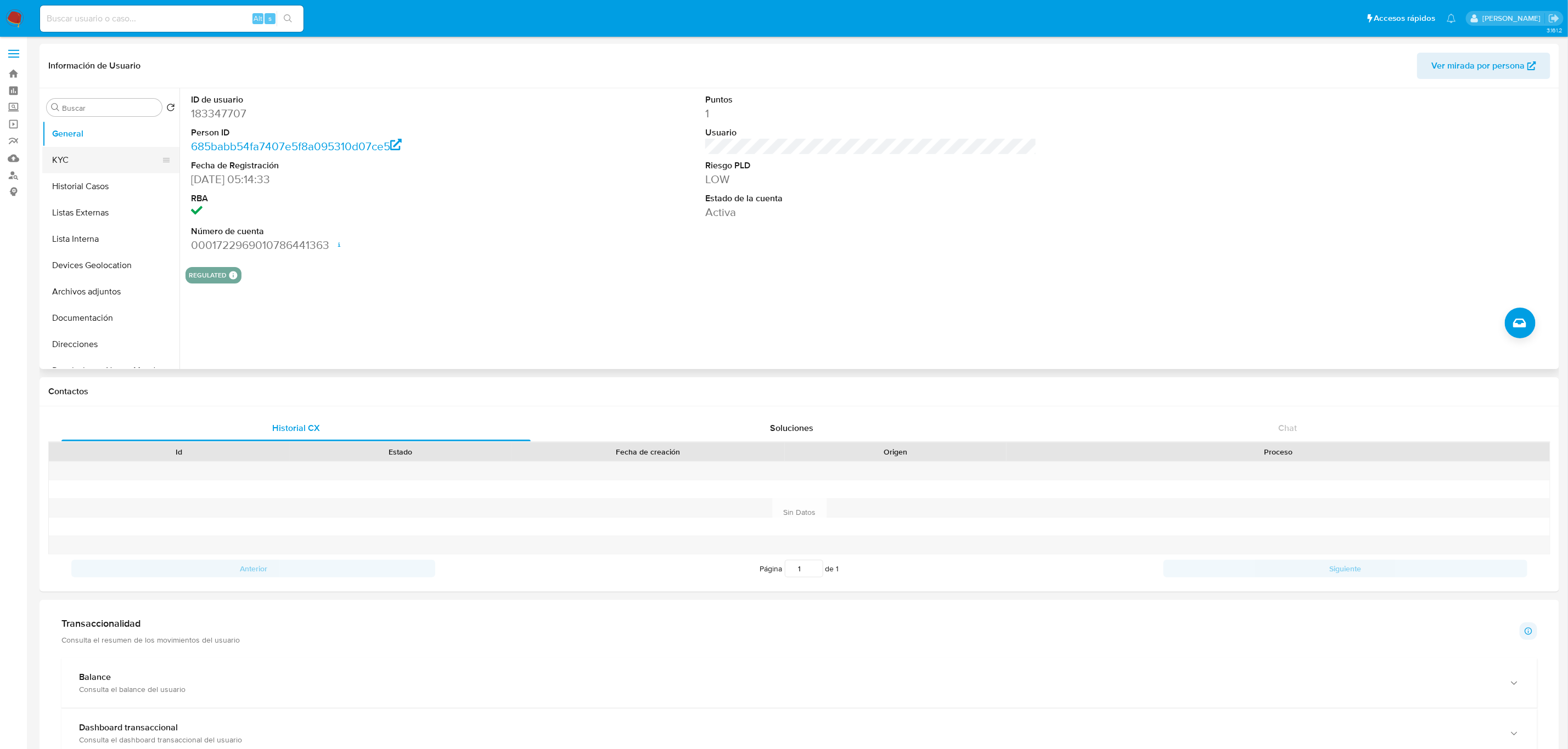
click at [110, 159] on button "KYC" at bounding box center [107, 160] width 128 height 26
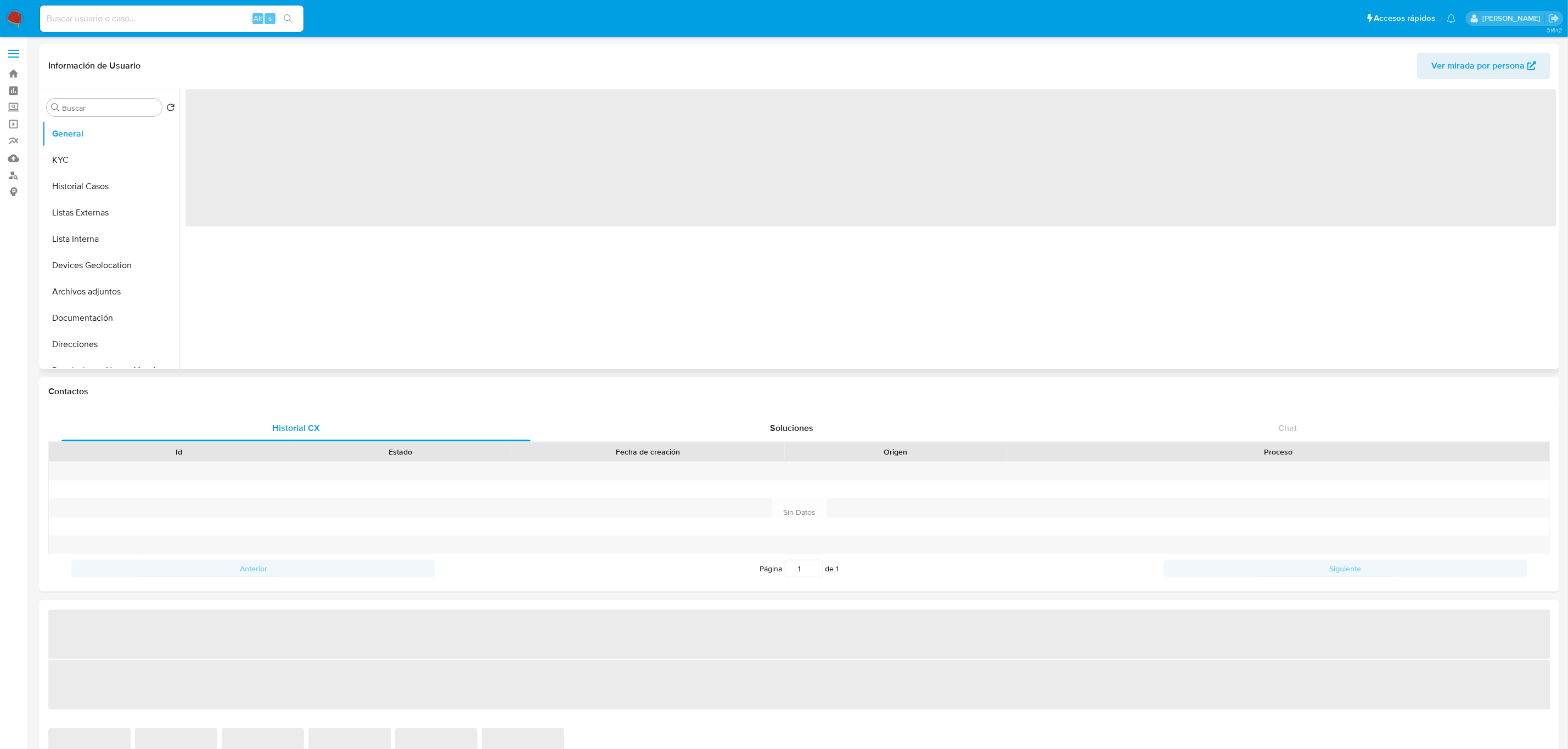
select select "10"
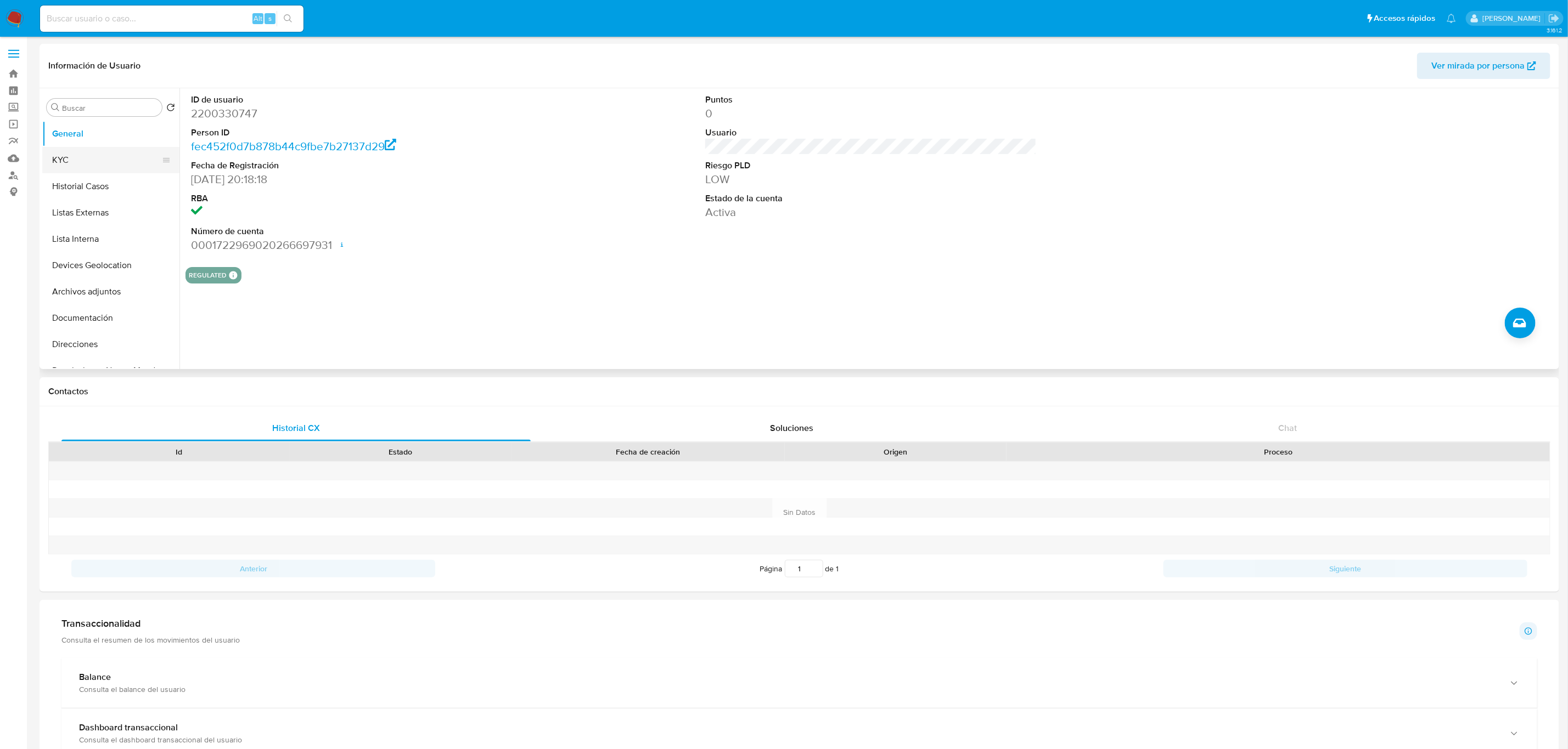
click at [84, 158] on button "KYC" at bounding box center [107, 160] width 128 height 26
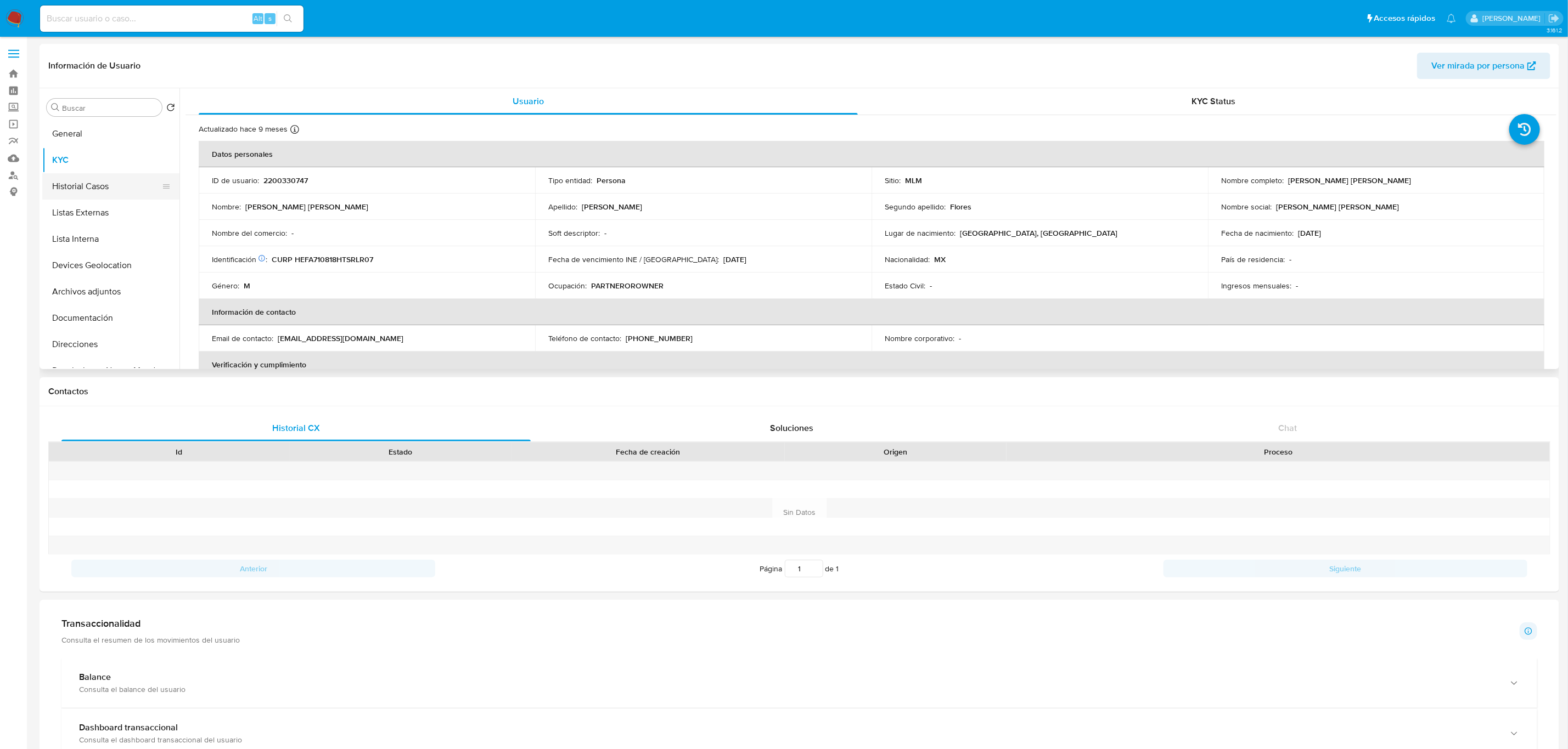
click at [102, 179] on button "Historial Casos" at bounding box center [107, 186] width 128 height 26
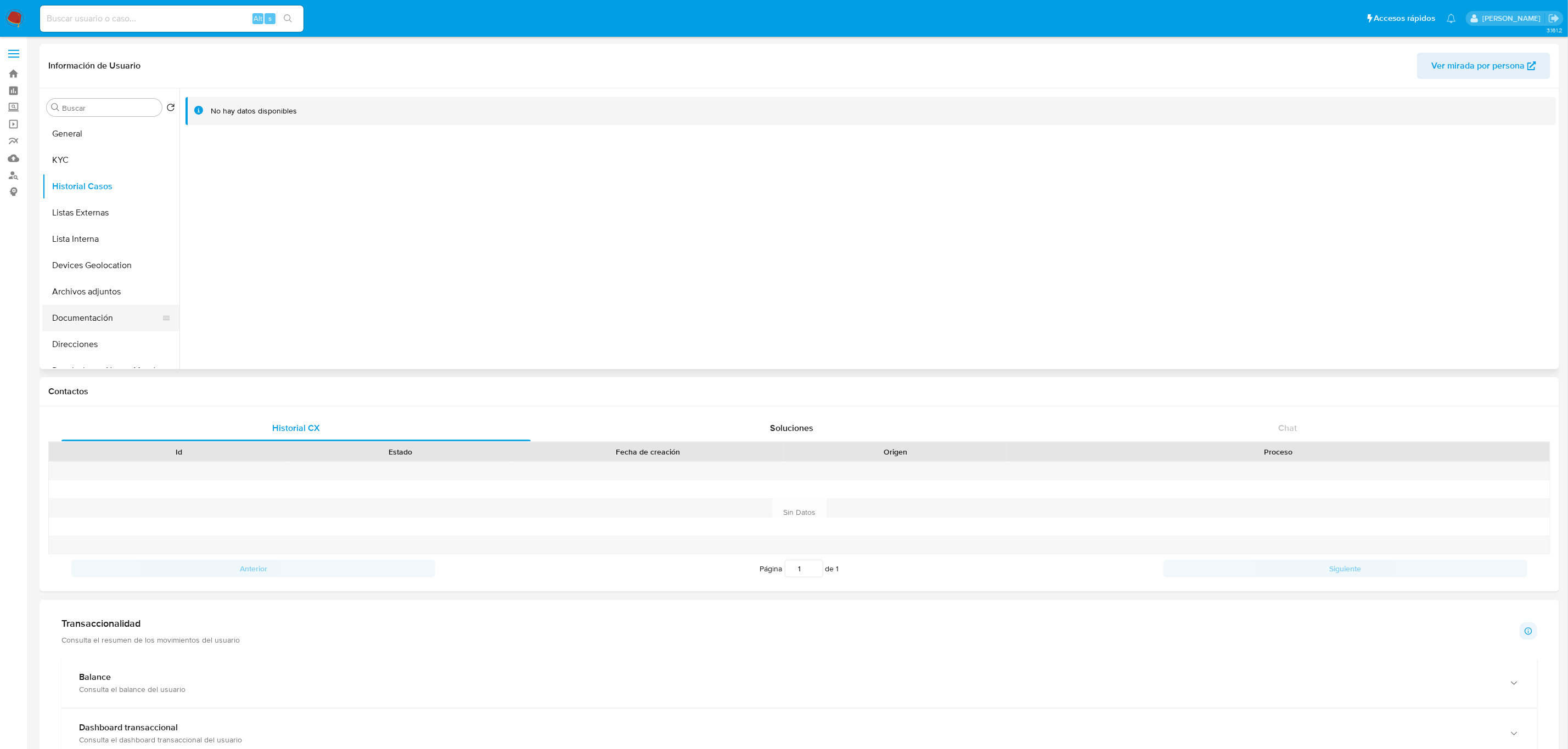
click at [109, 323] on button "Documentación" at bounding box center [107, 318] width 128 height 26
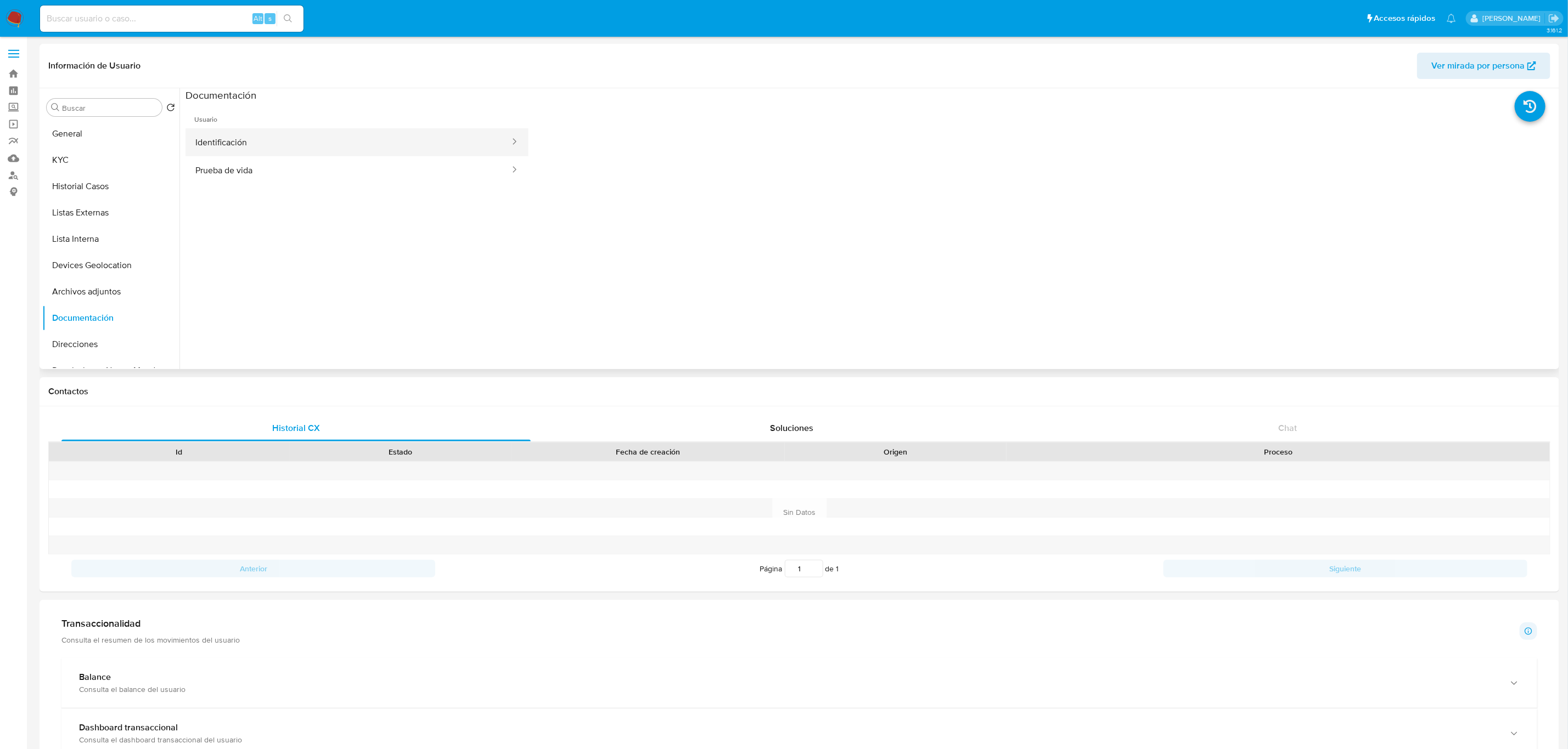
click at [273, 135] on button "Identificación" at bounding box center [348, 142] width 326 height 28
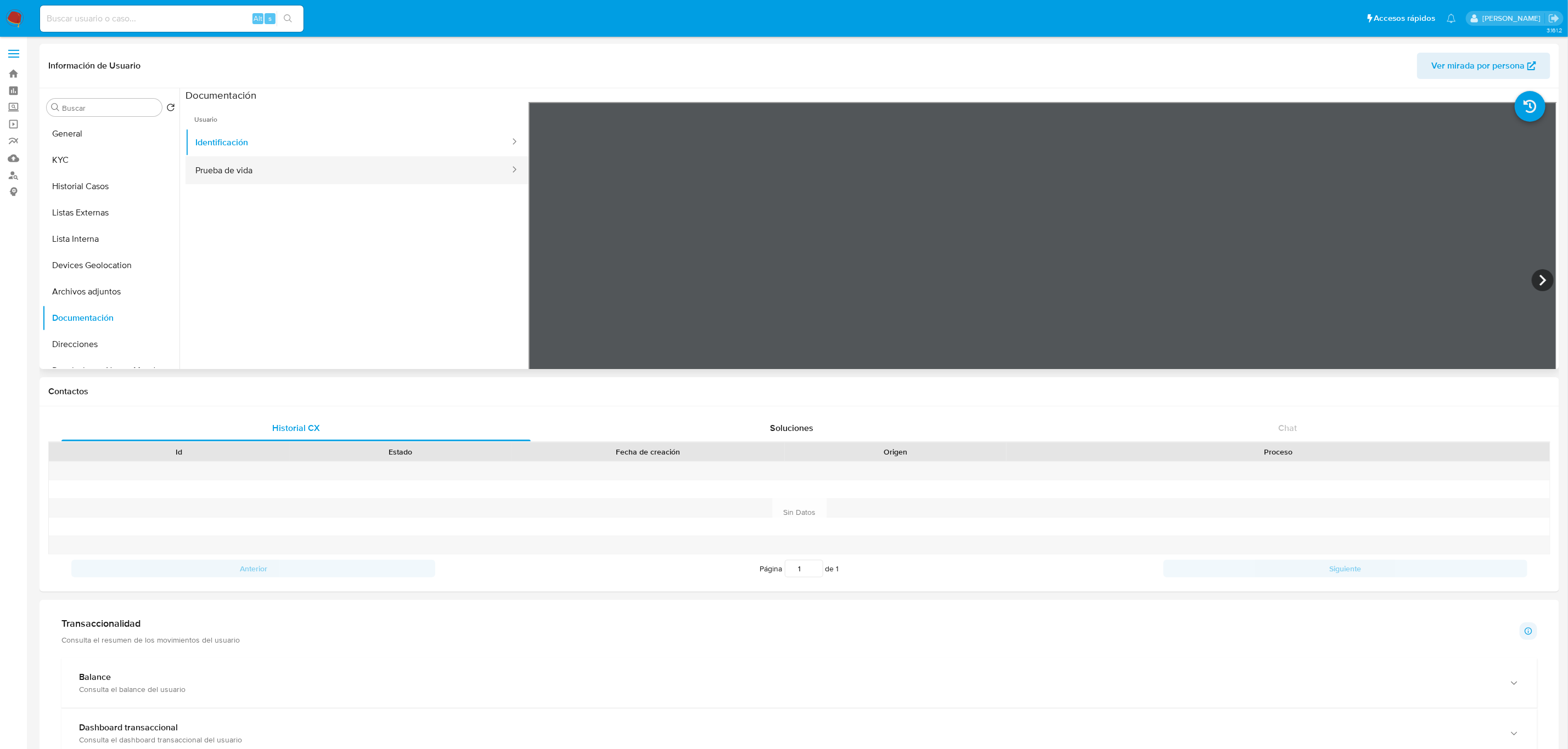
click at [341, 165] on button "Prueba de vida" at bounding box center [348, 170] width 326 height 28
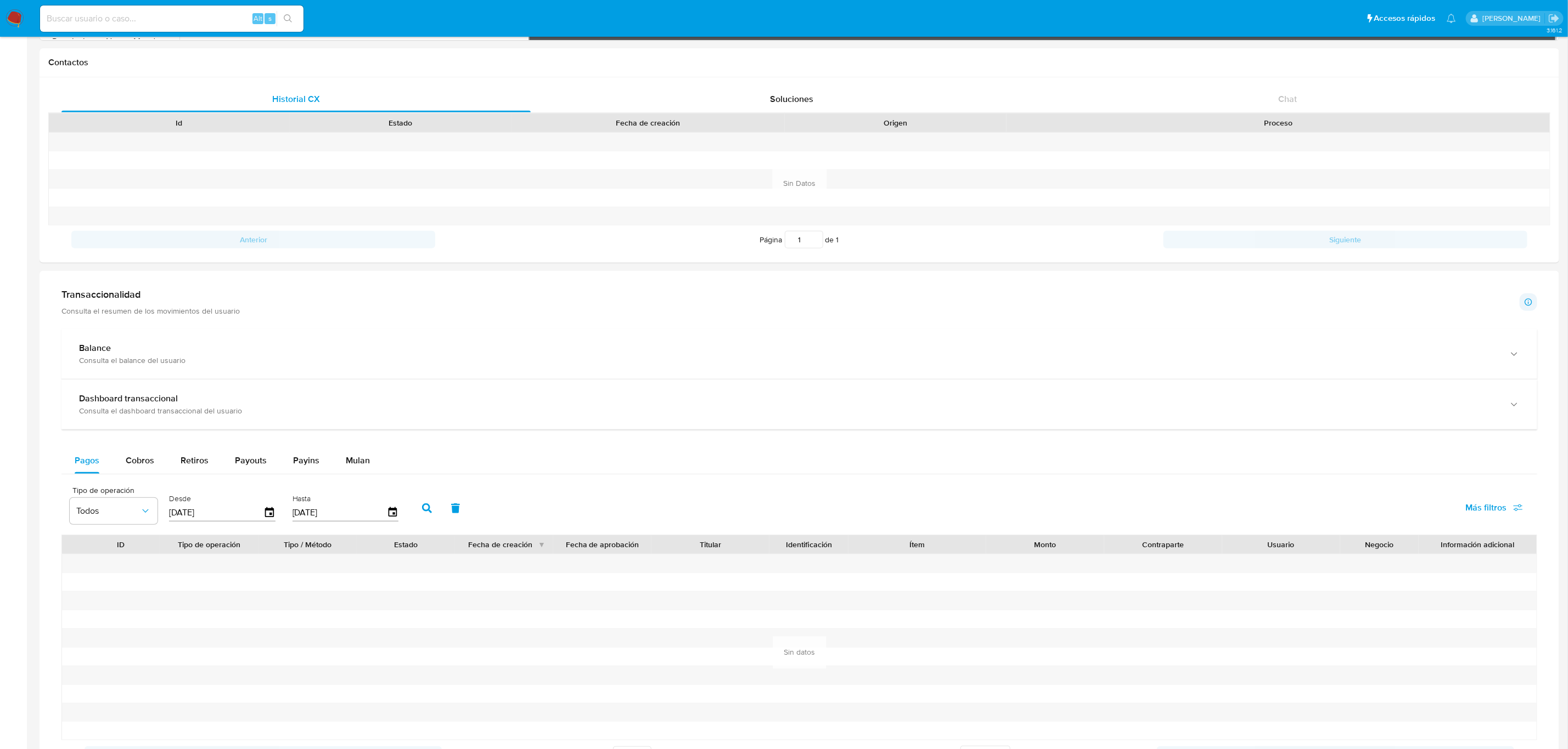
scroll to position [412, 0]
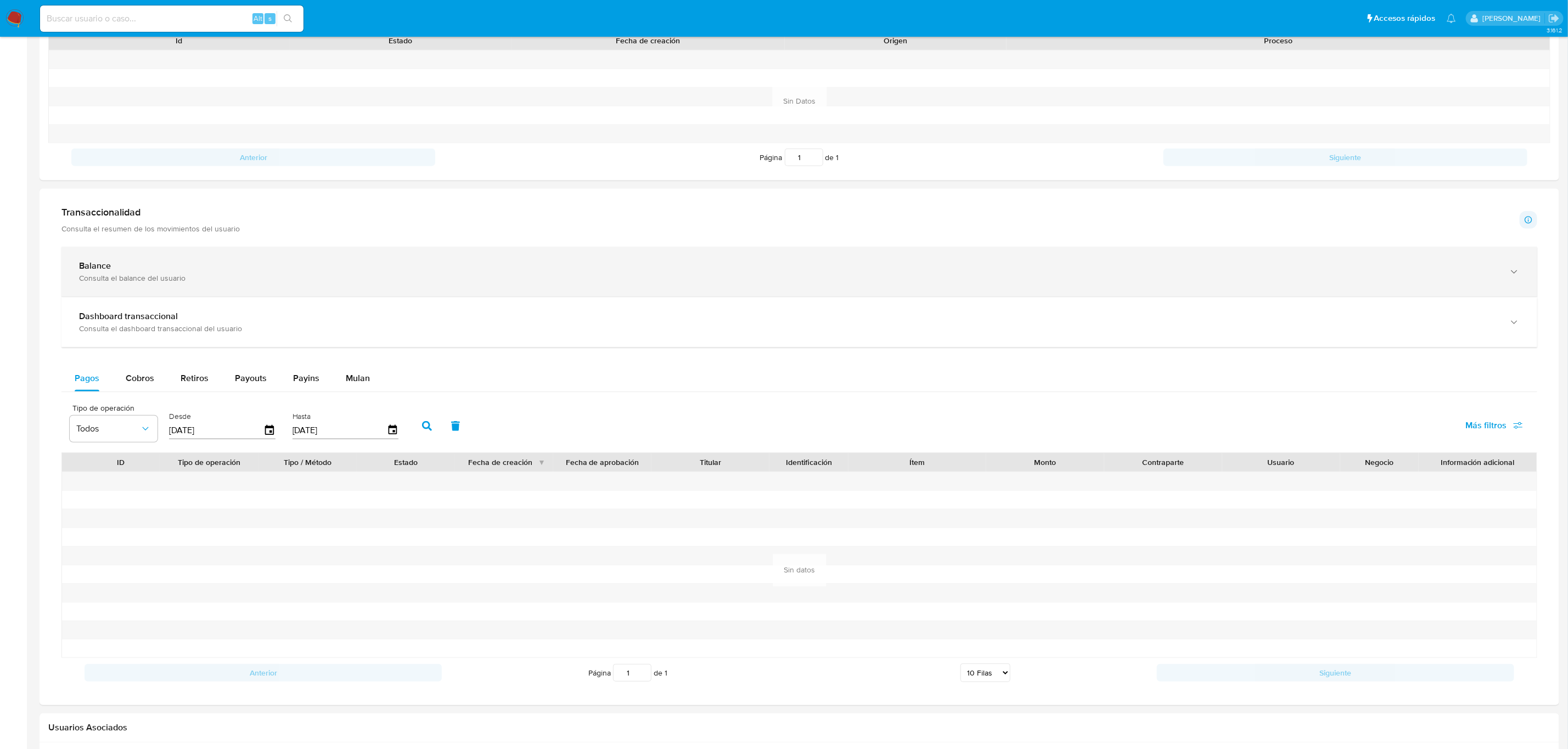
click at [173, 270] on div "Balance" at bounding box center [788, 266] width 1419 height 11
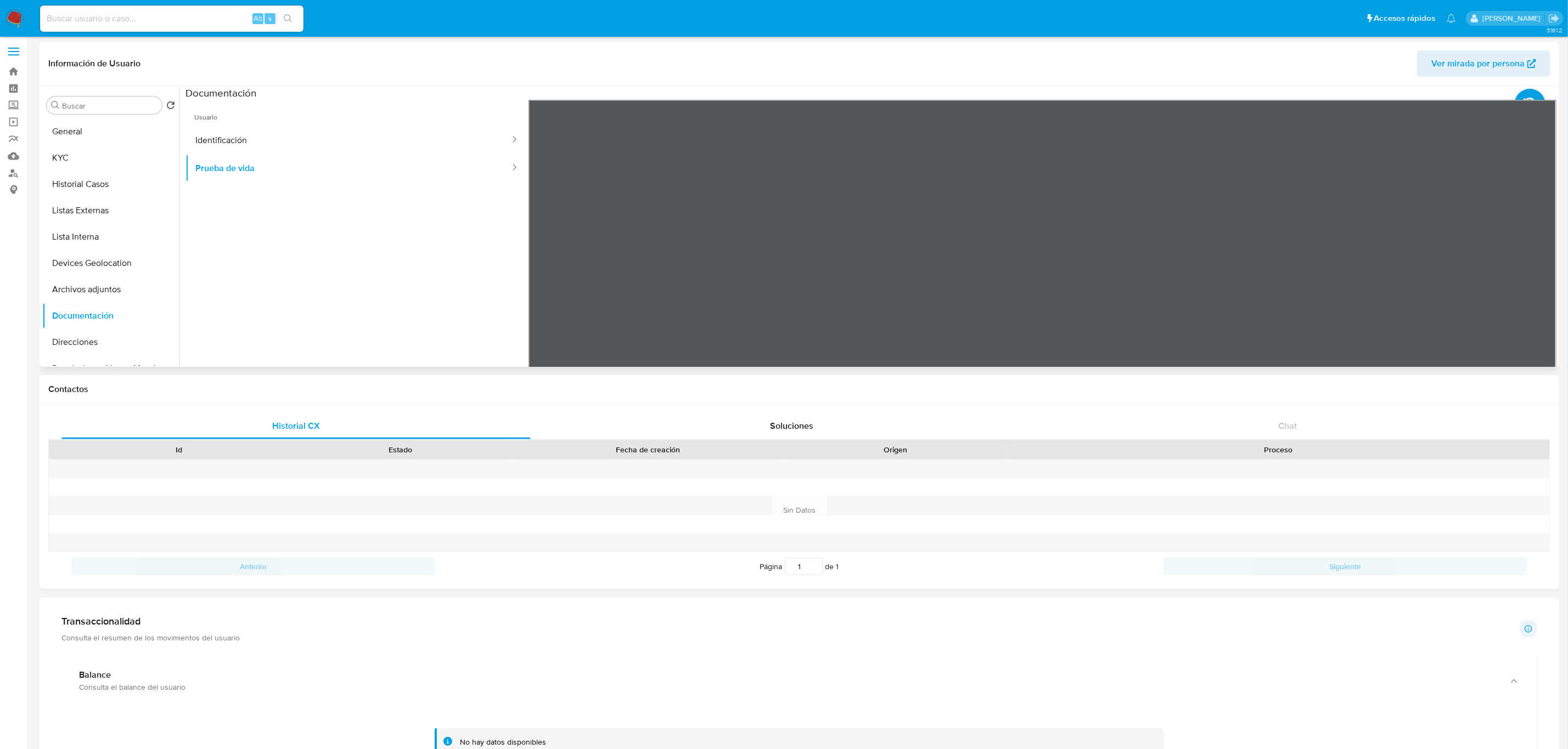
scroll to position [0, 0]
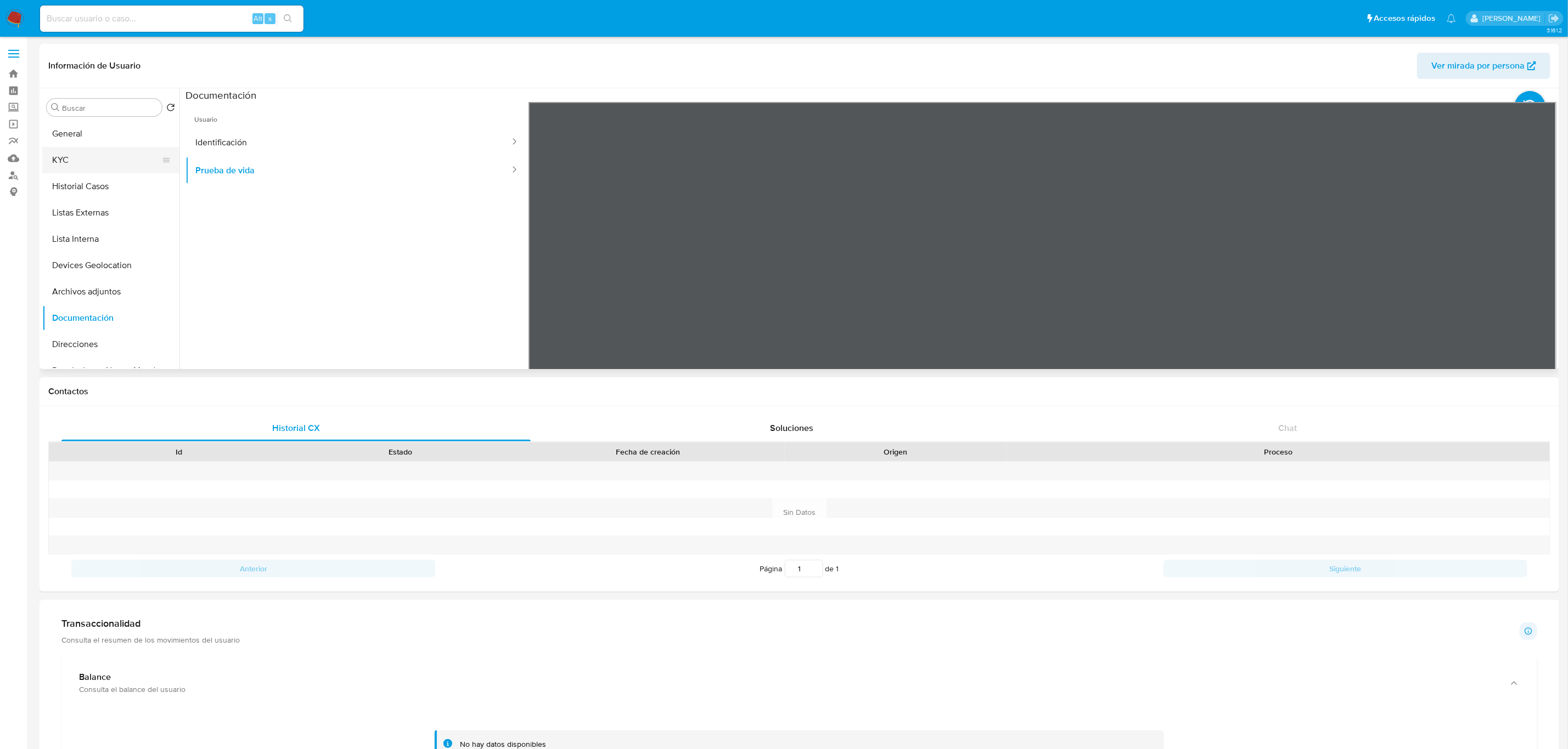
click at [86, 148] on button "KYC" at bounding box center [107, 160] width 128 height 26
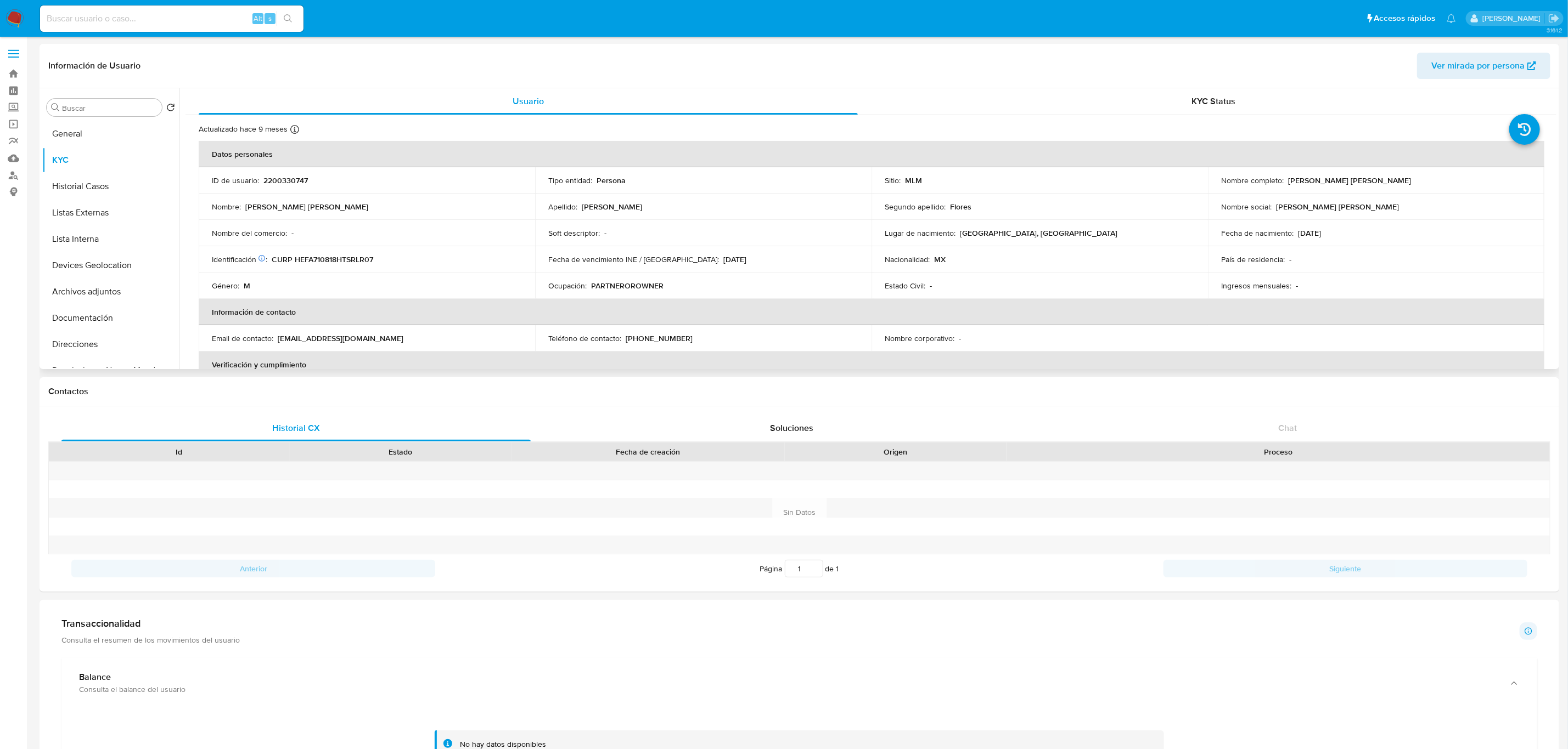
click at [291, 176] on p "2200330747" at bounding box center [285, 180] width 44 height 10
copy p "2200330747"
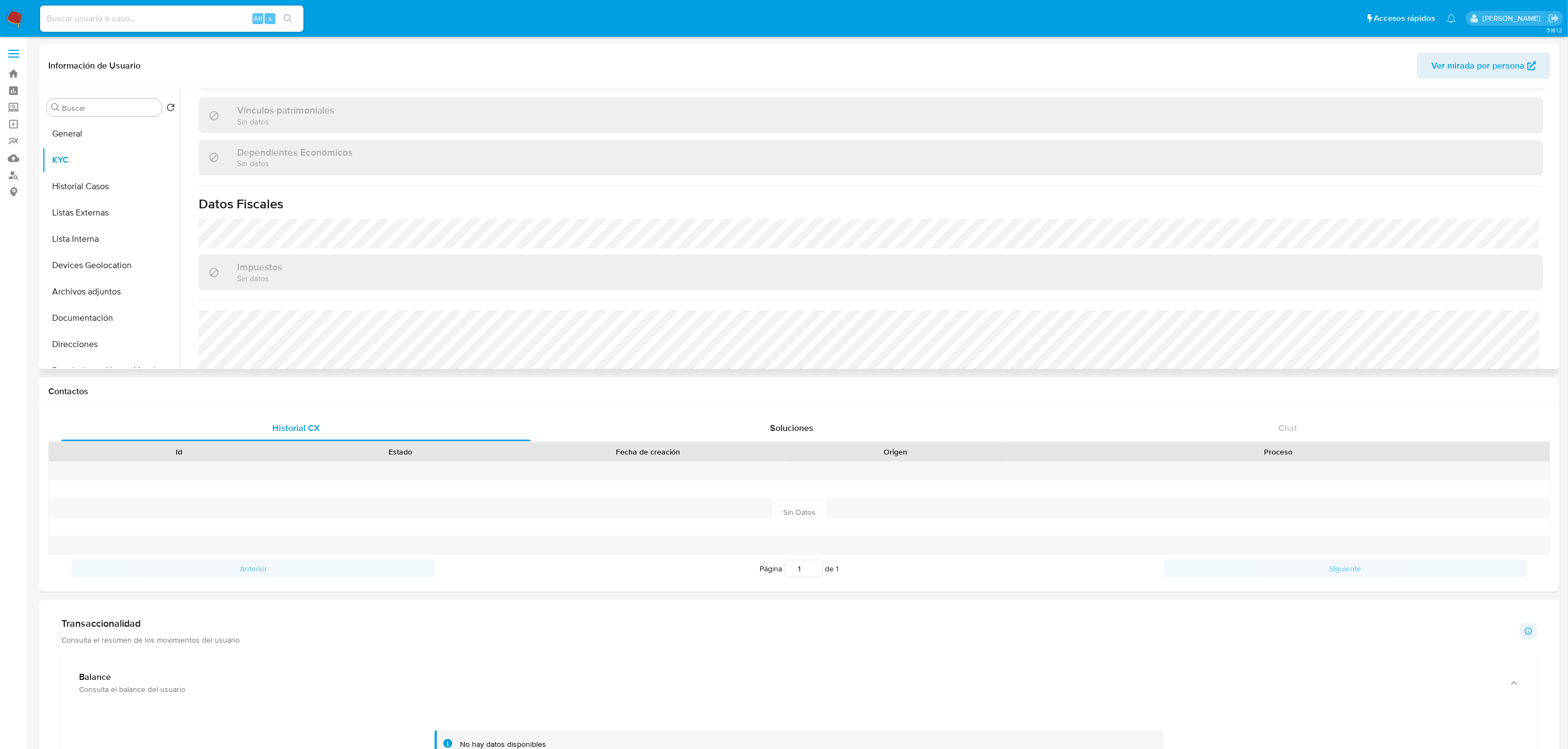
scroll to position [494, 0]
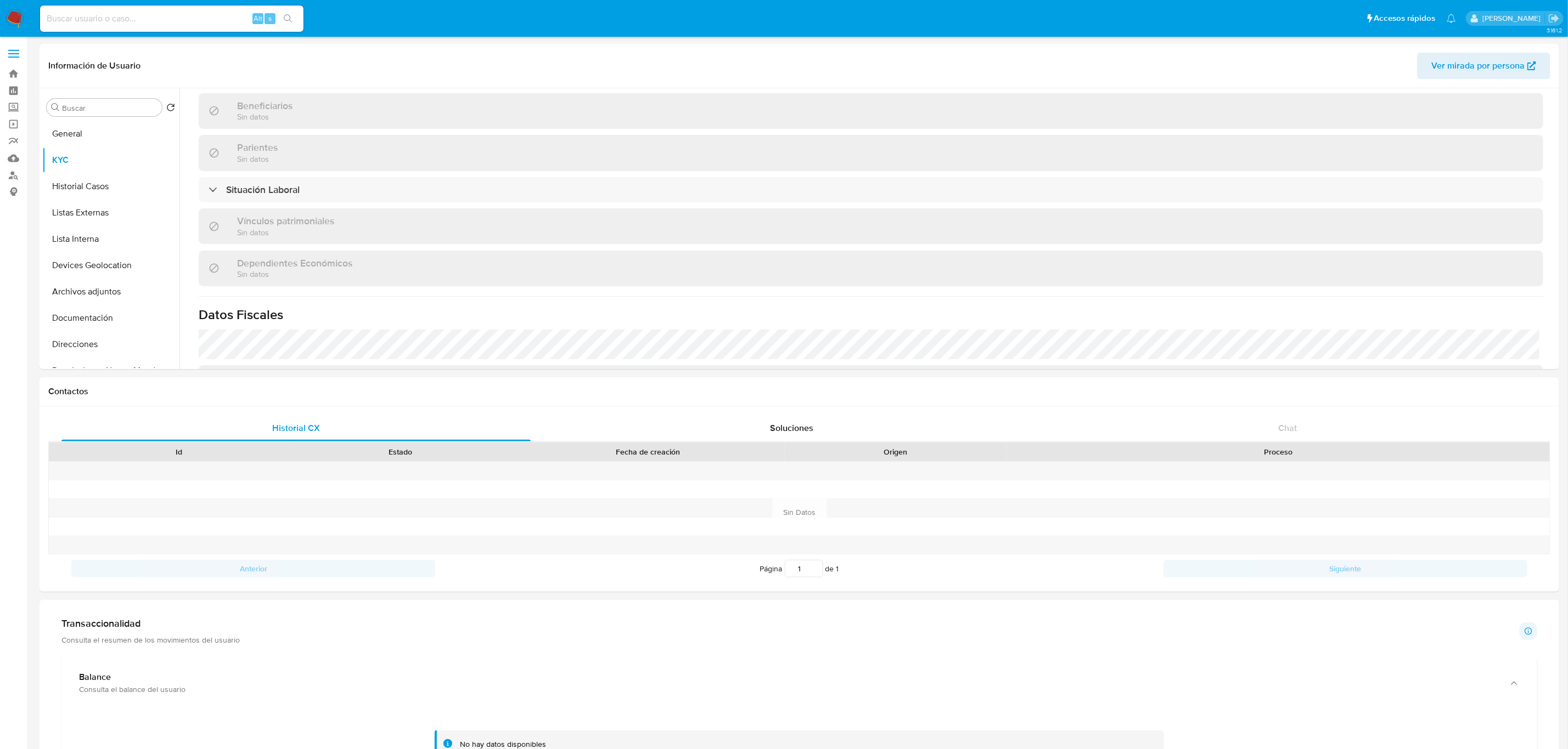
click at [182, 19] on input at bounding box center [171, 19] width 263 height 14
paste input "553968012"
type input "553968012"
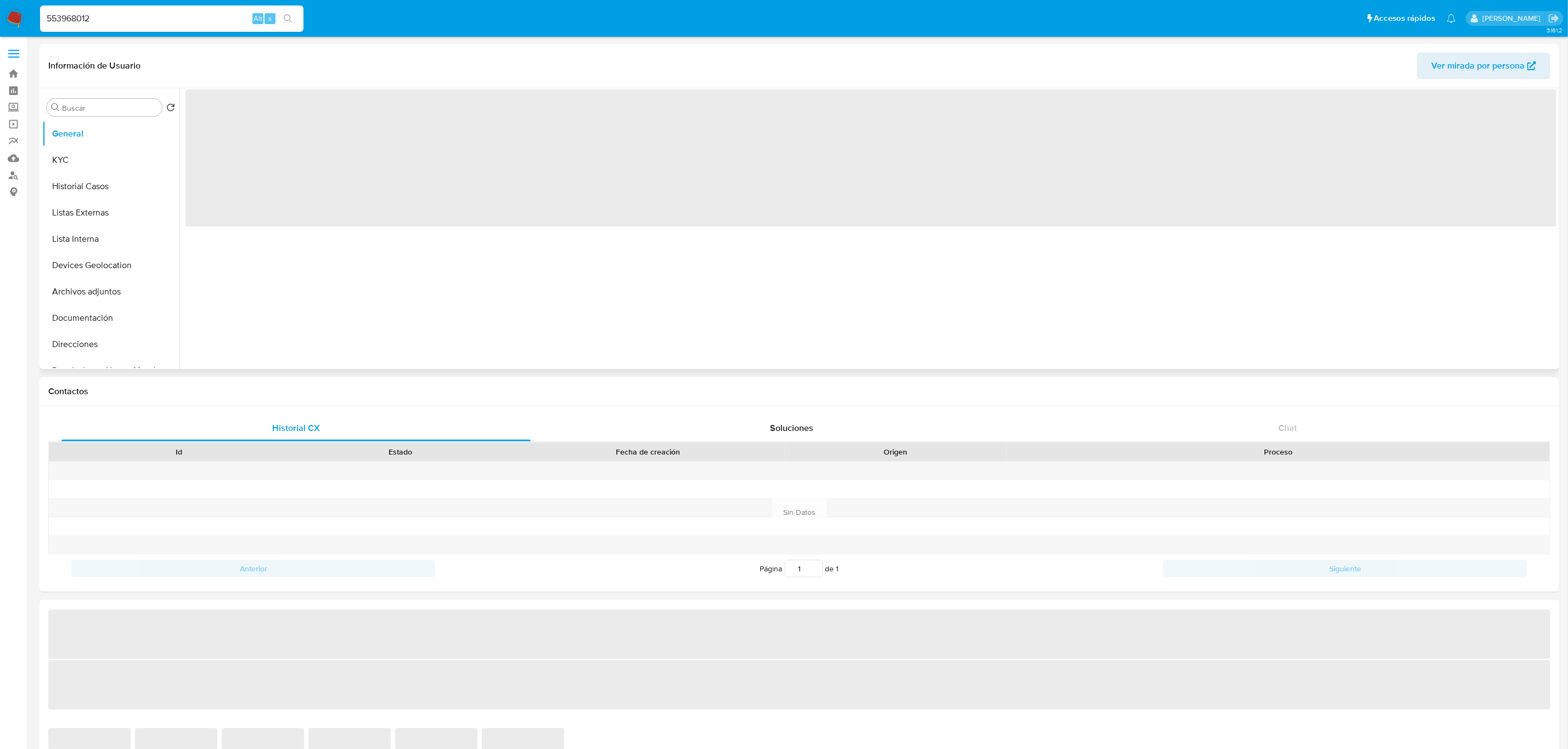
select select "10"
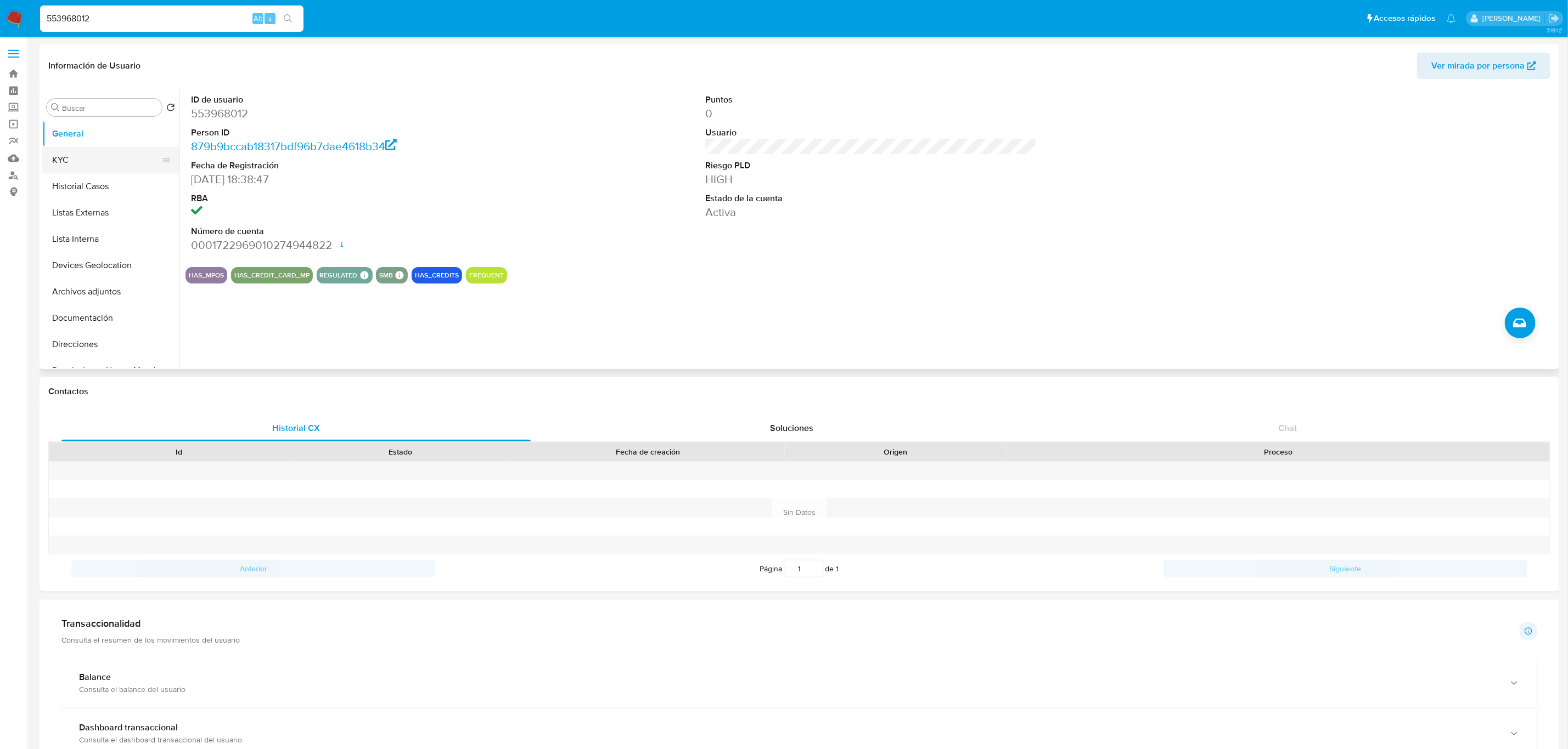
click at [90, 163] on button "KYC" at bounding box center [107, 160] width 128 height 26
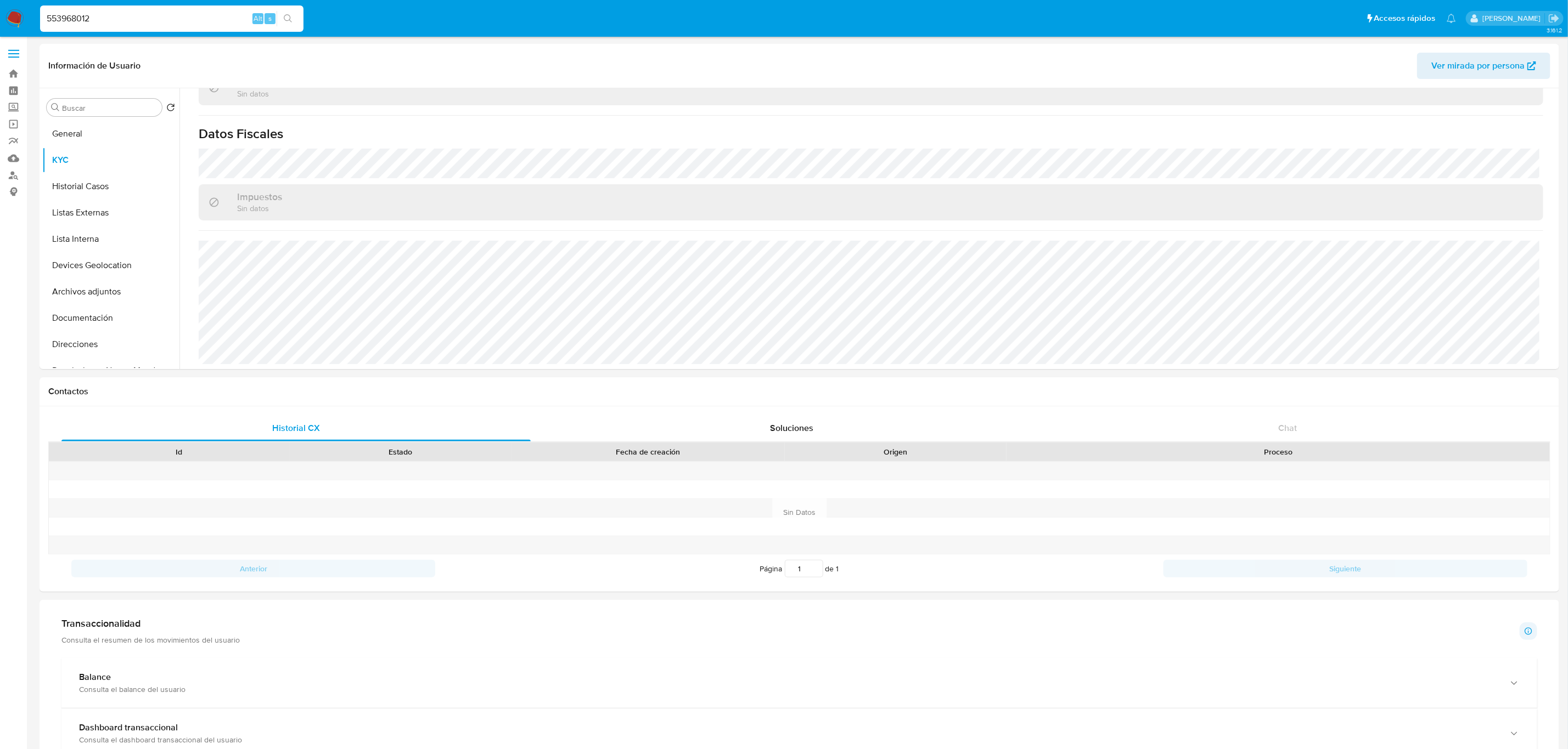
scroll to position [668, 0]
click at [79, 174] on button "Historial Casos" at bounding box center [107, 186] width 128 height 26
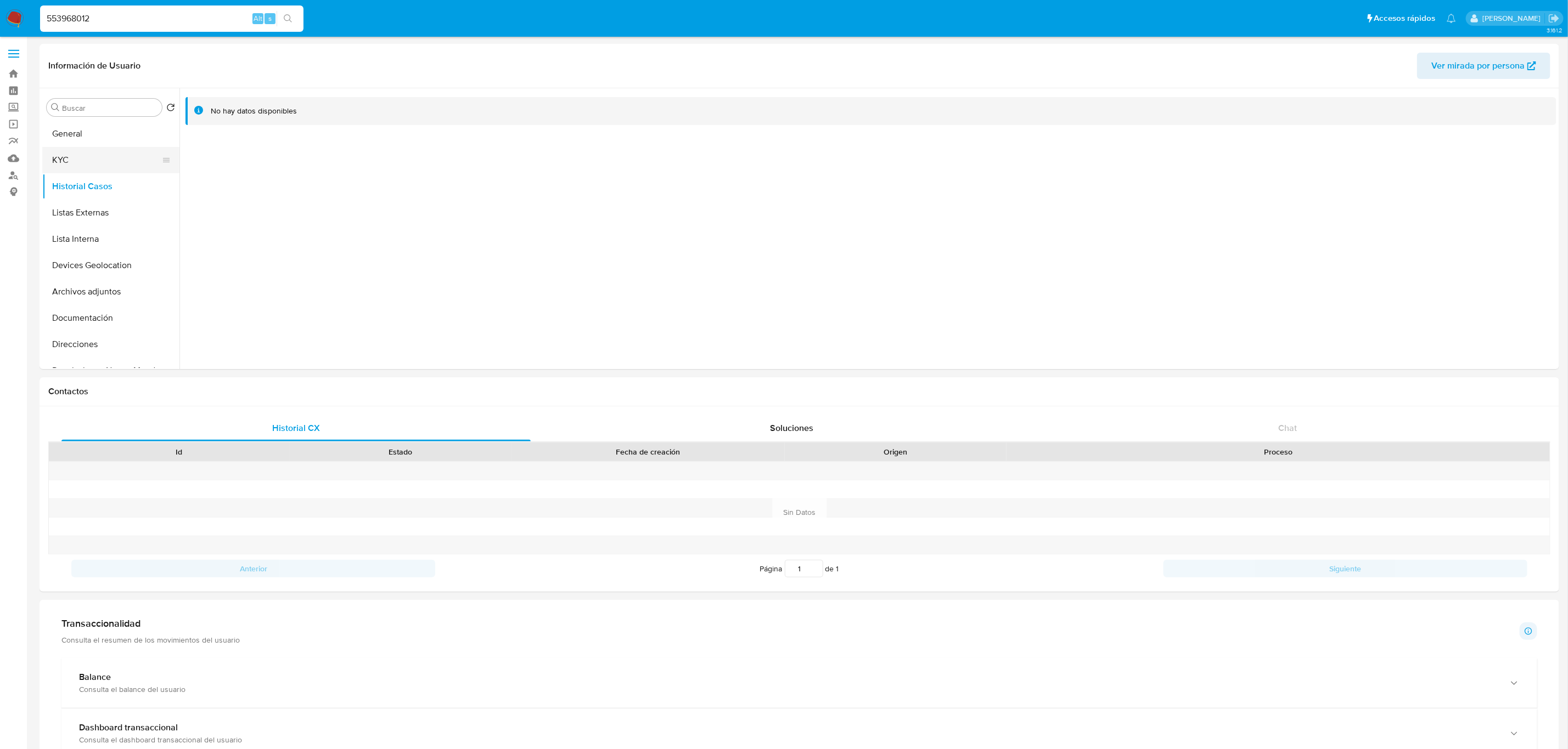
click at [88, 158] on button "KYC" at bounding box center [107, 160] width 128 height 26
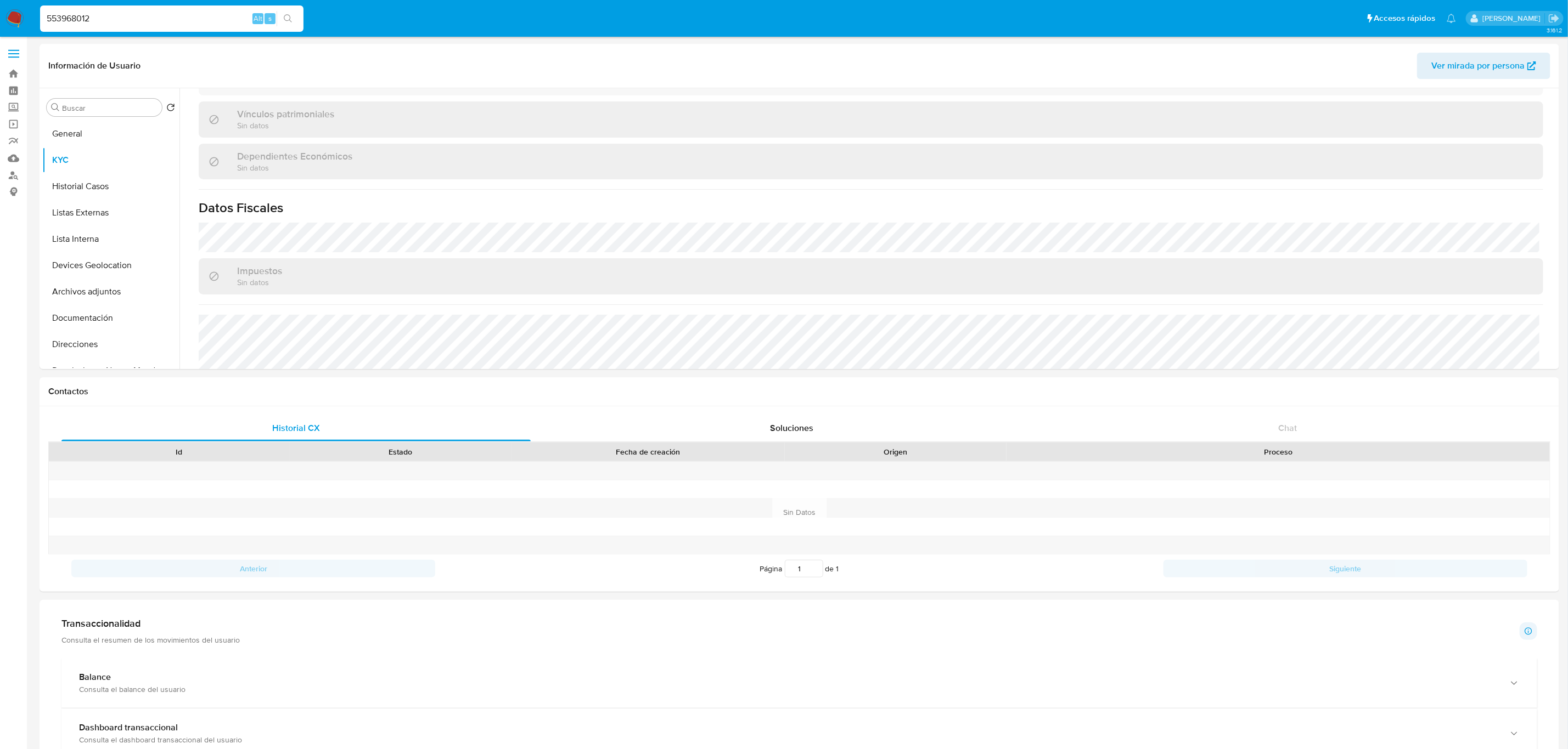
scroll to position [668, 0]
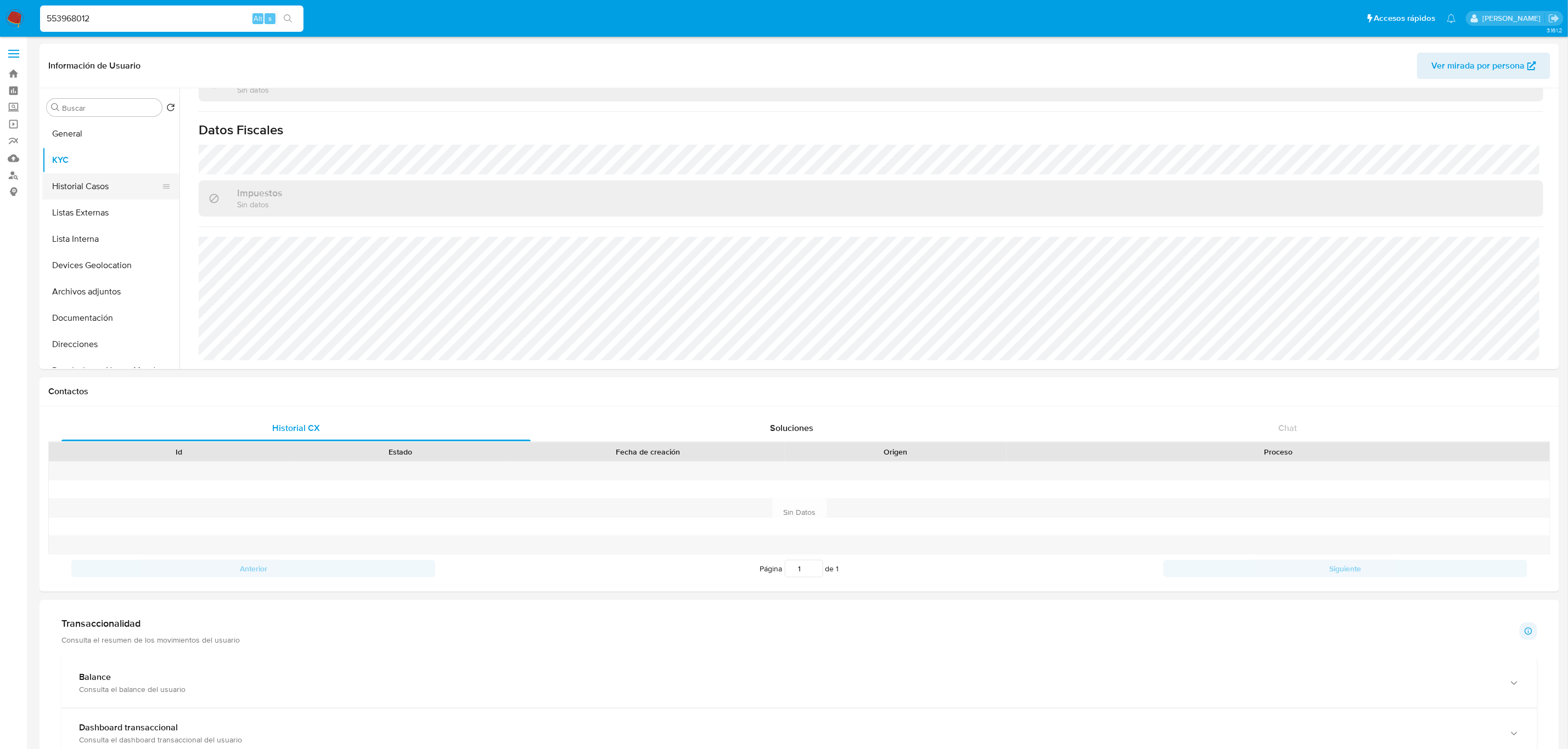
click at [87, 185] on button "Historial Casos" at bounding box center [107, 186] width 128 height 26
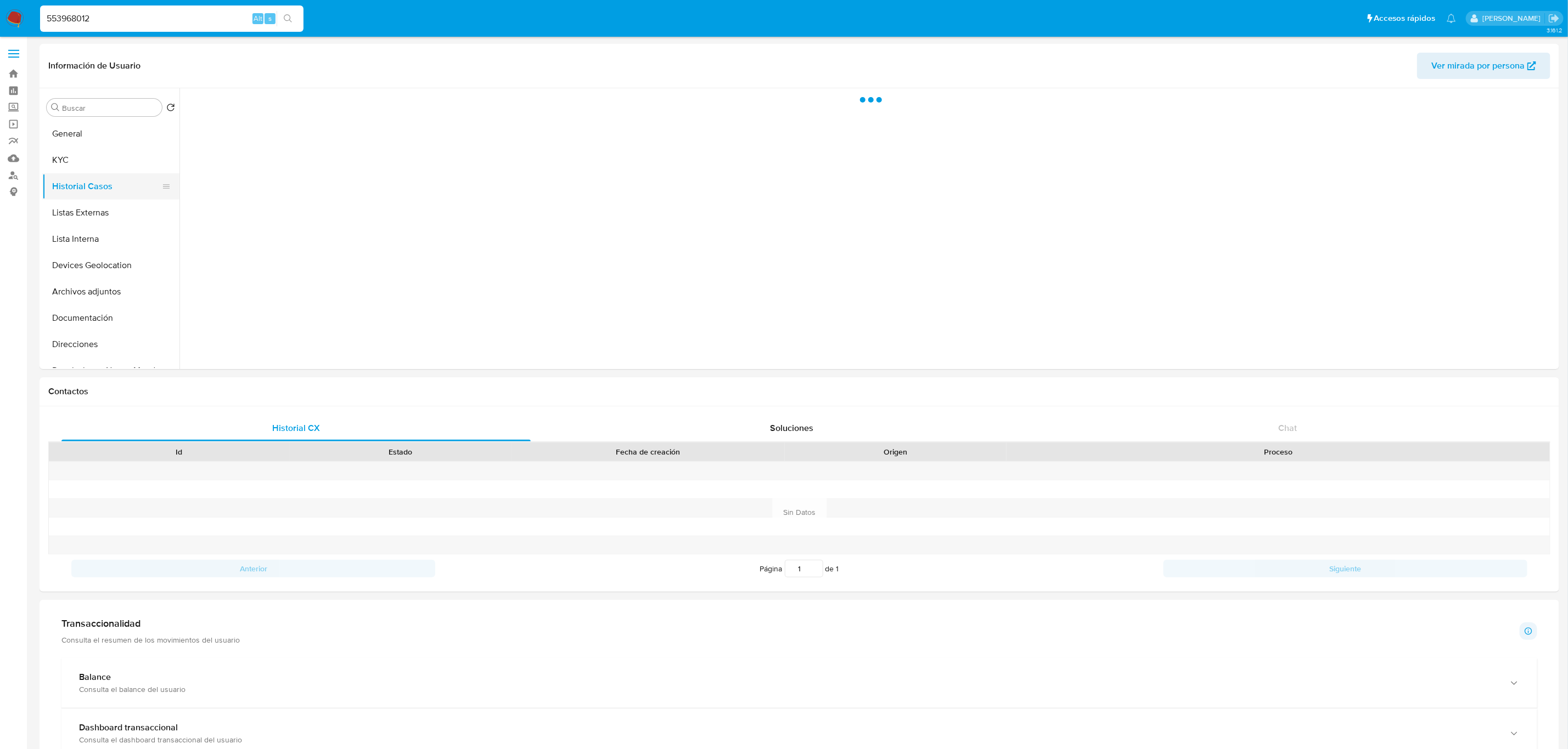
scroll to position [0, 0]
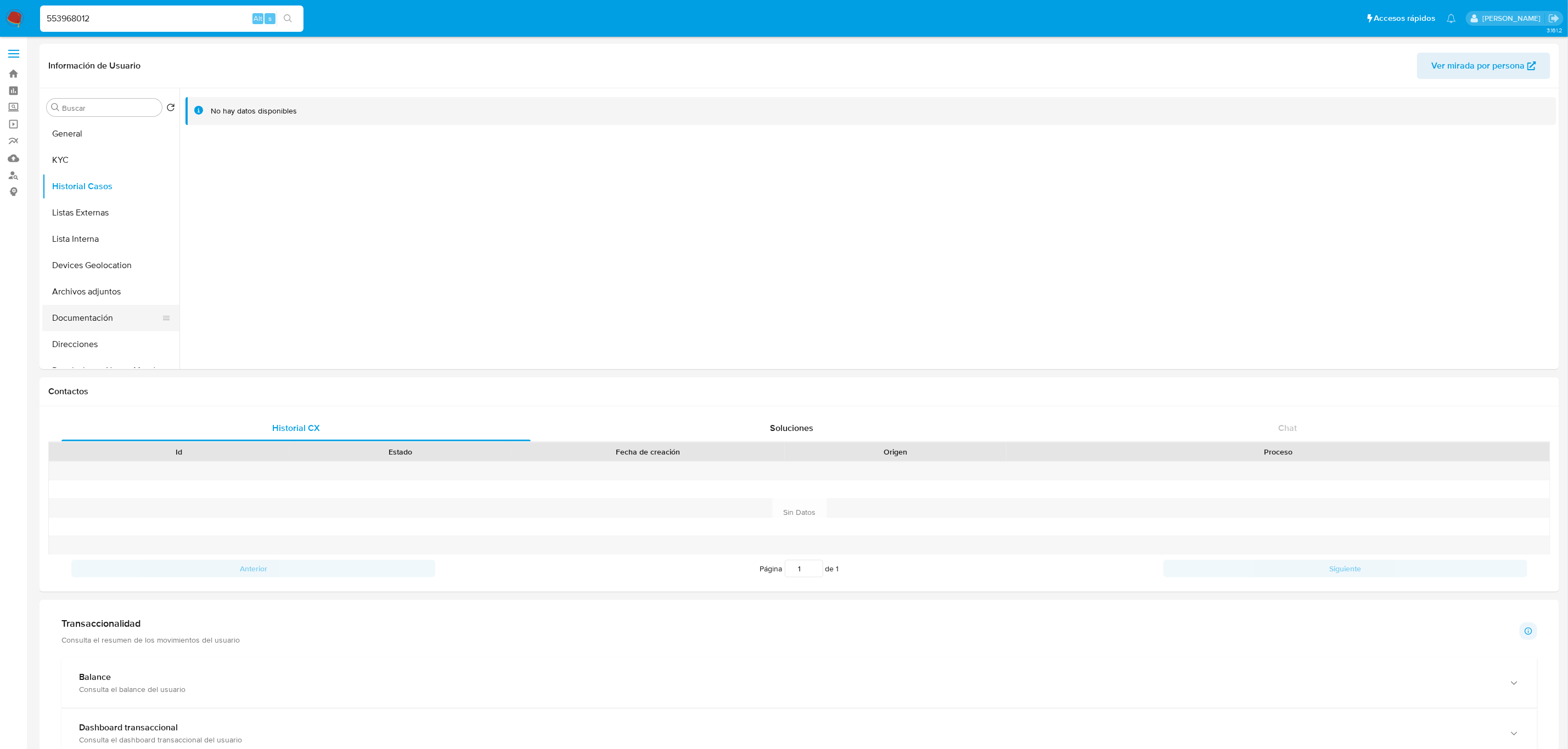
click at [104, 317] on button "Documentación" at bounding box center [107, 318] width 128 height 26
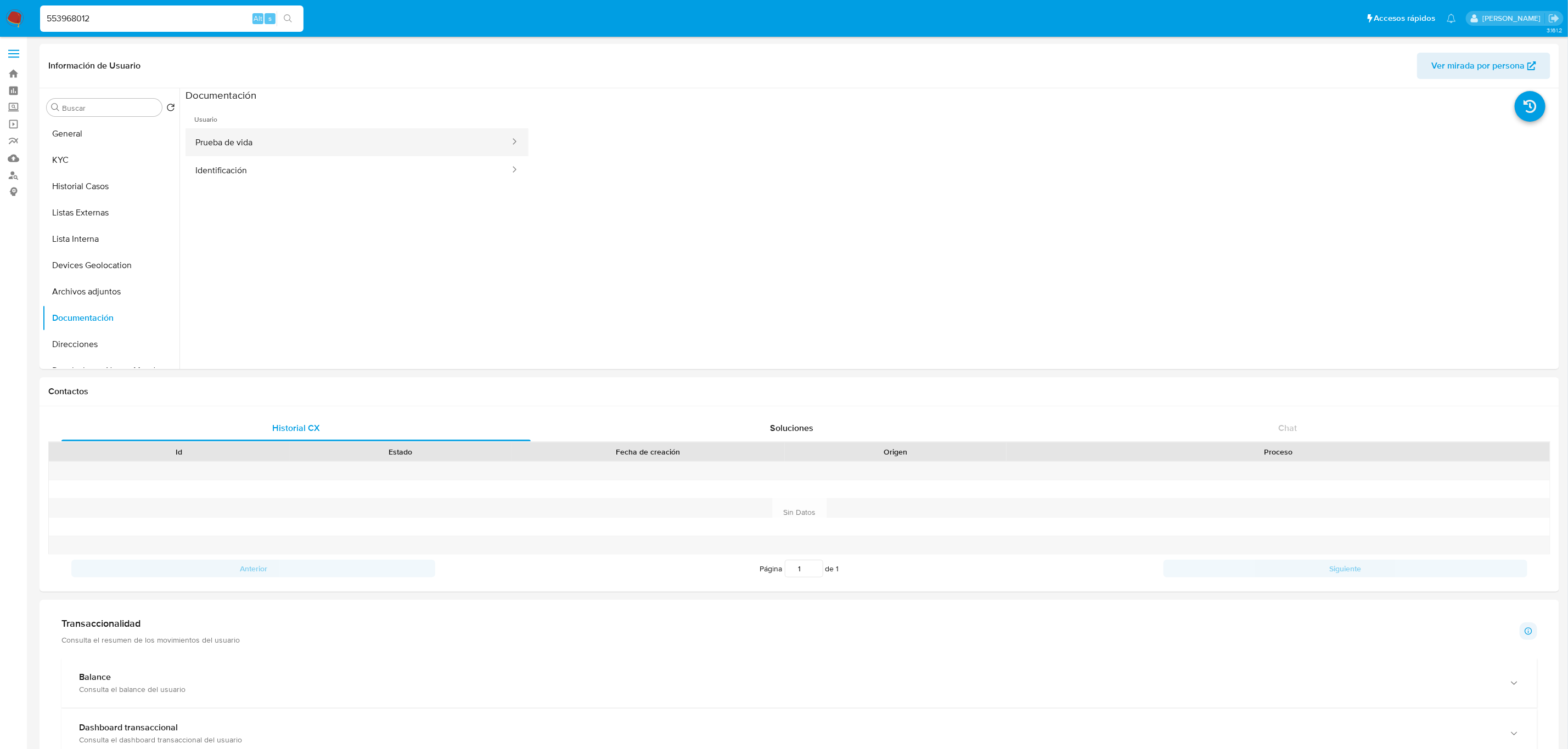
click at [283, 141] on button "Prueba de vida" at bounding box center [348, 142] width 326 height 28
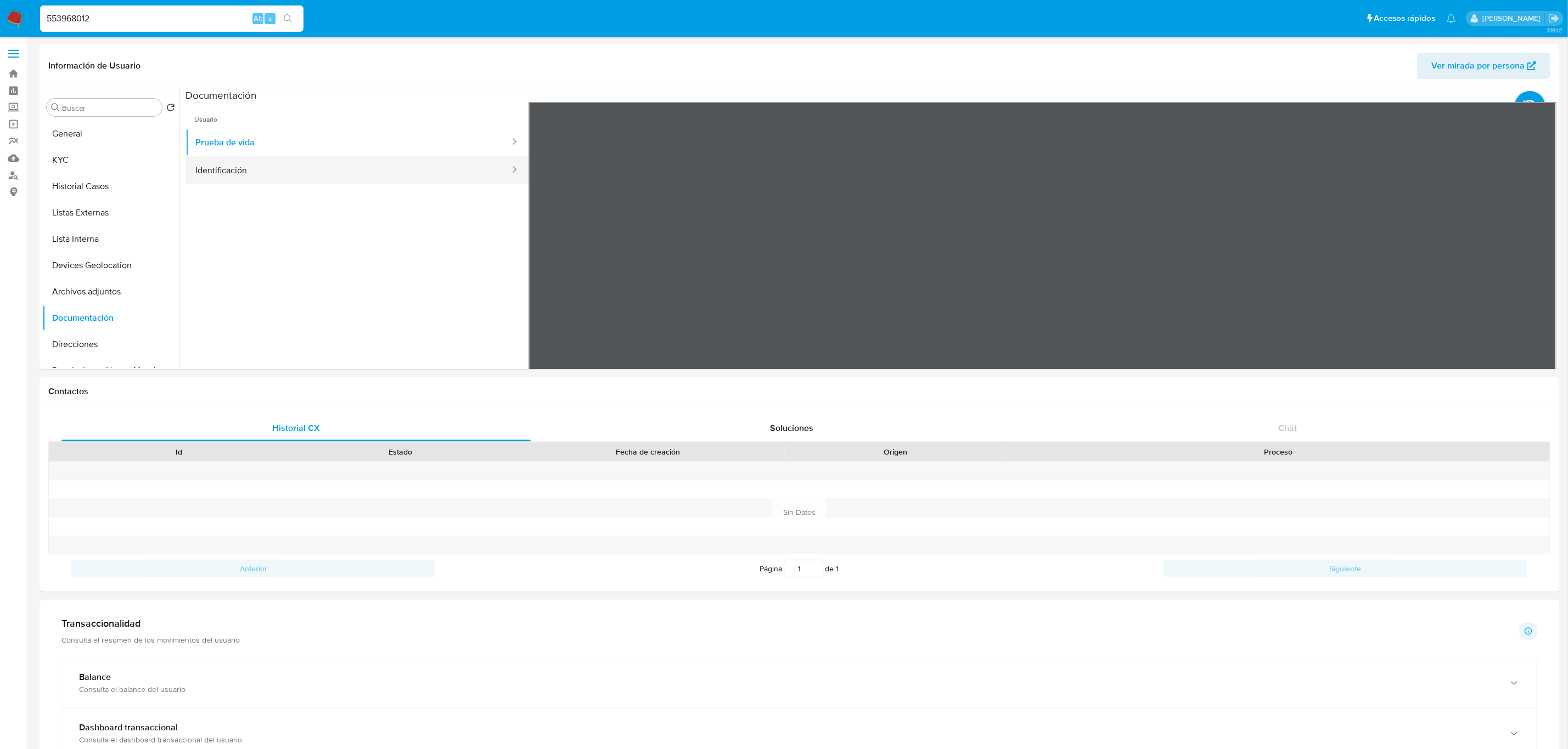
drag, startPoint x: 369, startPoint y: 160, endPoint x: 448, endPoint y: 160, distance: 79.0
click at [367, 160] on button "Identificación" at bounding box center [348, 170] width 326 height 28
click at [109, 158] on button "KYC" at bounding box center [107, 160] width 128 height 26
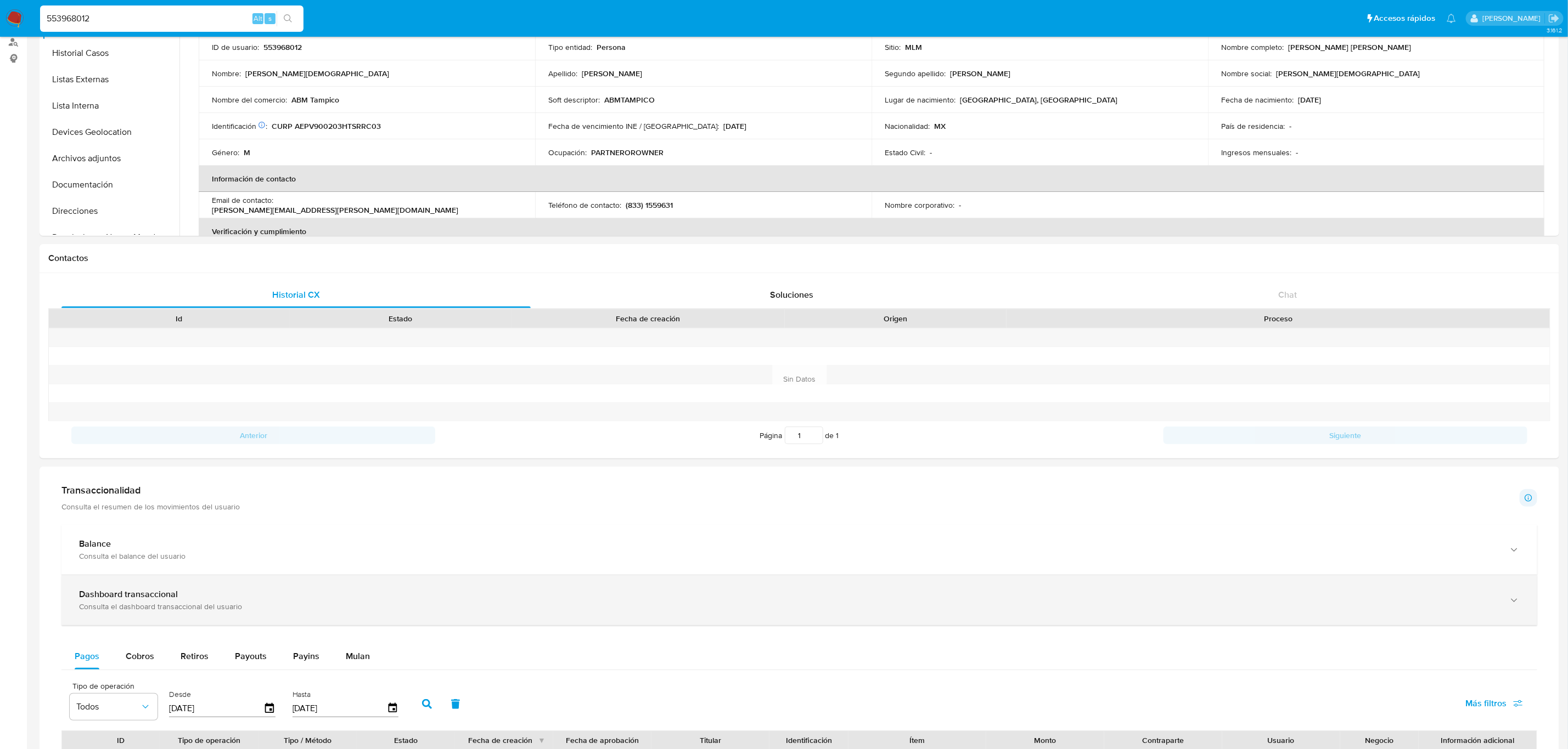
scroll to position [165, 0]
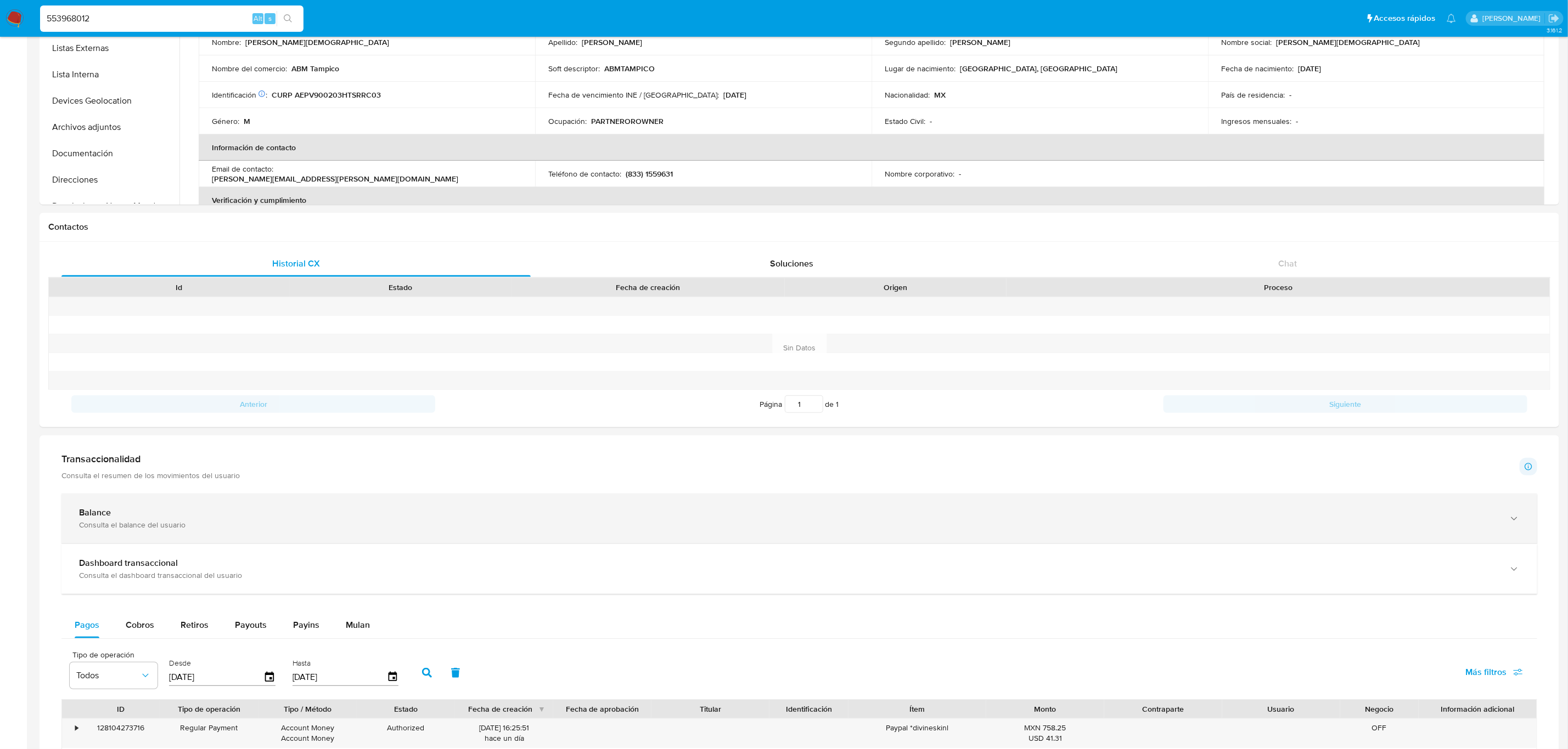
click at [357, 524] on div "Consulta el balance del usuario" at bounding box center [788, 525] width 1419 height 10
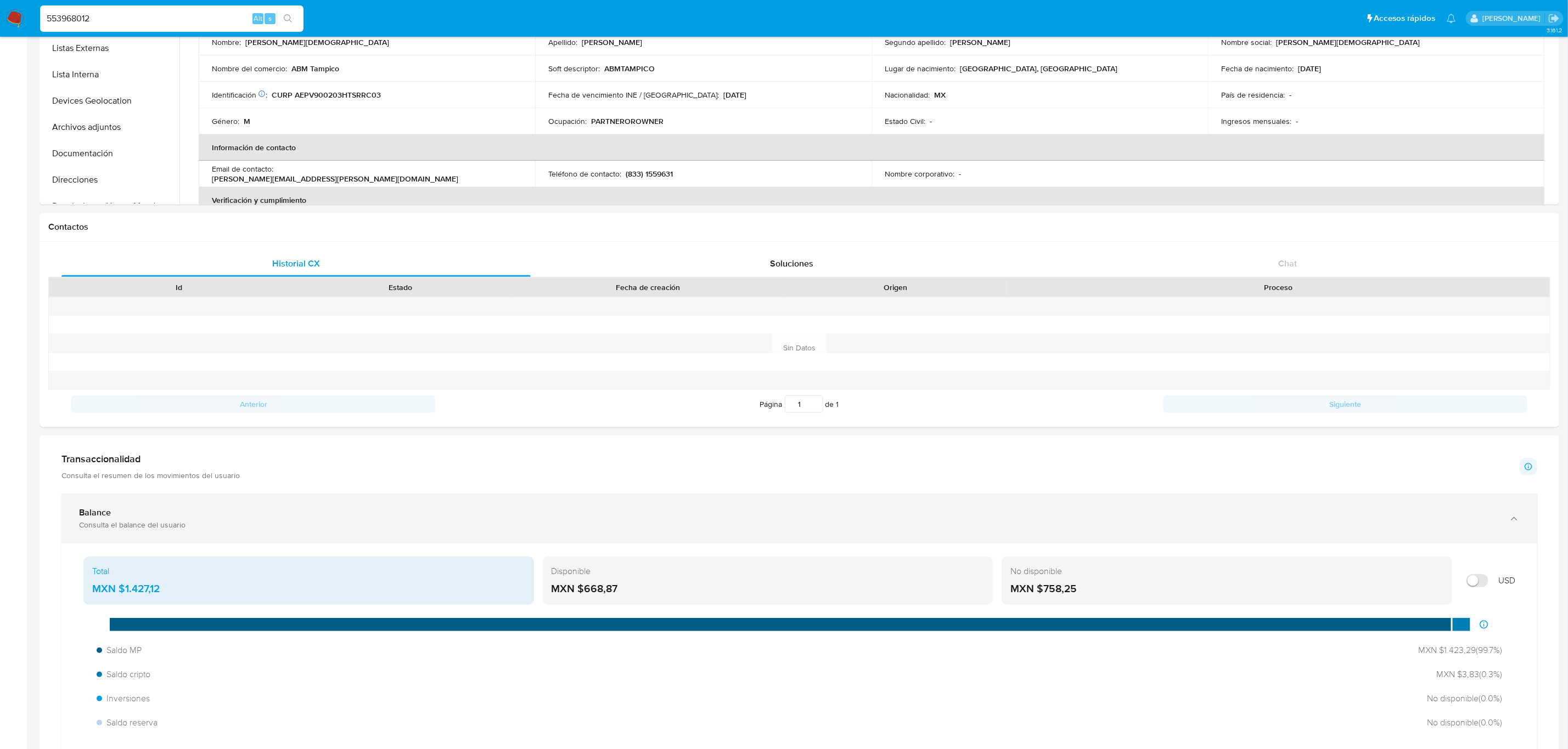
click at [529, 526] on div "Consulta el balance del usuario" at bounding box center [788, 525] width 1419 height 10
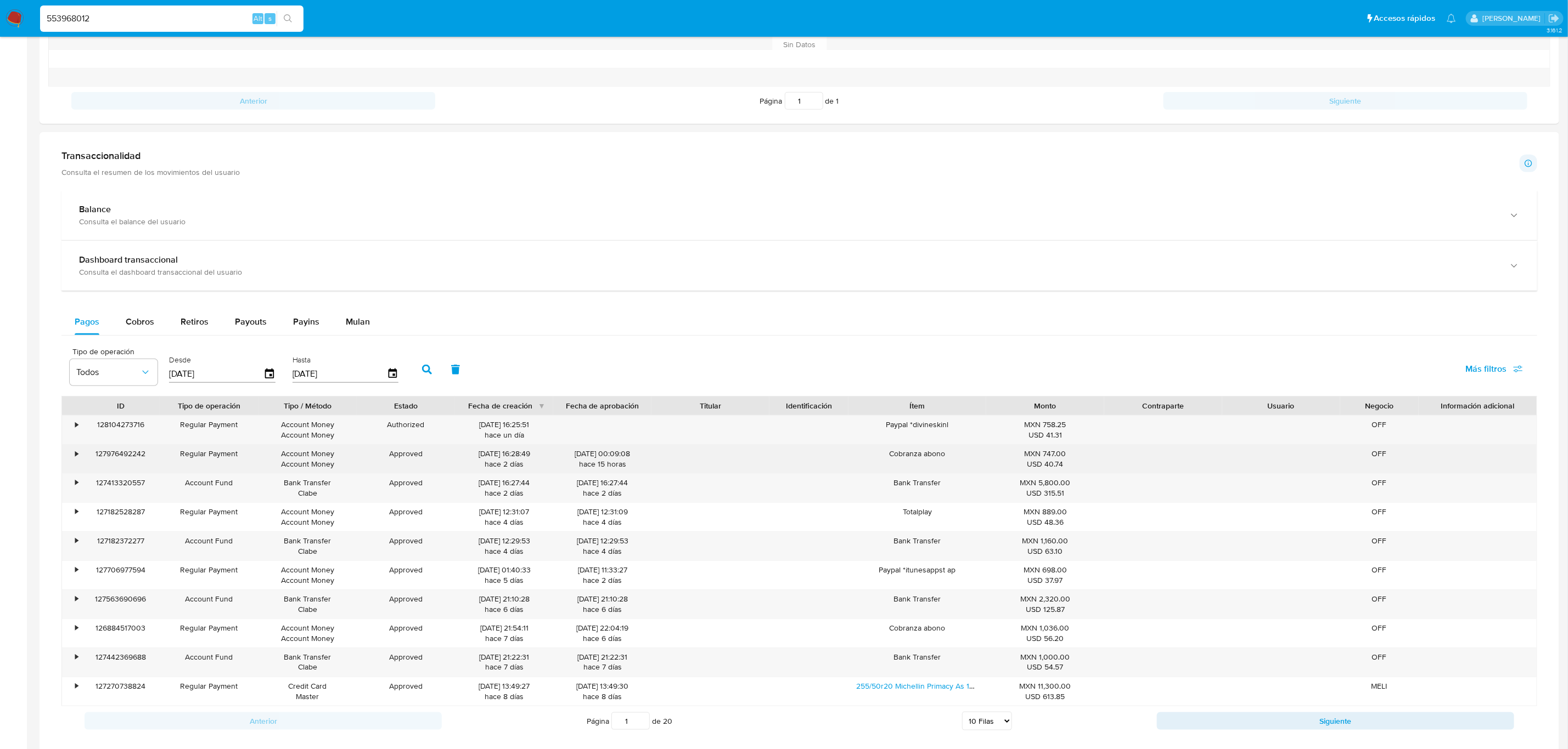
scroll to position [494, 0]
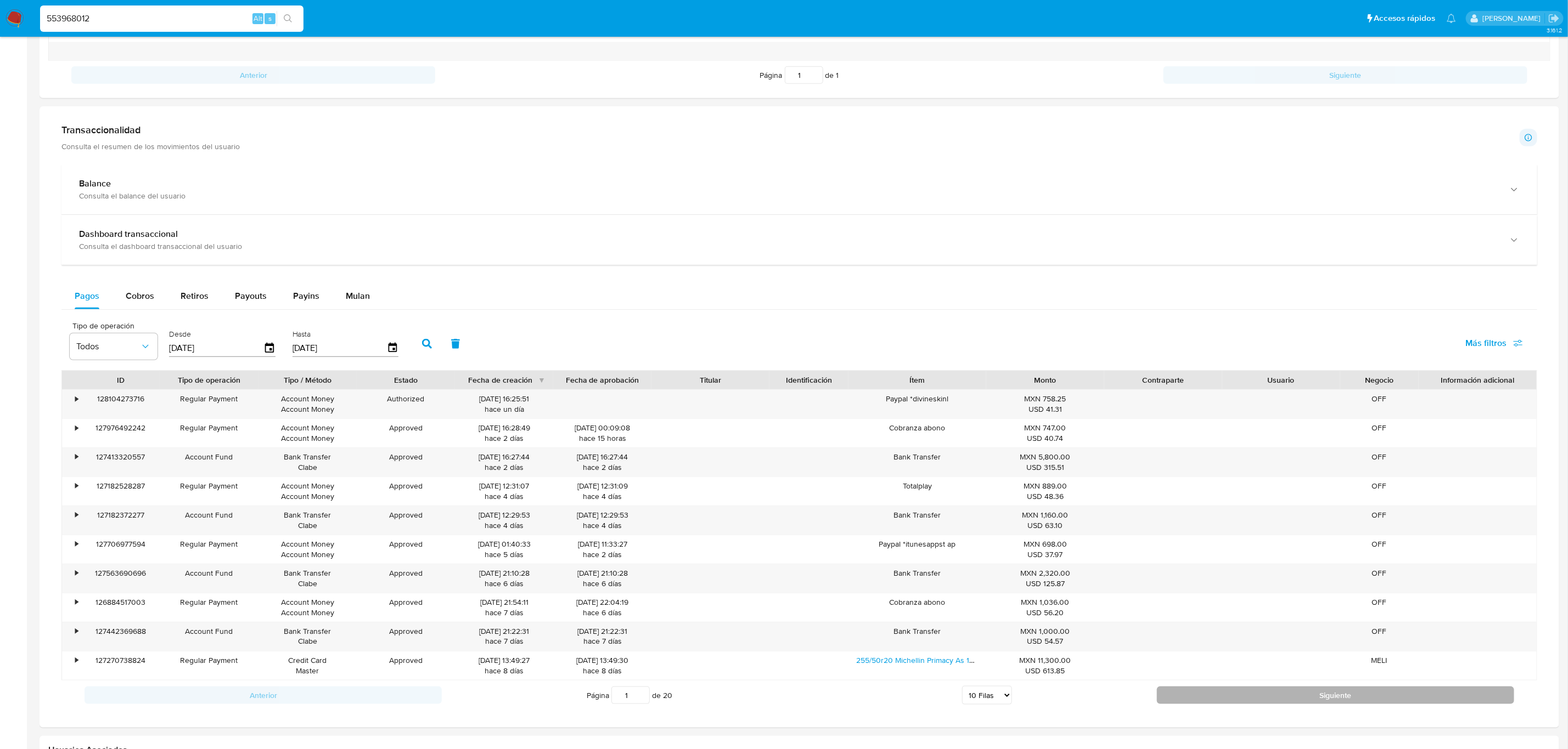
click at [1280, 705] on button "Siguiente" at bounding box center [1335, 695] width 357 height 17
click at [1251, 703] on button "Siguiente" at bounding box center [1335, 695] width 357 height 17
click at [1253, 701] on button "Siguiente" at bounding box center [1335, 695] width 357 height 17
type input "5"
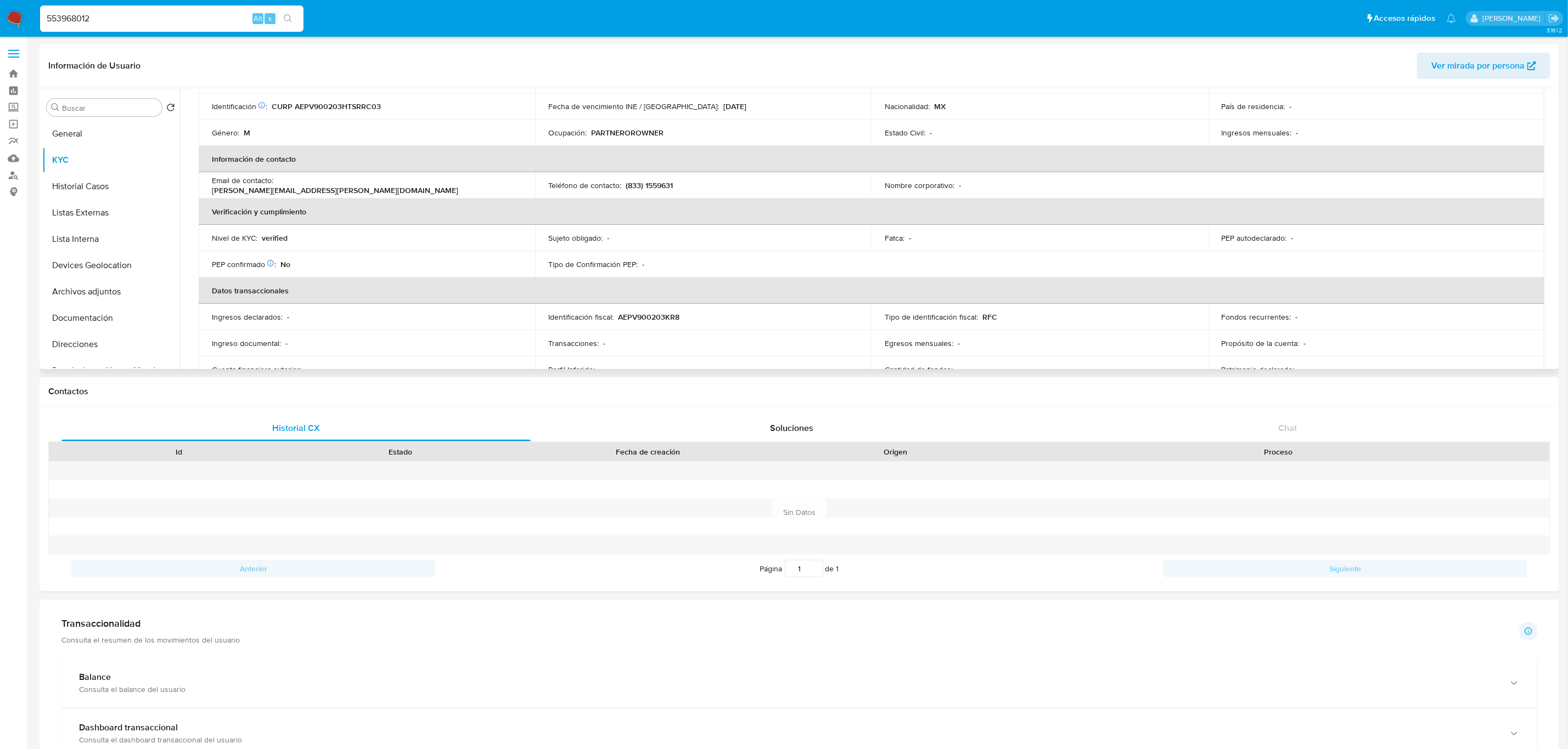
scroll to position [0, 0]
